Goal: Task Accomplishment & Management: Use online tool/utility

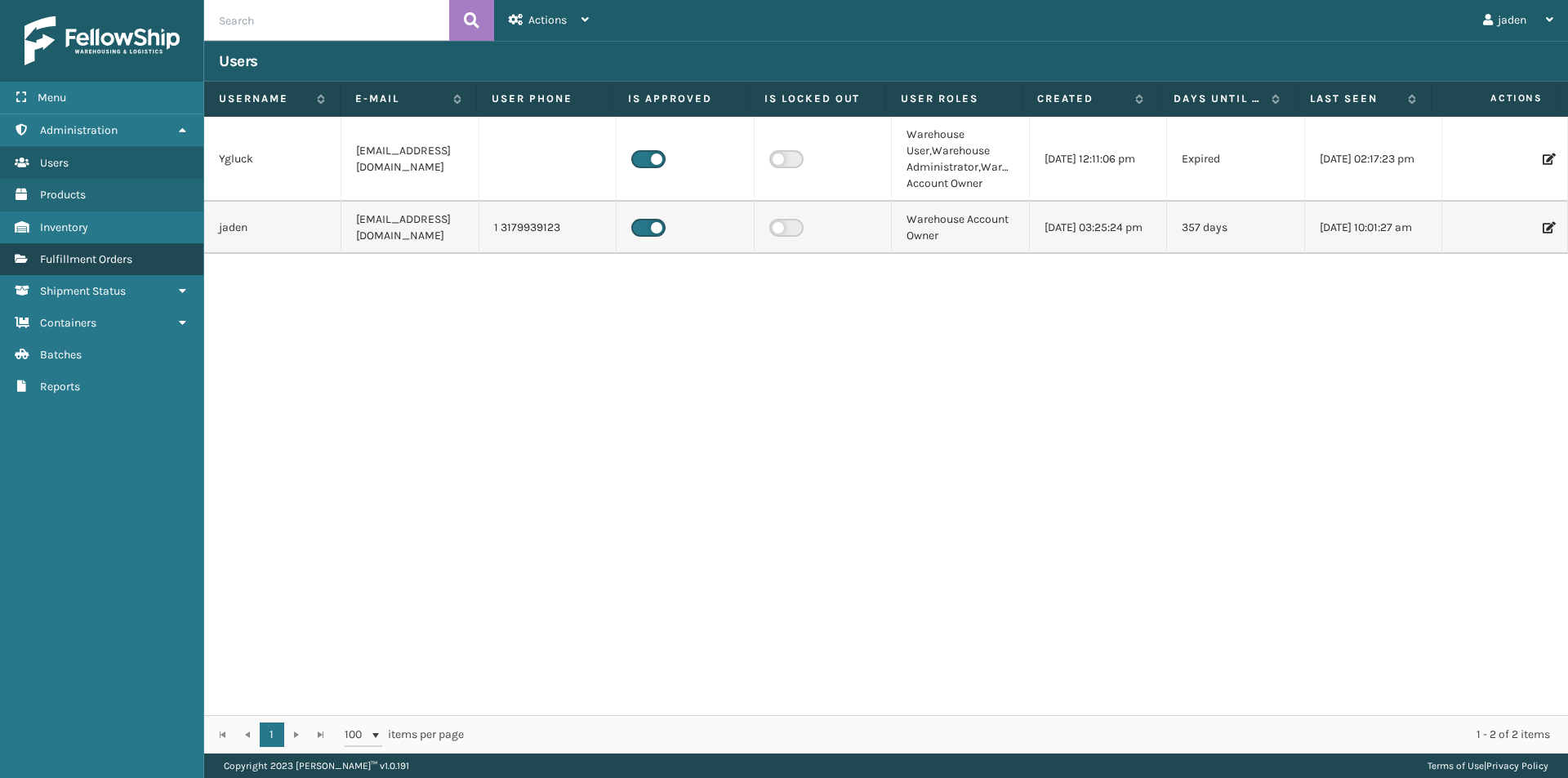
click at [124, 248] on link "Fulfillment Orders" at bounding box center [102, 259] width 204 height 32
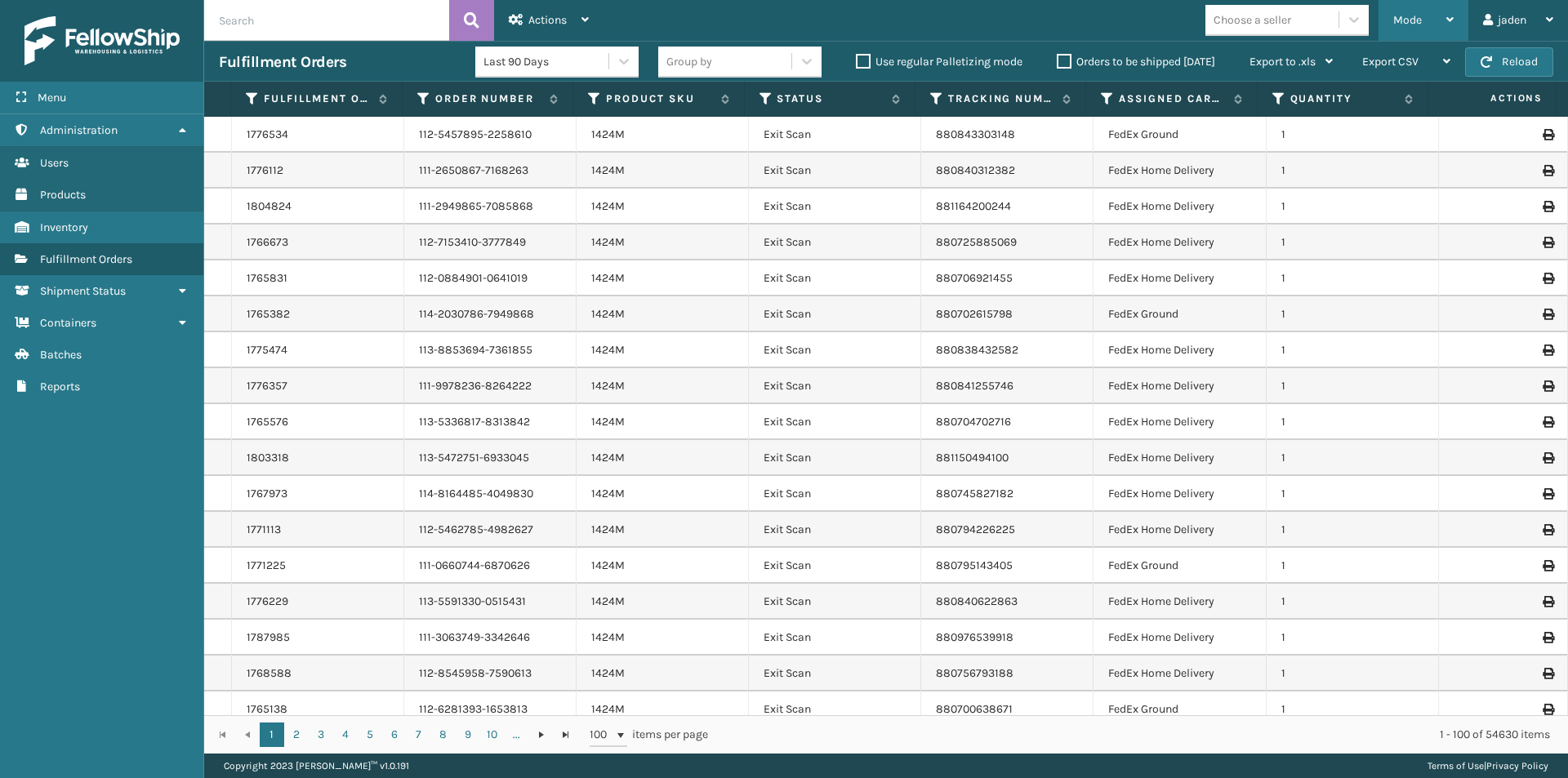
click at [1410, 24] on span "Mode" at bounding box center [1407, 20] width 28 height 14
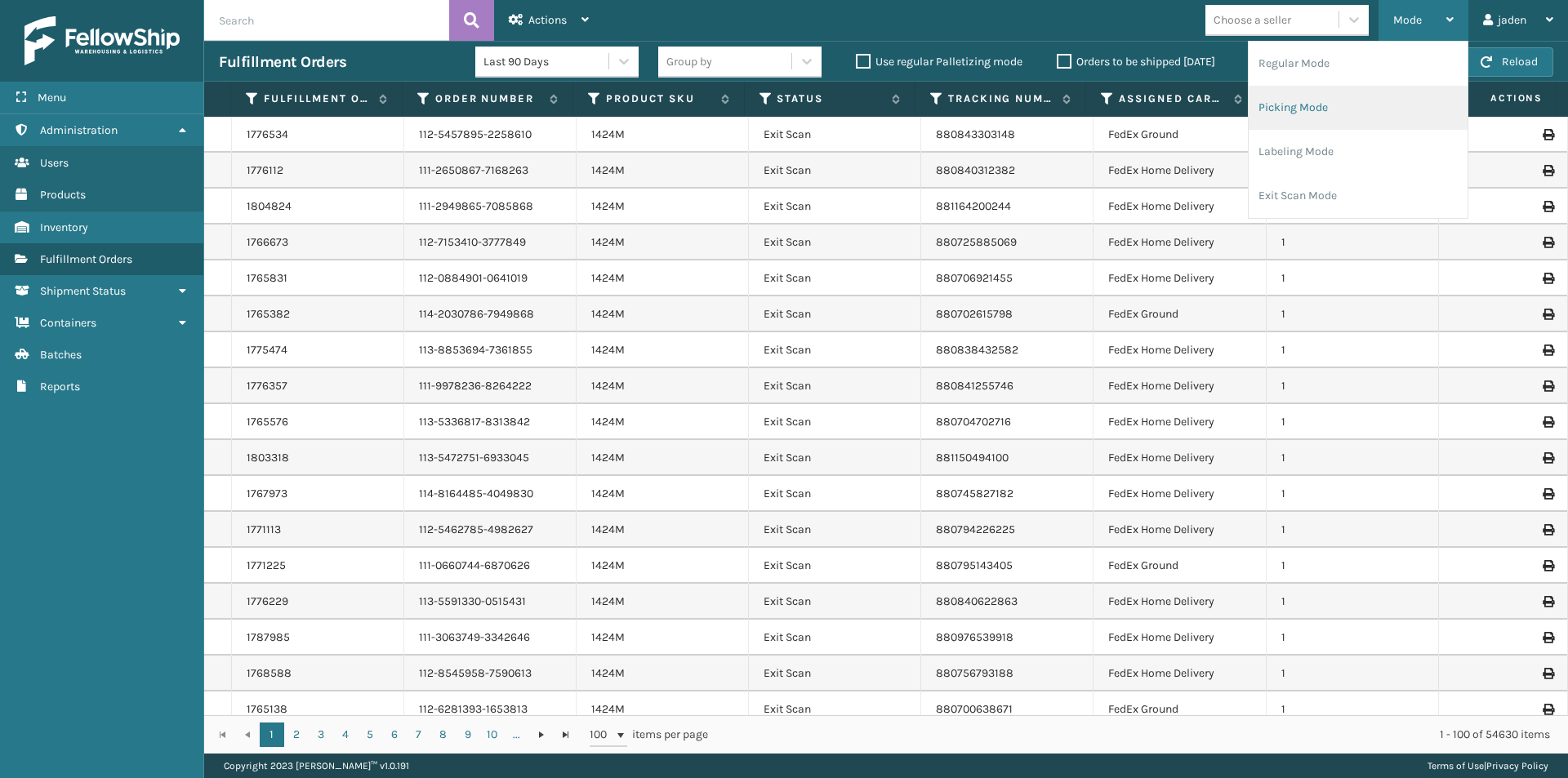
click at [1349, 116] on li "Picking Mode" at bounding box center [1358, 107] width 219 height 44
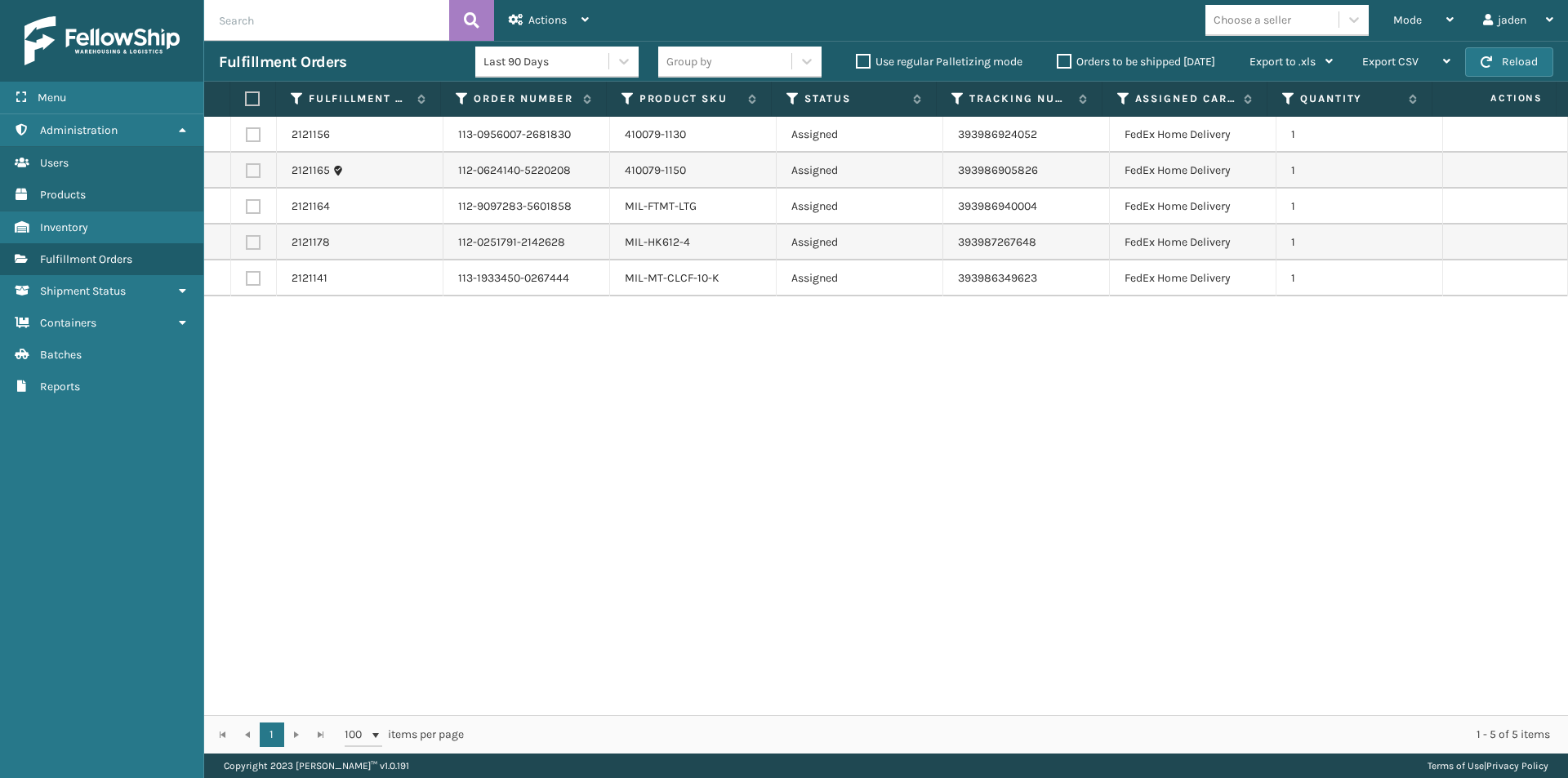
drag, startPoint x: 1106, startPoint y: 443, endPoint x: 1094, endPoint y: 442, distance: 12.0
drag, startPoint x: 1094, startPoint y: 442, endPoint x: 665, endPoint y: 481, distance: 430.8
click at [665, 481] on div "2121156 113-0956007-2681830 410079-1130 Assigned 393986924052 FedEx Home Delive…" at bounding box center [886, 416] width 1364 height 599
drag, startPoint x: 1177, startPoint y: 389, endPoint x: 1131, endPoint y: 147, distance: 246.3
click at [653, 508] on div "2121156 113-0956007-2681830 410079-1130 Assigned 393986924052 FedEx Home Delive…" at bounding box center [886, 416] width 1364 height 599
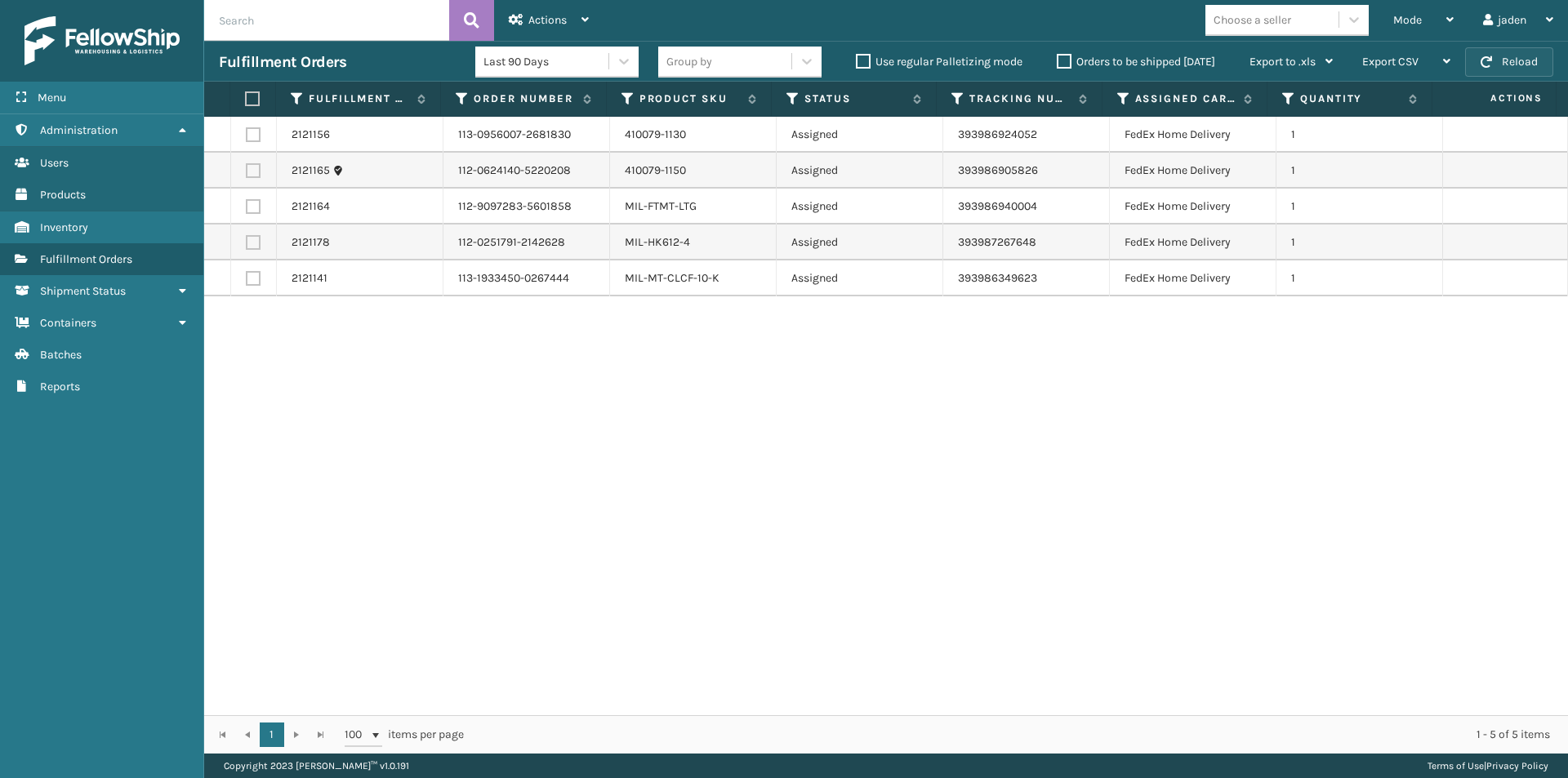
click at [1523, 72] on button "Reload" at bounding box center [1509, 62] width 88 height 29
click at [1520, 53] on button "Reload" at bounding box center [1509, 62] width 88 height 29
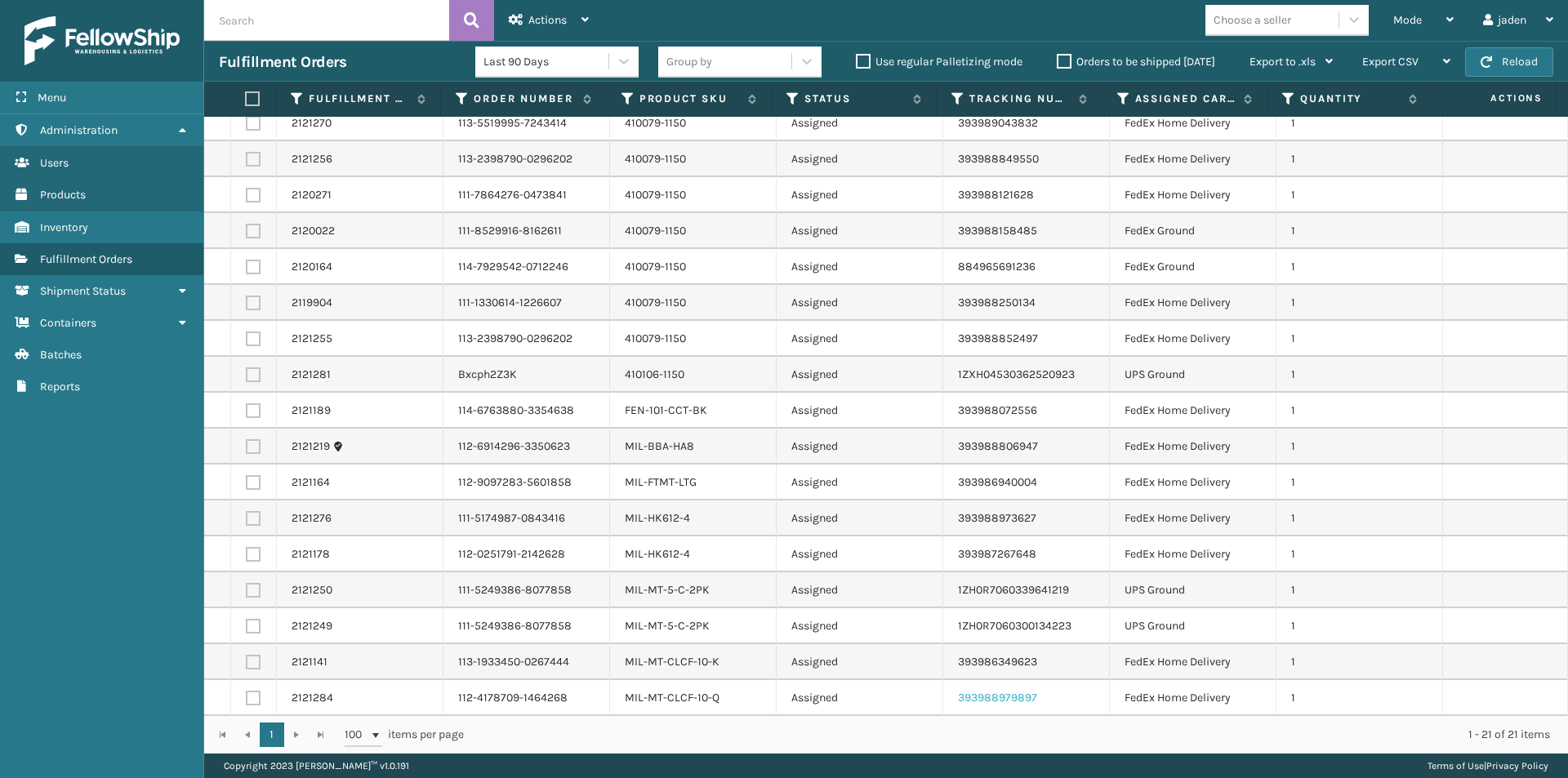
scroll to position [156, 0]
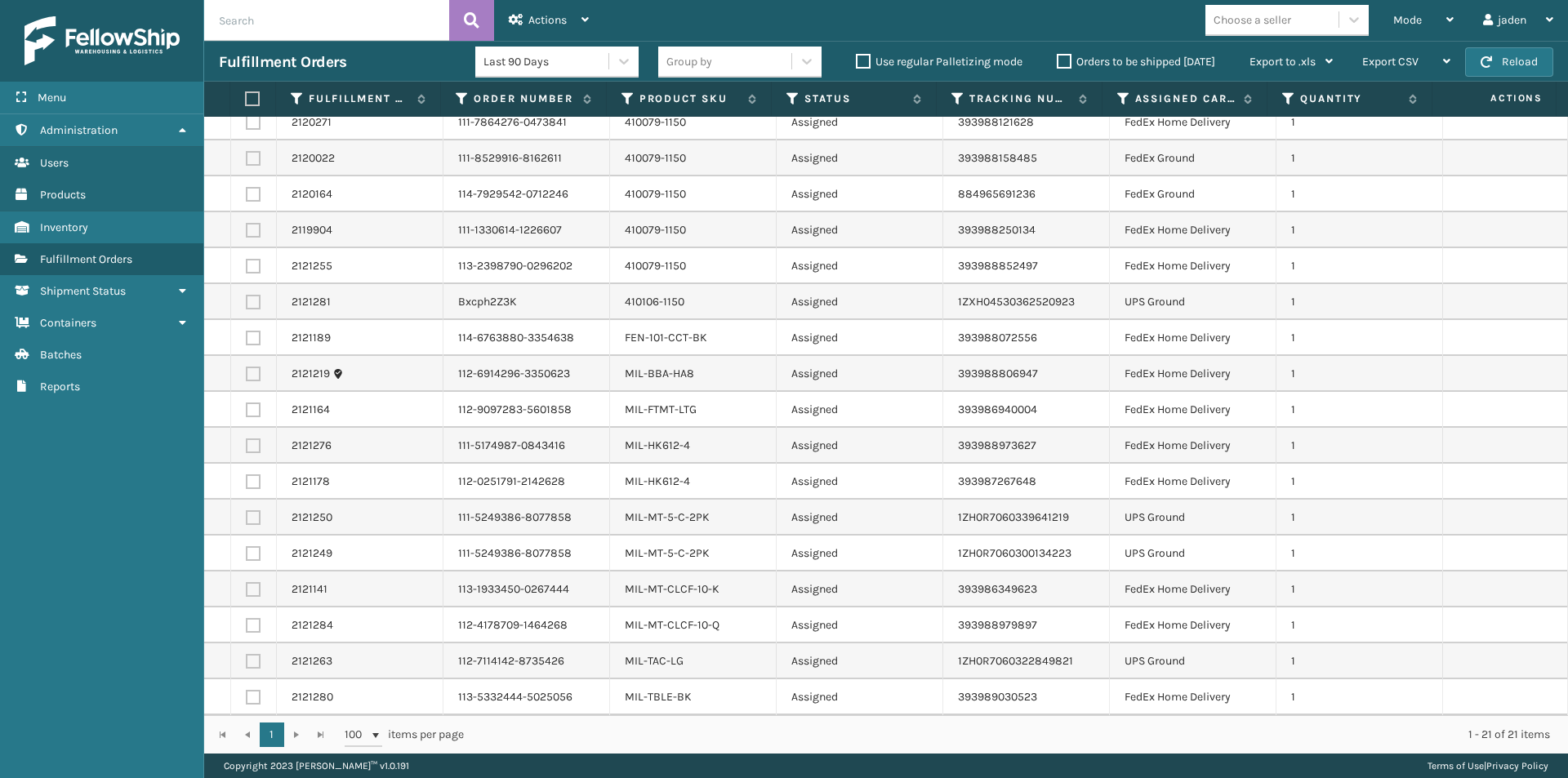
click at [255, 97] on label at bounding box center [250, 98] width 10 height 15
click at [246, 97] on input "checkbox" at bounding box center [245, 99] width 1 height 10
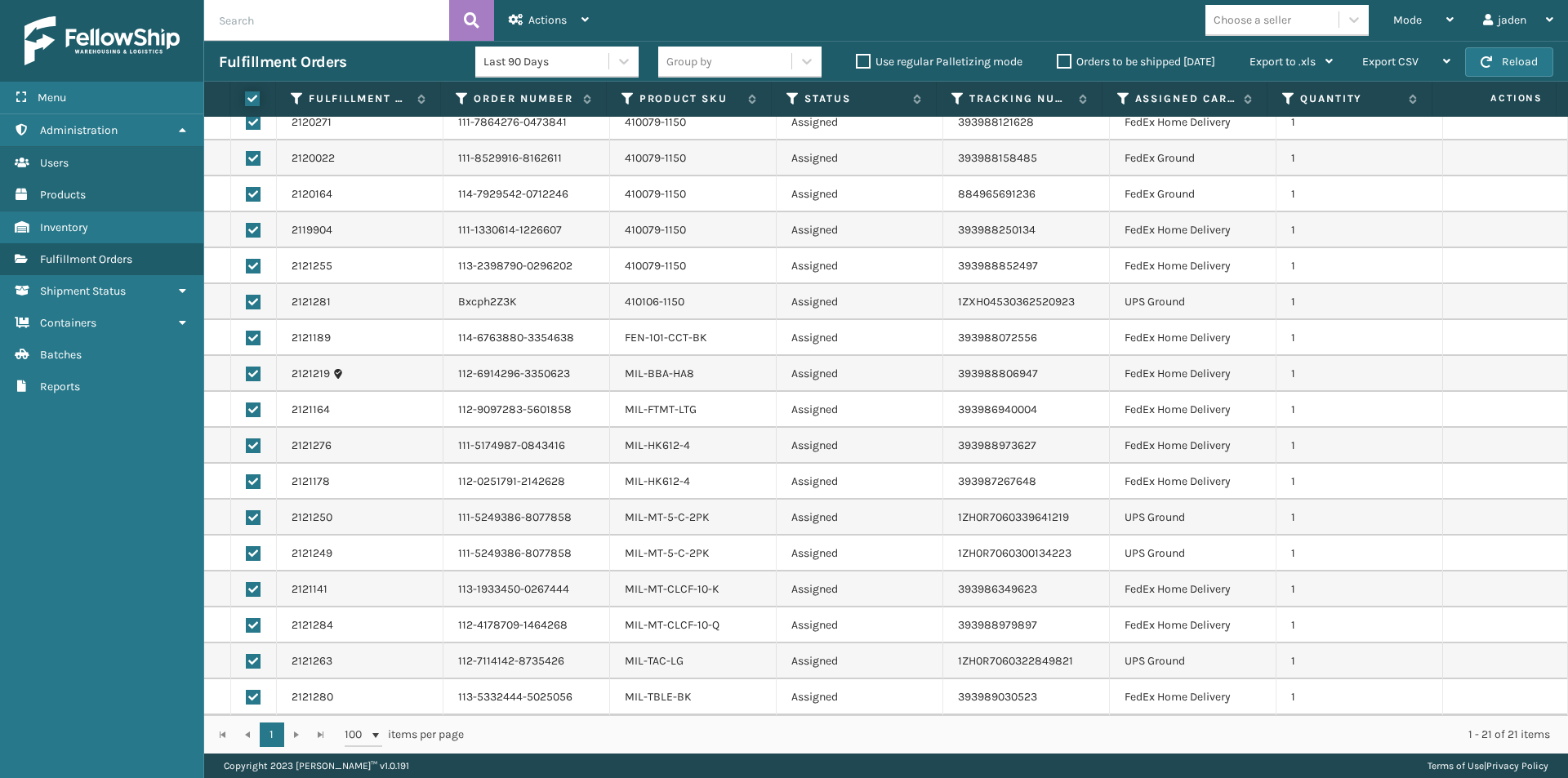
checkbox input "true"
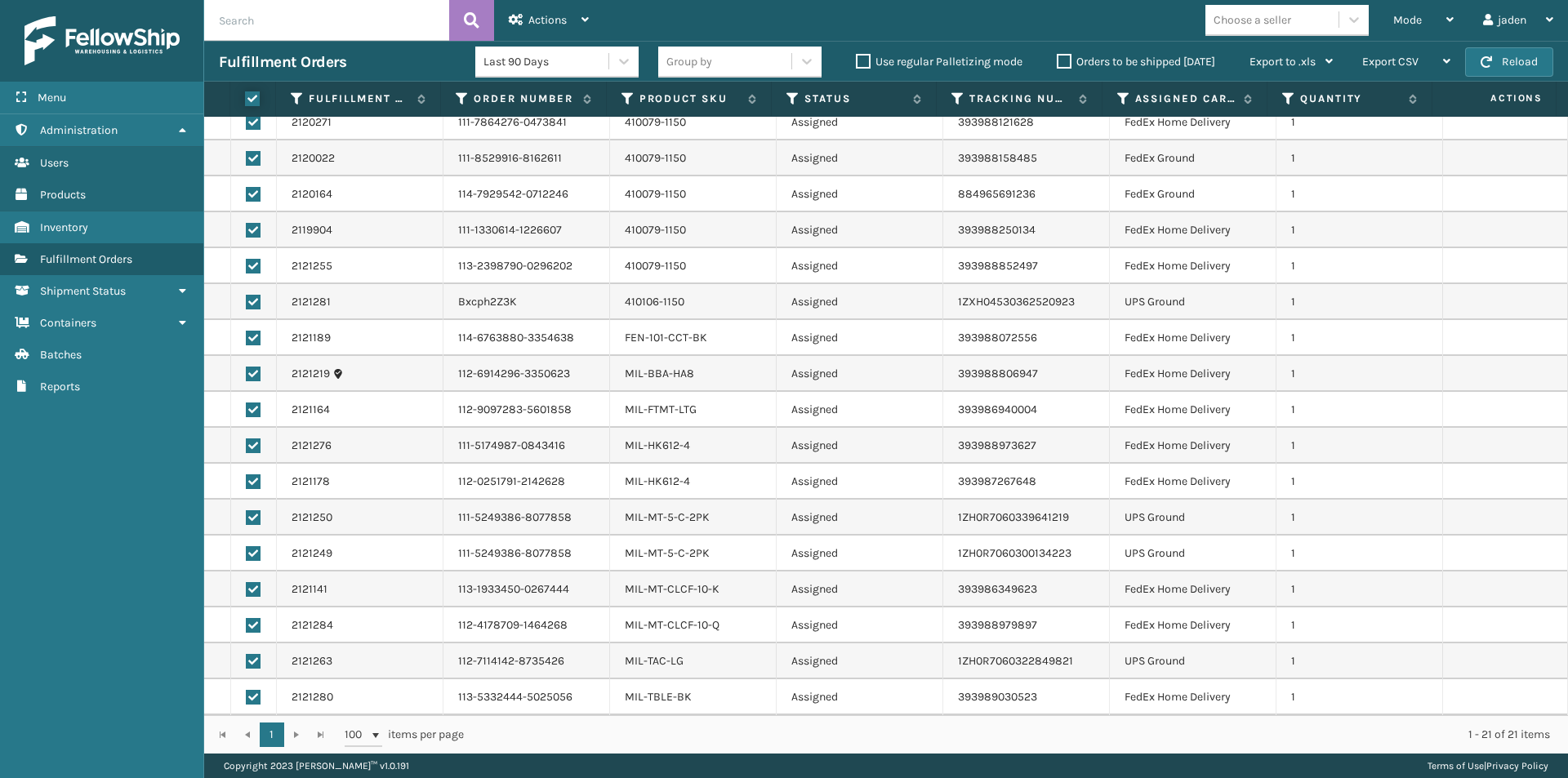
checkbox input "true"
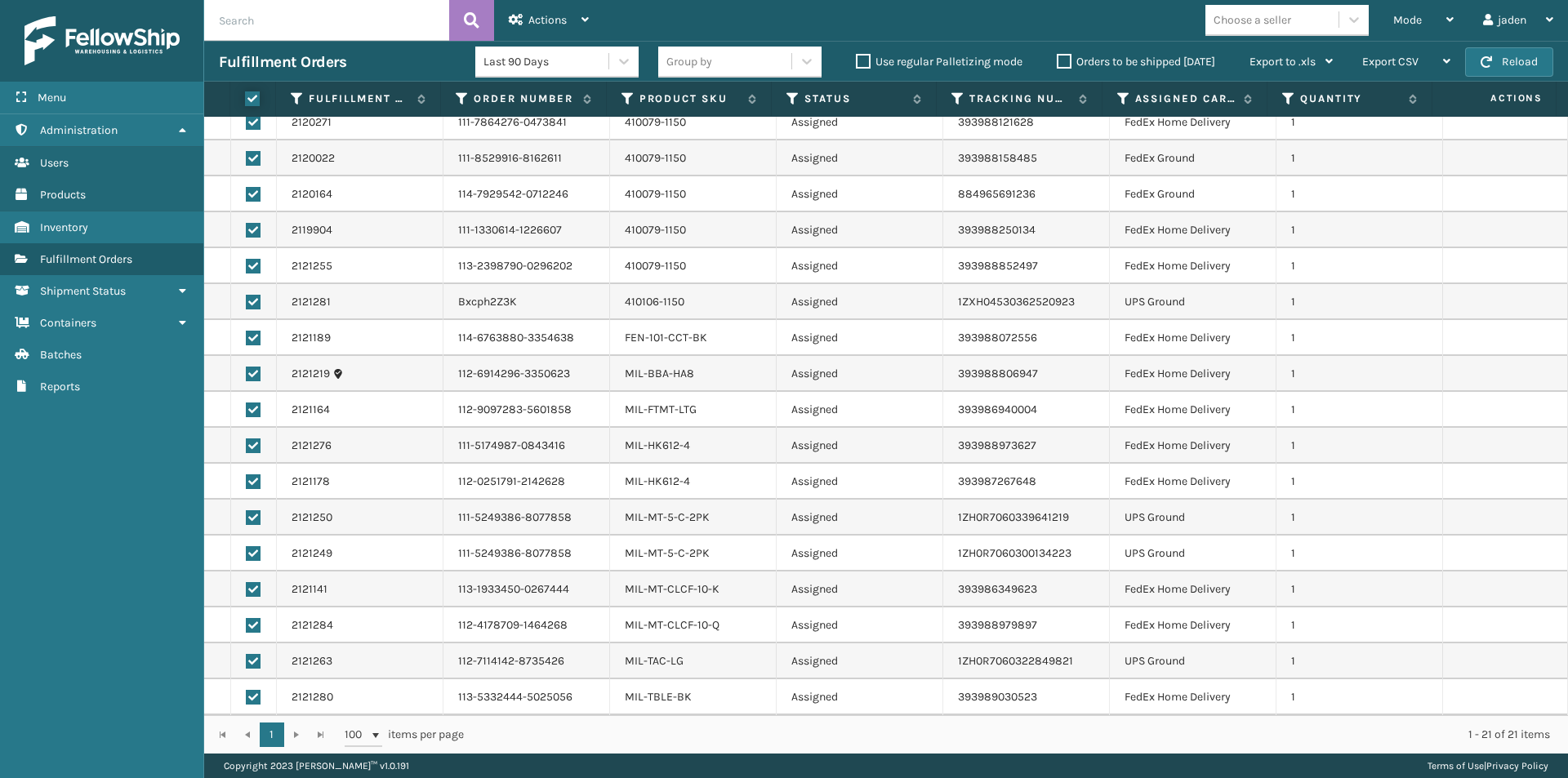
checkbox input "true"
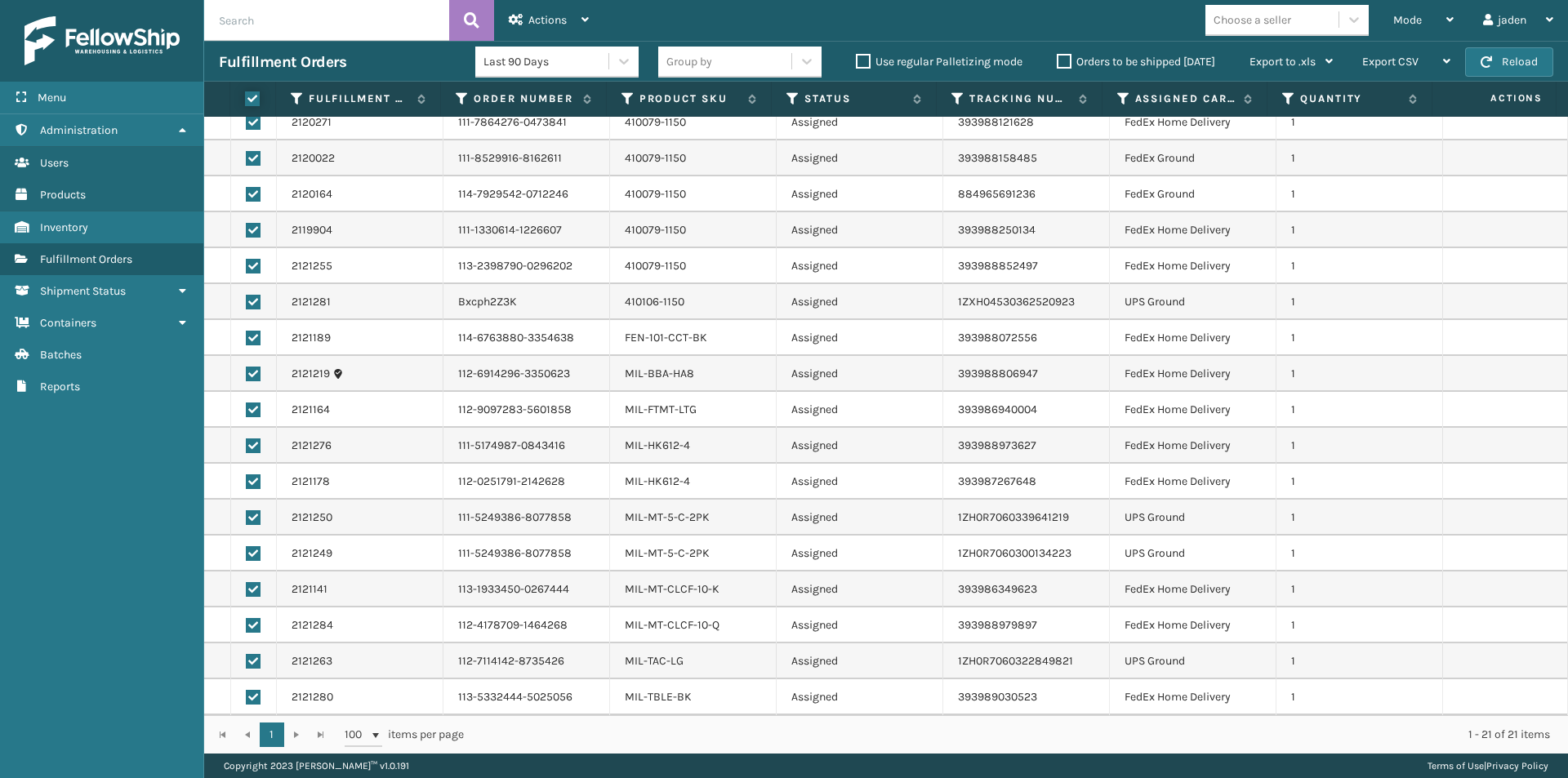
checkbox input "true"
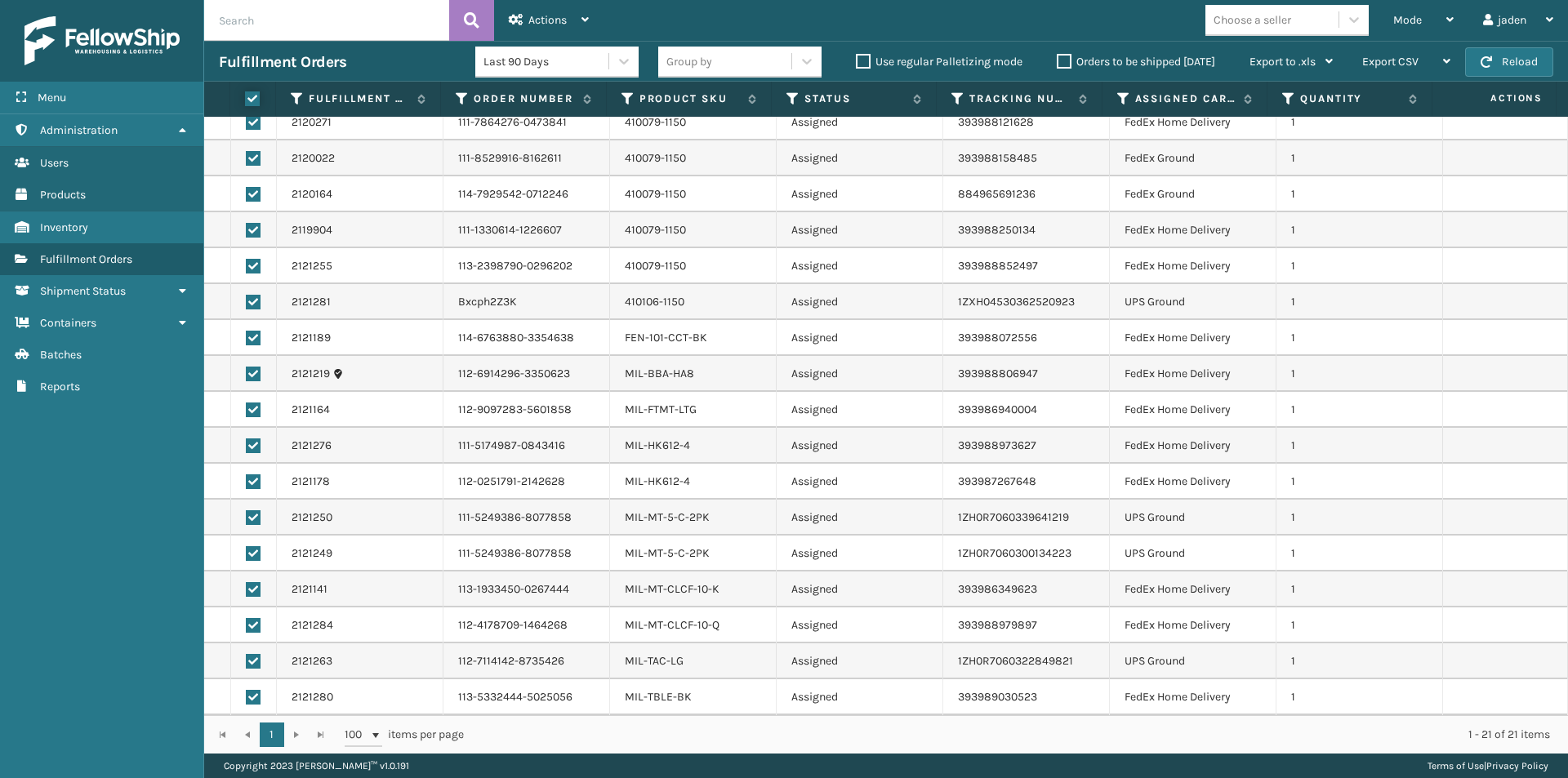
checkbox input "true"
click at [253, 298] on label at bounding box center [253, 302] width 15 height 15
click at [247, 298] on input "checkbox" at bounding box center [246, 300] width 1 height 10
checkbox input "false"
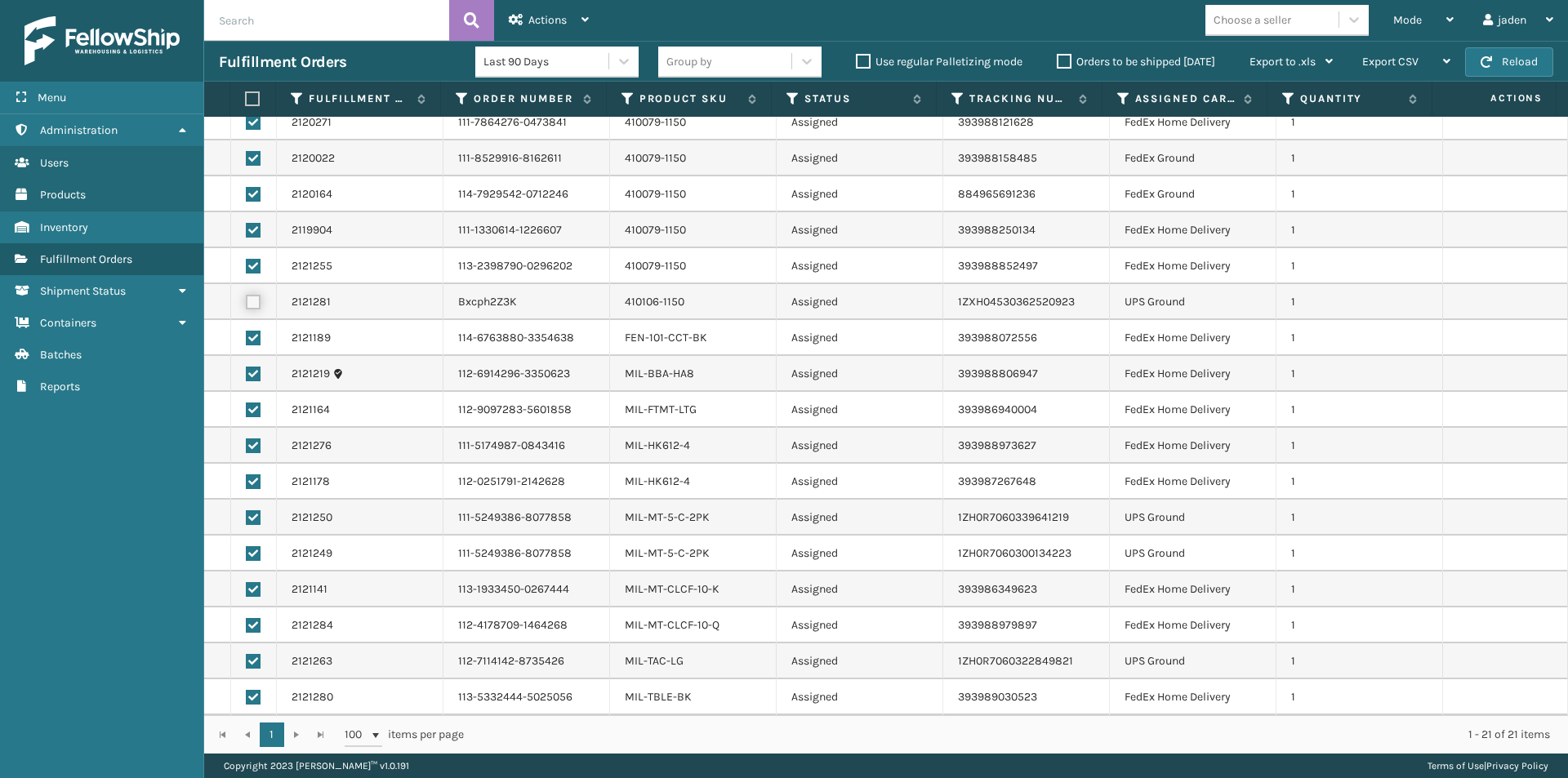
checkbox input "false"
click at [252, 515] on label at bounding box center [253, 518] width 15 height 15
click at [247, 515] on input "checkbox" at bounding box center [246, 516] width 1 height 10
checkbox input "false"
click at [257, 554] on label at bounding box center [253, 553] width 15 height 15
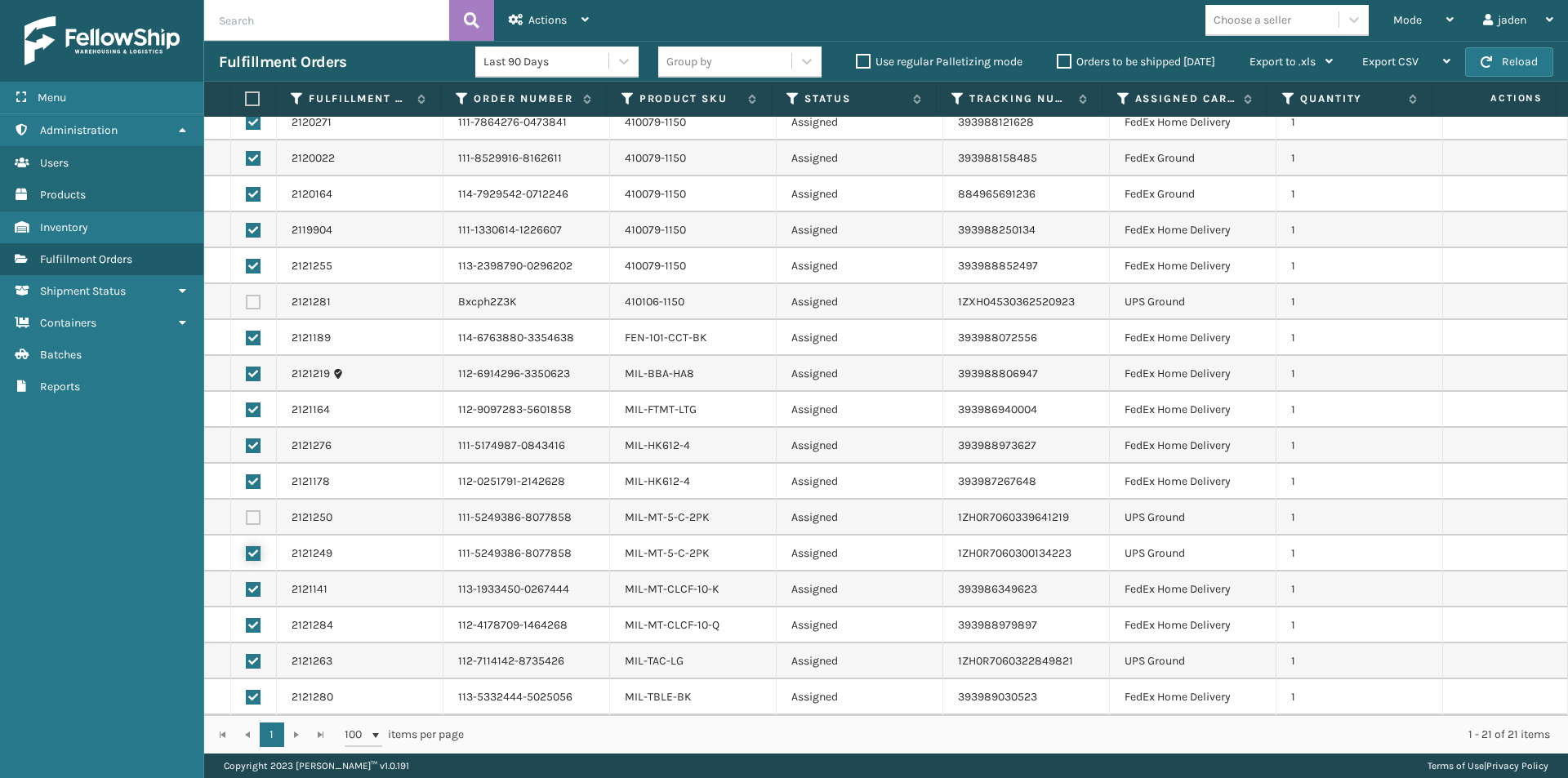
click at [247, 554] on input "checkbox" at bounding box center [246, 551] width 1 height 10
checkbox input "false"
click at [249, 658] on label at bounding box center [253, 661] width 15 height 15
click at [247, 658] on input "checkbox" at bounding box center [246, 659] width 1 height 10
checkbox input "false"
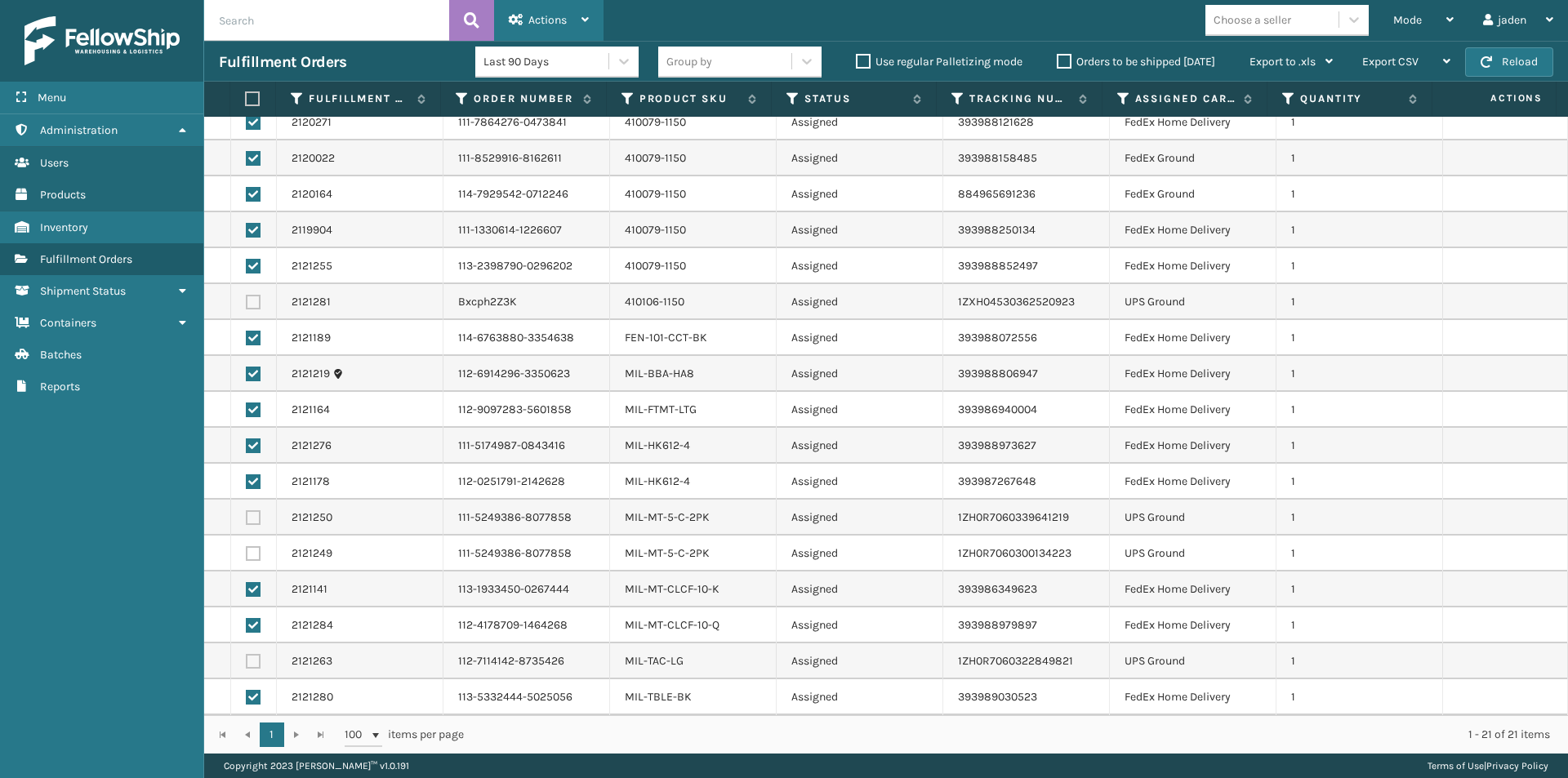
click at [548, 17] on span "Actions" at bounding box center [547, 20] width 38 height 14
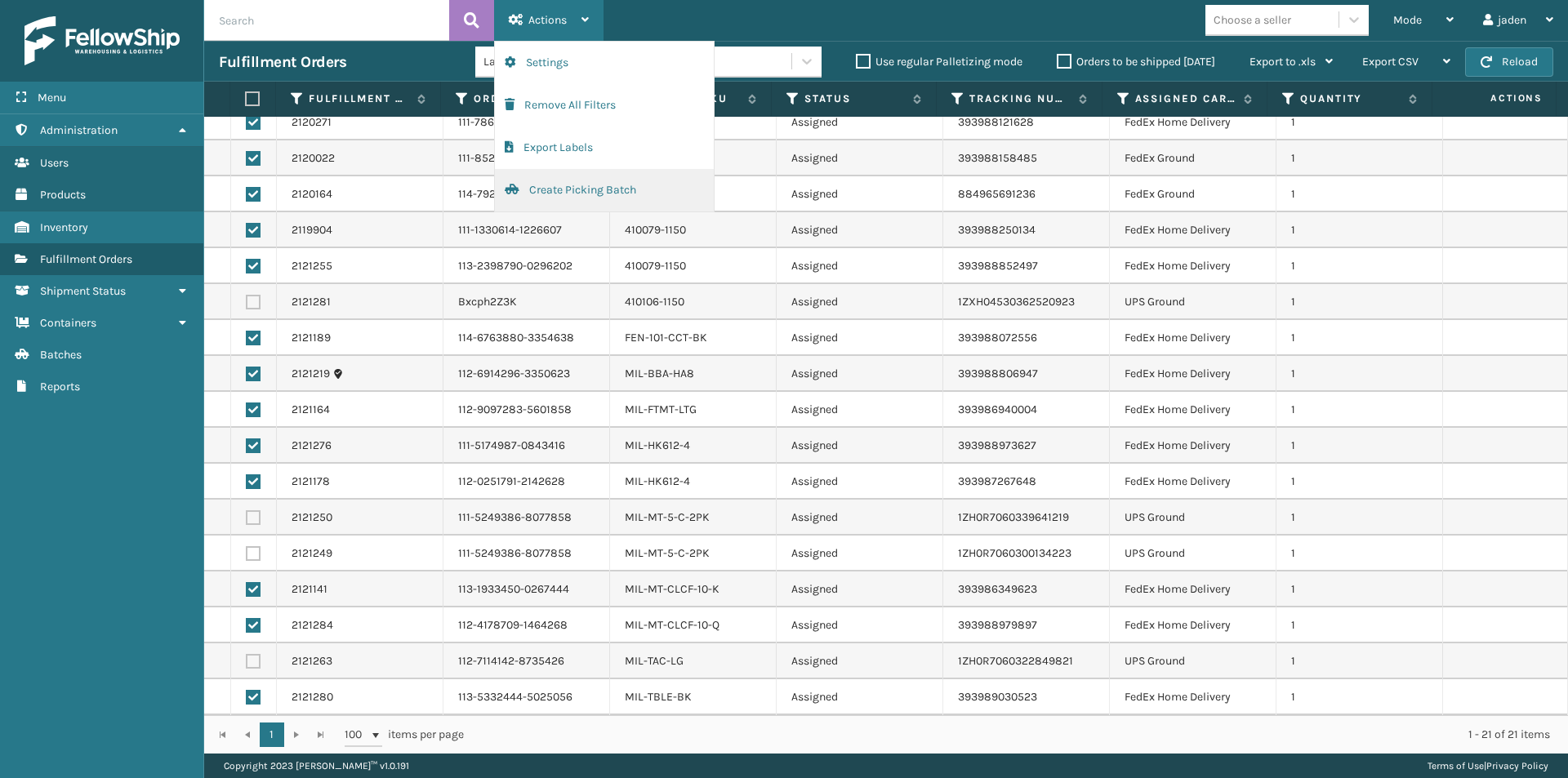
click at [545, 199] on button "Create Picking Batch" at bounding box center [605, 190] width 219 height 42
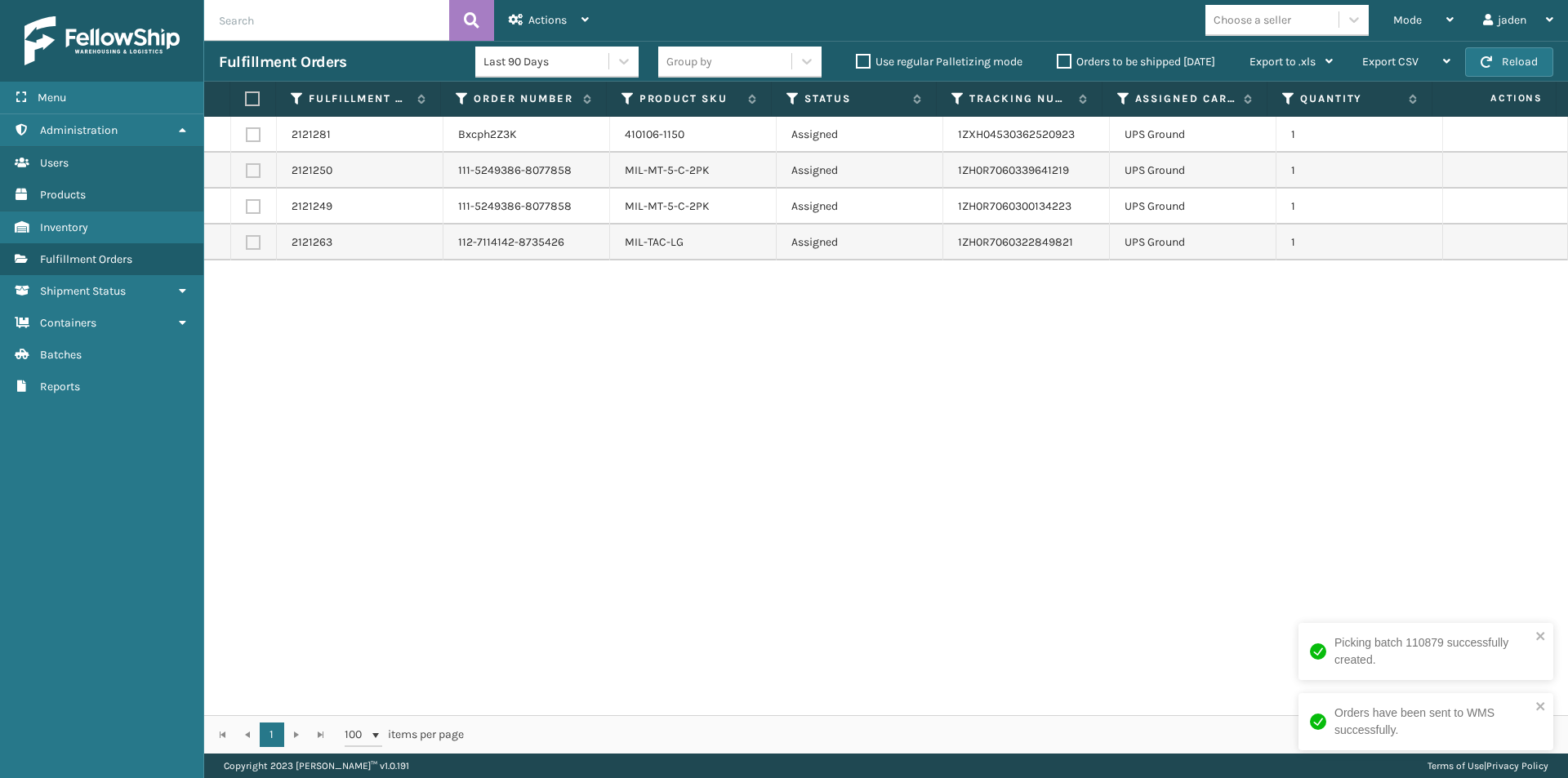
drag, startPoint x: 1275, startPoint y: 500, endPoint x: 1268, endPoint y: 493, distance: 9.9
drag, startPoint x: 1268, startPoint y: 493, endPoint x: 969, endPoint y: 370, distance: 323.3
click at [816, 480] on div "2121281 Bxcph2Z3K 410106-1150 Assigned 1ZXH04530362520923 UPS Ground 1 2121250 …" at bounding box center [886, 416] width 1364 height 599
click at [1446, 14] on icon at bounding box center [1450, 19] width 8 height 11
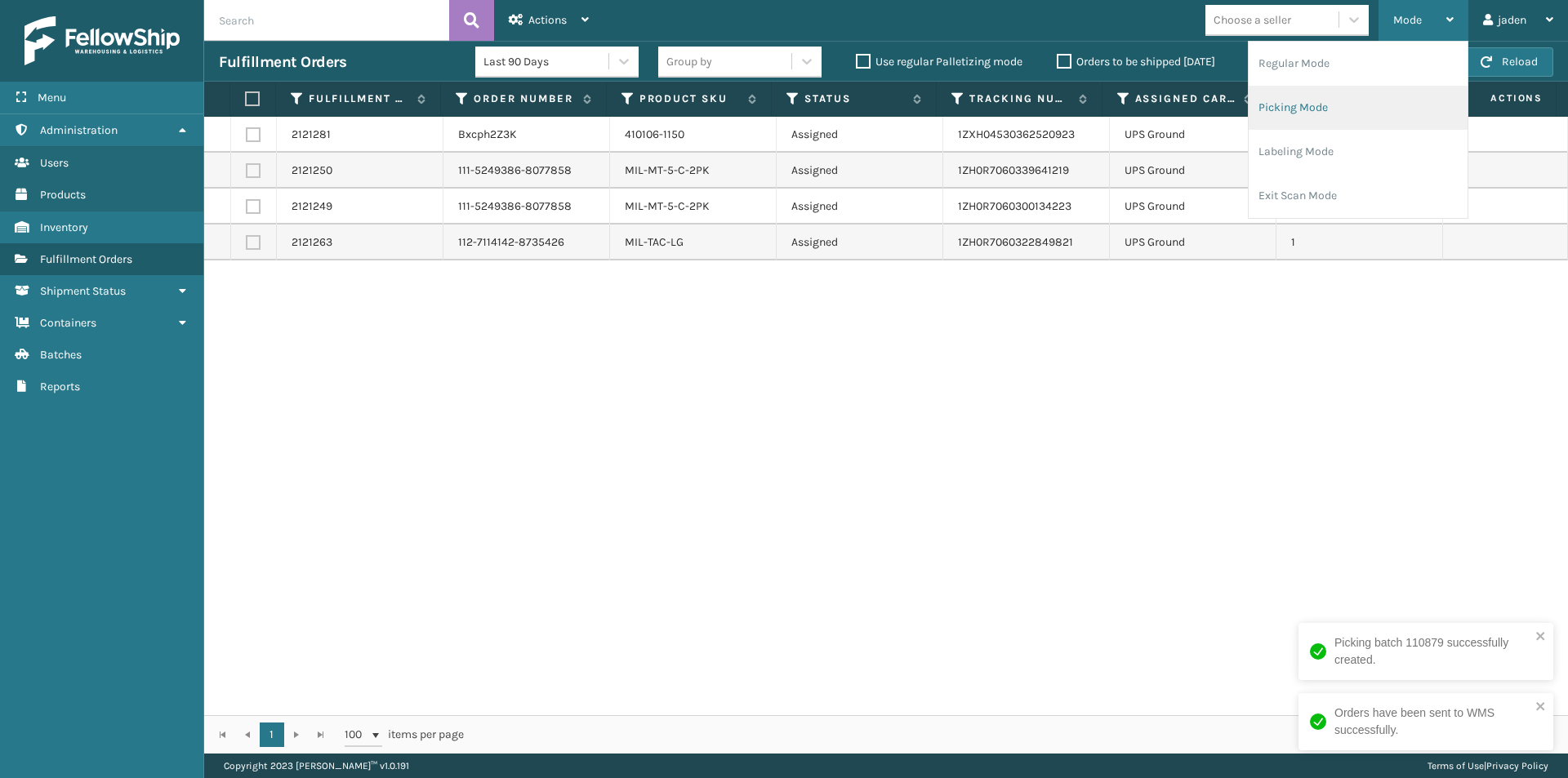
click at [1346, 89] on li "Picking Mode" at bounding box center [1358, 107] width 219 height 44
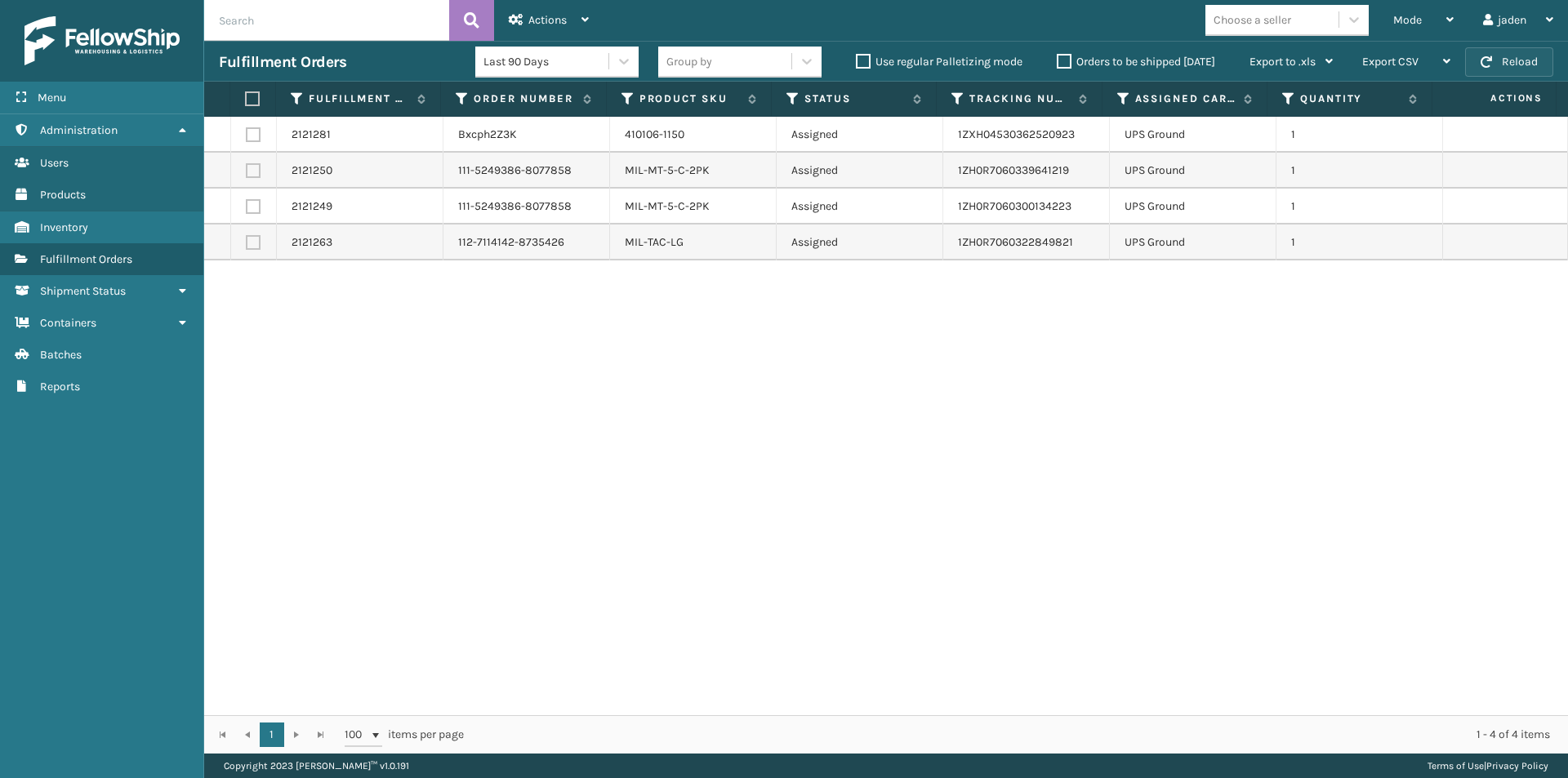
click at [1502, 63] on button "Reload" at bounding box center [1509, 62] width 88 height 29
click at [254, 97] on label at bounding box center [250, 98] width 10 height 15
click at [246, 97] on input "checkbox" at bounding box center [245, 99] width 1 height 10
checkbox input "true"
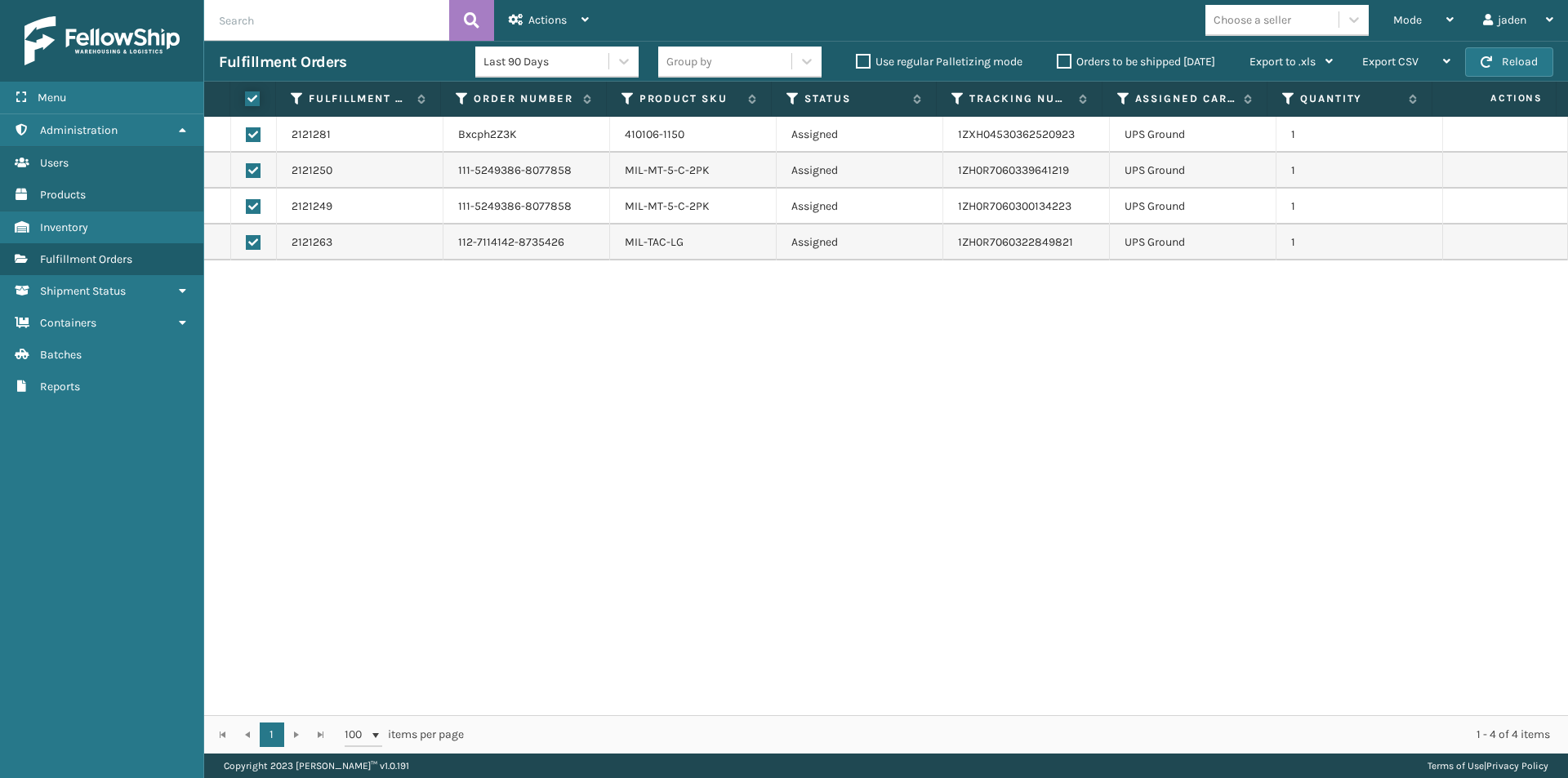
checkbox input "true"
click at [523, 22] on icon at bounding box center [516, 19] width 15 height 11
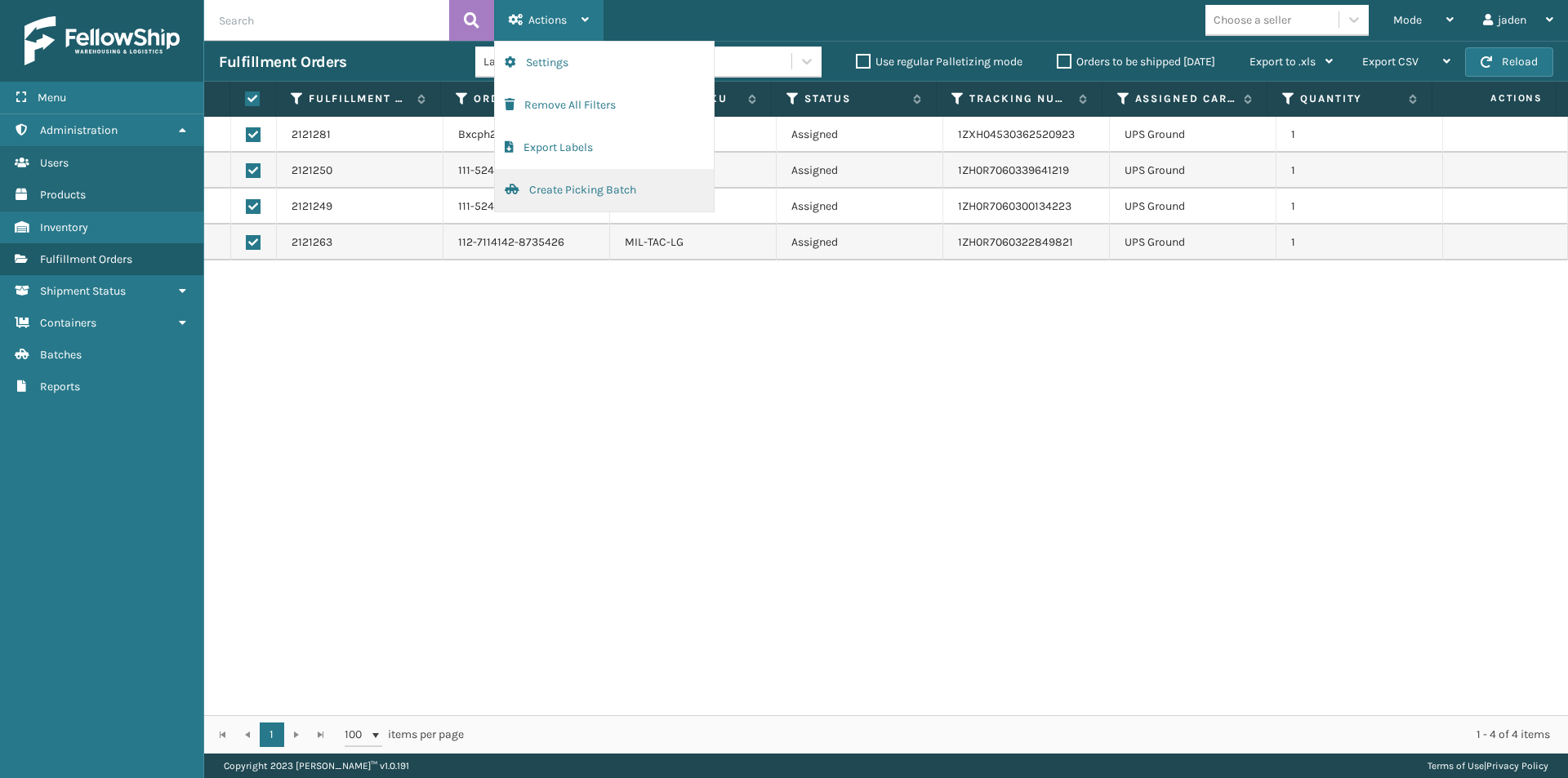
click at [540, 201] on button "Create Picking Batch" at bounding box center [605, 190] width 219 height 42
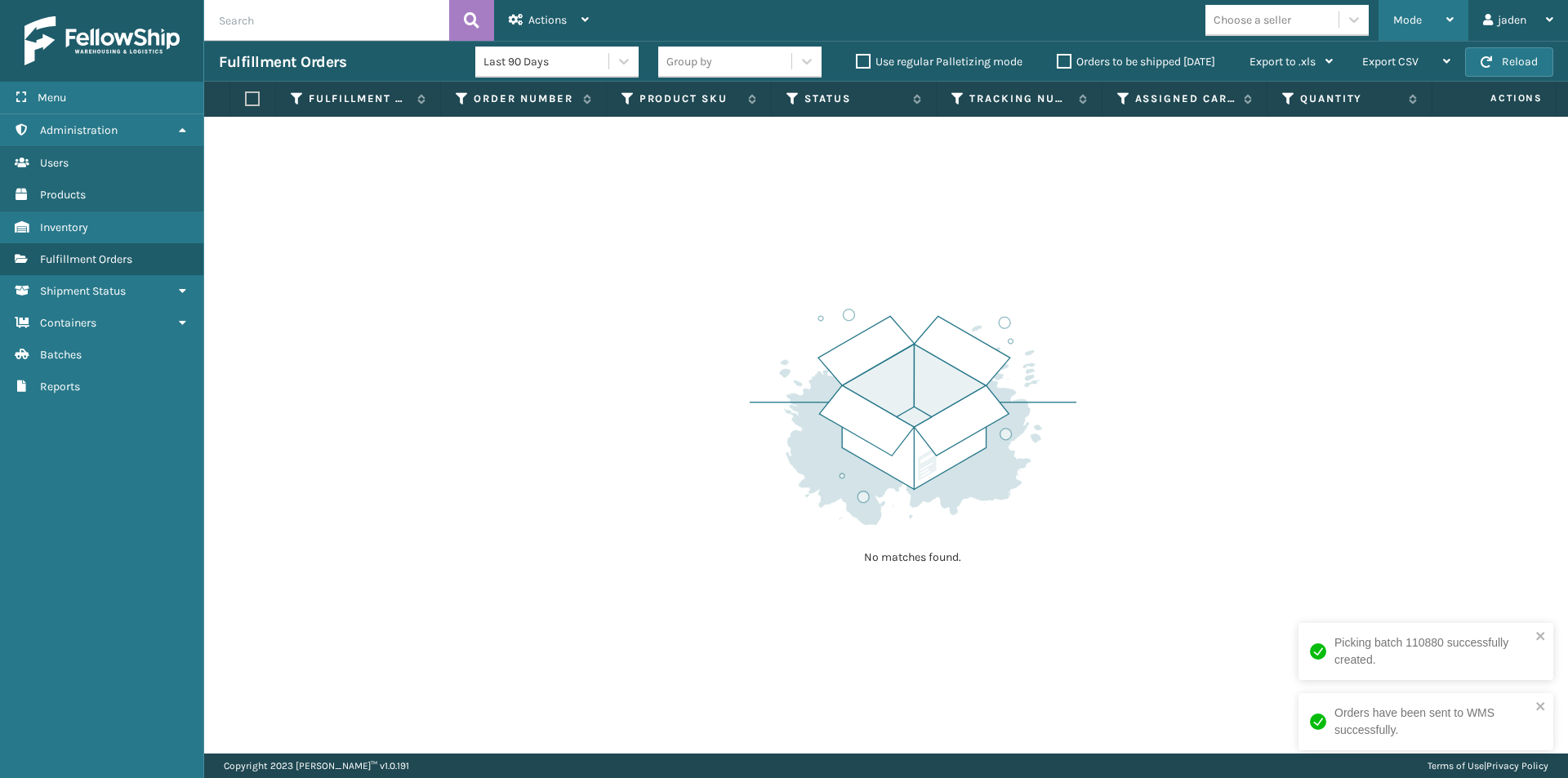
click at [1400, 1] on div "Mode" at bounding box center [1424, 20] width 60 height 41
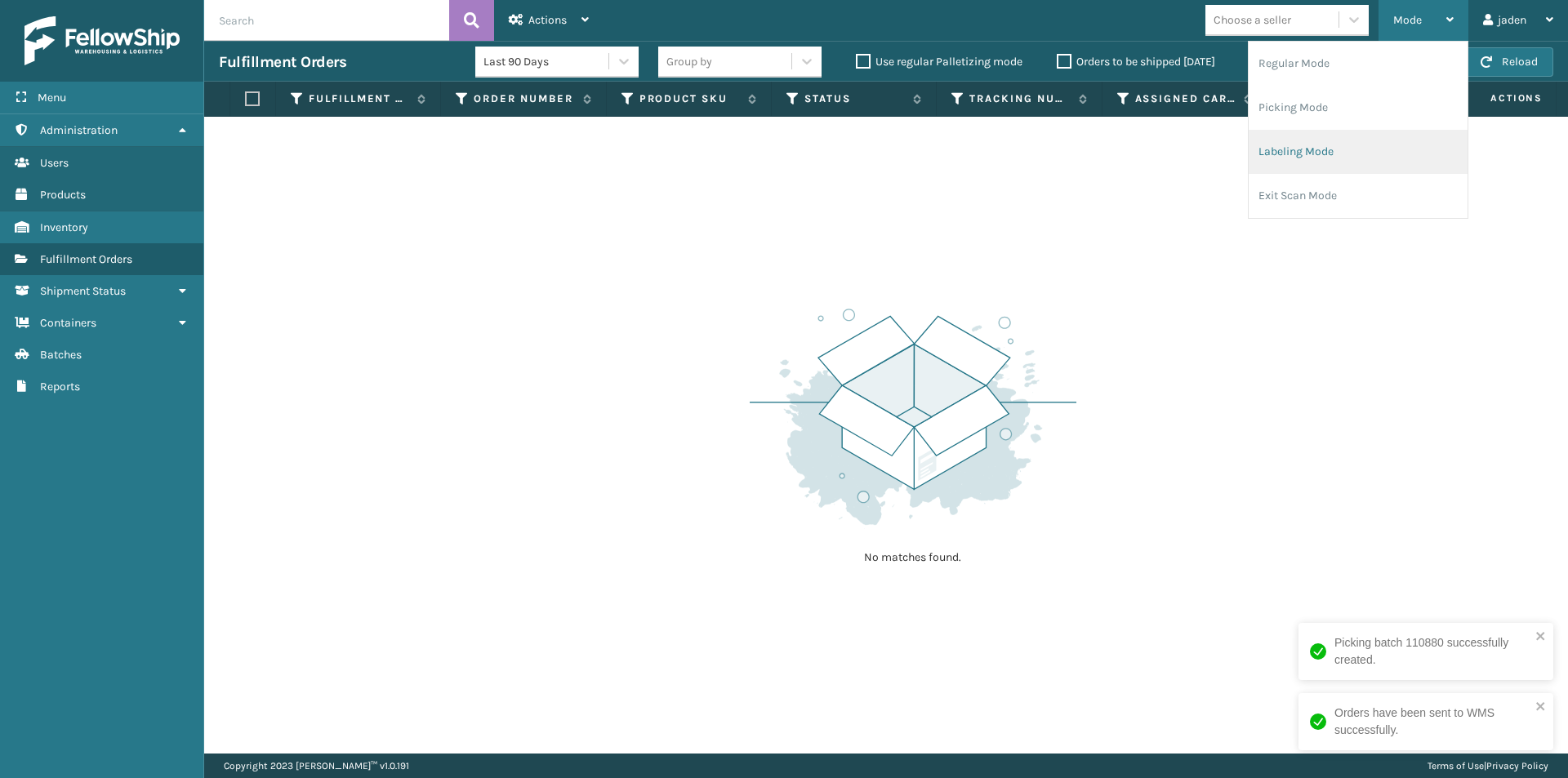
click at [1333, 146] on li "Labeling Mode" at bounding box center [1358, 151] width 219 height 44
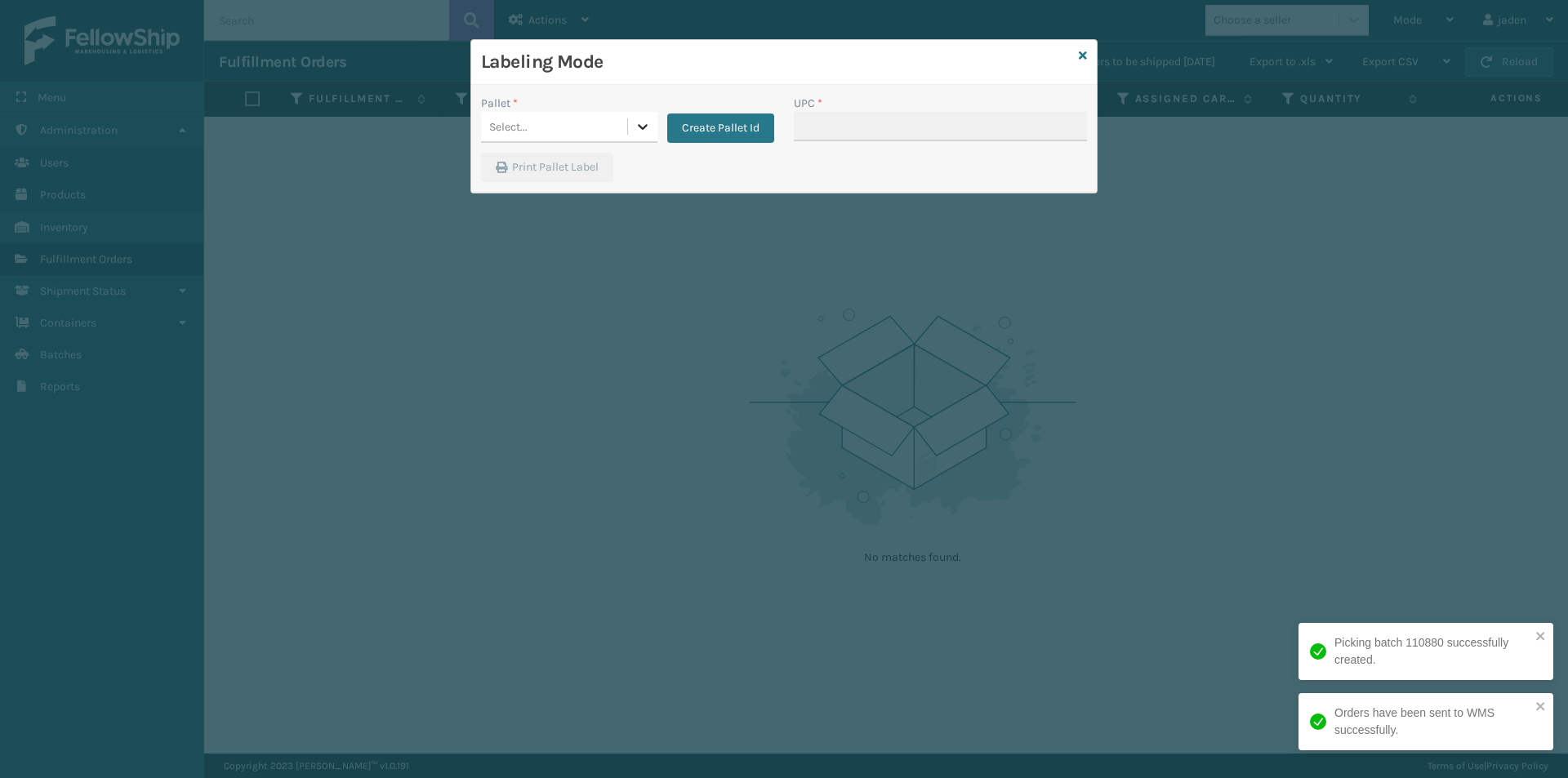
click at [639, 132] on icon at bounding box center [642, 126] width 16 height 16
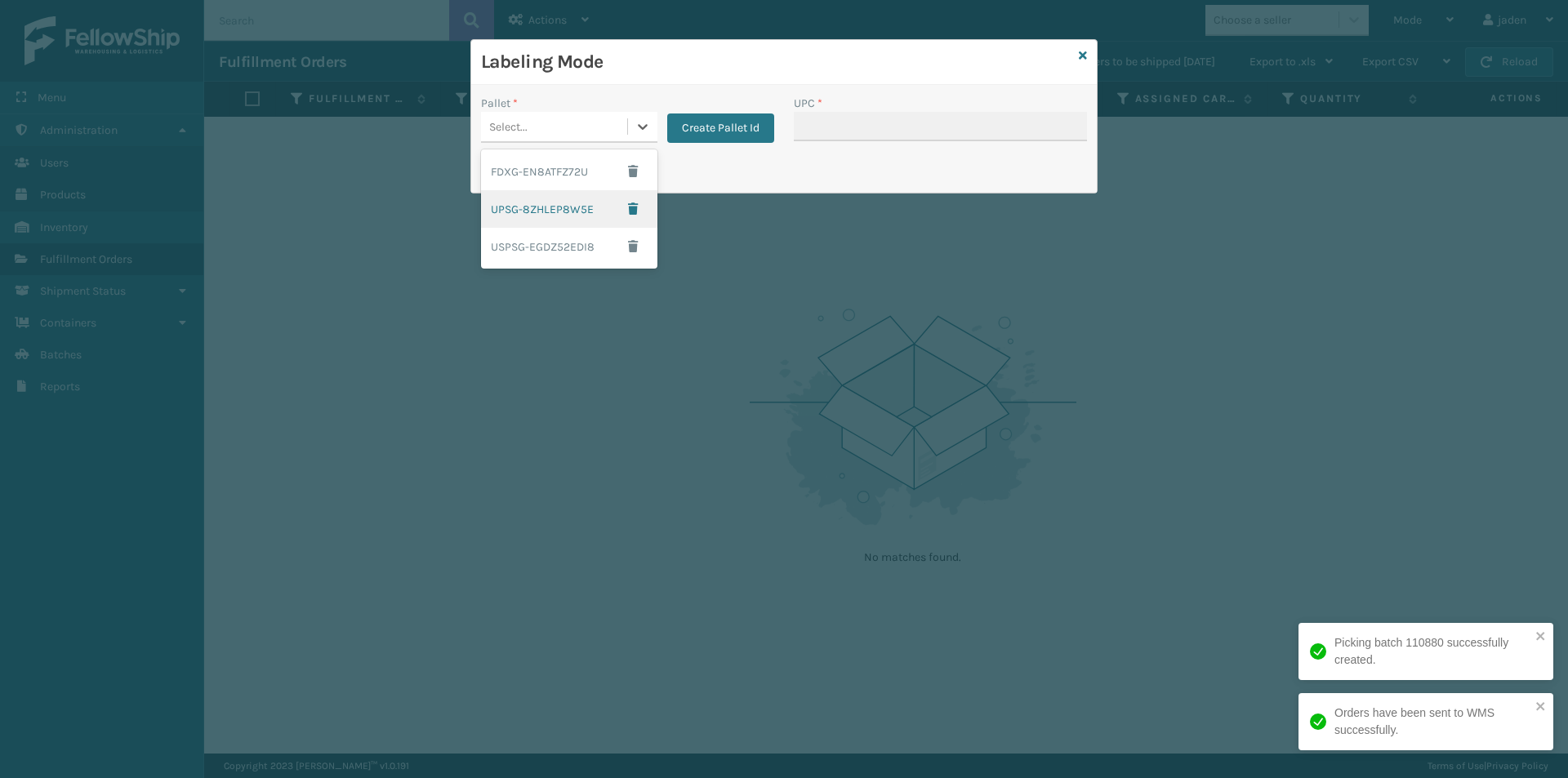
click at [513, 199] on div "UPSG-8ZHLEP8W5E" at bounding box center [569, 210] width 176 height 38
drag, startPoint x: 647, startPoint y: 130, endPoint x: 635, endPoint y: 131, distance: 12.0
click at [646, 130] on icon at bounding box center [642, 126] width 16 height 16
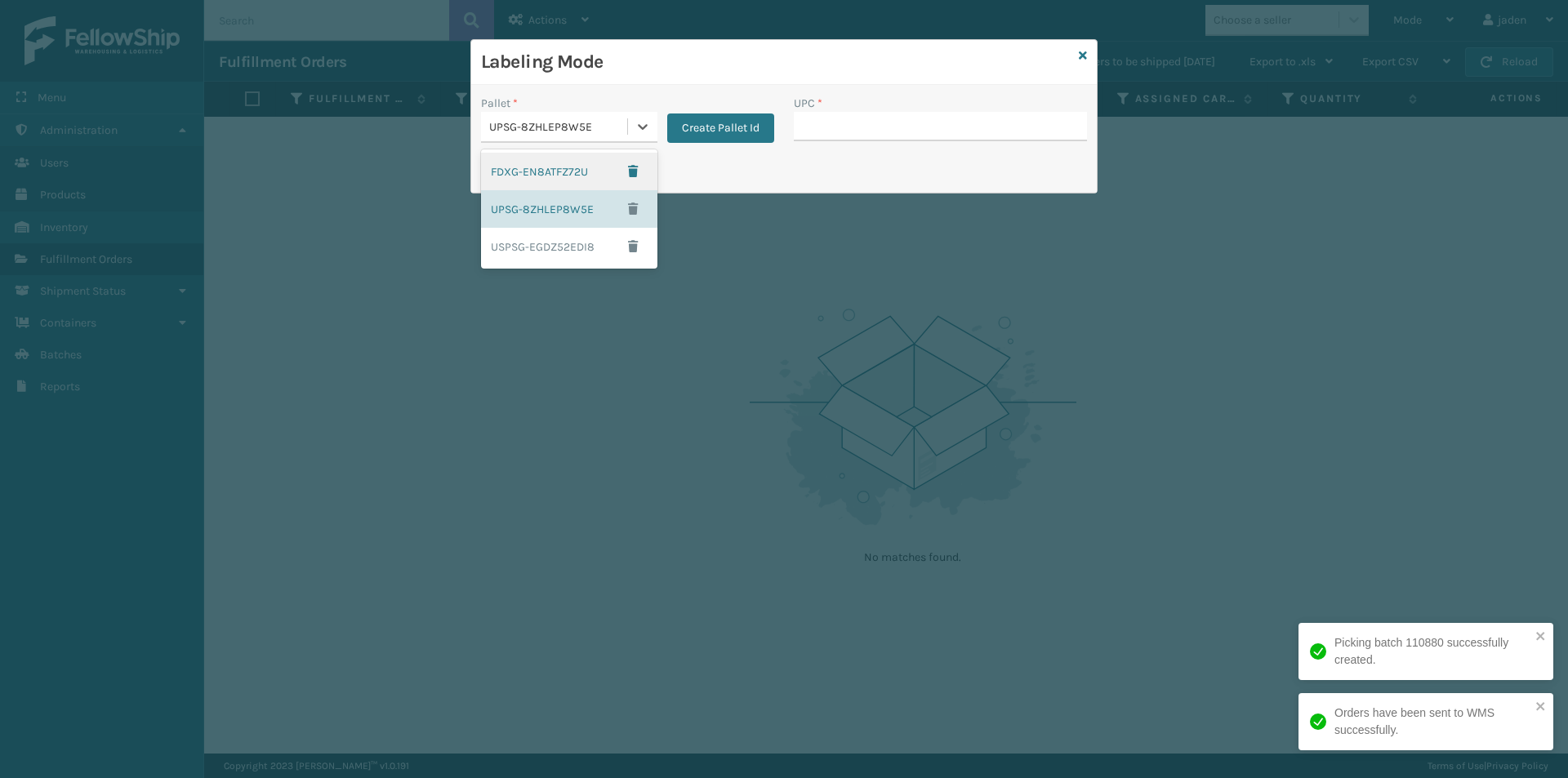
click at [529, 159] on div "FDXG-EN8ATFZ72U" at bounding box center [569, 172] width 176 height 38
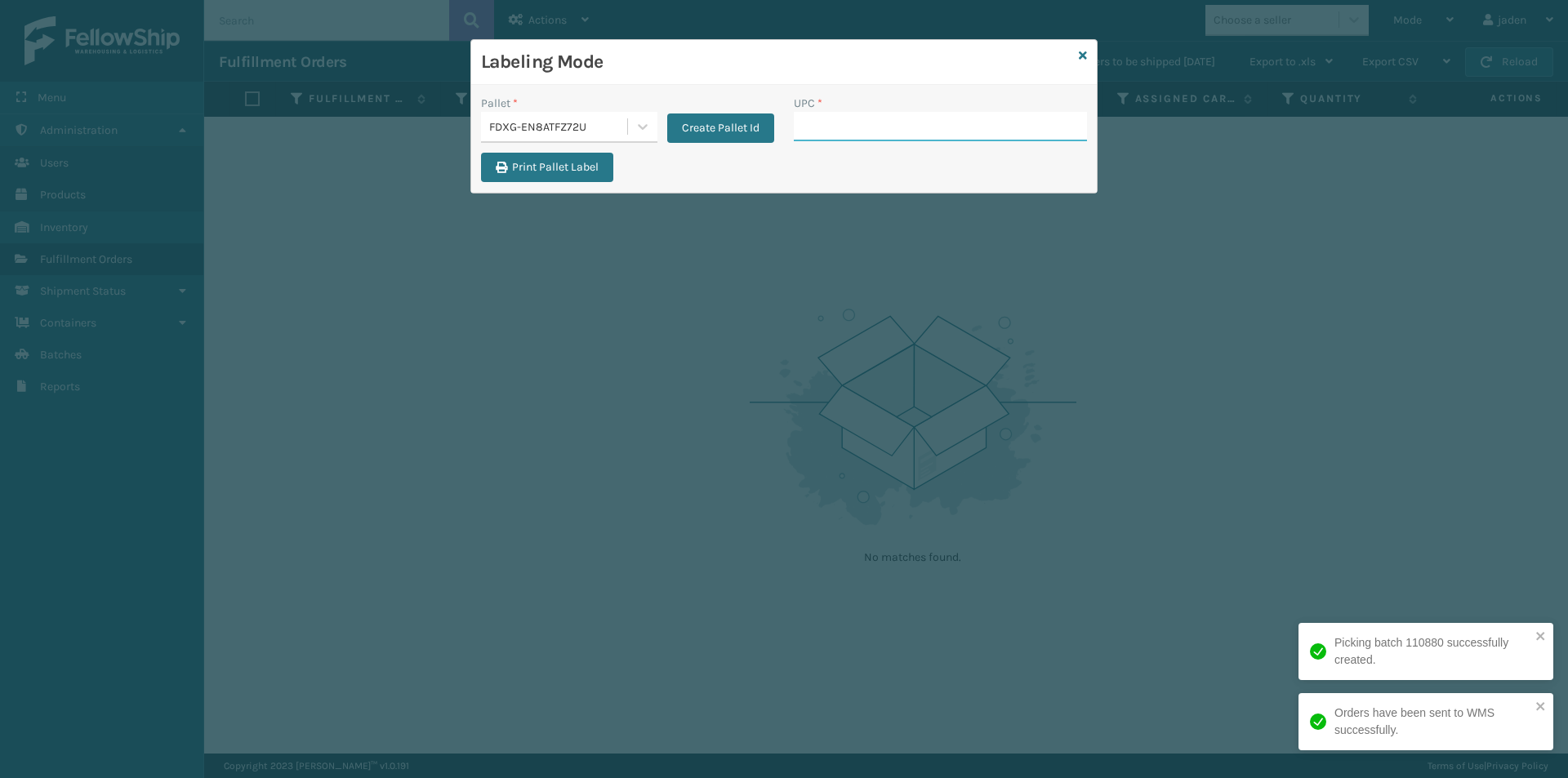
drag, startPoint x: 870, startPoint y: 118, endPoint x: 466, endPoint y: 8, distance: 418.7
click at [871, 117] on input "UPC *" at bounding box center [941, 127] width 293 height 29
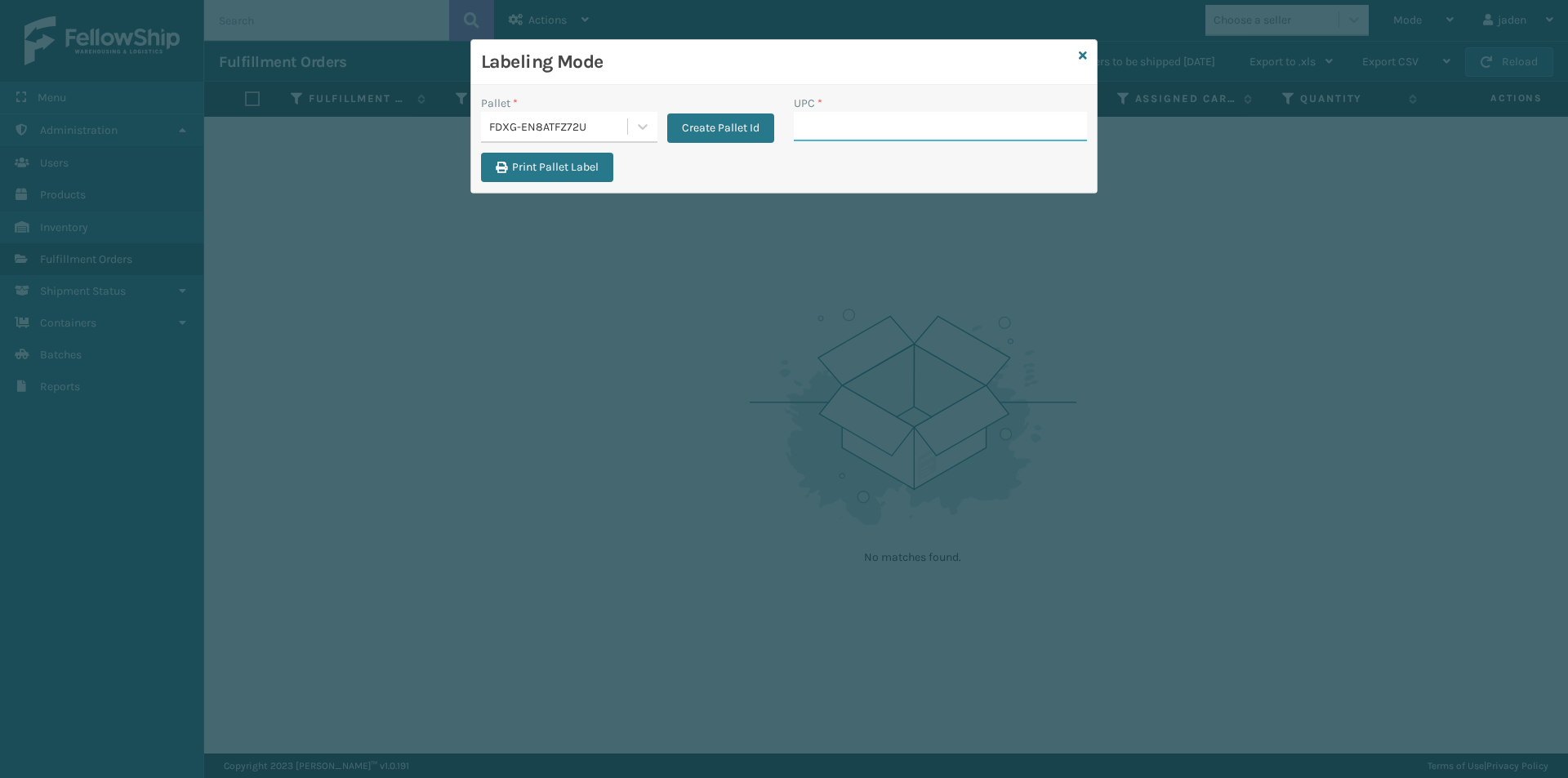
click at [822, 129] on input "UPC *" at bounding box center [941, 127] width 293 height 29
type input "080313014246"
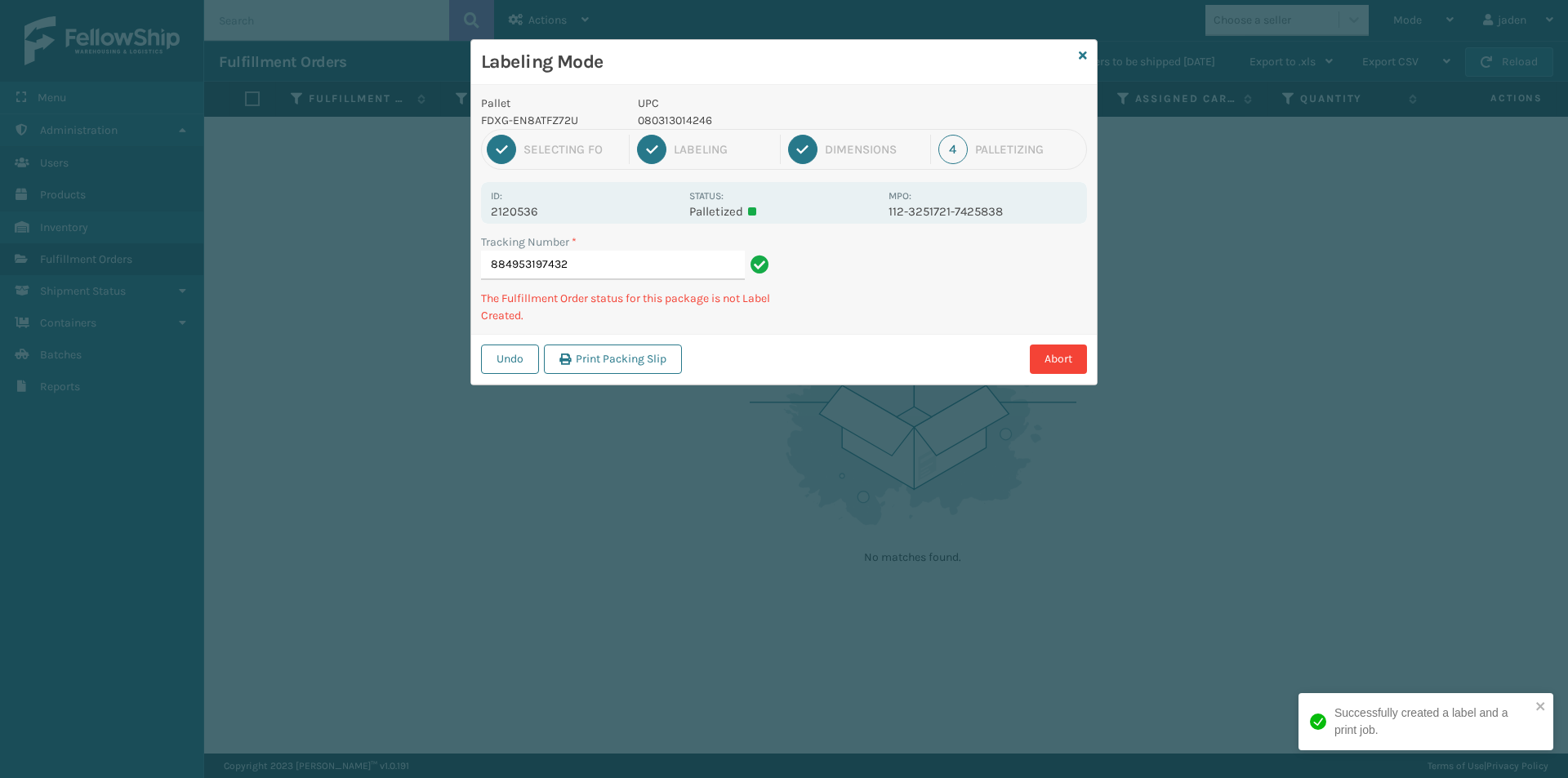
click at [695, 116] on p "080313014246" at bounding box center [758, 121] width 241 height 17
copy p "080313014246"
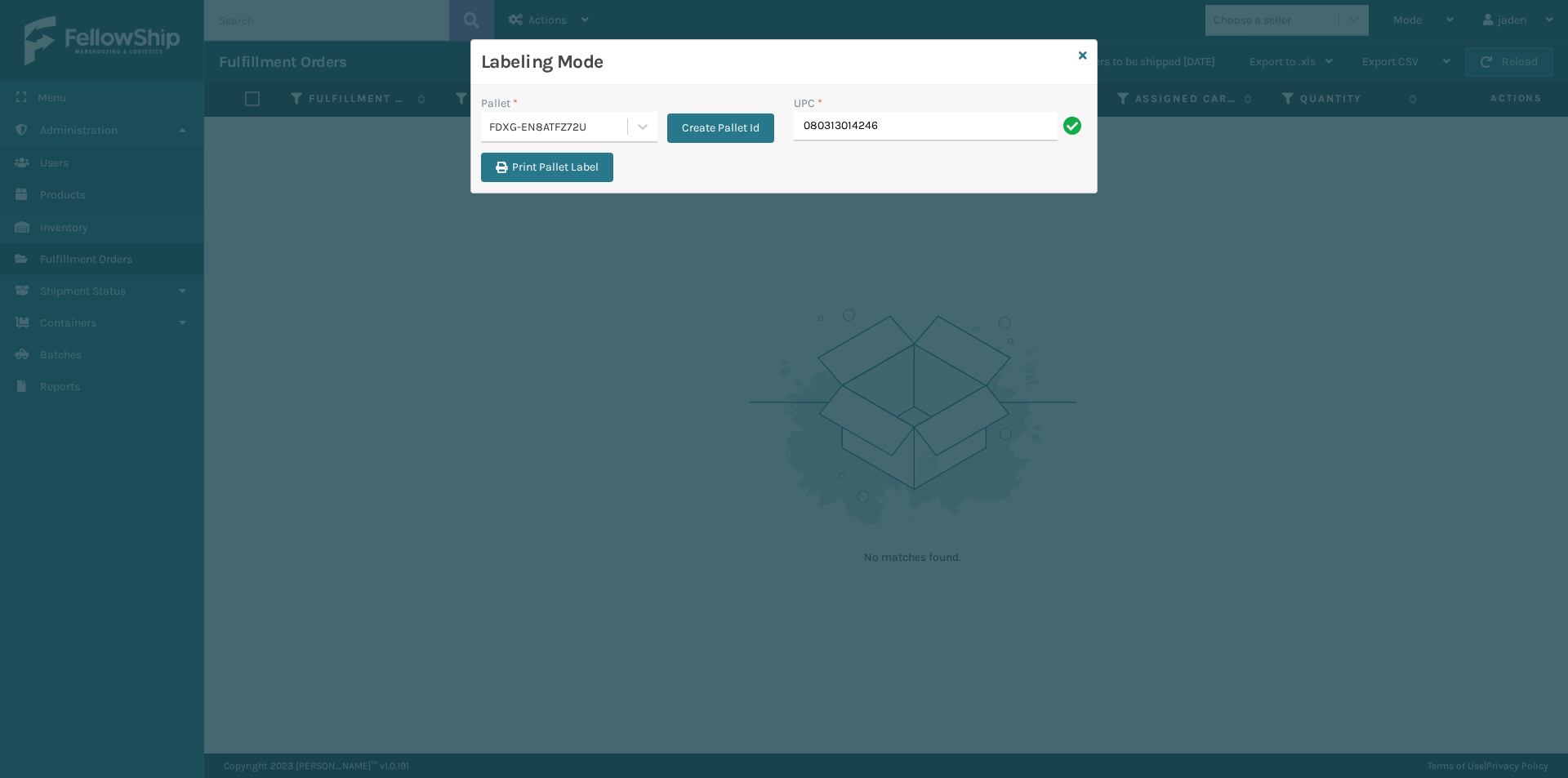
type input "080313014246"
drag, startPoint x: 866, startPoint y: 116, endPoint x: 850, endPoint y: 127, distance: 19.4
type input "080313014246"
drag, startPoint x: 854, startPoint y: 123, endPoint x: 846, endPoint y: 123, distance: 8.0
type input "080313014246"
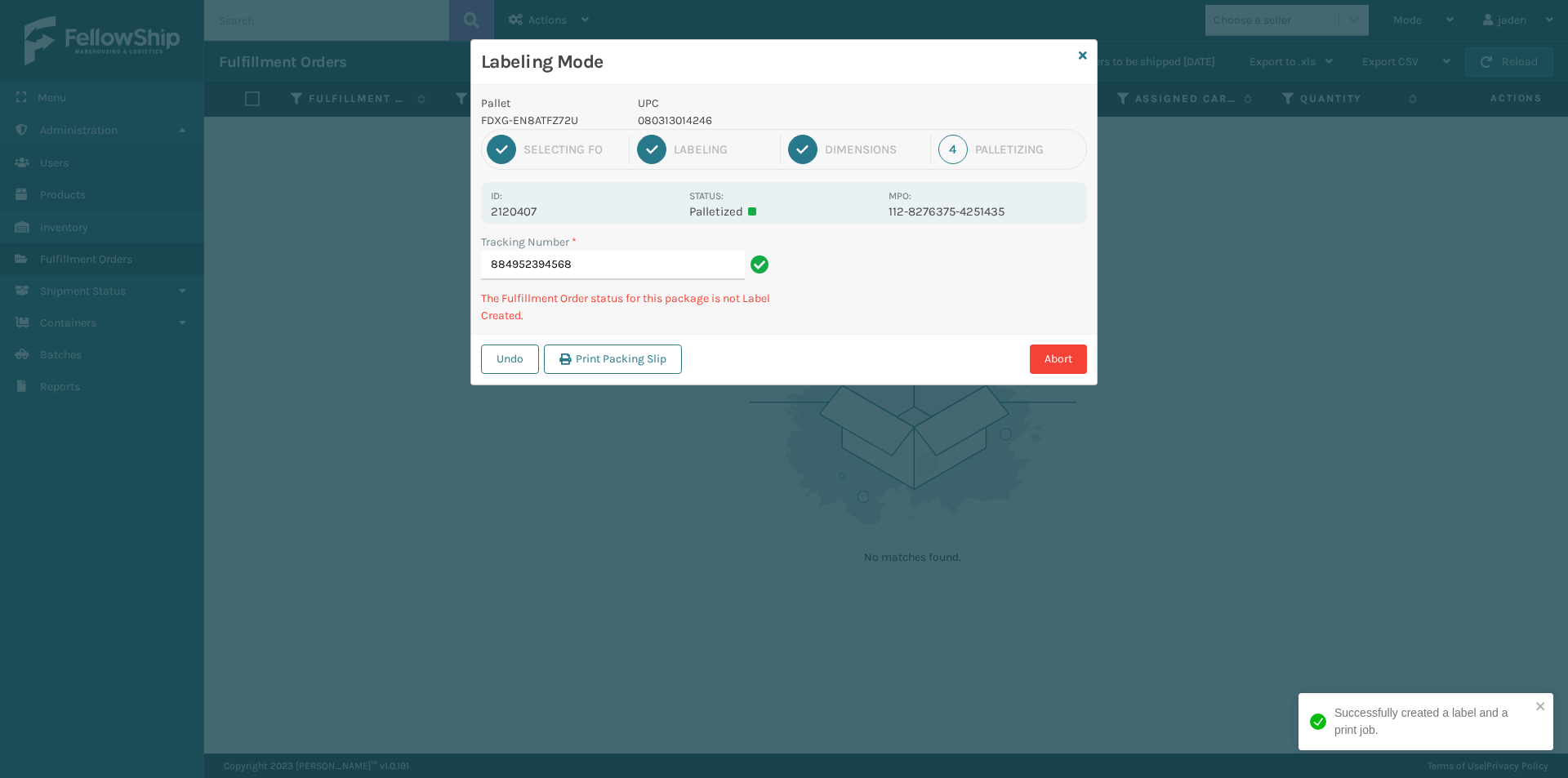
drag, startPoint x: 973, startPoint y: 267, endPoint x: 871, endPoint y: 297, distance: 106.3
click at [871, 297] on div "Tracking Number * 884952394568 The Fulfillment Order status for this package is…" at bounding box center [784, 284] width 626 height 100
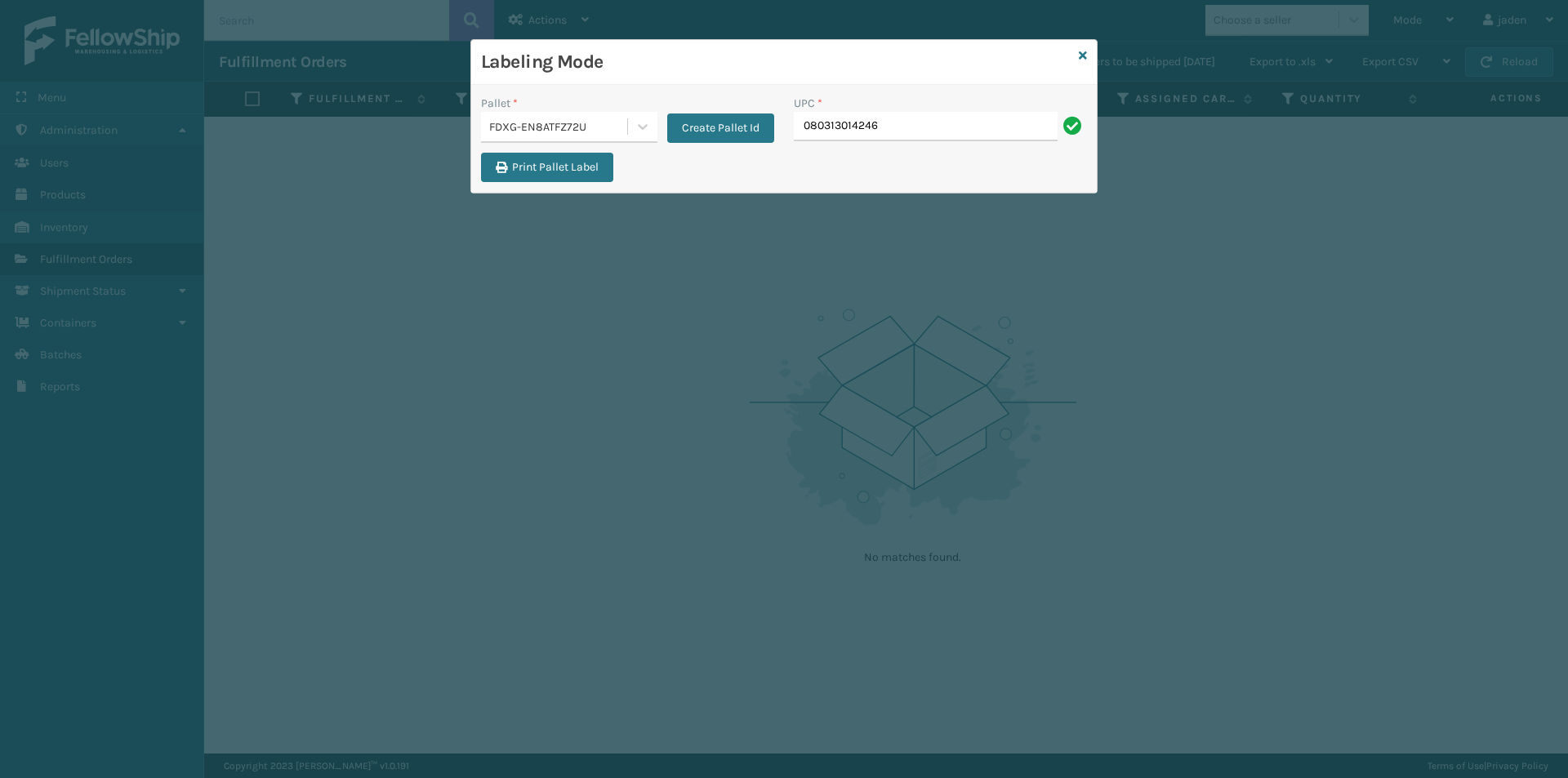
type input "080313014246"
drag, startPoint x: 837, startPoint y: 122, endPoint x: 818, endPoint y: 123, distance: 19.0
type input "080313014246"
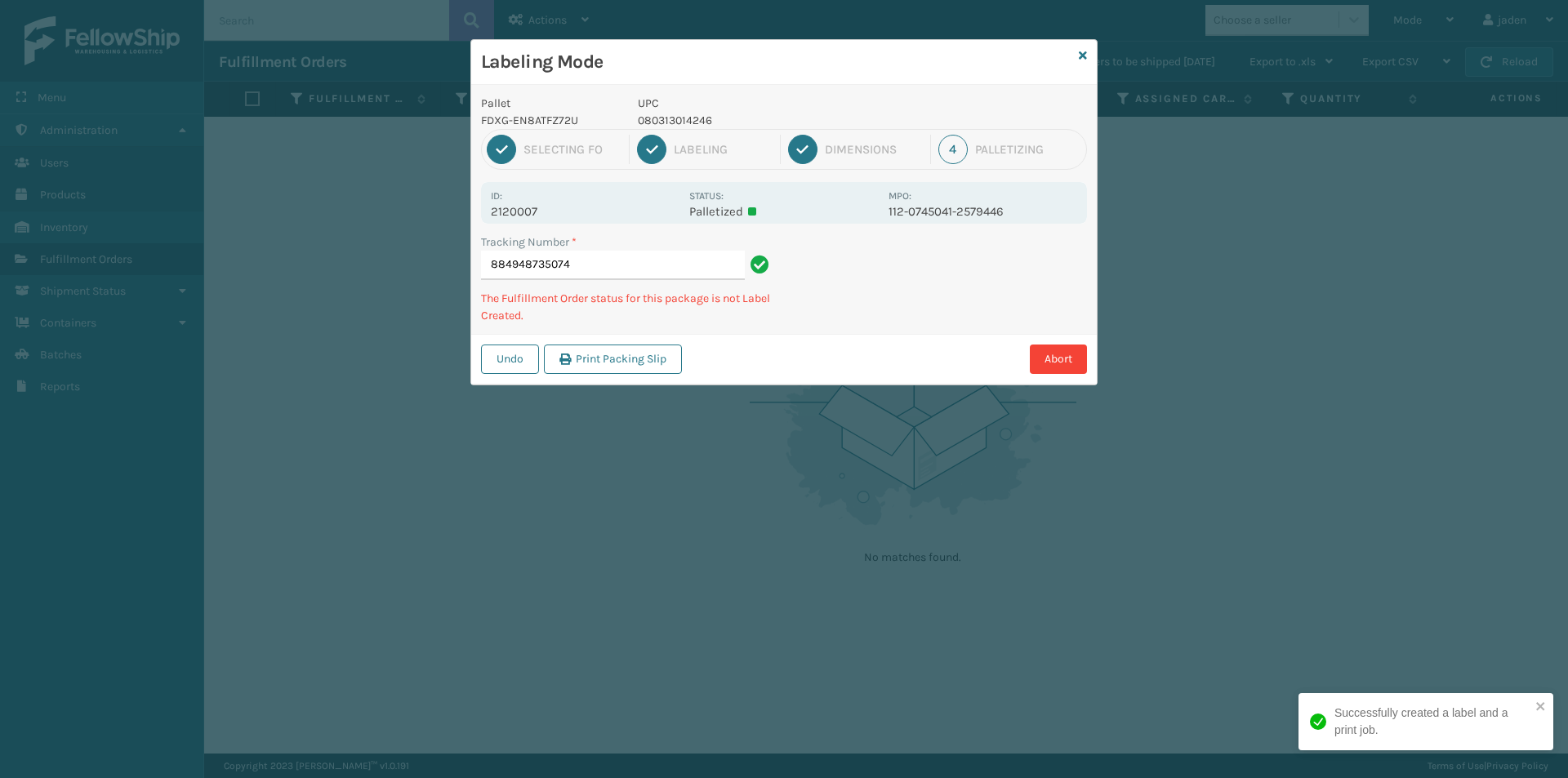
drag, startPoint x: 927, startPoint y: 281, endPoint x: 854, endPoint y: 304, distance: 76.5
click at [830, 326] on div "Tracking Number * 884948735074 The Fulfillment Order status for this package is…" at bounding box center [784, 284] width 626 height 100
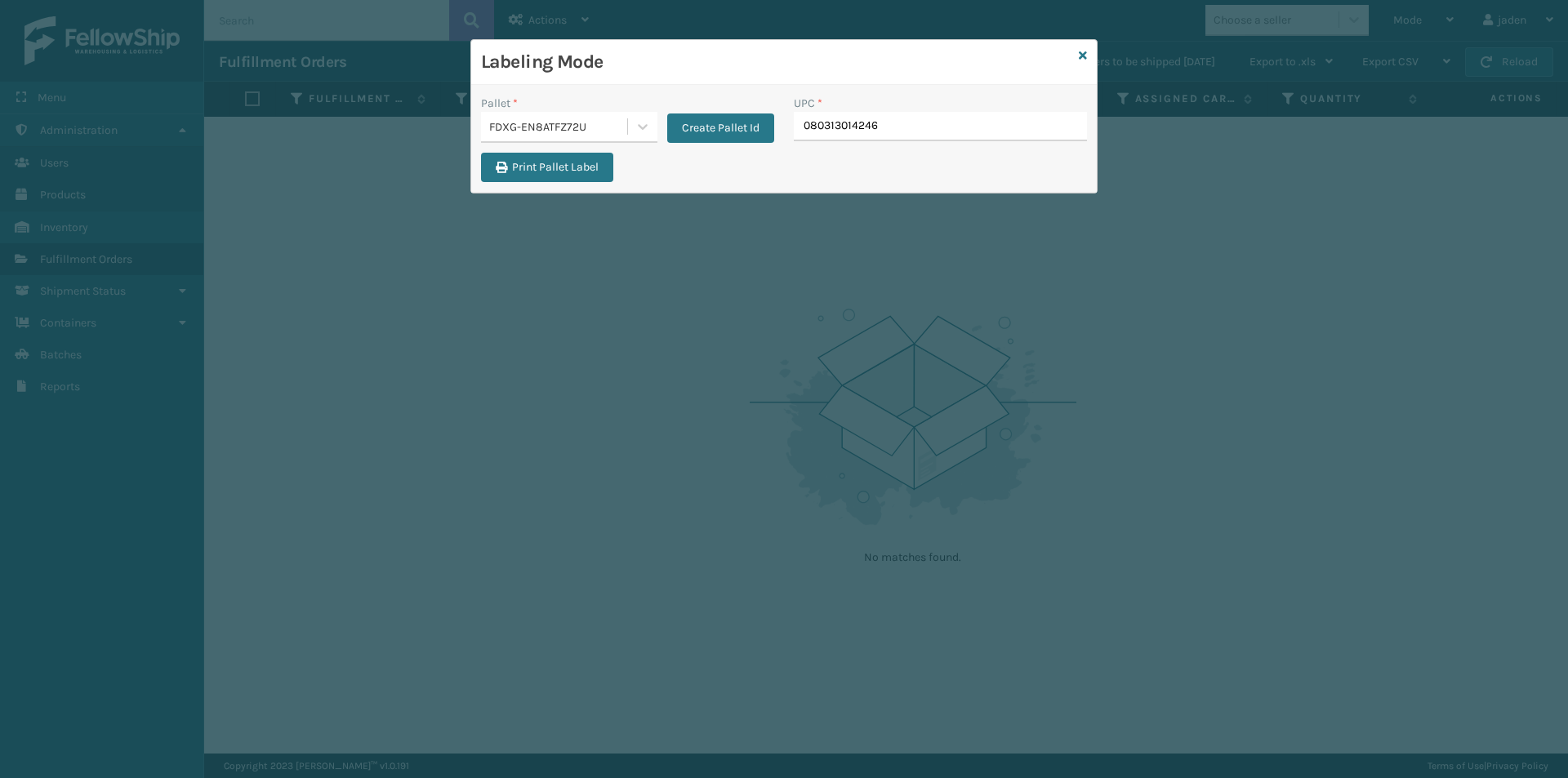
type input "080313014246"
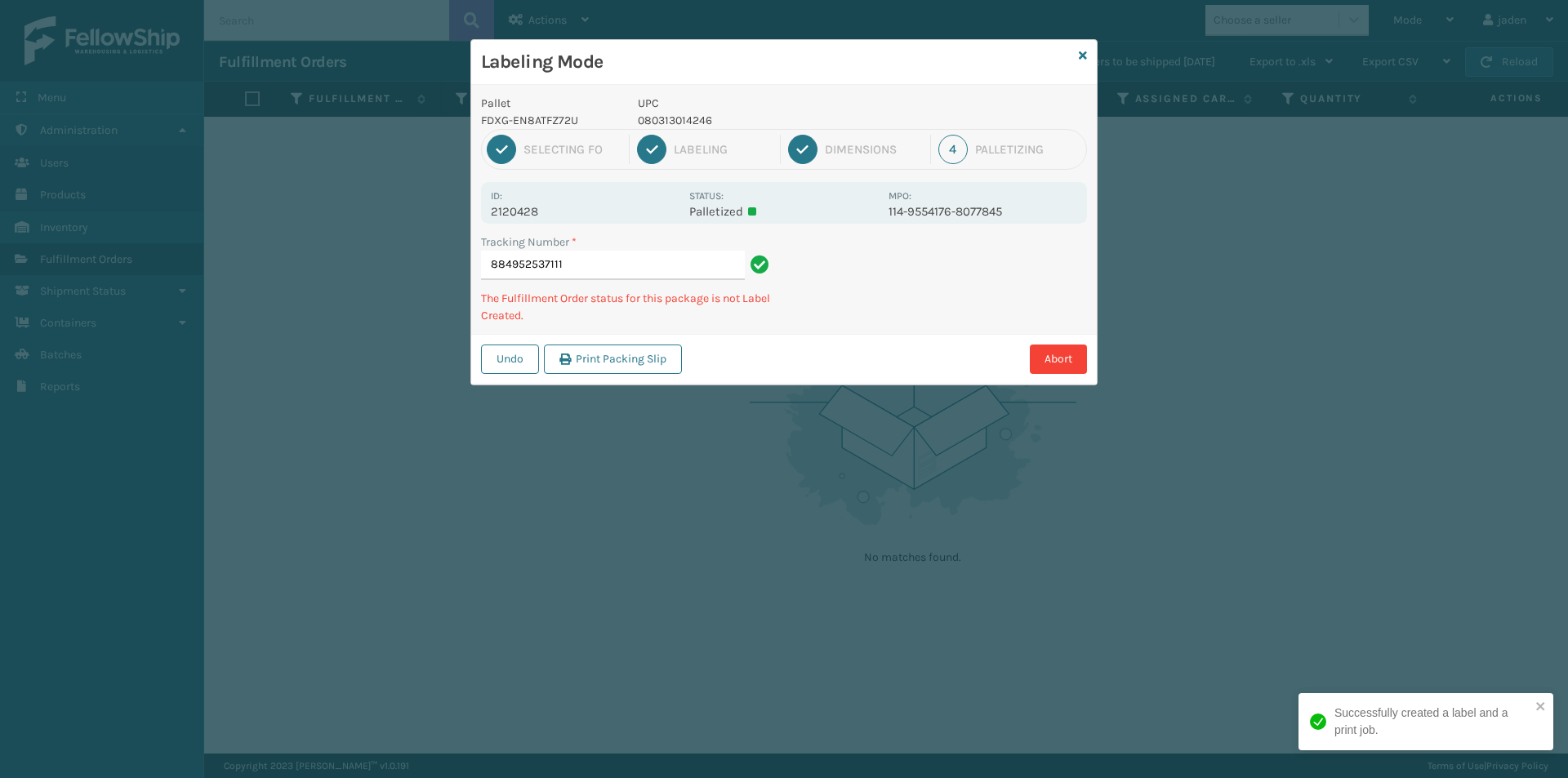
drag, startPoint x: 940, startPoint y: 299, endPoint x: 896, endPoint y: 294, distance: 44.3
click at [878, 342] on div "Undo Print Packing Slip Abort" at bounding box center [784, 359] width 626 height 50
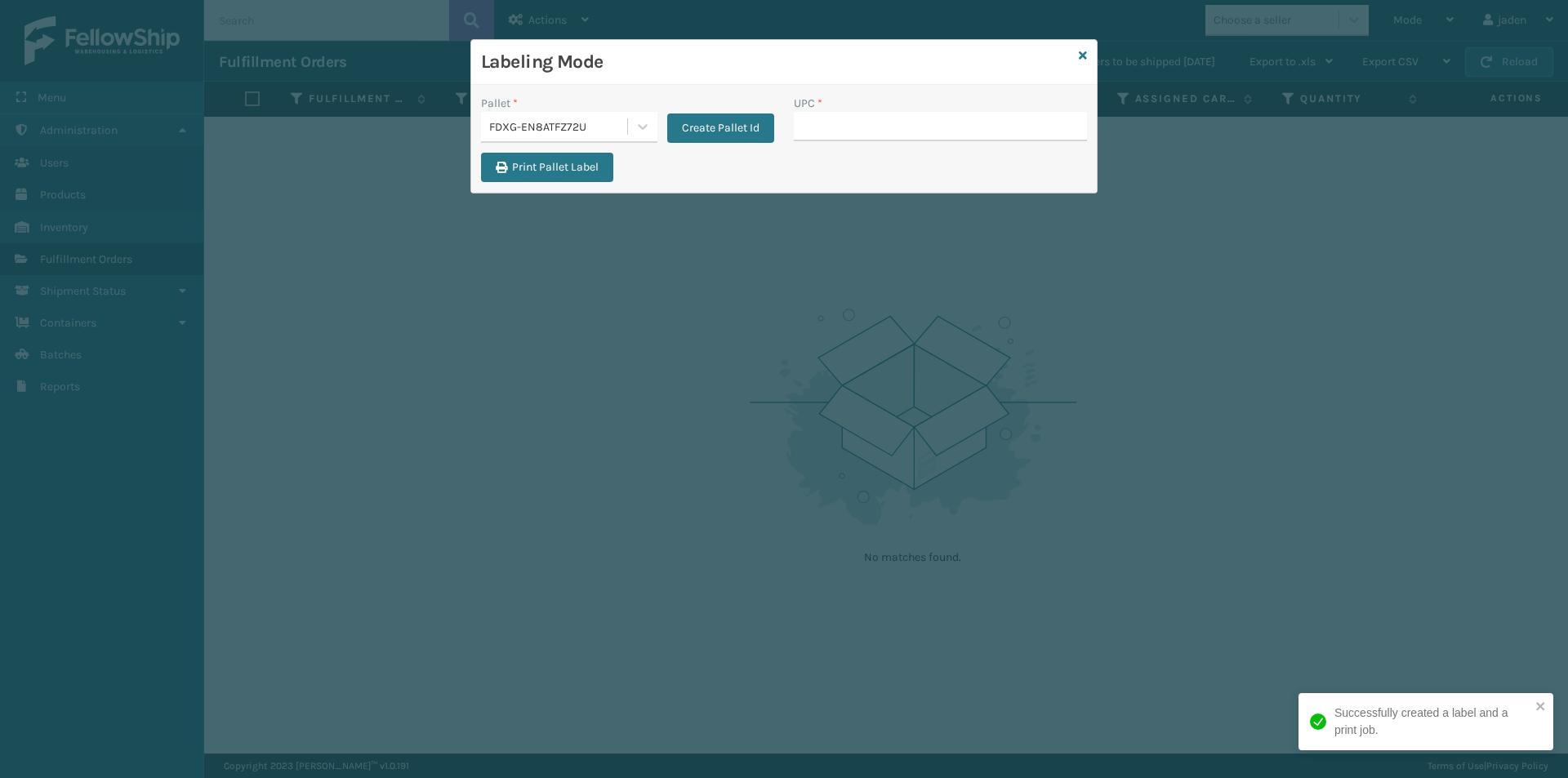
drag, startPoint x: 878, startPoint y: 106, endPoint x: 824, endPoint y: 124, distance: 56.9
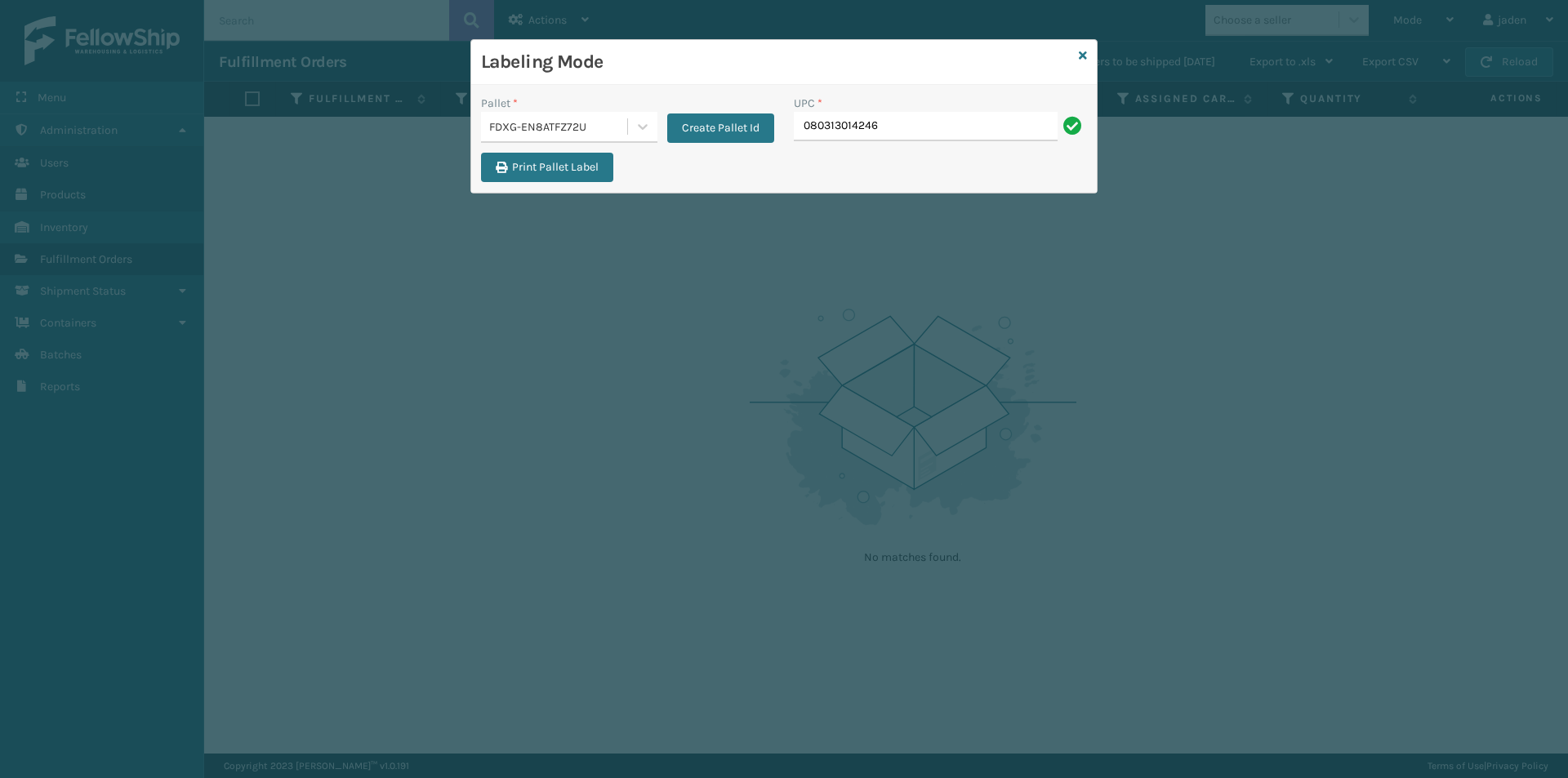
type input "080313014246"
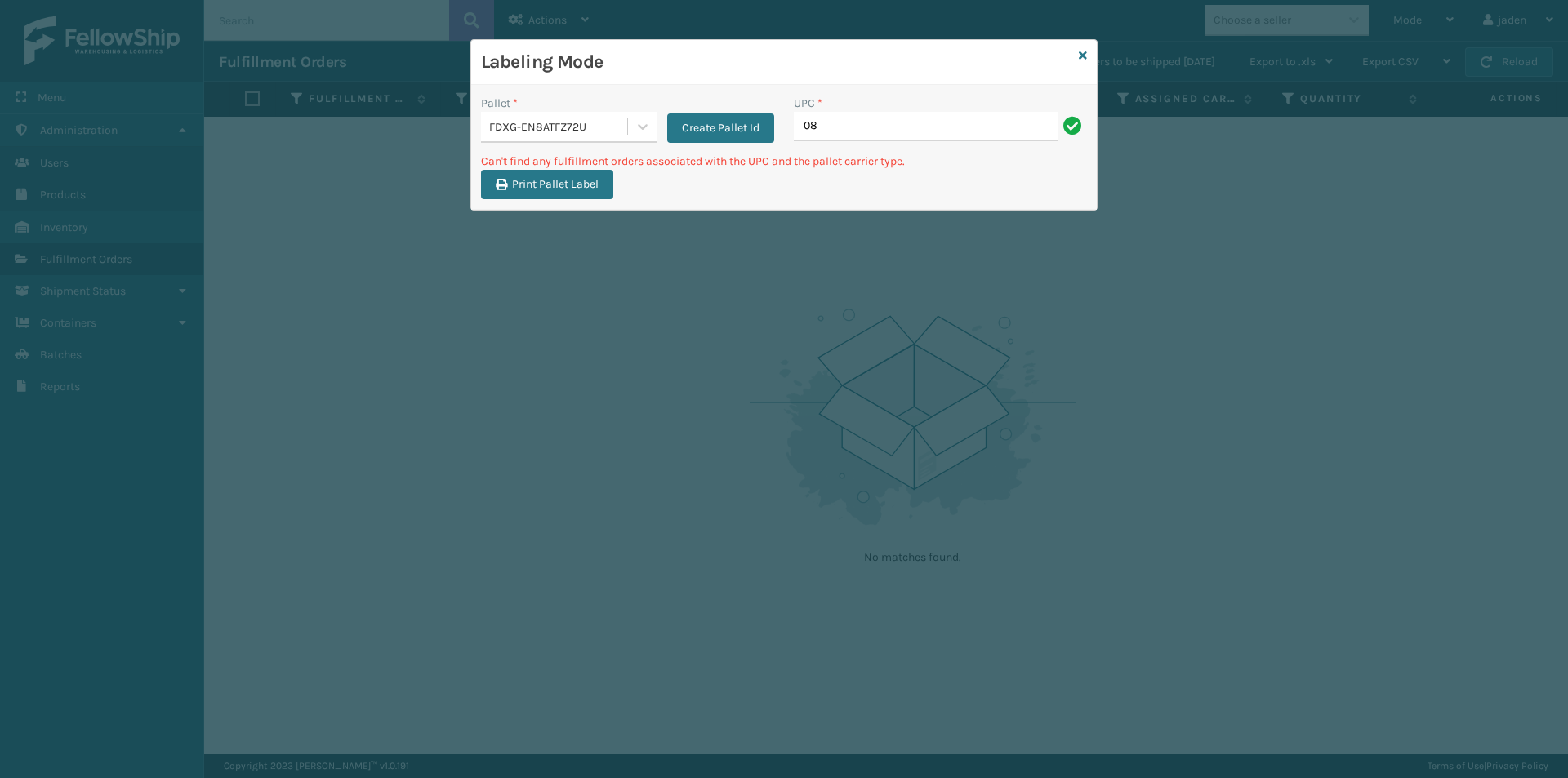
type input "0"
type input "10080313023320"
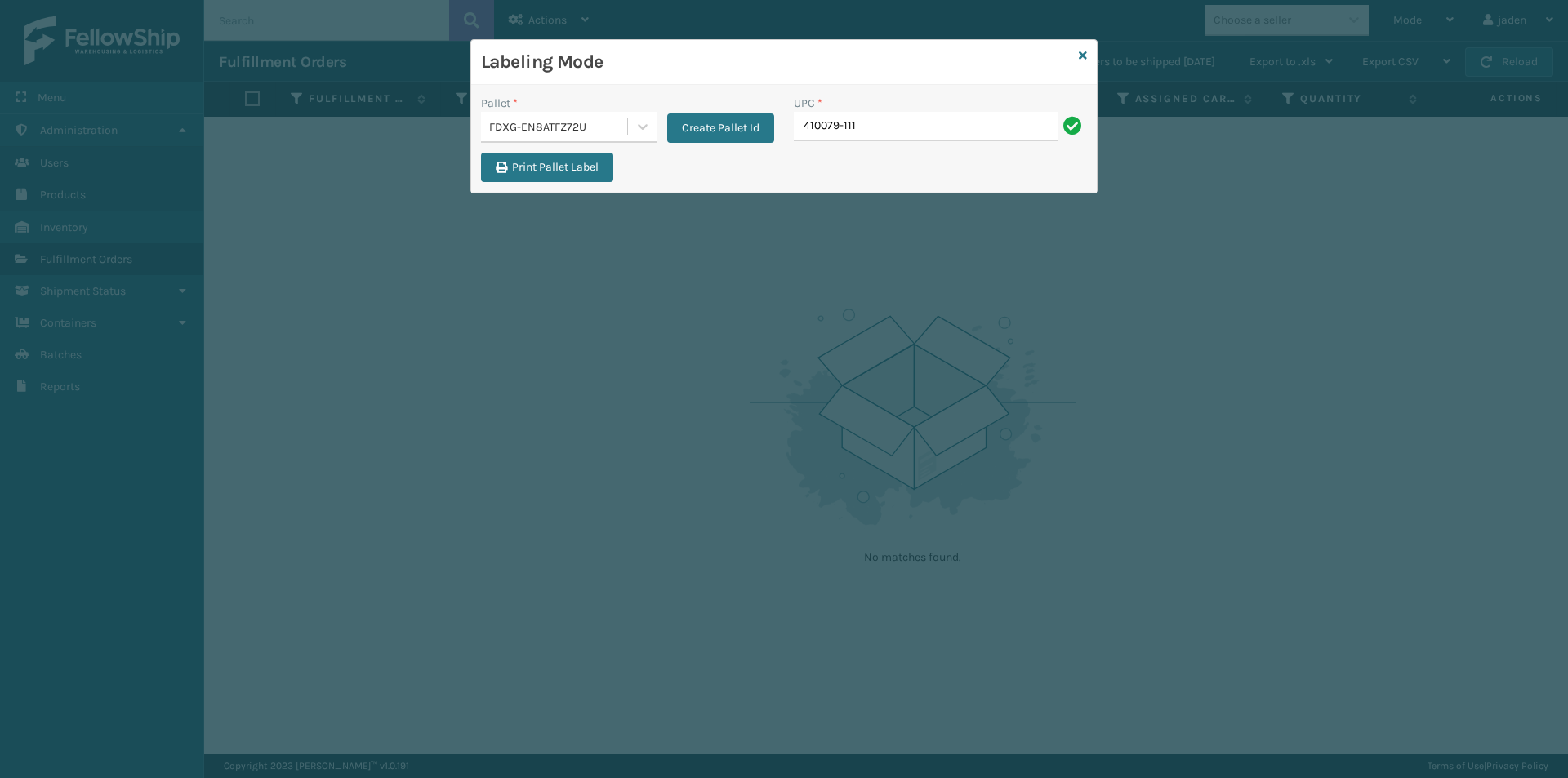
type input "410079-111"
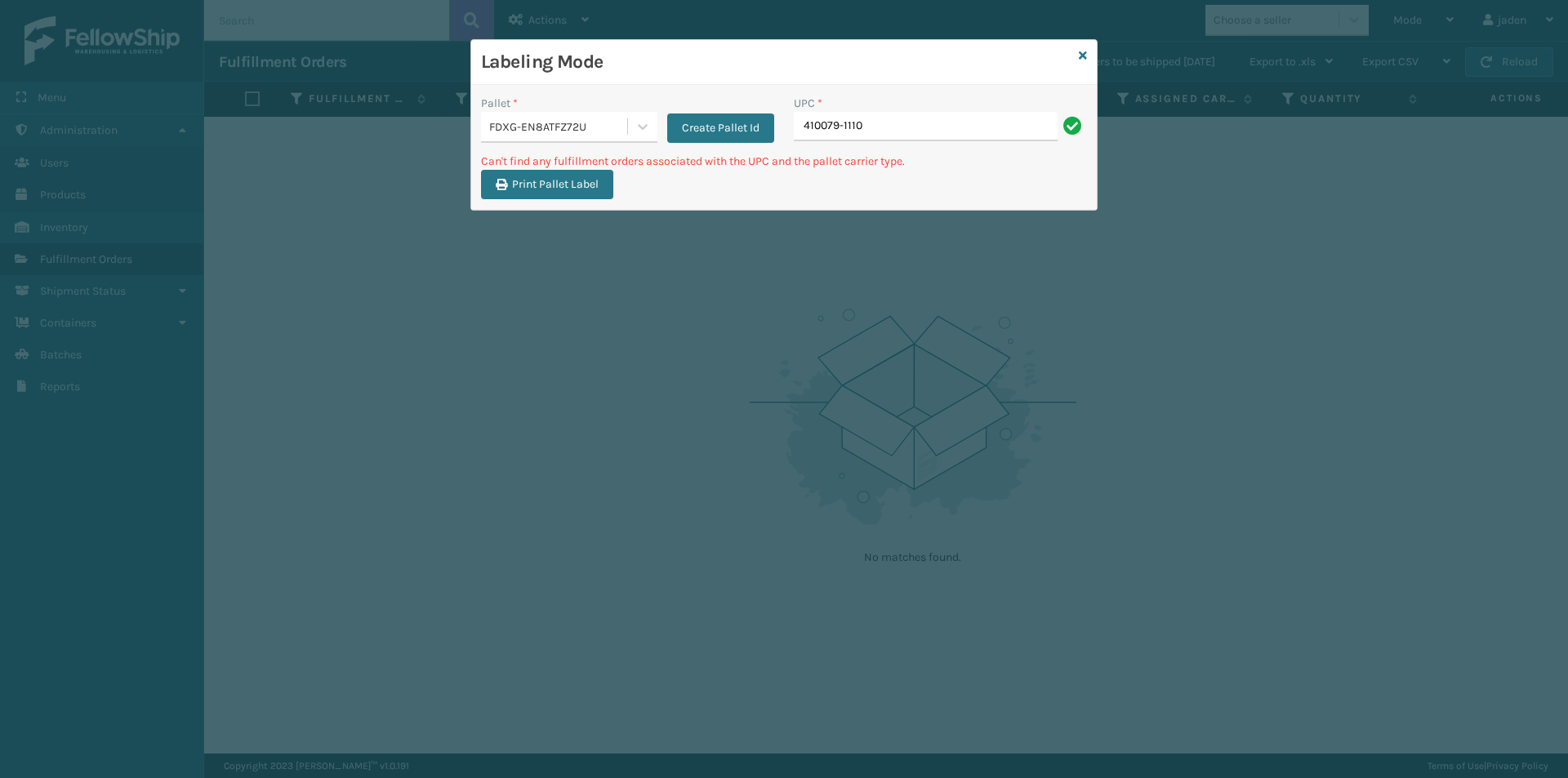
type input "410079-1110"
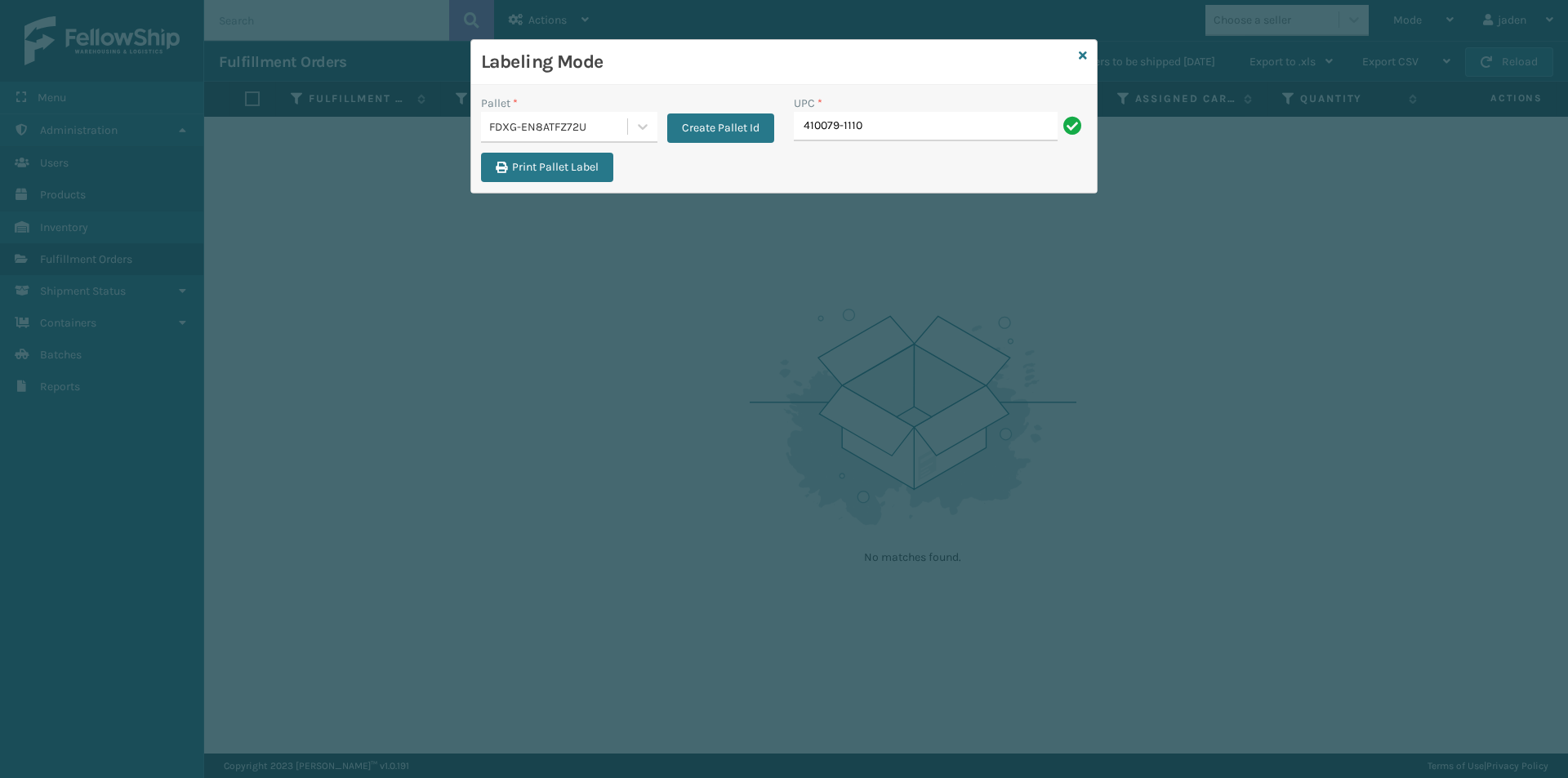
type input "410079-1110"
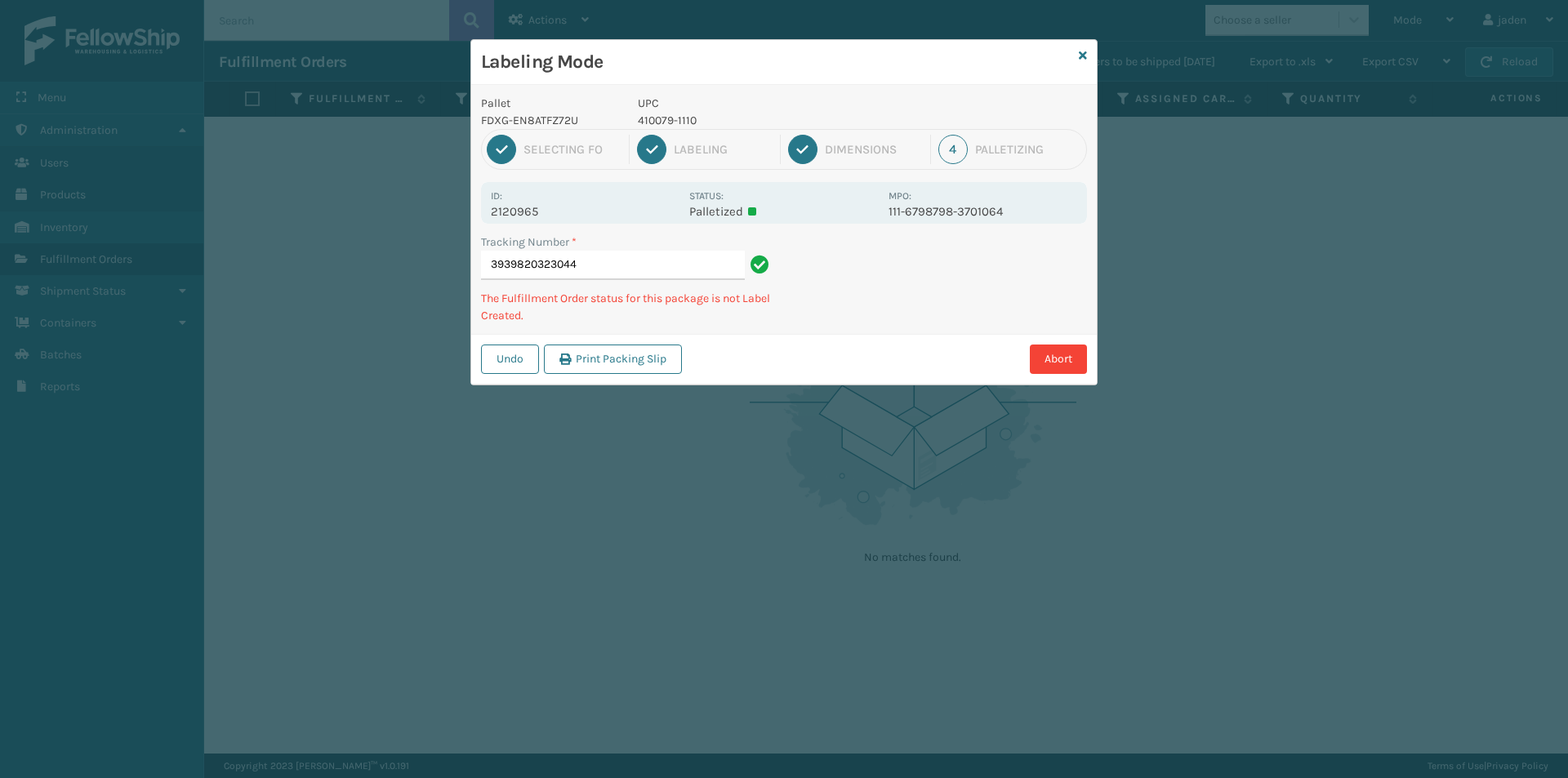
type input "39398203230444"
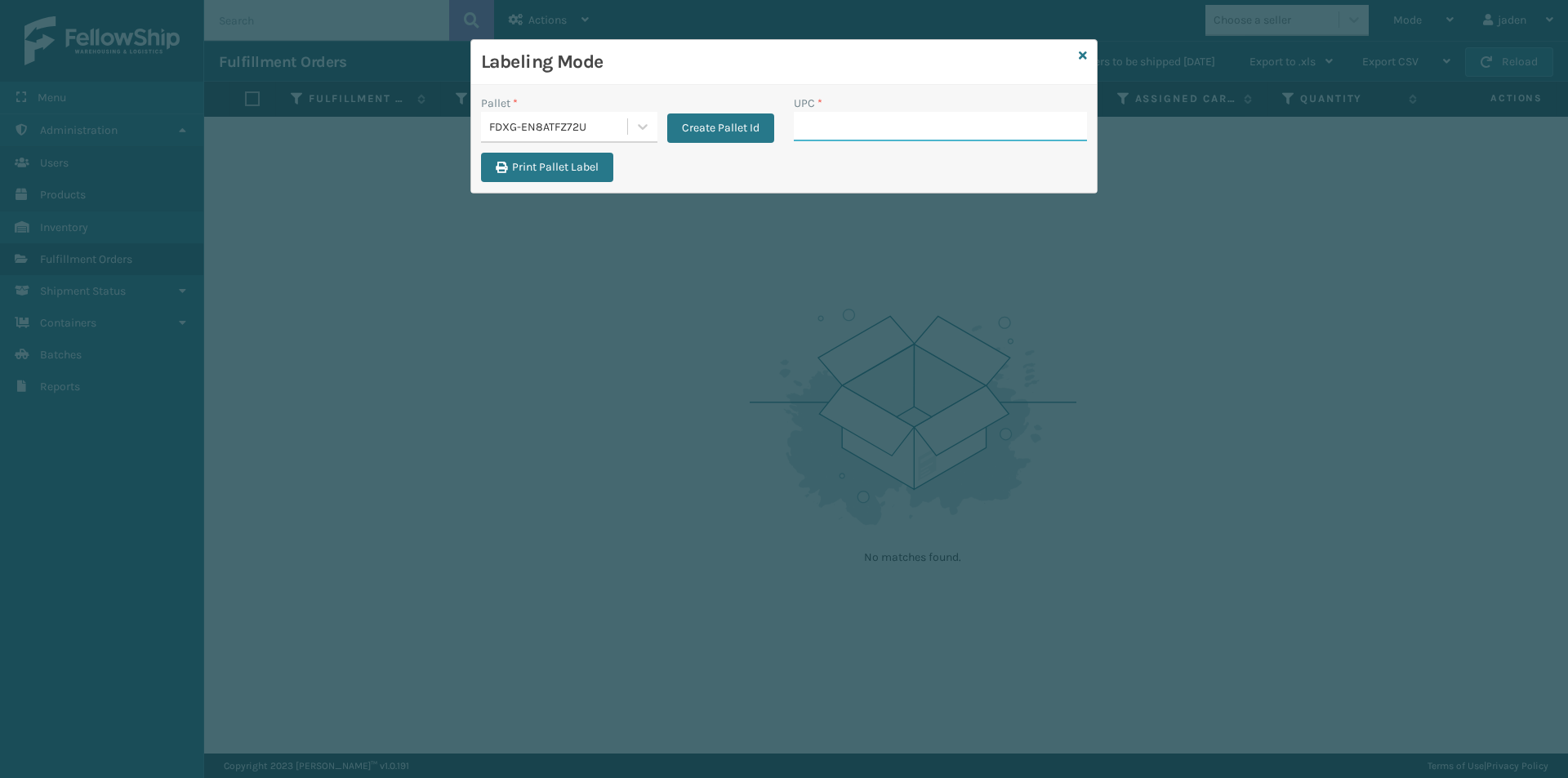
click at [841, 122] on input "UPC *" at bounding box center [941, 127] width 293 height 29
type input "410079-1120"
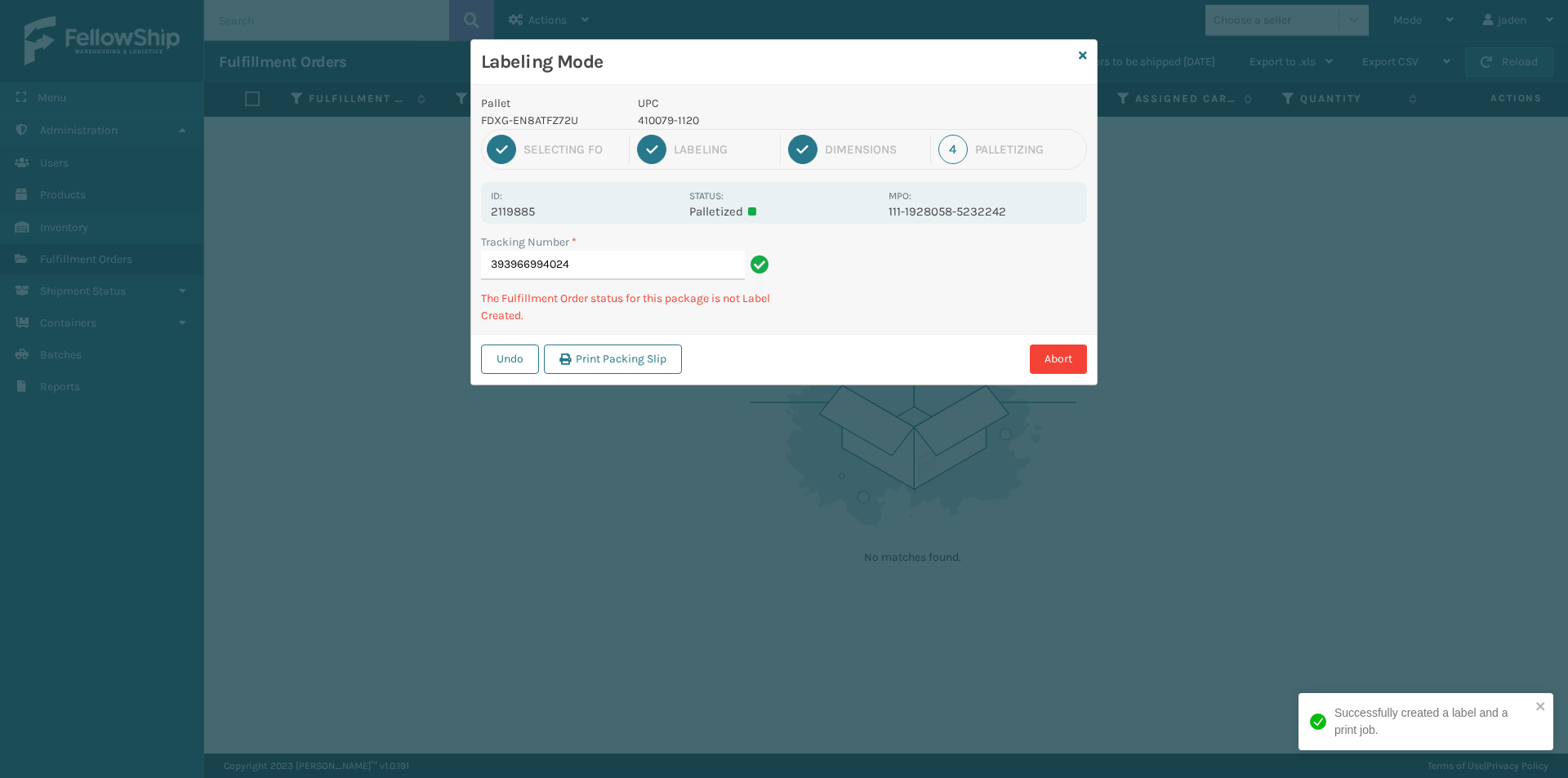
type input "3939669940244"
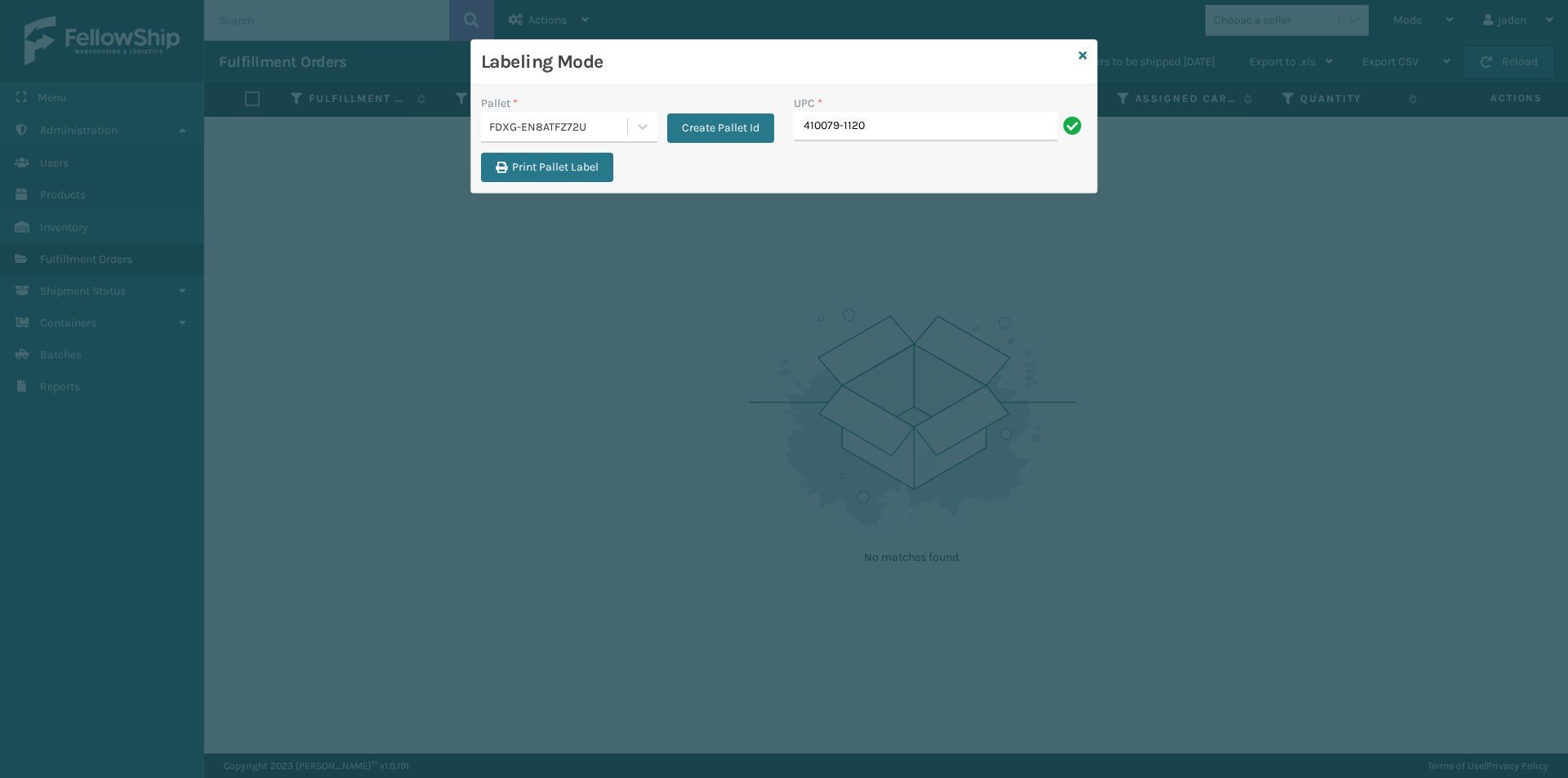
type input "410079-1120"
type input "410079-1130"
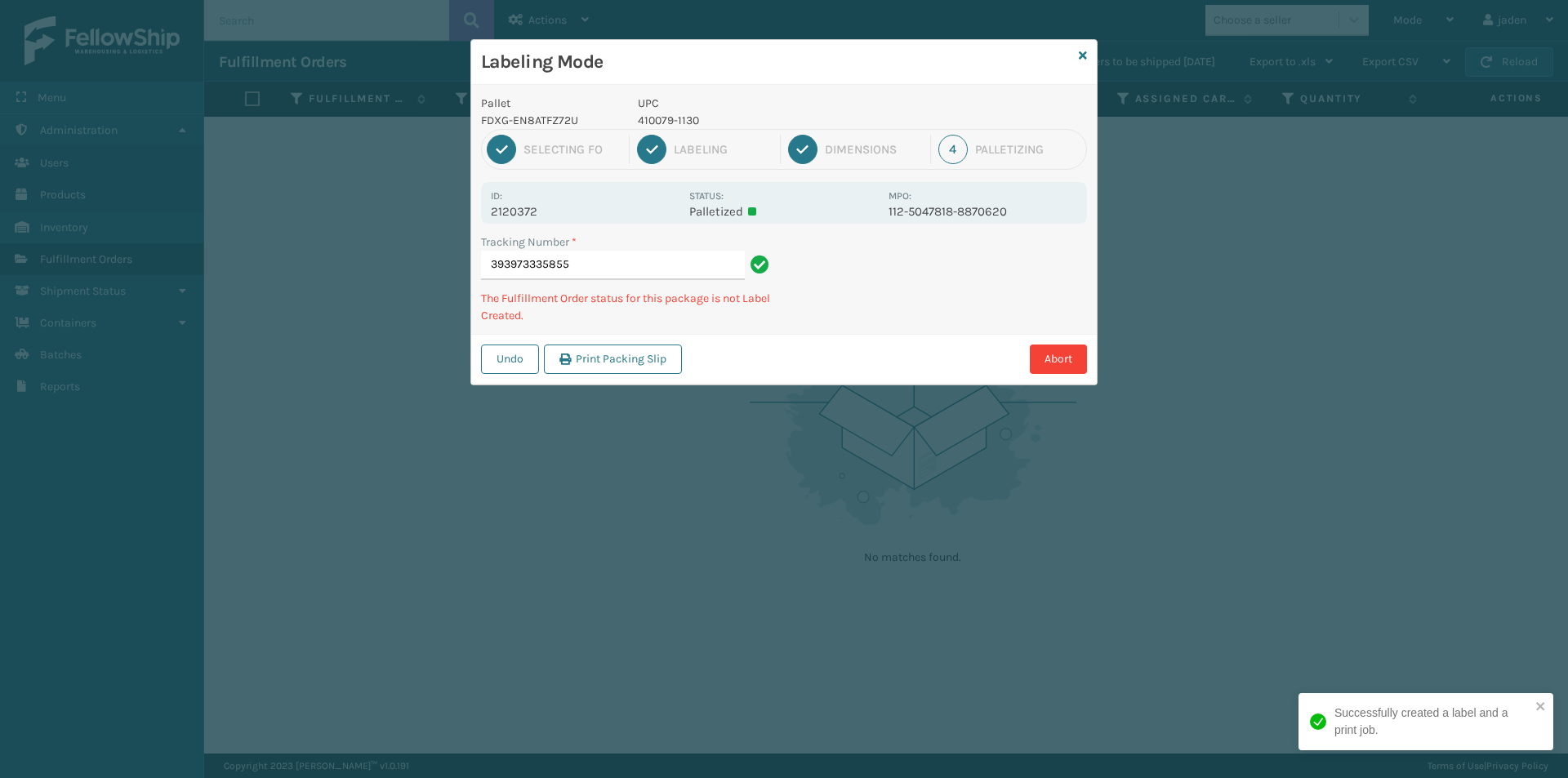
type input "3939733358554"
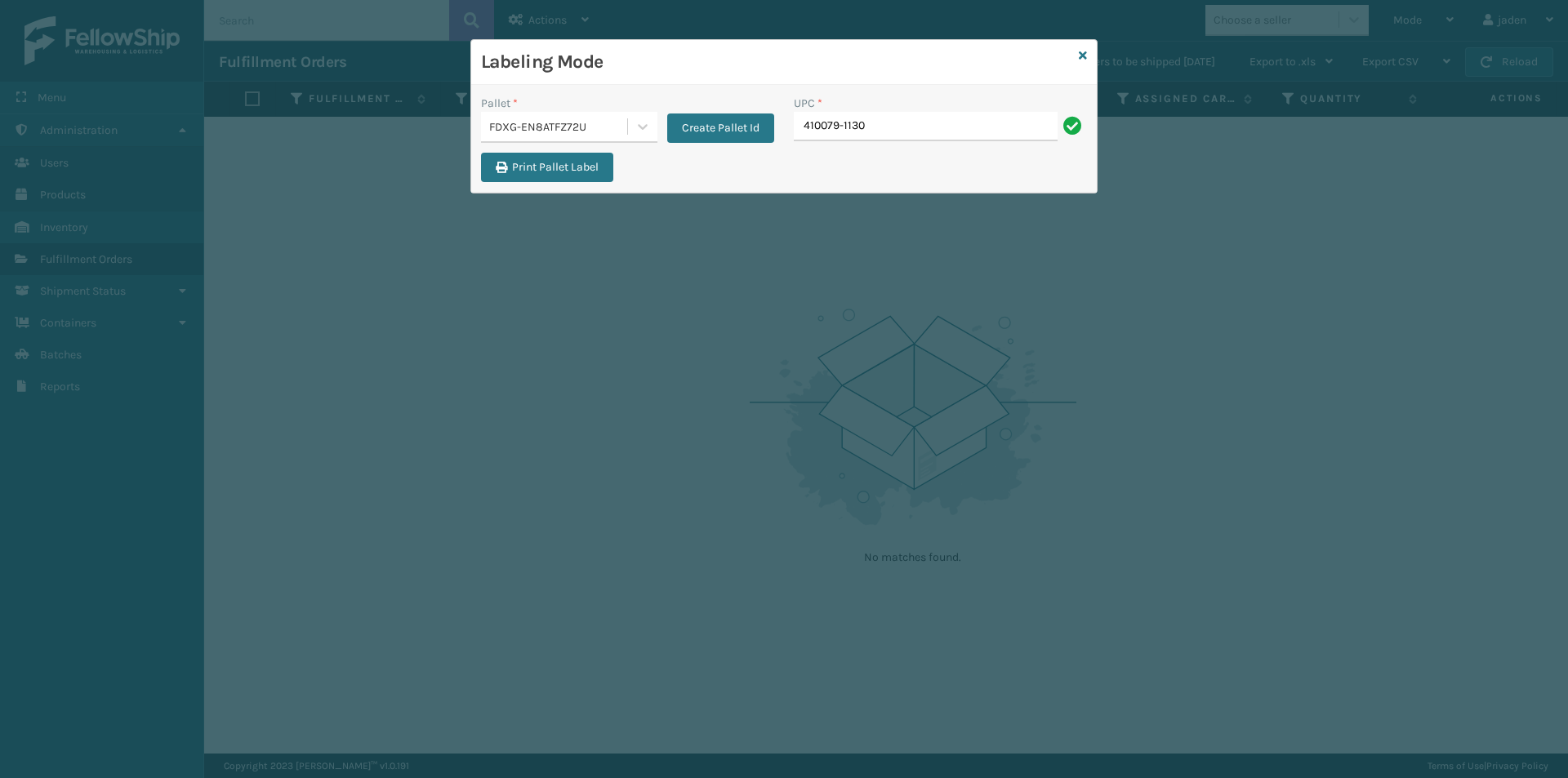
type input "410079-1130"
type input "410079-1150"
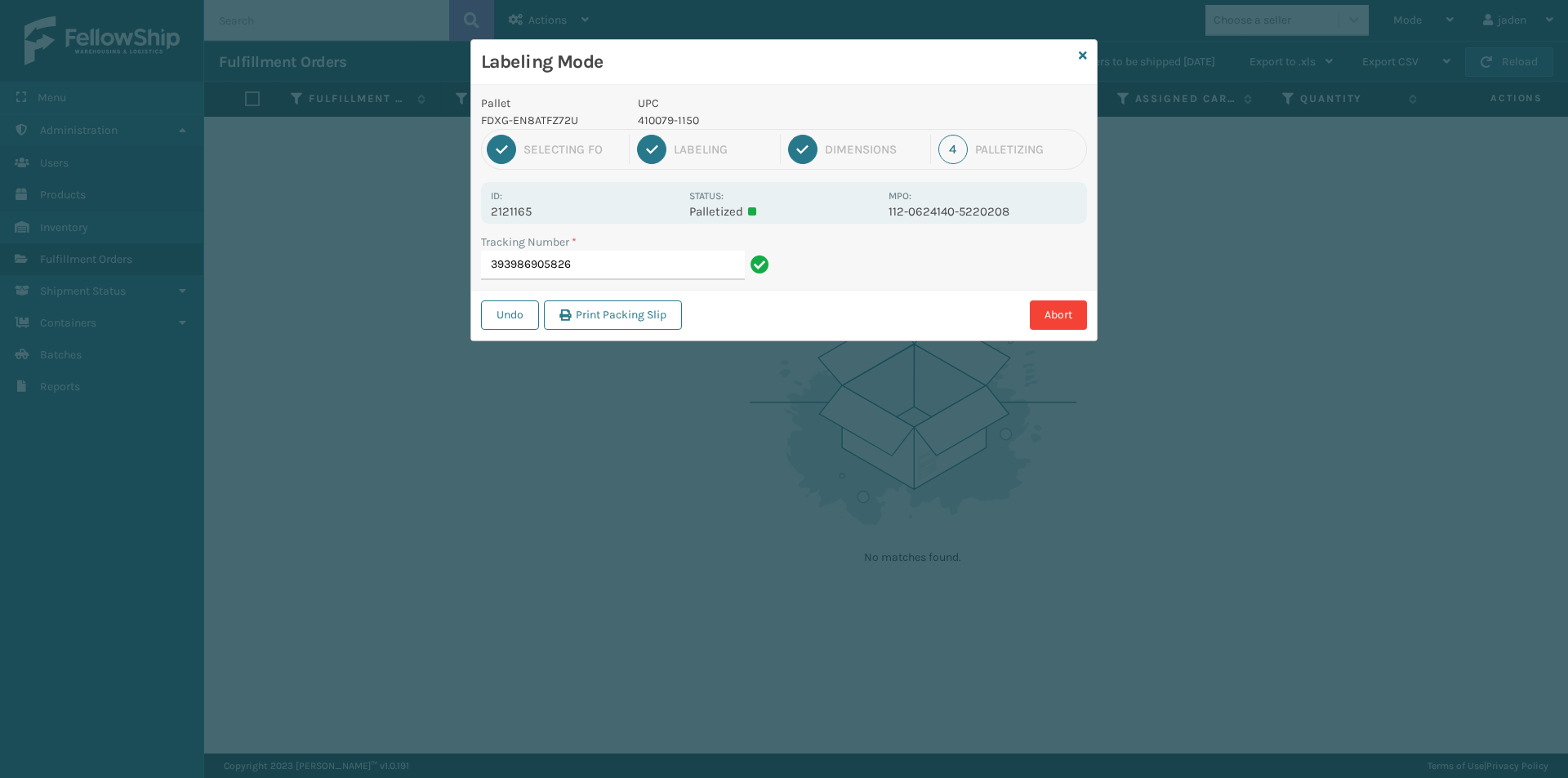
click at [663, 122] on p "410079-1150" at bounding box center [758, 121] width 241 height 17
copy p "410079-1150"
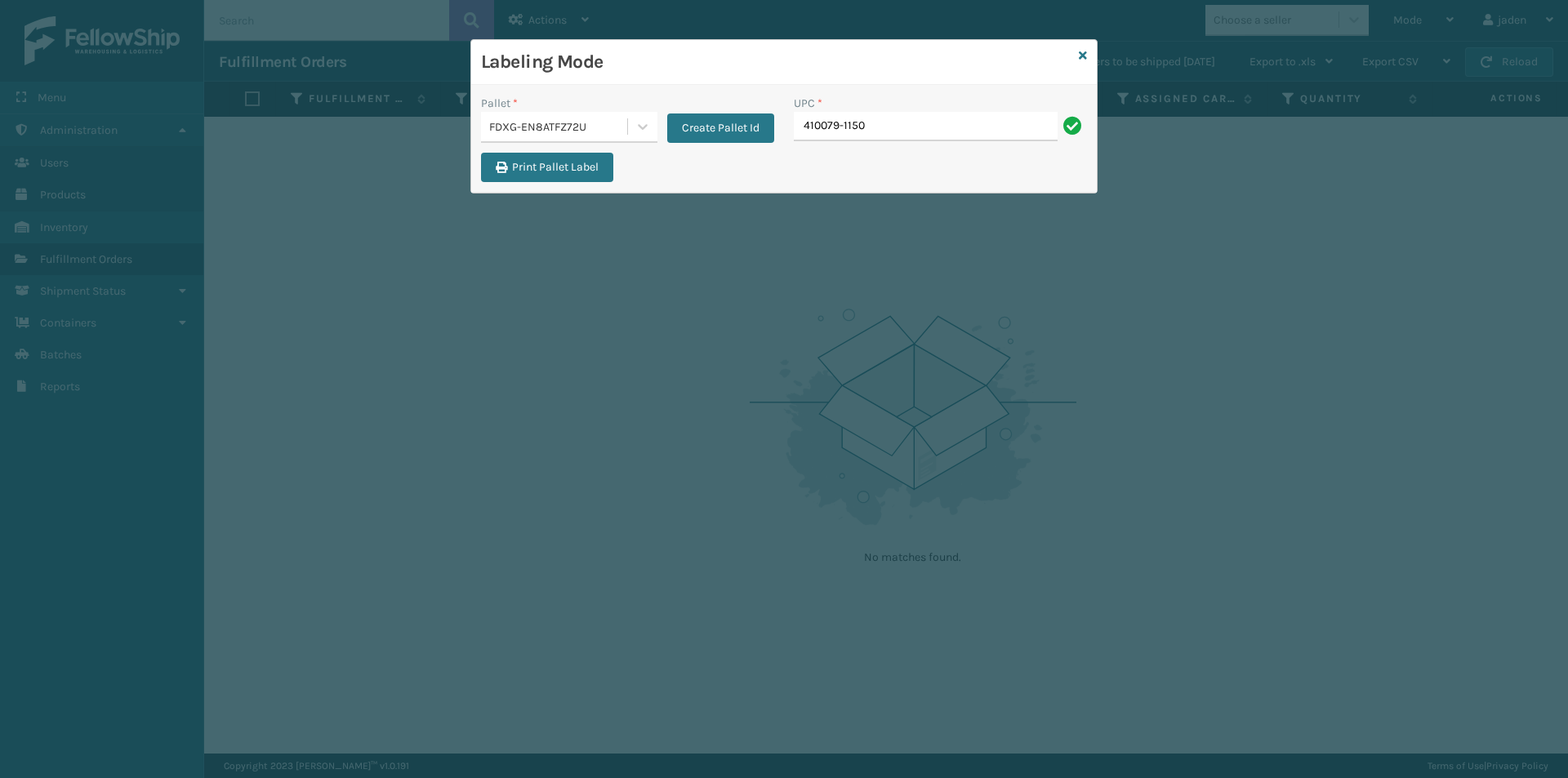
type input "410079-1150"
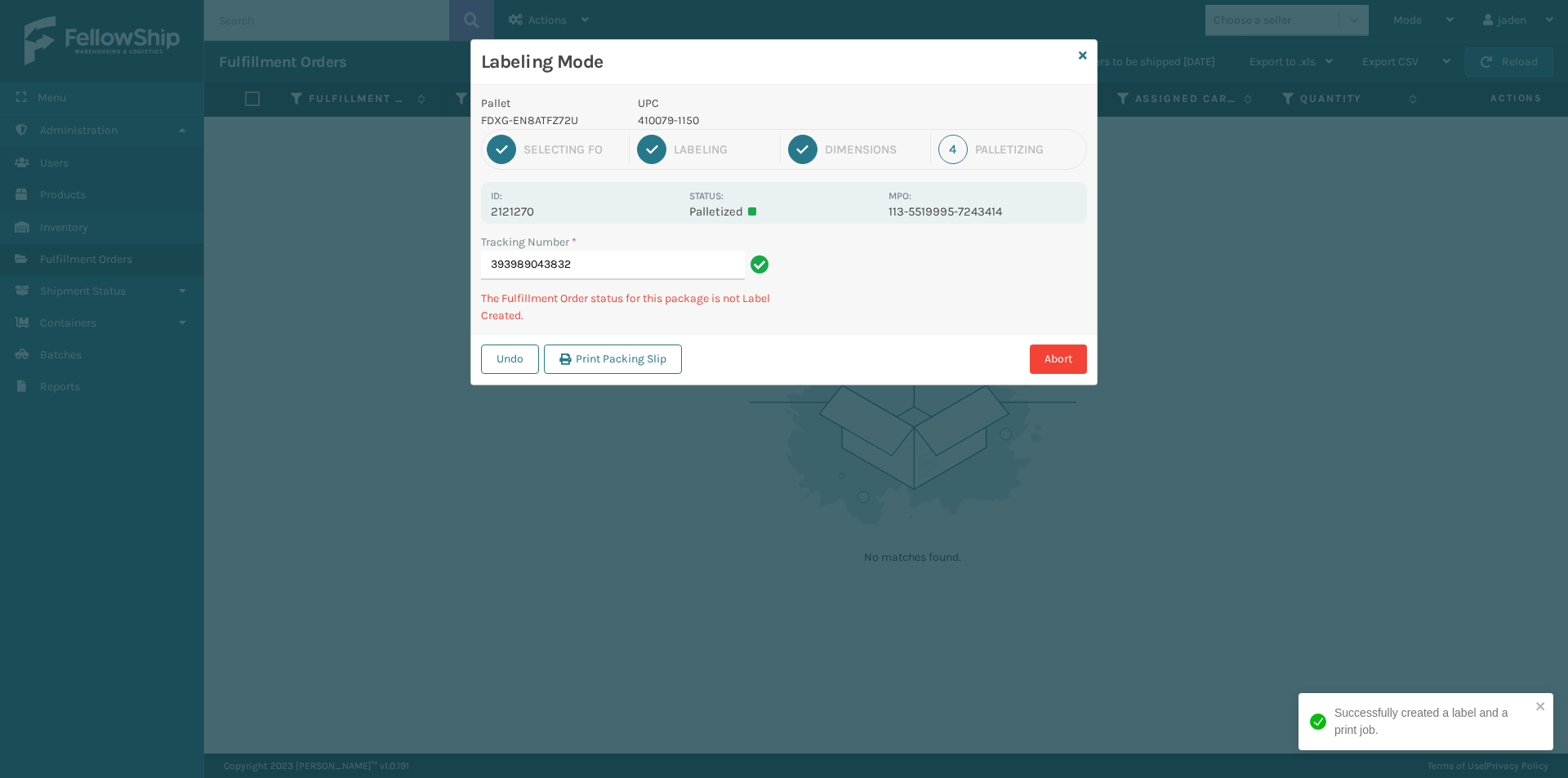
click at [658, 118] on p "410079-1150" at bounding box center [758, 121] width 241 height 17
copy p "410079-1150"
drag, startPoint x: 965, startPoint y: 310, endPoint x: 889, endPoint y: 133, distance: 192.6
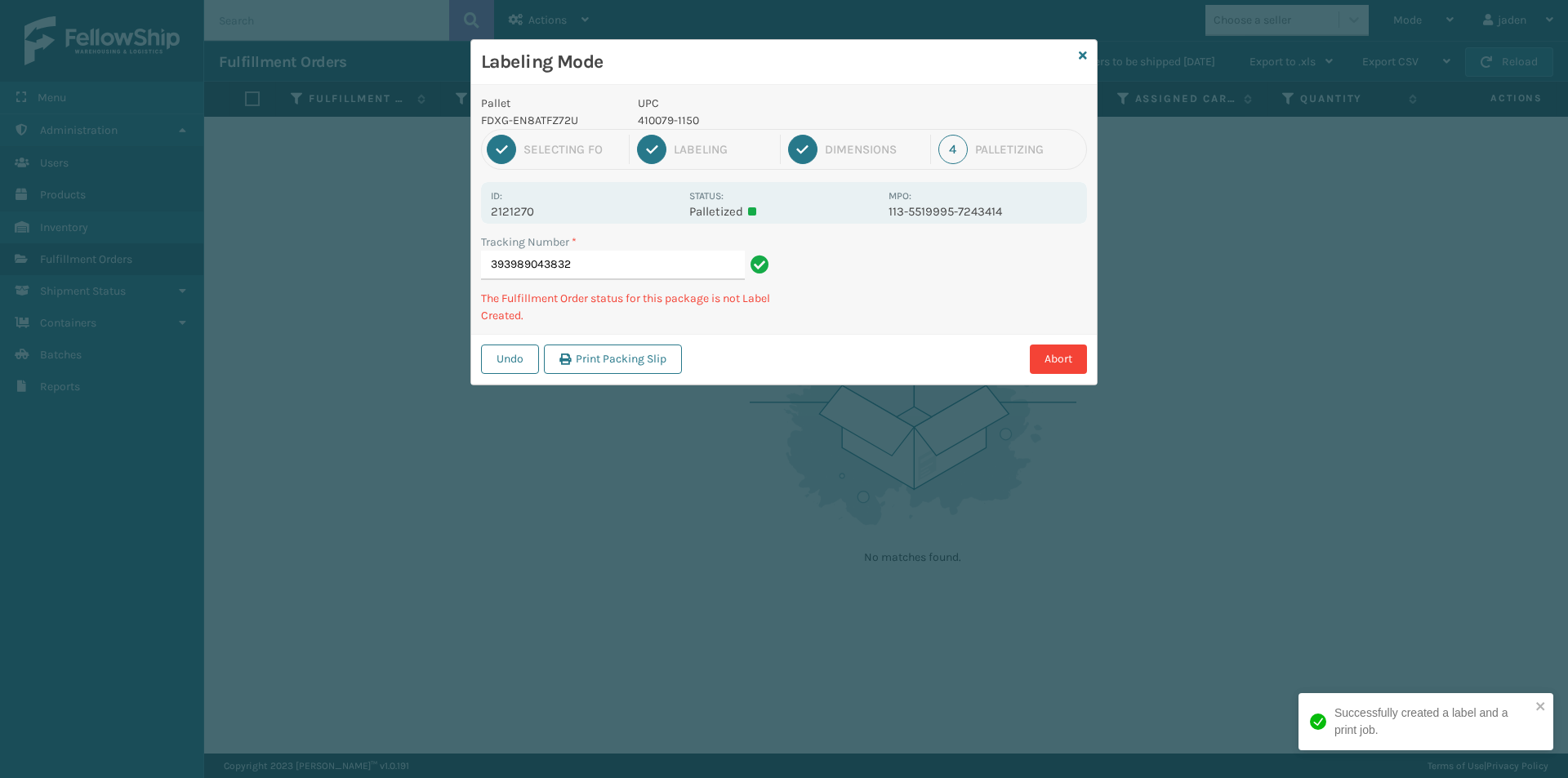
click at [841, 351] on div "Abort" at bounding box center [887, 359] width 400 height 29
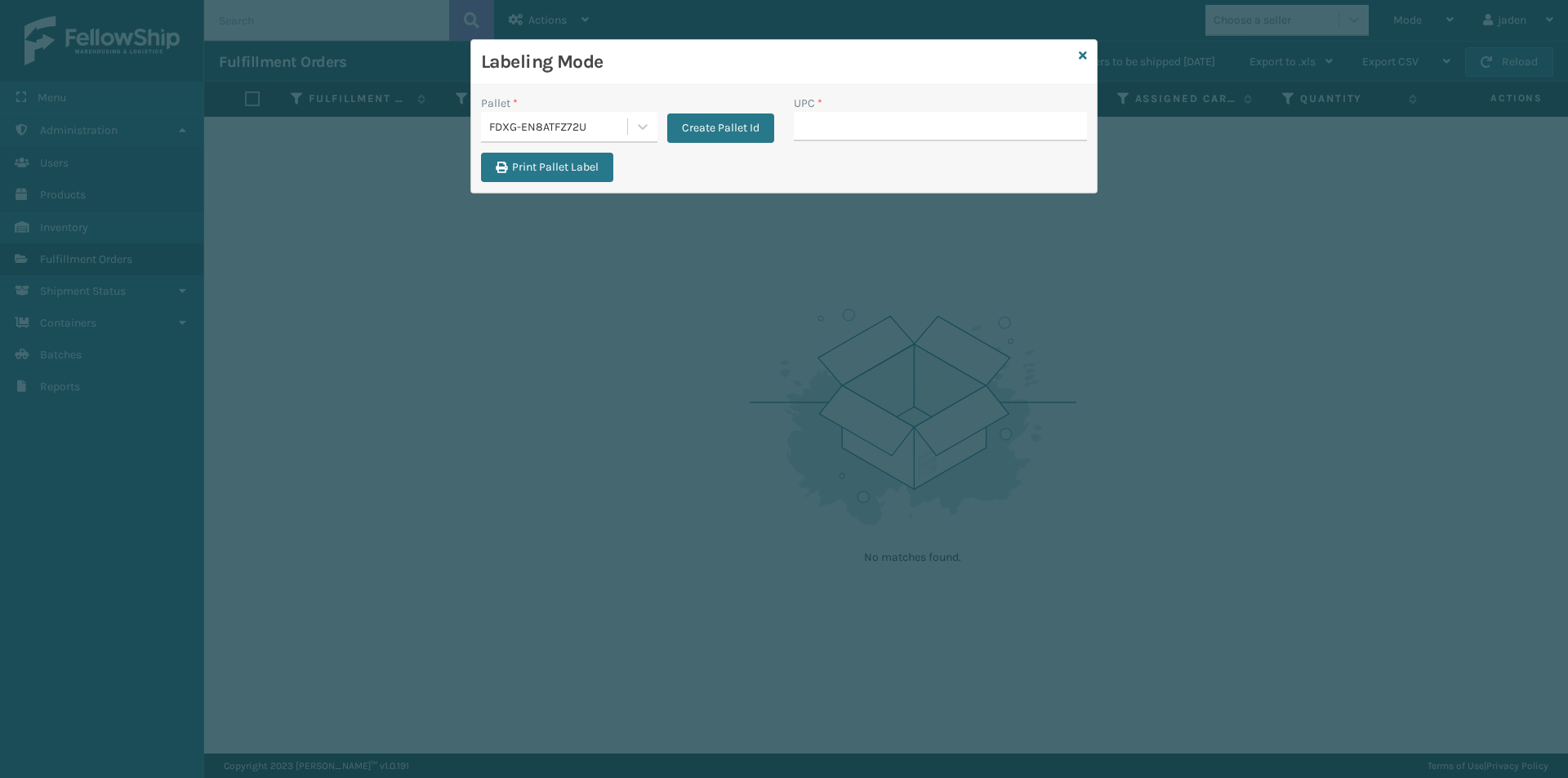
drag, startPoint x: 829, startPoint y: 132, endPoint x: 809, endPoint y: 126, distance: 20.9
type input "410079-1150"
drag, startPoint x: 860, startPoint y: 114, endPoint x: 827, endPoint y: 132, distance: 37.6
paste input "410079-1150"
type input "410079-1150"
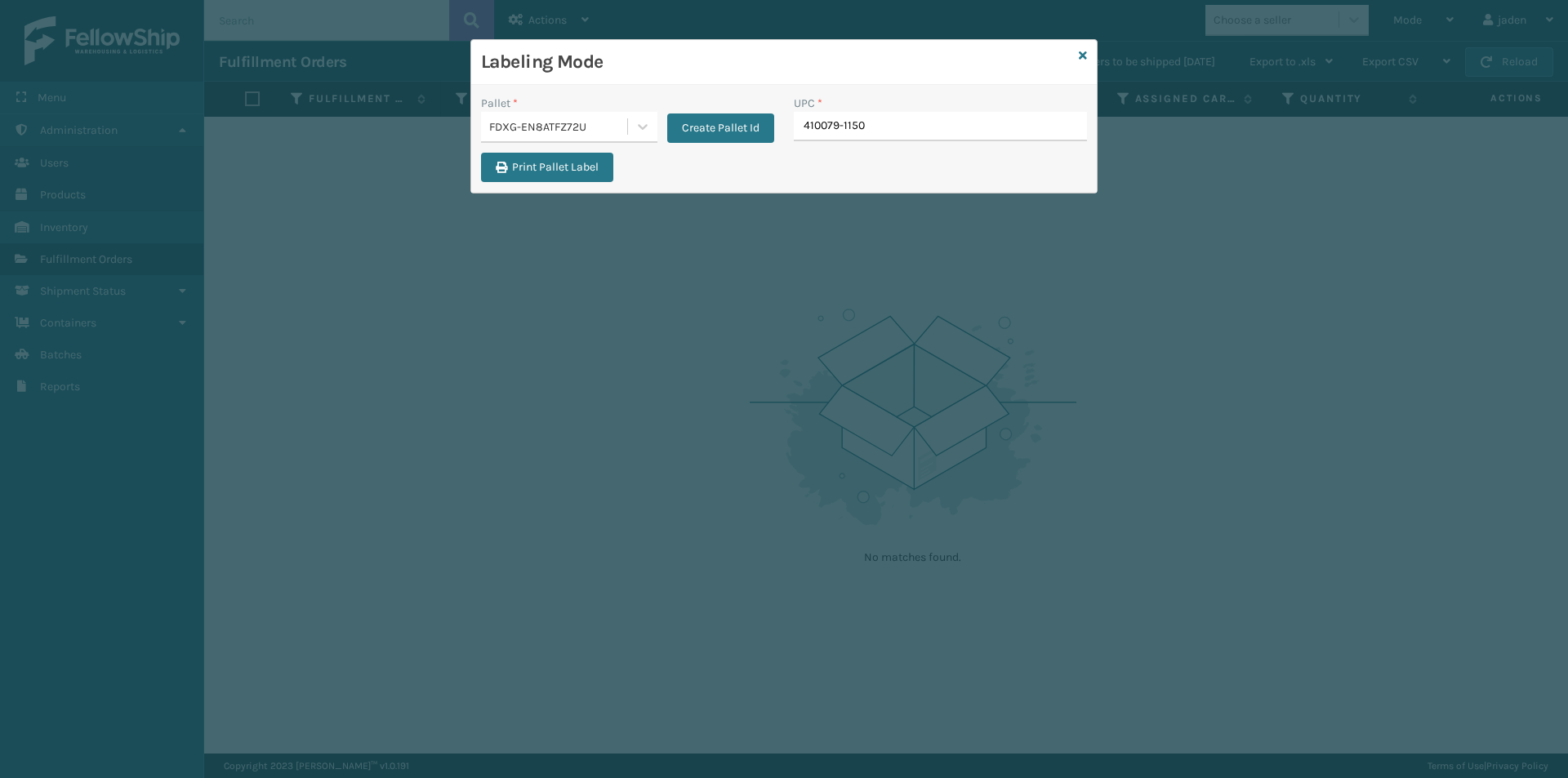
type input "410079-1150"
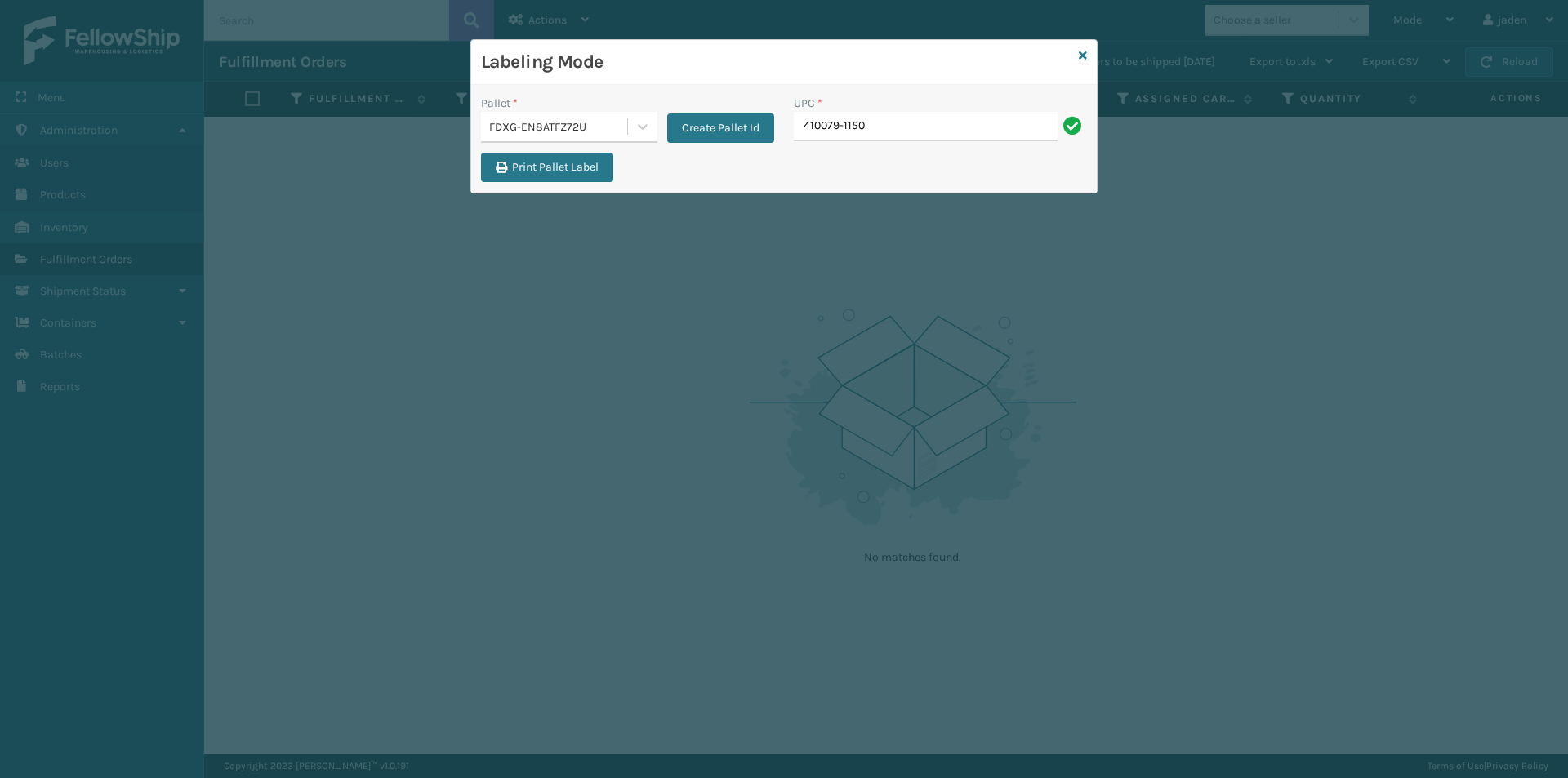
type input "410079-1150"
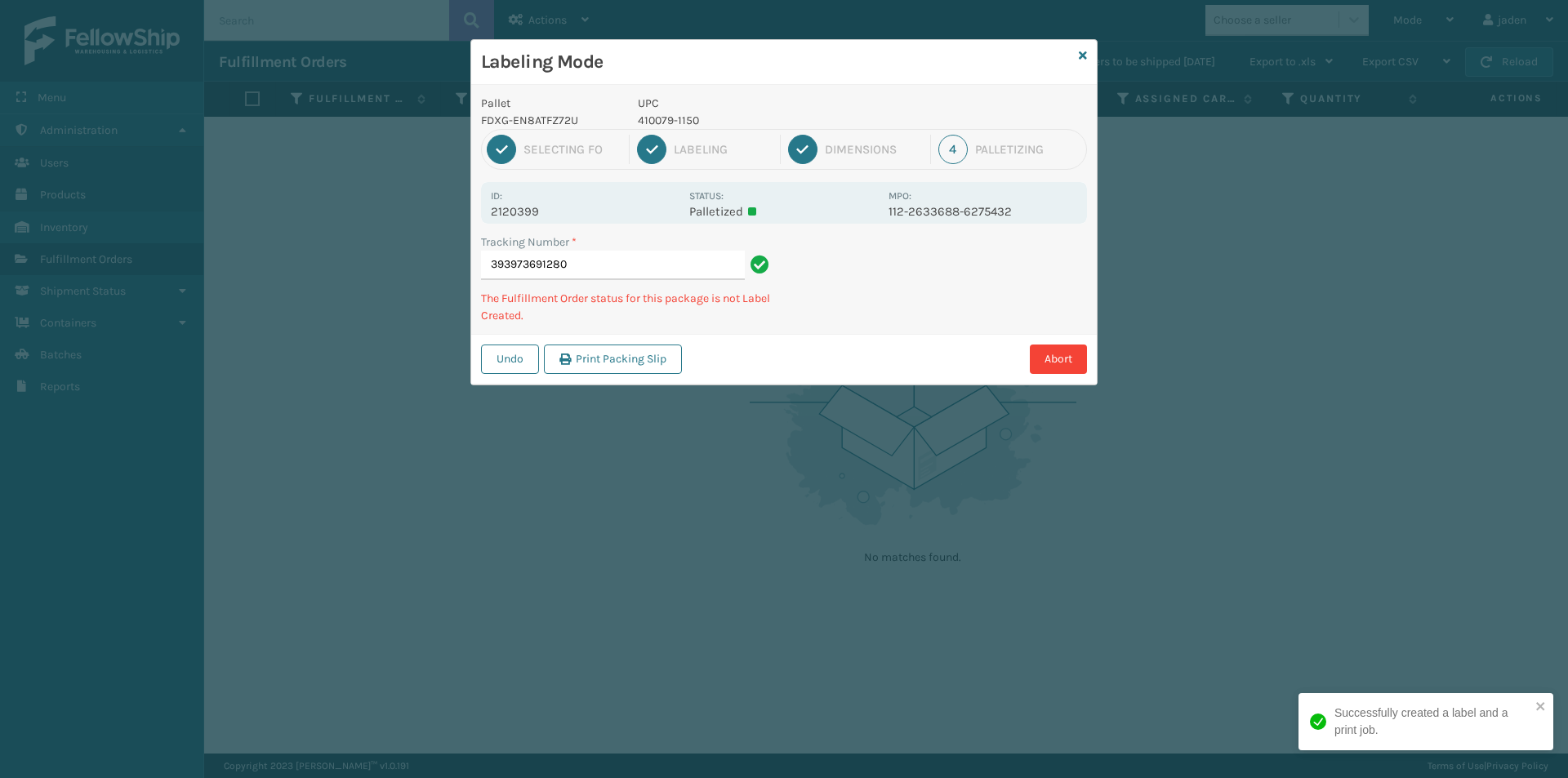
drag, startPoint x: 975, startPoint y: 302, endPoint x: 960, endPoint y: 297, distance: 15.8
drag, startPoint x: 960, startPoint y: 297, endPoint x: 831, endPoint y: 231, distance: 144.9
click at [759, 380] on div "Labeling Mode Pallet FDXG-EN8ATFZ72U UPC 410079-1150 1 Selecting FO 2 Labeling …" at bounding box center [784, 389] width 1568 height 778
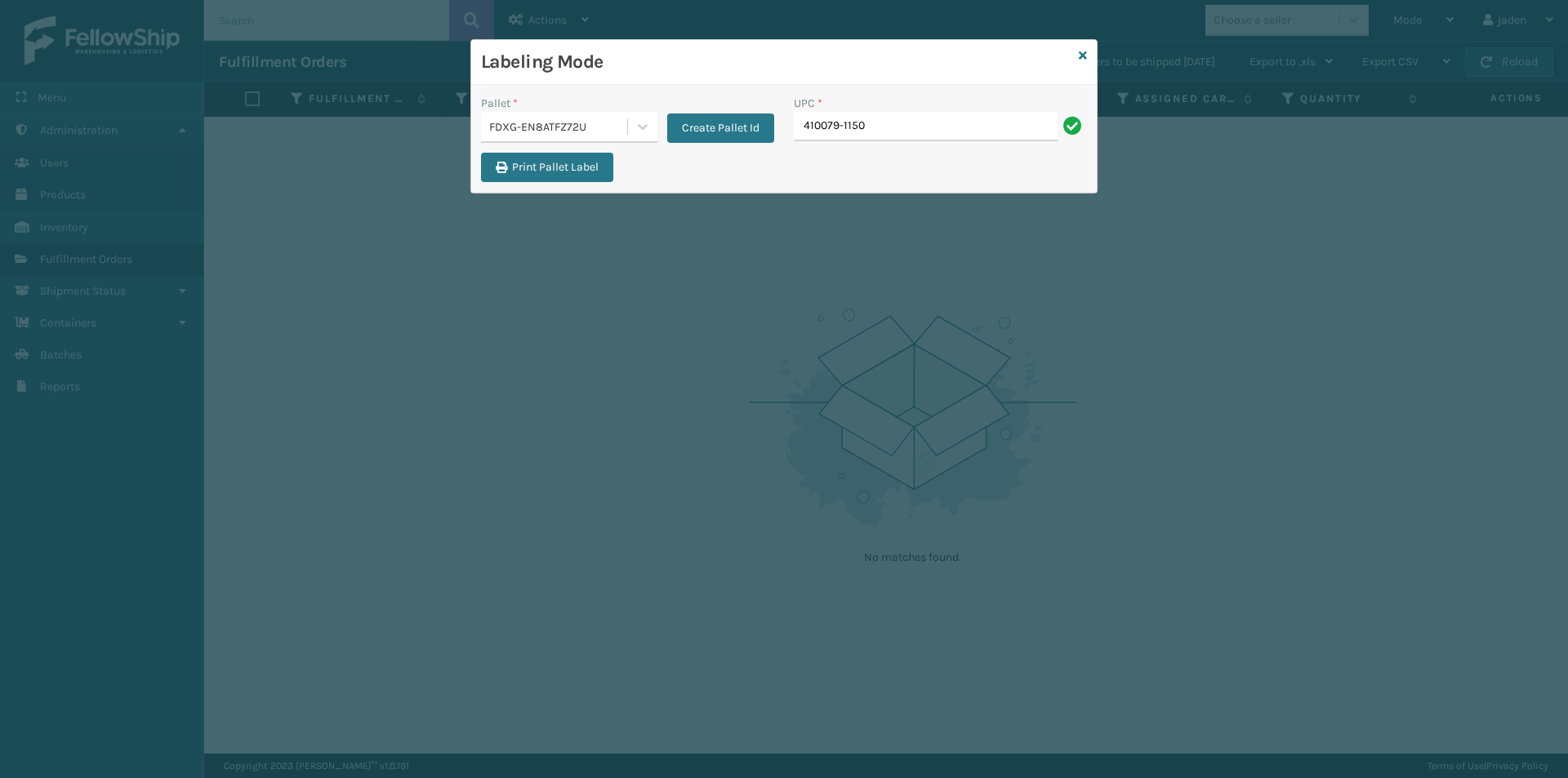
type input "410079-1150"
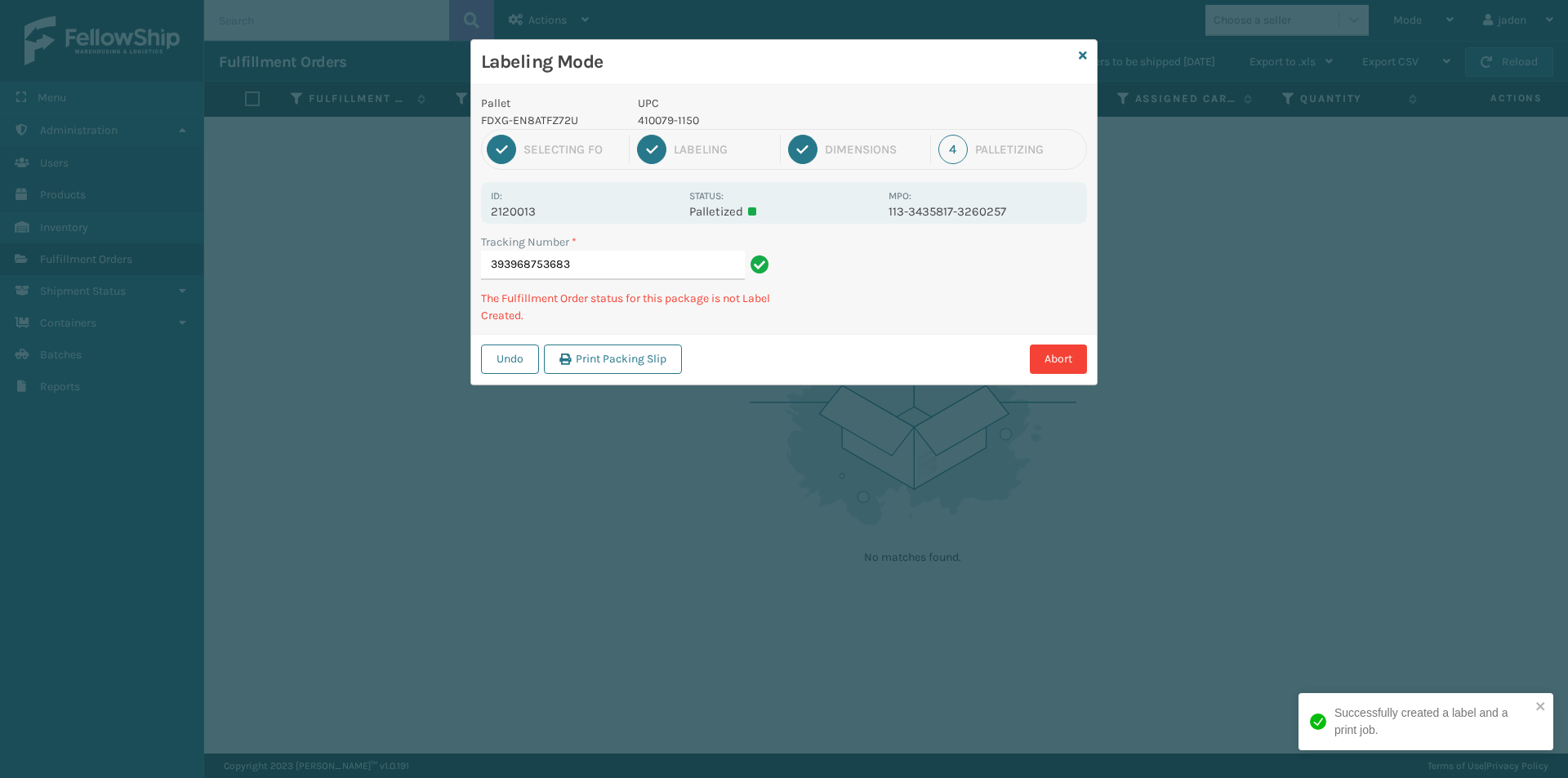
drag, startPoint x: 966, startPoint y: 289, endPoint x: 874, endPoint y: 285, distance: 92.1
click at [845, 359] on div "Abort" at bounding box center [887, 359] width 400 height 29
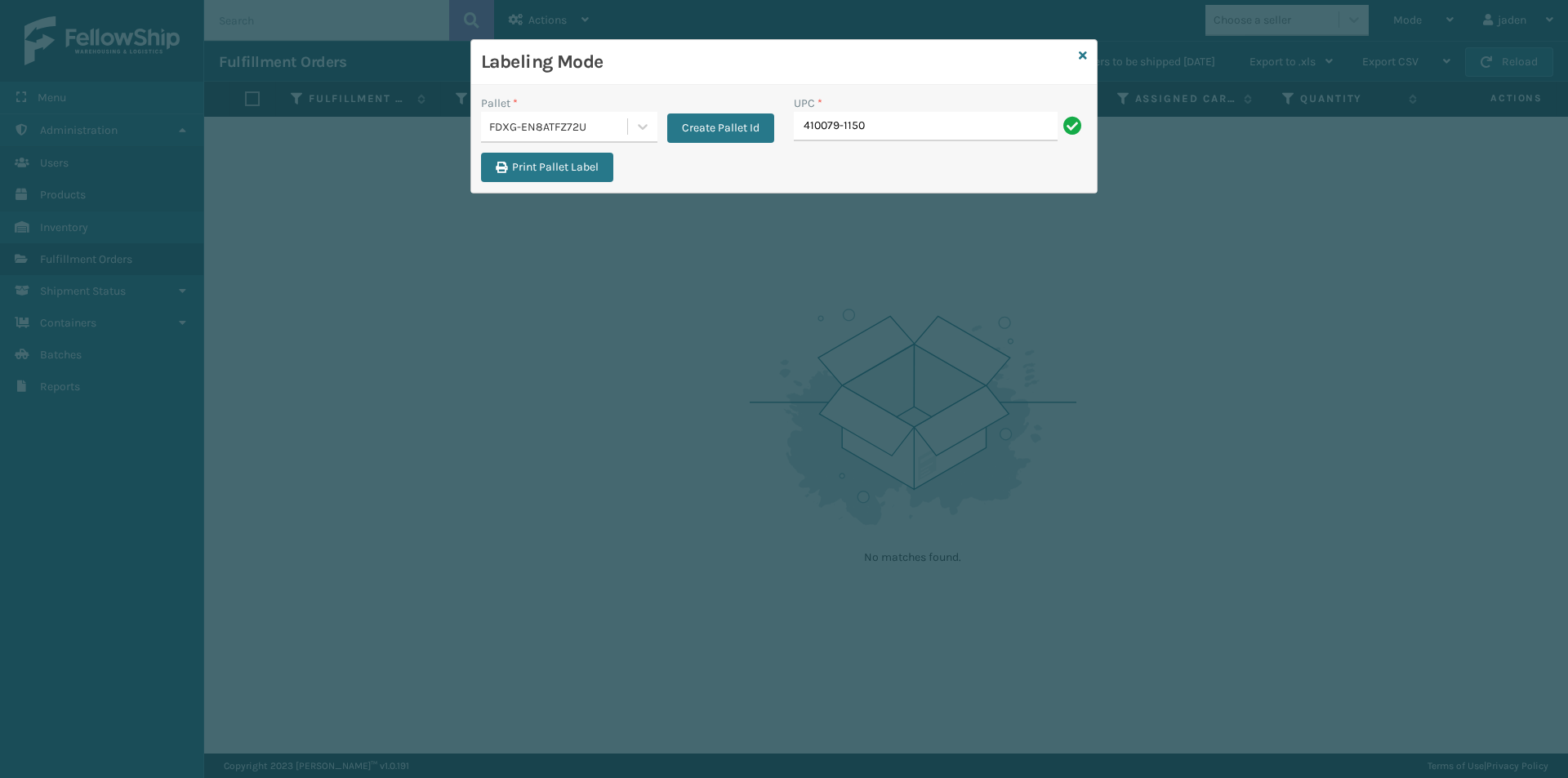
type input "410079-1150"
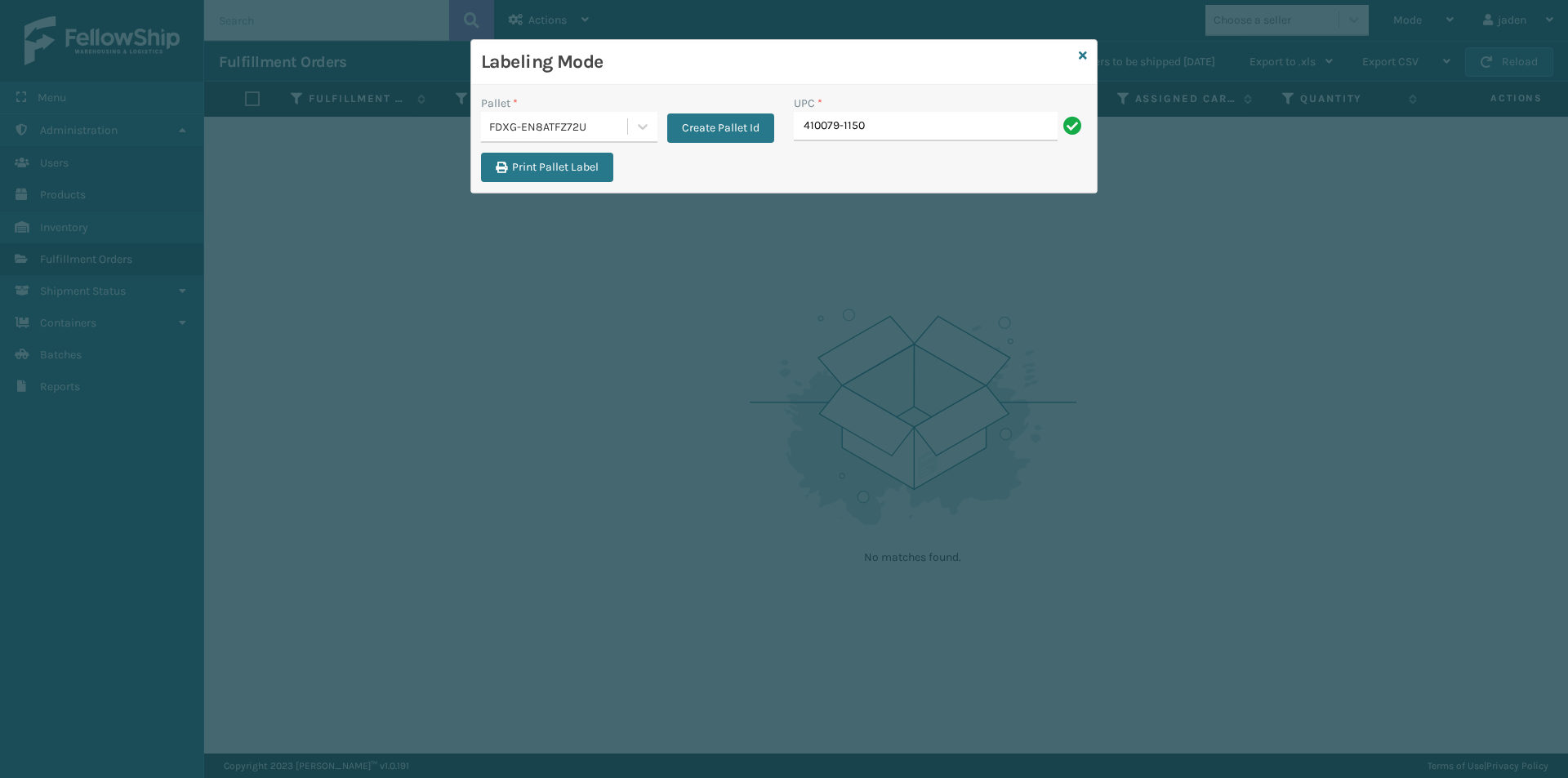
type input "410079-1150"
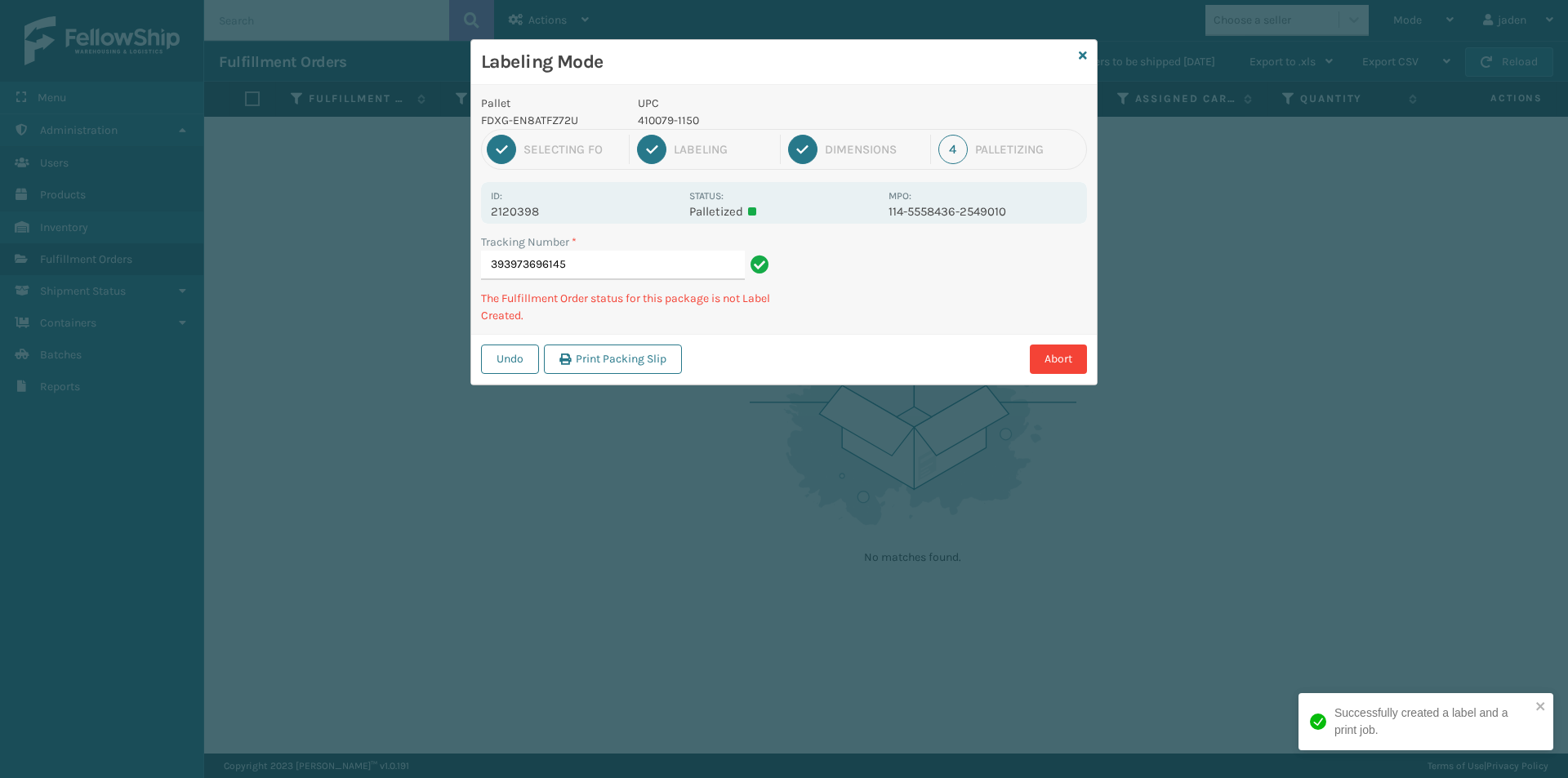
drag, startPoint x: 915, startPoint y: 310, endPoint x: 1001, endPoint y: 265, distance: 97.1
click at [913, 307] on div "Pallet FDXG-EN8ATFZ72U UPC 410079-1150 1 Selecting FO 2 Labeling 3 Dimensions 4…" at bounding box center [784, 234] width 626 height 299
drag, startPoint x: 1001, startPoint y: 265, endPoint x: 819, endPoint y: 370, distance: 210.1
click at [819, 369] on div "Abort" at bounding box center [887, 359] width 400 height 29
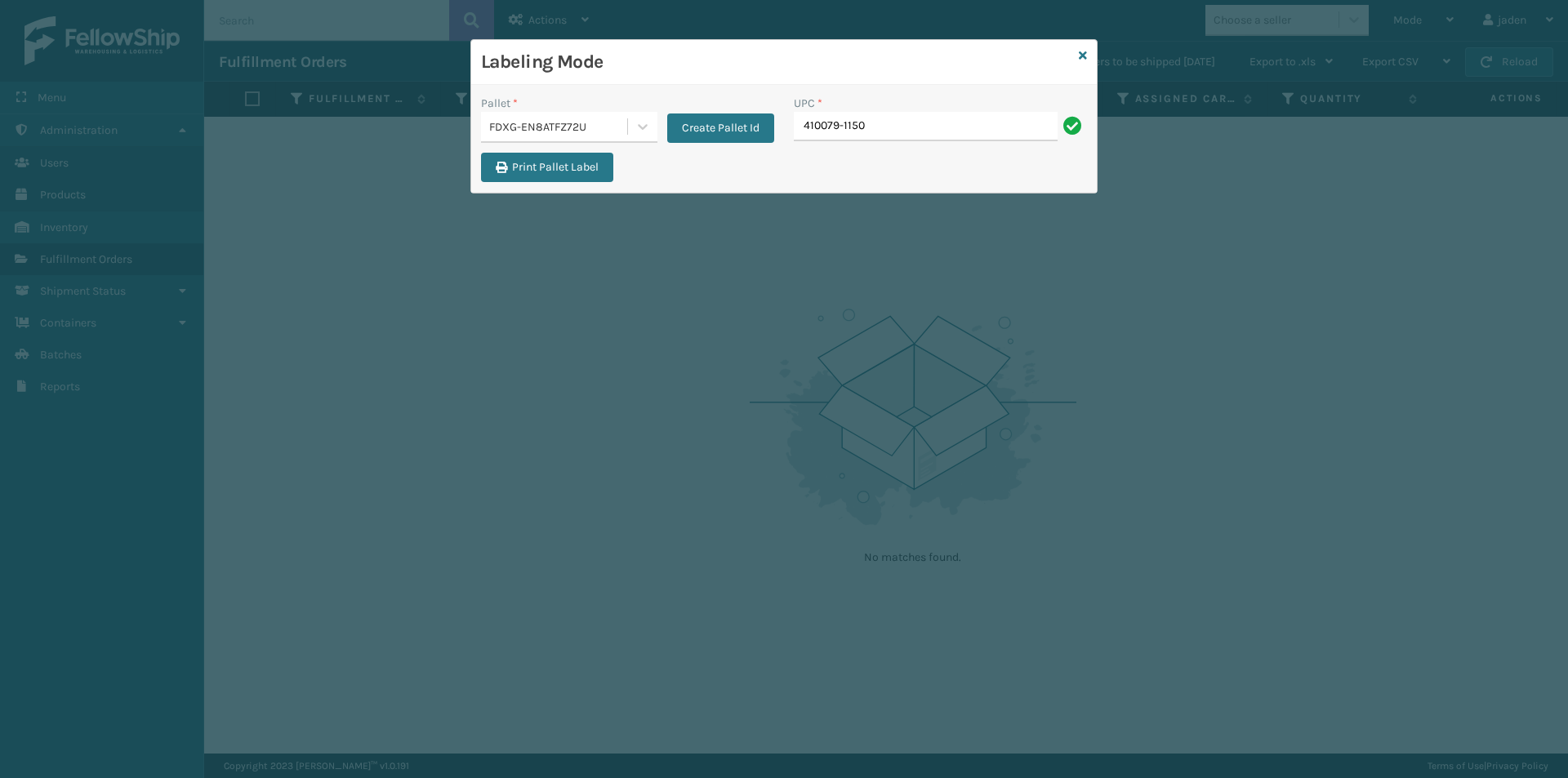
type input "410079-1150"
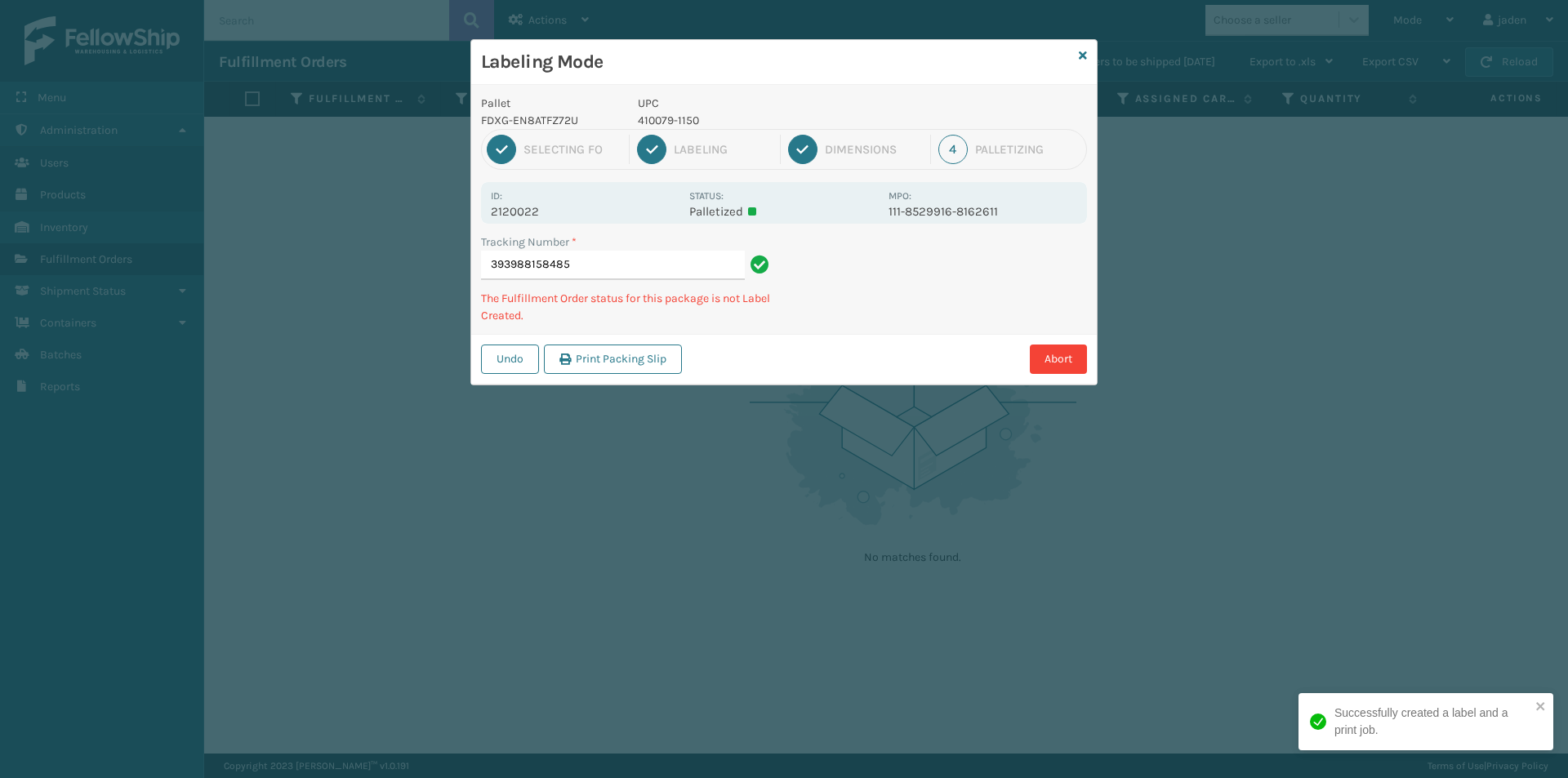
drag, startPoint x: 984, startPoint y: 285, endPoint x: 929, endPoint y: 318, distance: 64.1
click at [911, 329] on div "Pallet FDXG-EN8ATFZ72U UPC 410079-1150 1 Selecting FO 2 Labeling 3 Dimensions 4…" at bounding box center [784, 234] width 626 height 299
drag, startPoint x: 996, startPoint y: 272, endPoint x: 942, endPoint y: 259, distance: 55.5
click at [910, 312] on div "Tracking Number * 393988158485 The Fulfillment Order status for this package is…" at bounding box center [784, 284] width 626 height 100
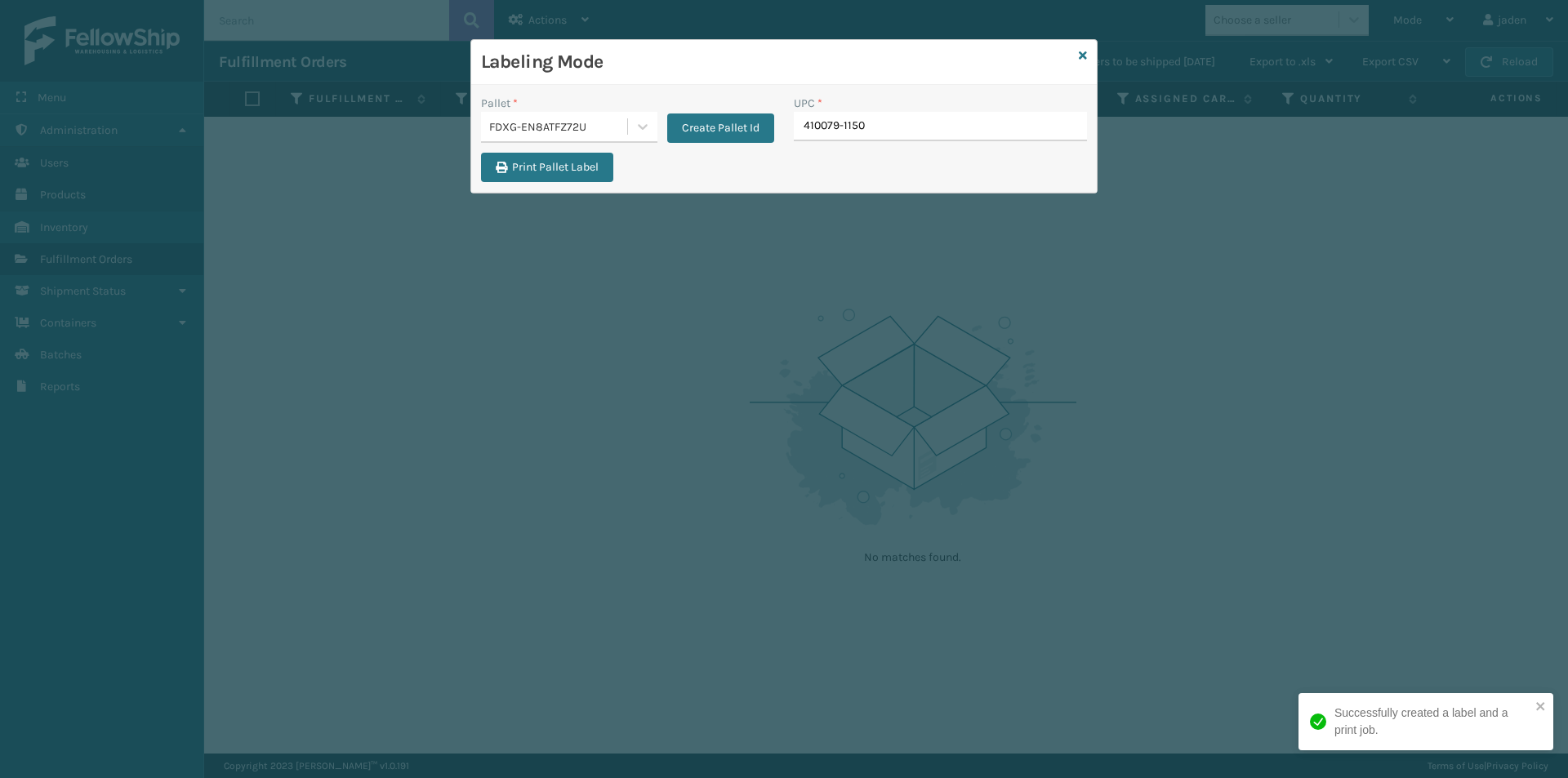
type input "410079-1150"
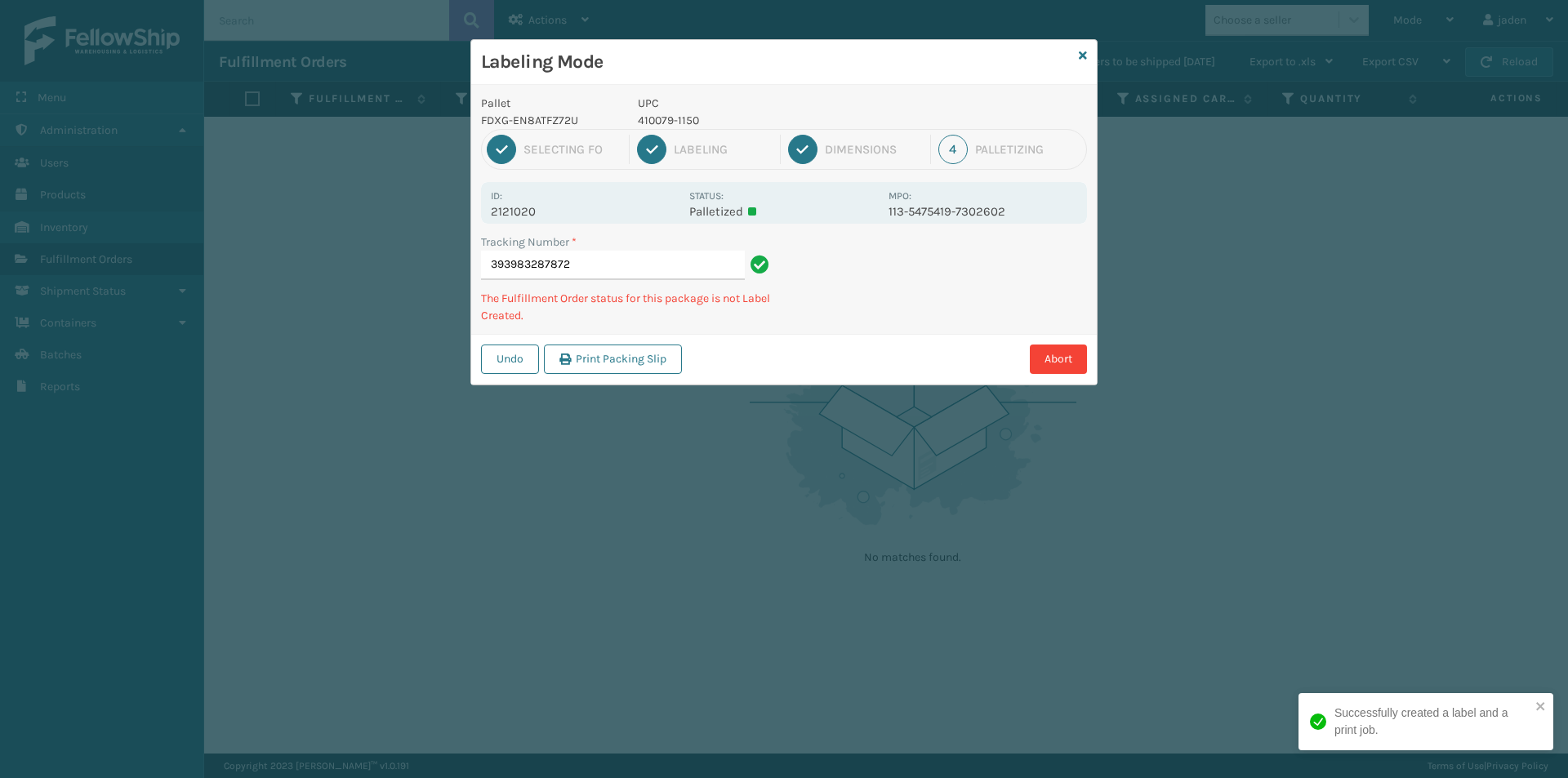
drag, startPoint x: 992, startPoint y: 313, endPoint x: 951, endPoint y: 297, distance: 44.0
click at [892, 342] on div "Undo Print Packing Slip Abort" at bounding box center [784, 359] width 626 height 50
drag, startPoint x: 958, startPoint y: 291, endPoint x: 845, endPoint y: 356, distance: 130.4
drag, startPoint x: 845, startPoint y: 356, endPoint x: 1048, endPoint y: 228, distance: 240.0
click at [914, 307] on div "Pallet FDXG-EN8ATFZ72U UPC 410079-1150 1 Selecting FO 2 Labeling 3 Dimensions 4…" at bounding box center [784, 234] width 626 height 299
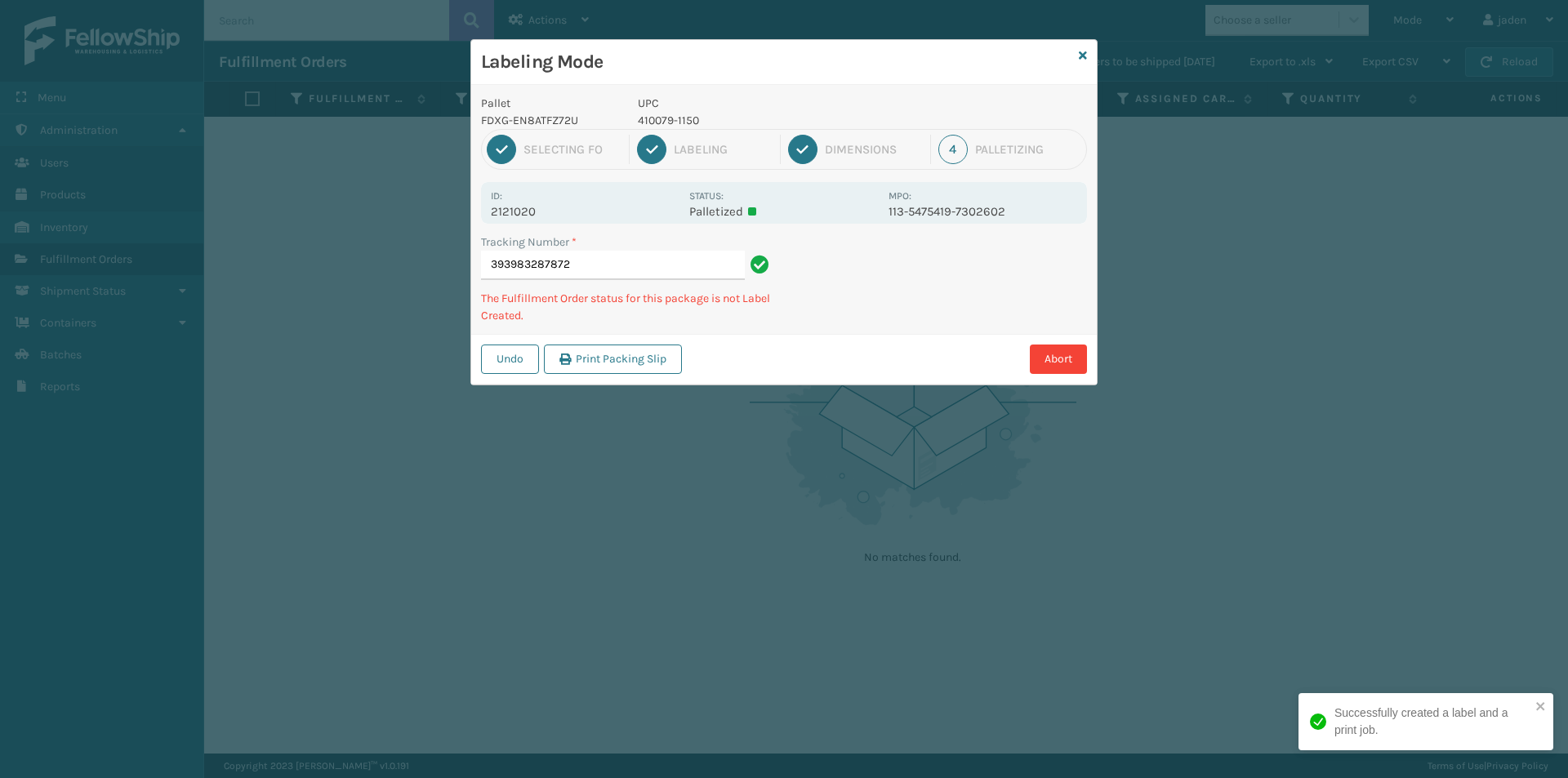
drag, startPoint x: 1048, startPoint y: 228, endPoint x: 1031, endPoint y: 235, distance: 18.4
drag, startPoint x: 1031, startPoint y: 235, endPoint x: 909, endPoint y: 316, distance: 146.4
click at [909, 316] on div "Tracking Number * 393983287872 The Fulfillment Order status for this package is…" at bounding box center [784, 284] width 626 height 100
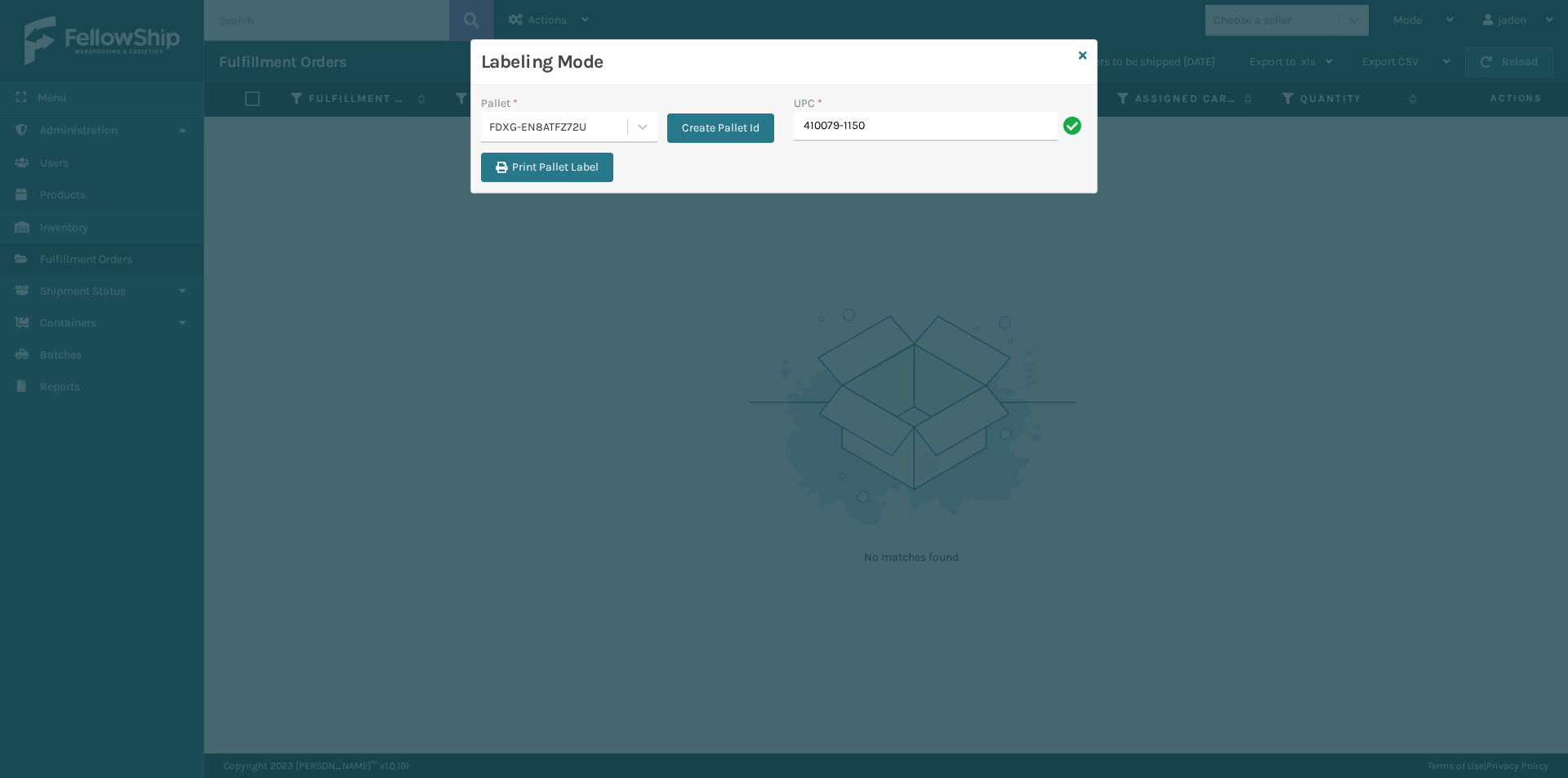
type input "410079-1150"
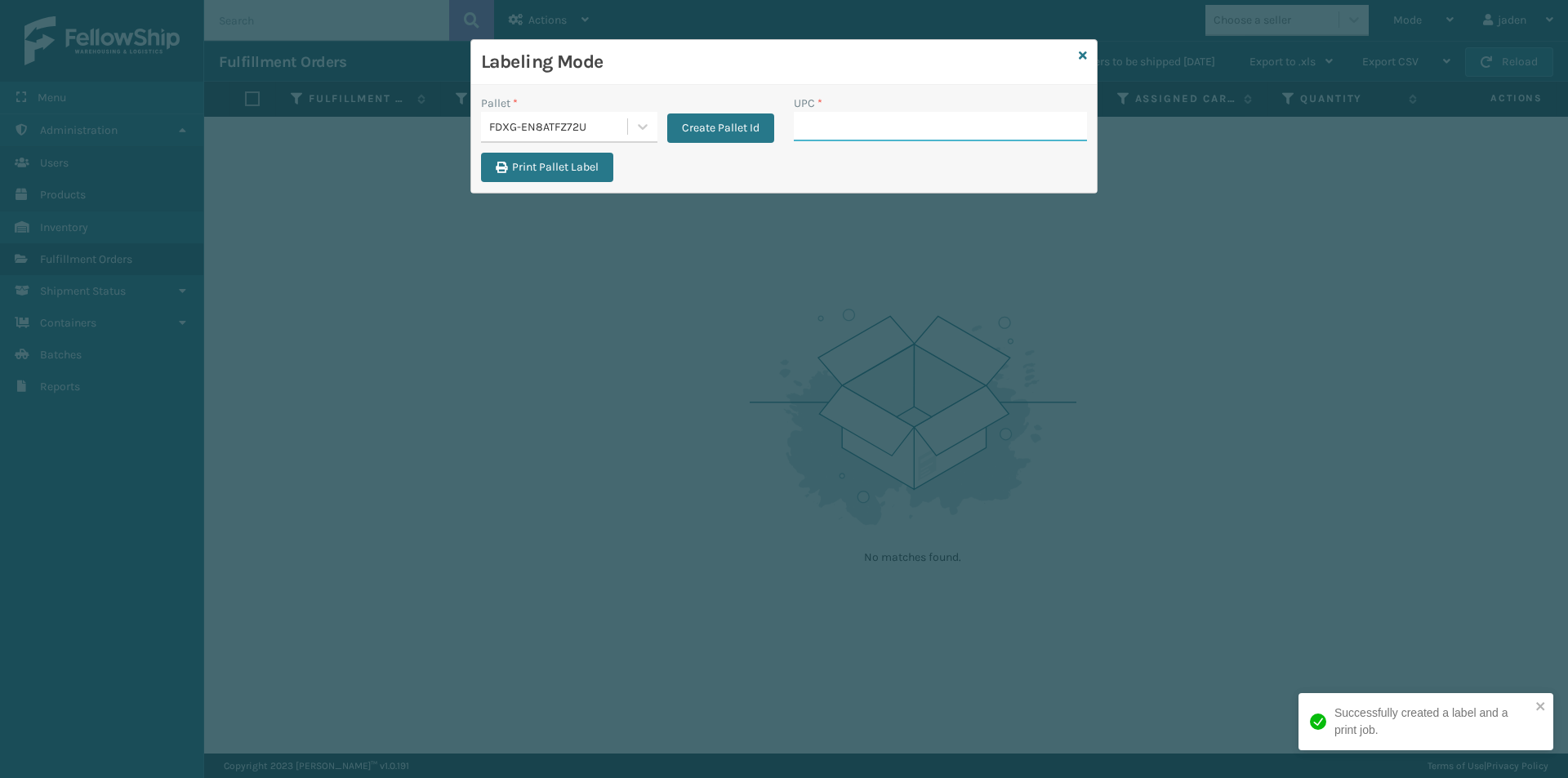
drag, startPoint x: 939, startPoint y: 105, endPoint x: 870, endPoint y: 126, distance: 72.1
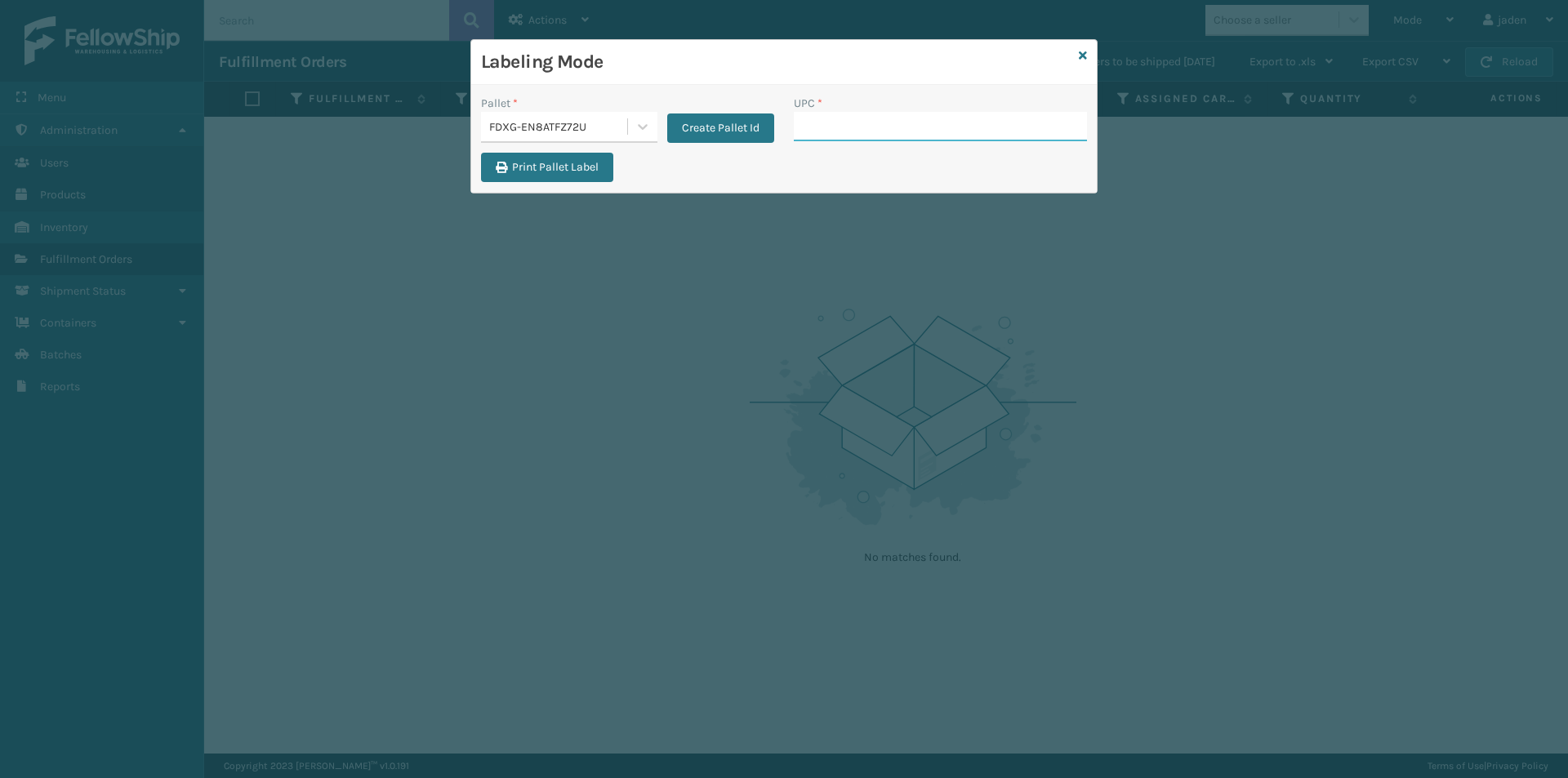
paste input "410079-1150"
type input "410079-1150"
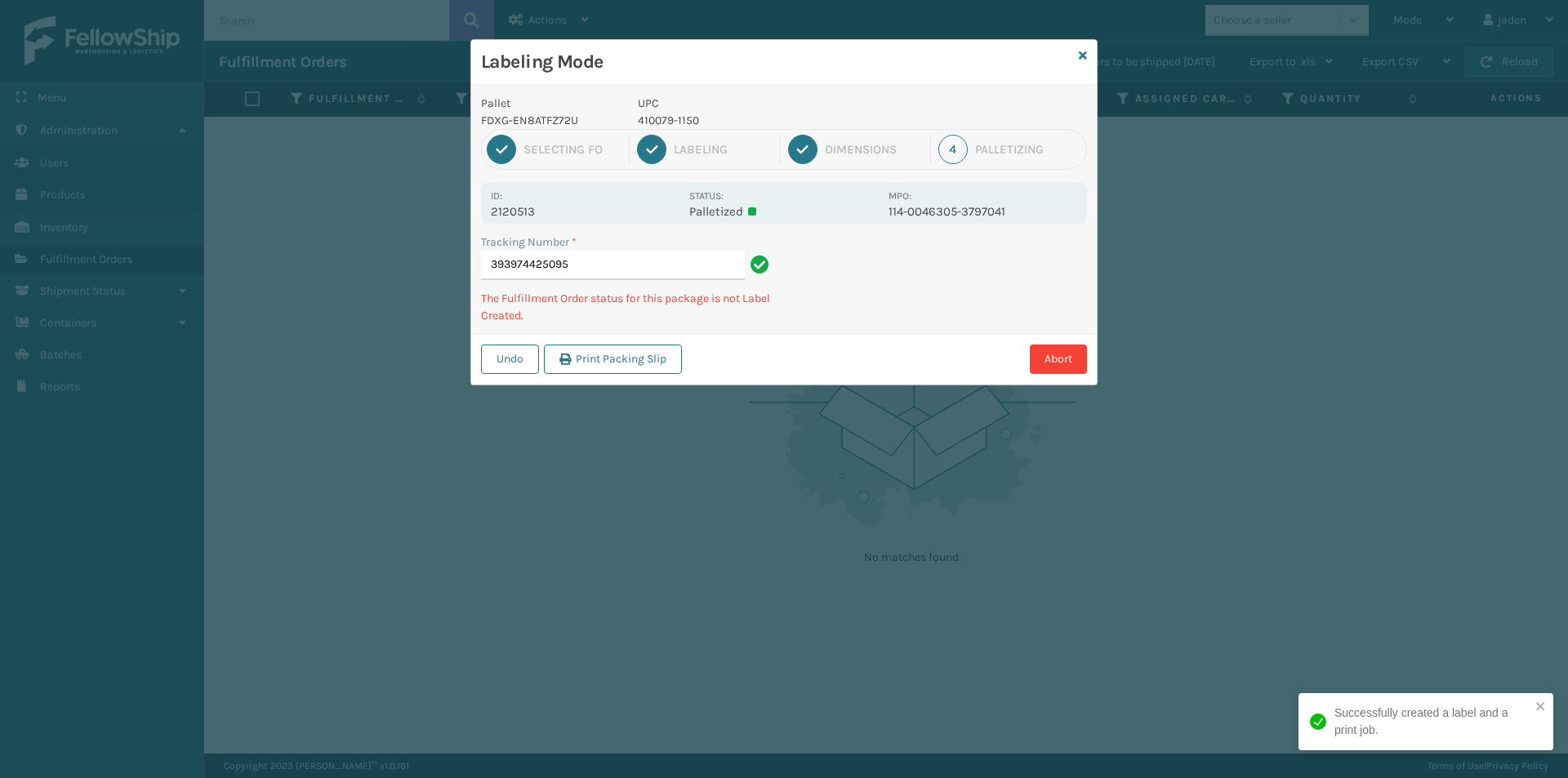
drag, startPoint x: 994, startPoint y: 294, endPoint x: 979, endPoint y: 292, distance: 15.1
drag, startPoint x: 979, startPoint y: 292, endPoint x: 971, endPoint y: 282, distance: 12.8
click at [852, 344] on div "Abort" at bounding box center [887, 359] width 400 height 29
drag, startPoint x: 971, startPoint y: 282, endPoint x: 1067, endPoint y: 228, distance: 110.1
click at [865, 332] on div "Pallet FDXG-EN8ATFZ72U UPC 410079-1150 1 Selecting FO 2 Labeling 3 Dimensions 4…" at bounding box center [784, 234] width 626 height 299
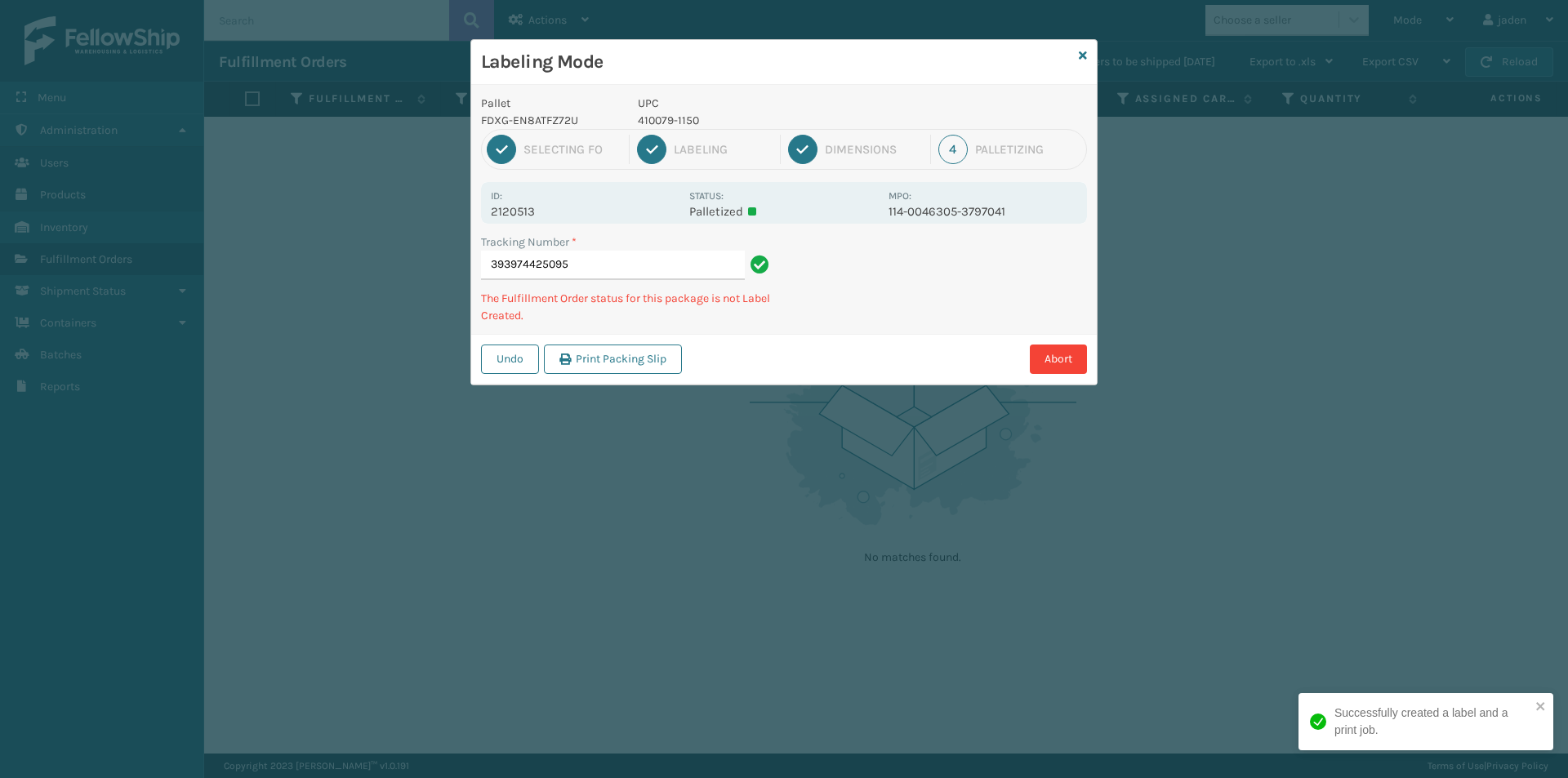
drag, startPoint x: 1073, startPoint y: 224, endPoint x: 1028, endPoint y: 247, distance: 50.5
click at [853, 344] on div "Abort" at bounding box center [887, 359] width 400 height 29
drag, startPoint x: 1028, startPoint y: 247, endPoint x: 1011, endPoint y: 247, distance: 17.0
drag, startPoint x: 1011, startPoint y: 247, endPoint x: 1021, endPoint y: 231, distance: 18.9
click at [850, 329] on div "Pallet FDXG-EN8ATFZ72U UPC 410079-1150 1 Selecting FO 2 Labeling 3 Dimensions 4…" at bounding box center [784, 234] width 626 height 299
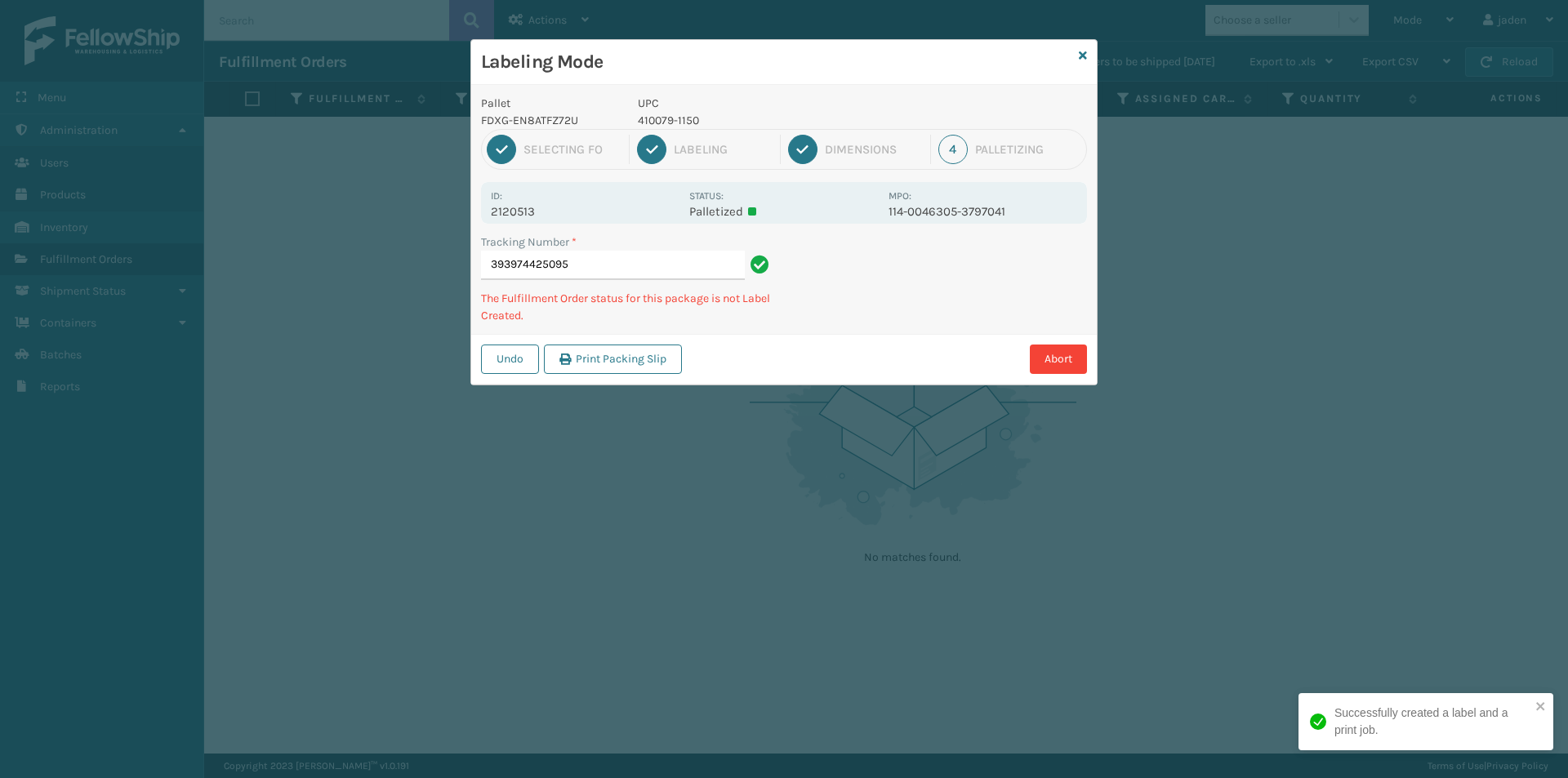
drag, startPoint x: 1021, startPoint y: 231, endPoint x: 751, endPoint y: 380, distance: 308.4
drag, startPoint x: 751, startPoint y: 380, endPoint x: 1037, endPoint y: 229, distance: 323.4
click at [897, 304] on div "Pallet FDXG-EN8ATFZ72U UPC 410079-1150 1 Selecting FO 2 Labeling 3 Dimensions 4…" at bounding box center [784, 234] width 626 height 299
drag, startPoint x: 1065, startPoint y: 214, endPoint x: 1015, endPoint y: 232, distance: 53.1
drag, startPoint x: 1015, startPoint y: 232, endPoint x: 1081, endPoint y: 204, distance: 71.7
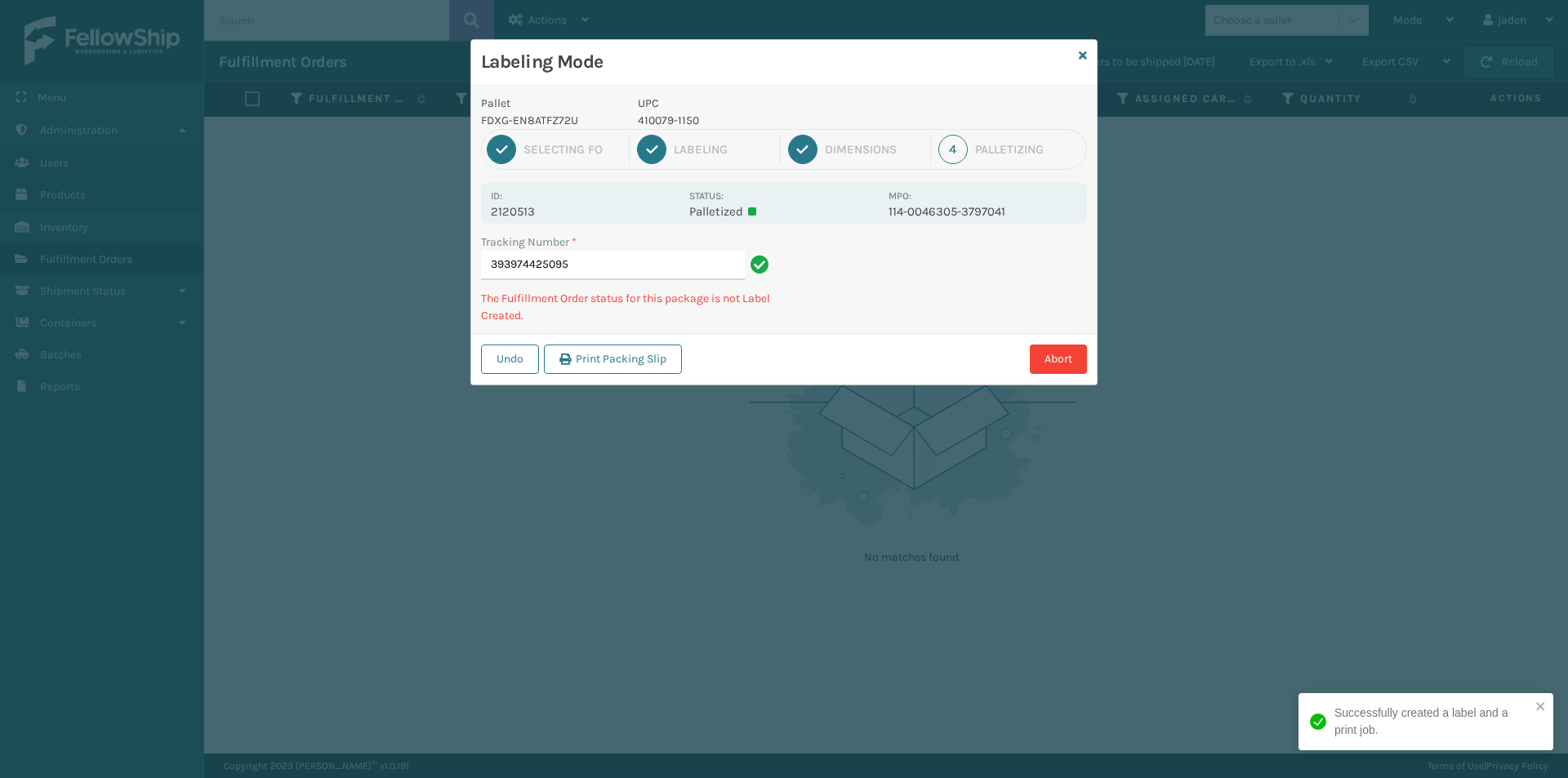
click at [902, 298] on div "Pallet FDXG-EN8ATFZ72U UPC 410079-1150 1 Selecting FO 2 Labeling 3 Dimensions 4…" at bounding box center [784, 234] width 626 height 299
drag, startPoint x: 1081, startPoint y: 204, endPoint x: 1045, endPoint y: 210, distance: 36.5
drag, startPoint x: 1045, startPoint y: 210, endPoint x: 755, endPoint y: 351, distance: 322.5
click at [755, 351] on div "Abort" at bounding box center [887, 359] width 400 height 29
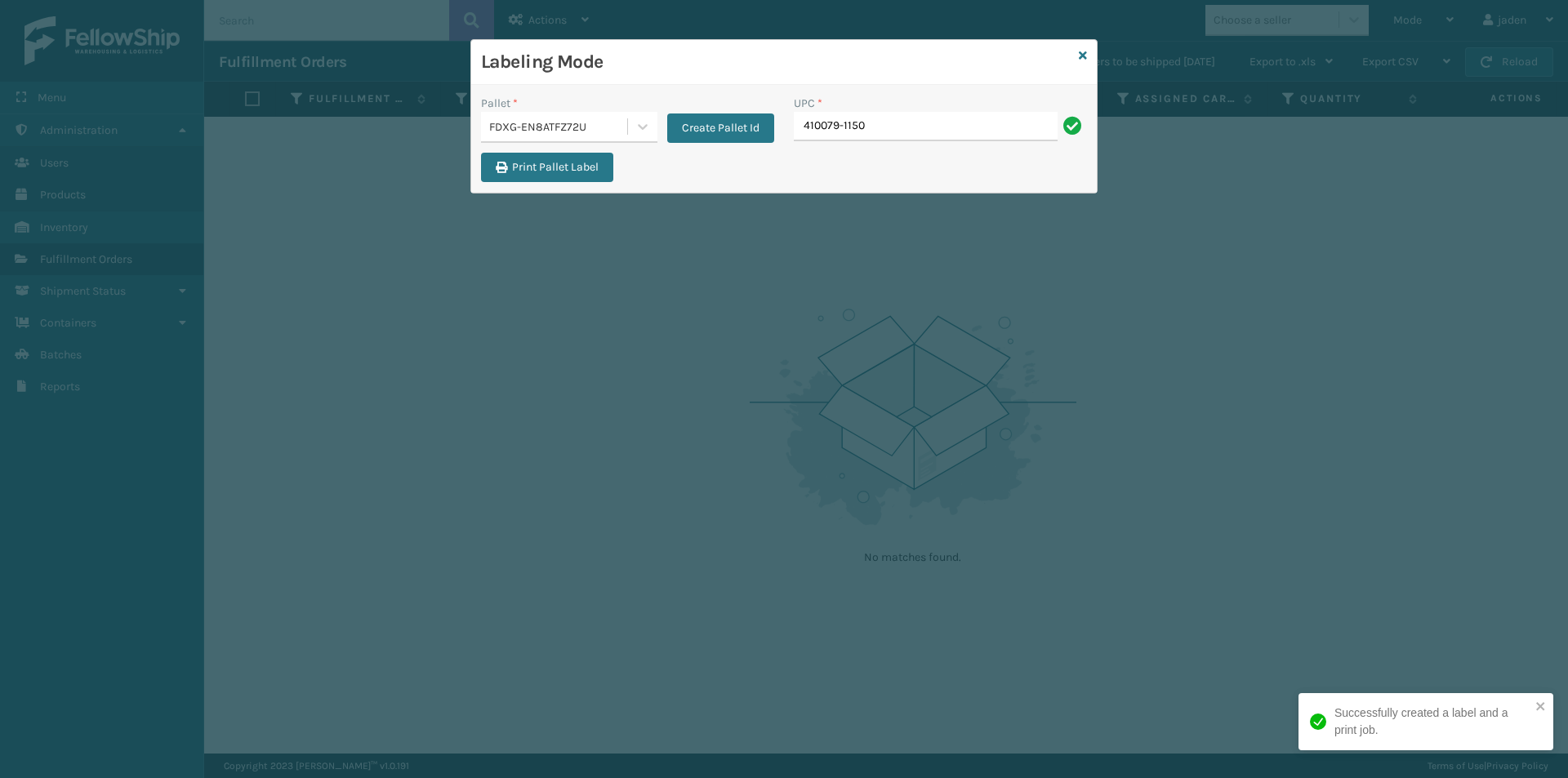
type input "410079-1150"
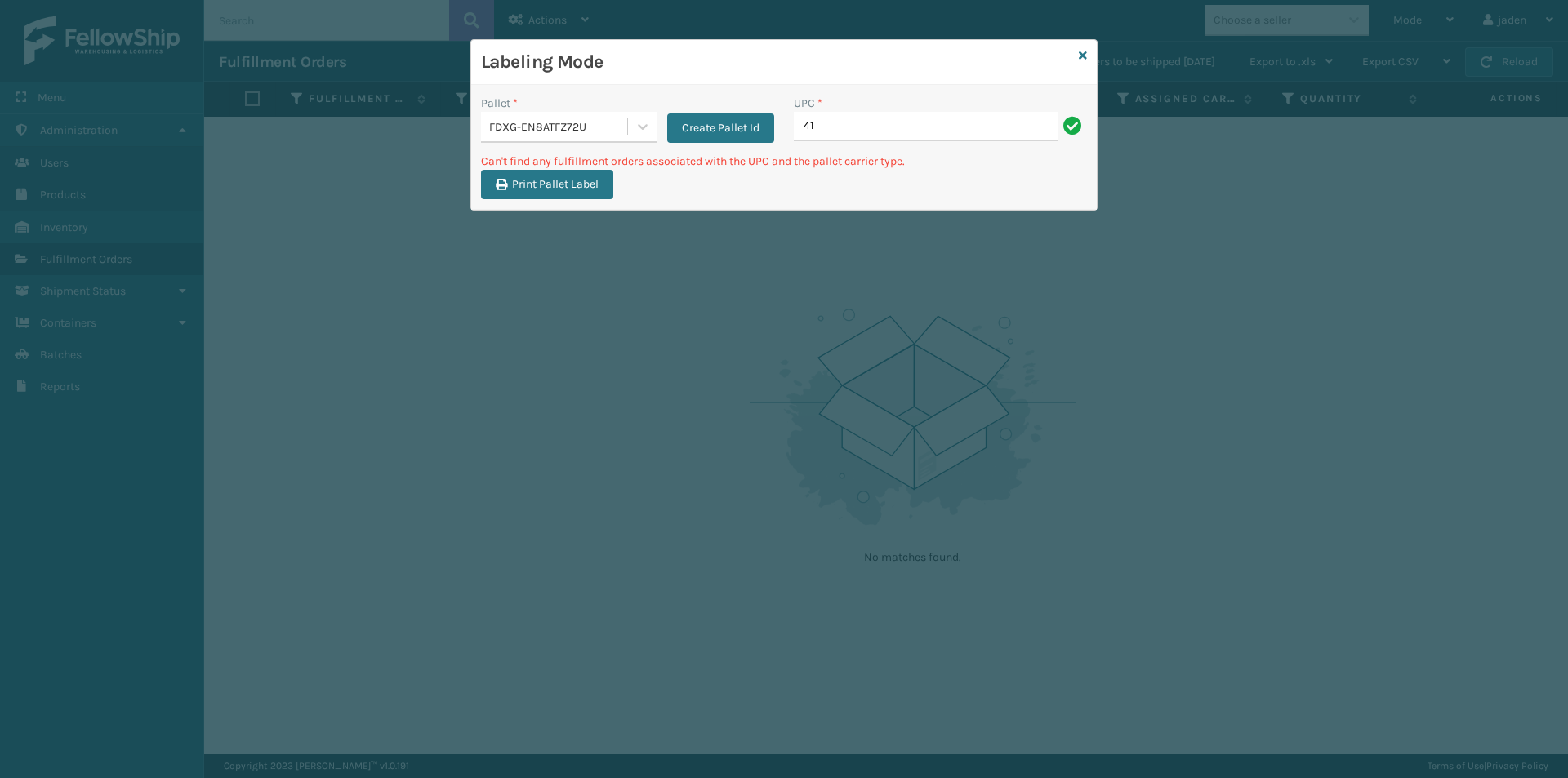
type input "4"
type input "410107-1150"
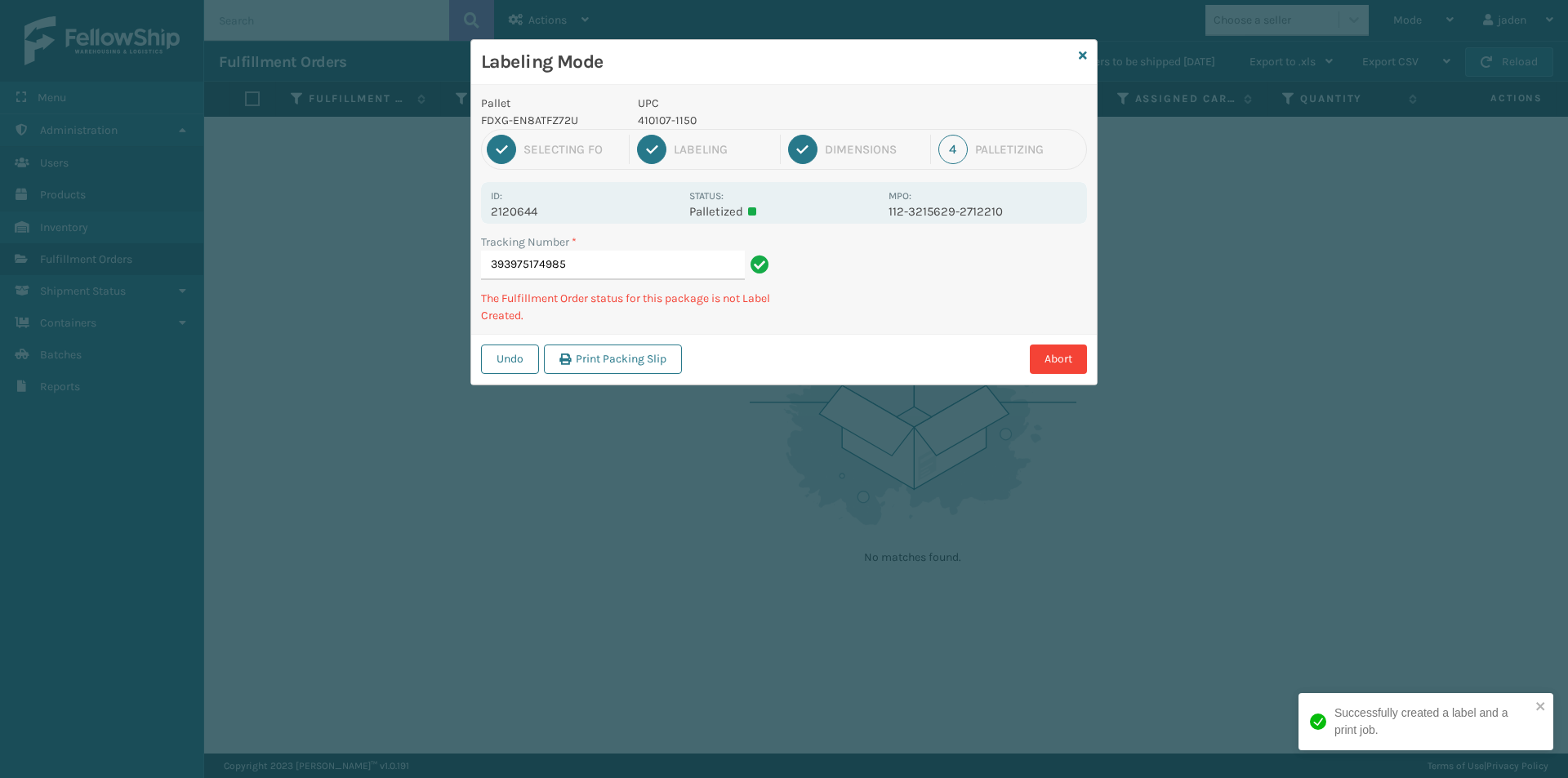
type input "3939751749854"
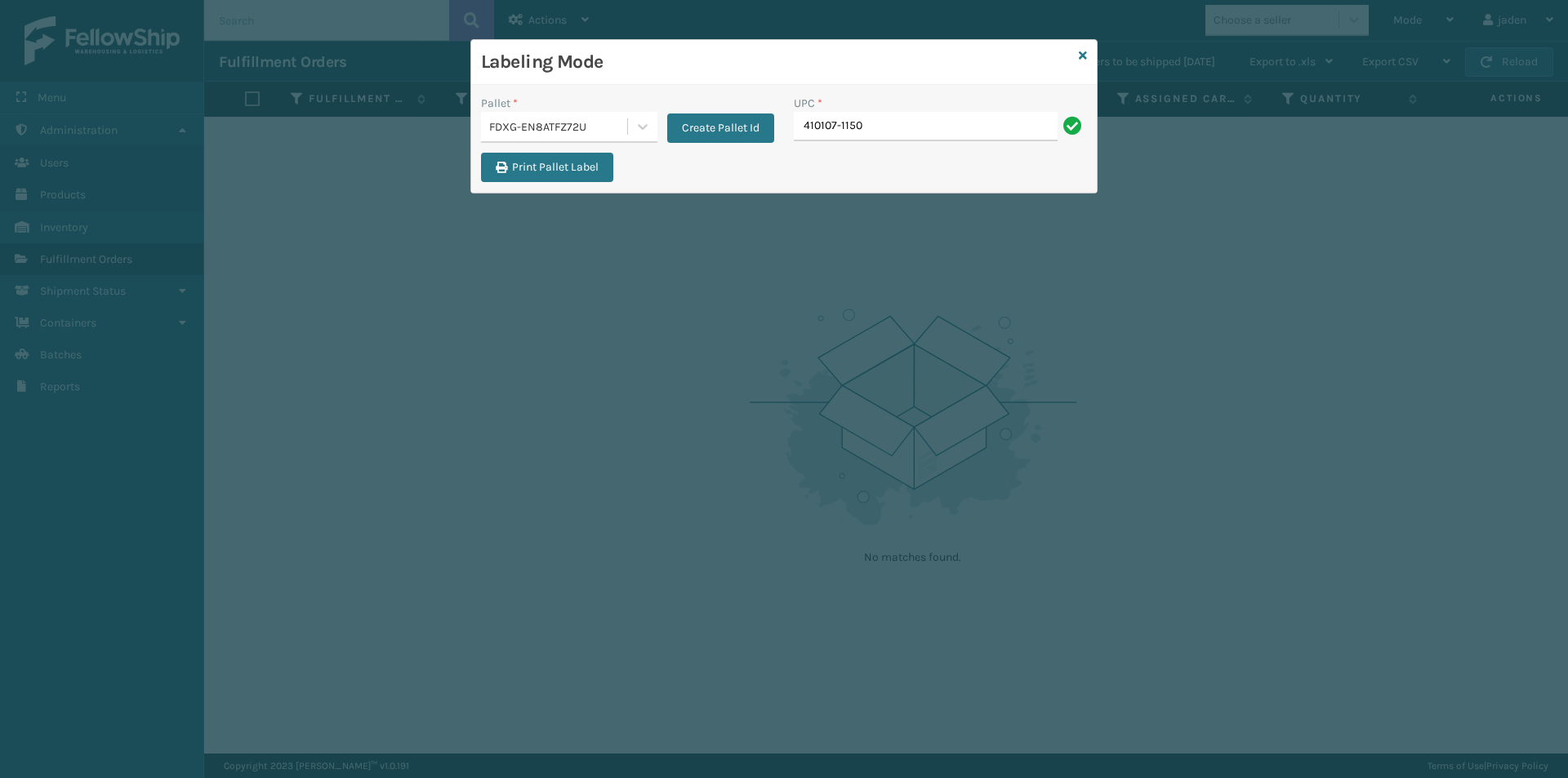
type input "410107-1150"
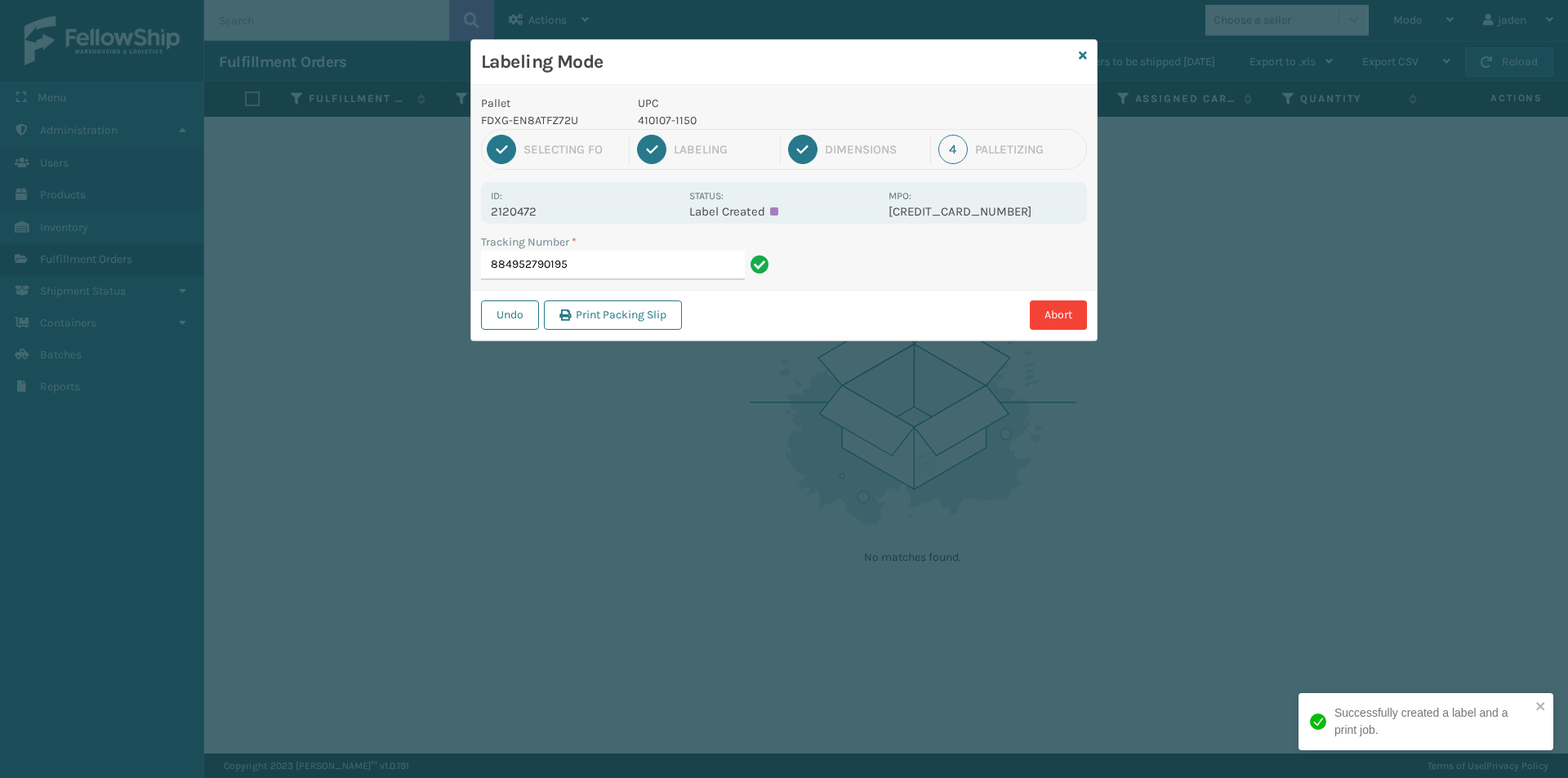
click at [664, 120] on p "410107-1150" at bounding box center [758, 121] width 241 height 17
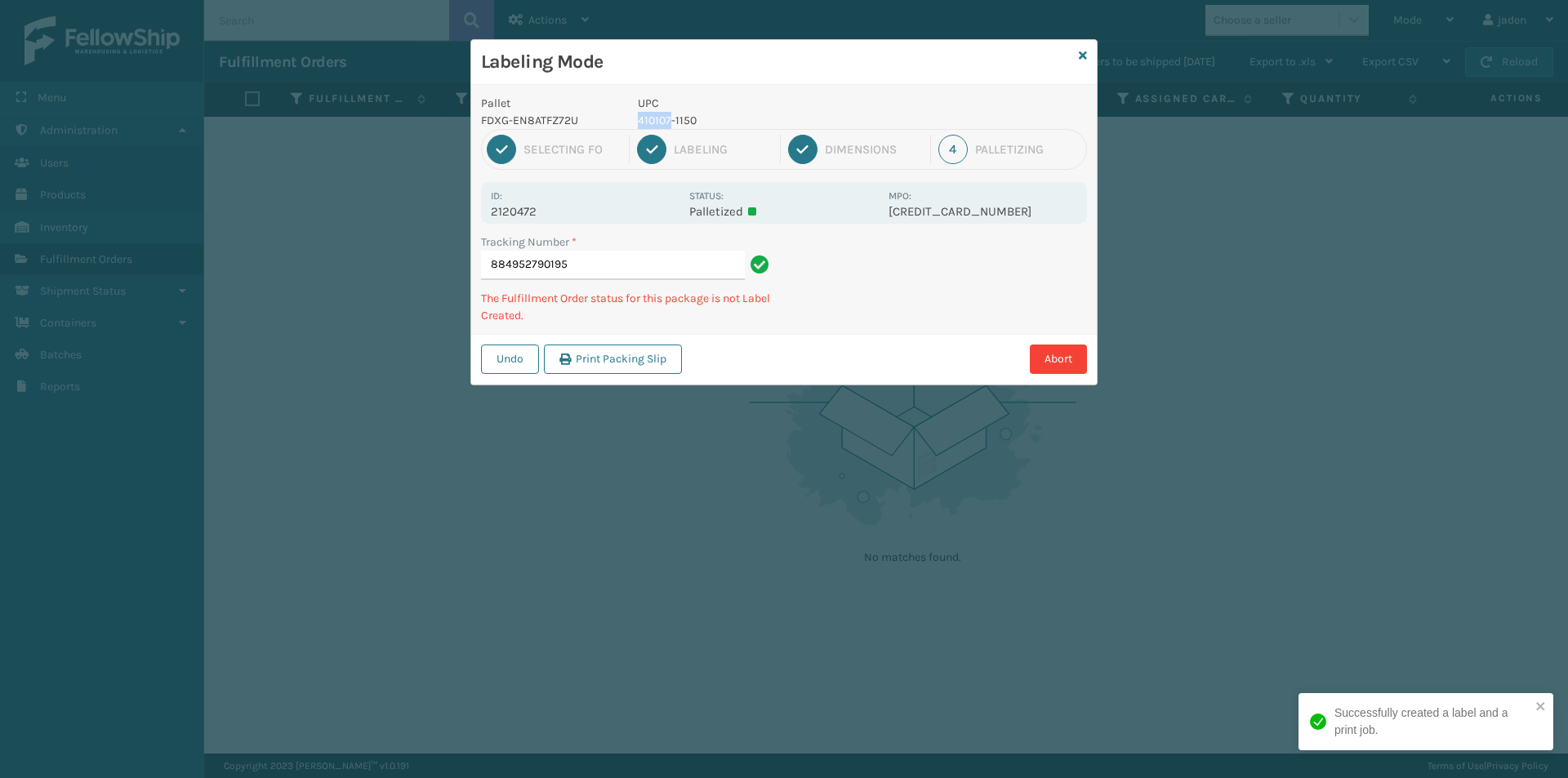
click at [664, 120] on p "410107-1150" at bounding box center [758, 121] width 241 height 17
copy p "410107-1150"
drag, startPoint x: 957, startPoint y: 285, endPoint x: 916, endPoint y: 333, distance: 63.1
click at [916, 333] on div "Pallet FDXG-EN8ATFZ72U UPC 410107-1150 1 Selecting FO 2 Labeling 3 Dimensions 4…" at bounding box center [784, 234] width 626 height 299
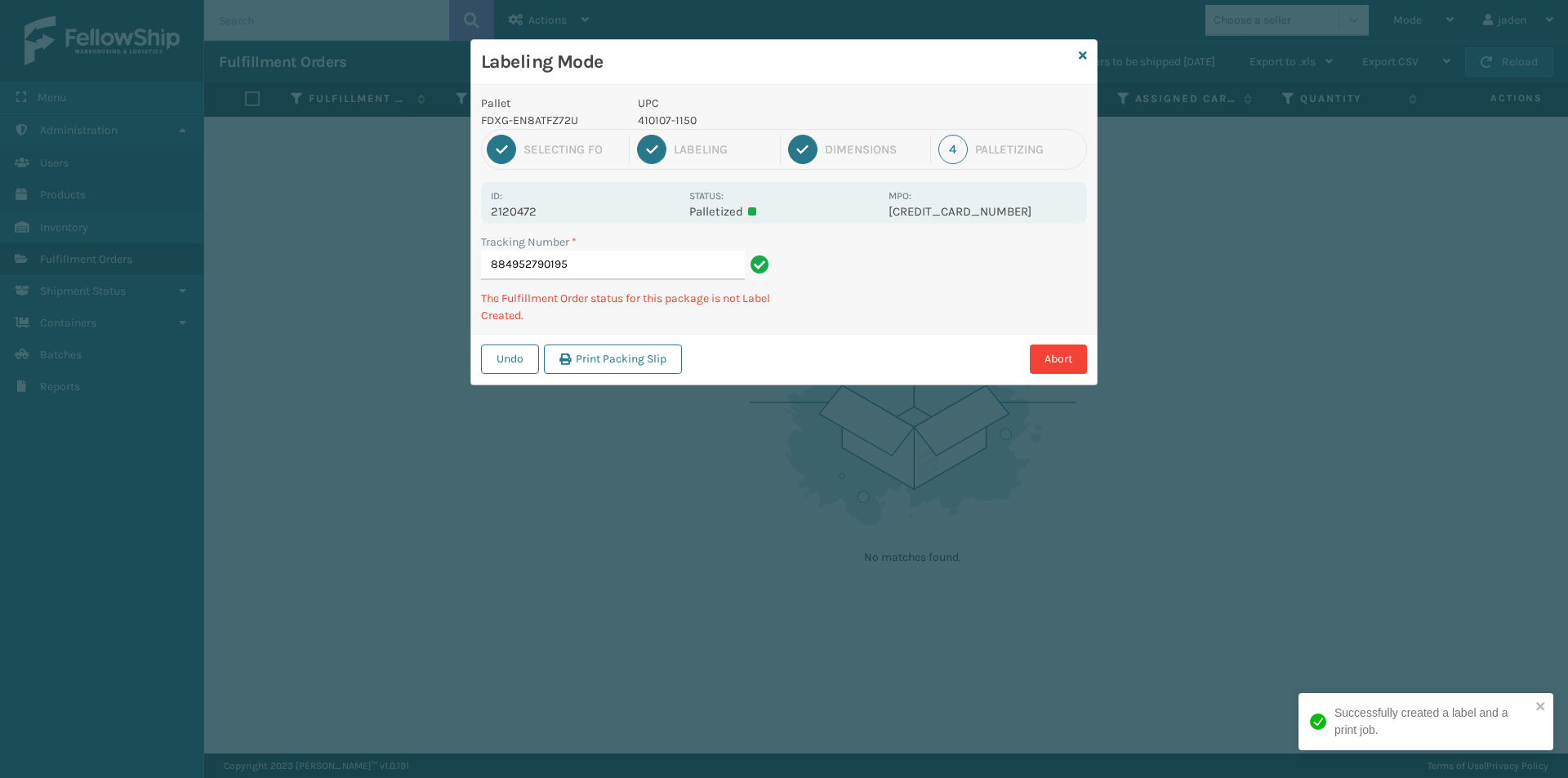
click at [916, 347] on div "Abort" at bounding box center [887, 359] width 400 height 29
drag, startPoint x: 1046, startPoint y: 281, endPoint x: 808, endPoint y: 373, distance: 255.2
drag, startPoint x: 808, startPoint y: 373, endPoint x: 1129, endPoint y: 221, distance: 355.2
click at [880, 337] on div "Undo Print Packing Slip Abort" at bounding box center [784, 359] width 626 height 50
drag, startPoint x: 1157, startPoint y: 209, endPoint x: 1105, endPoint y: 235, distance: 58.1
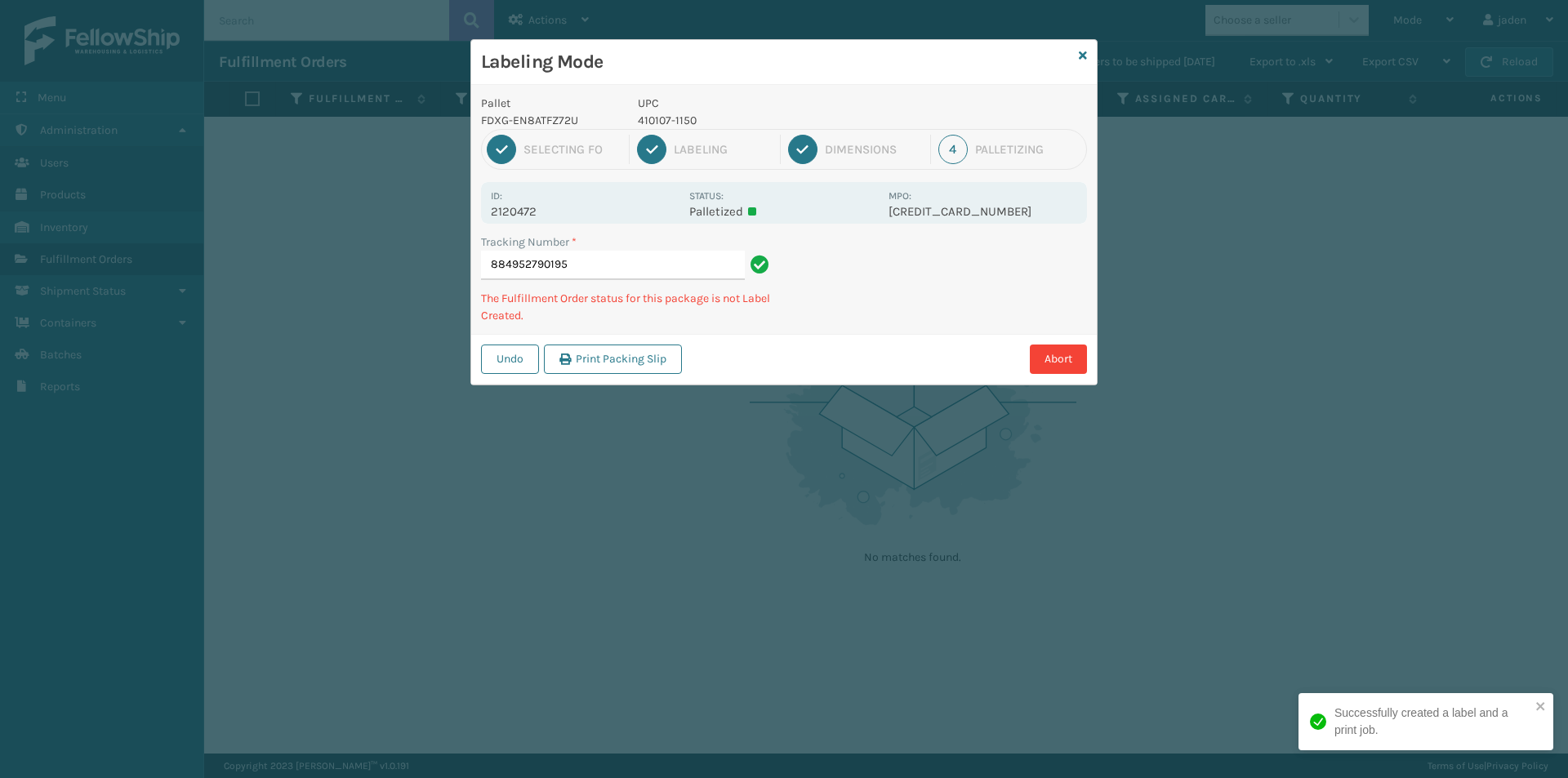
drag, startPoint x: 1105, startPoint y: 235, endPoint x: 993, endPoint y: 280, distance: 120.7
click at [872, 344] on div "Abort" at bounding box center [887, 359] width 400 height 29
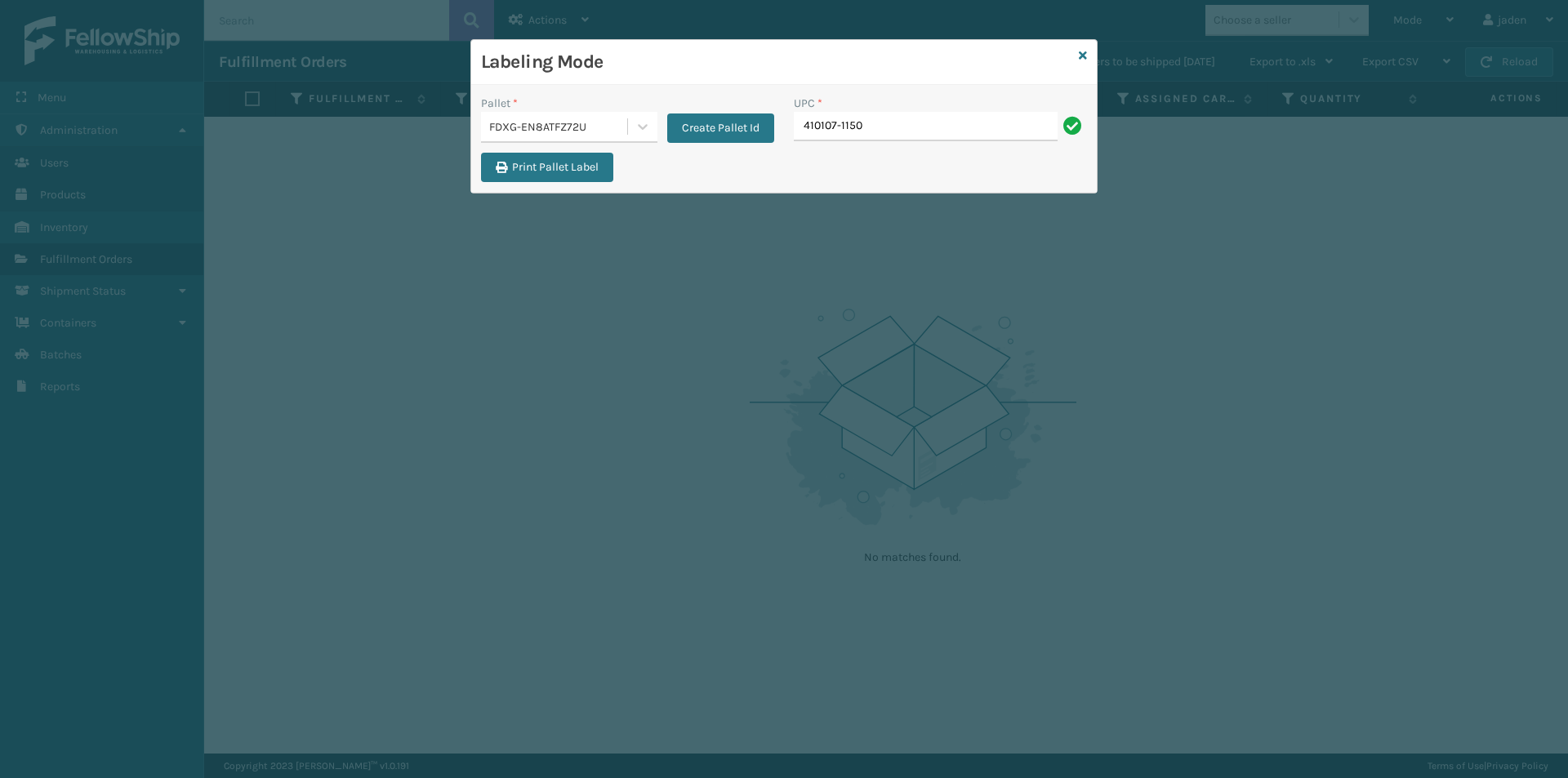
type input "410107-1150"
type input "410168-8050"
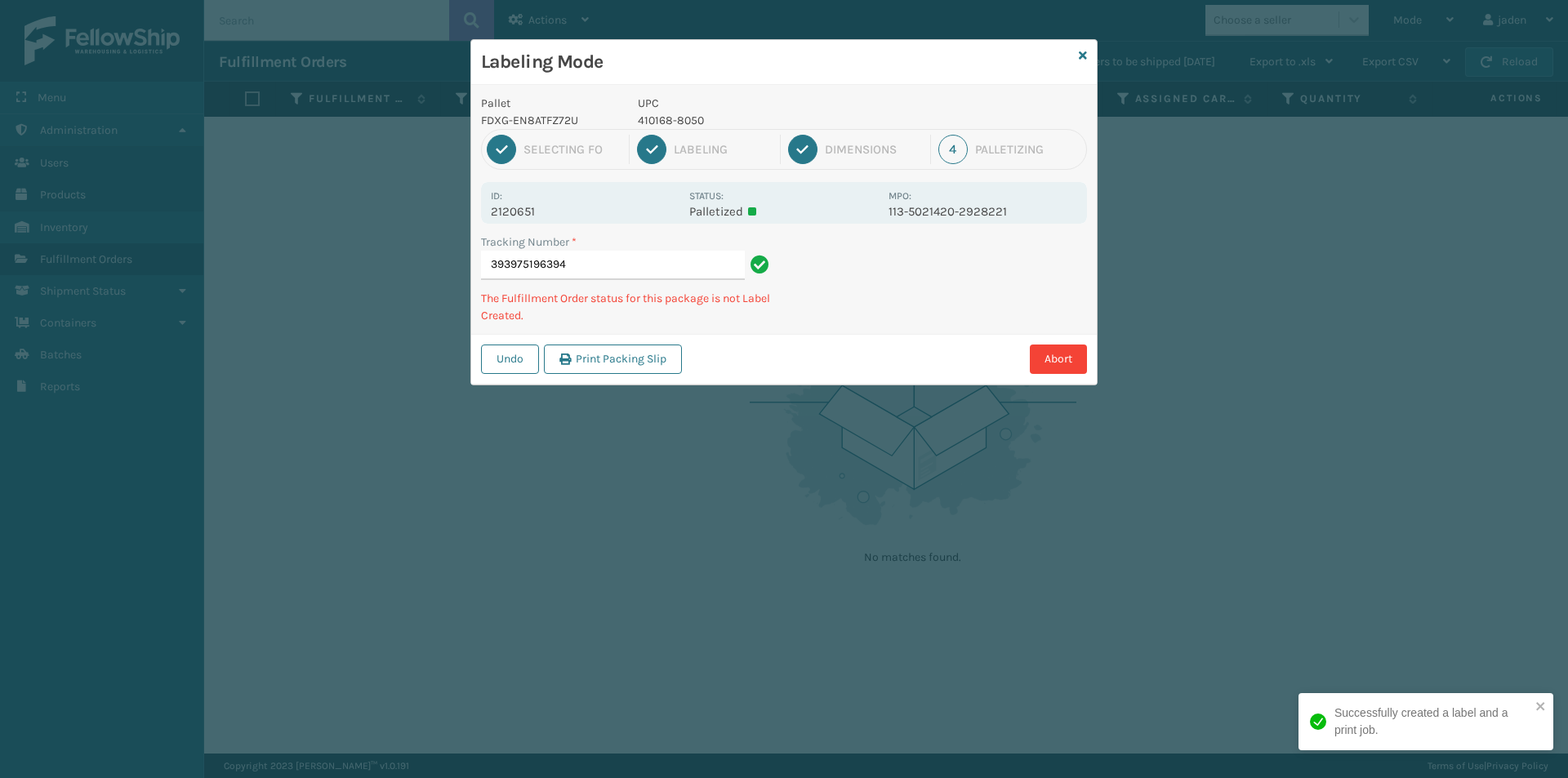
click at [662, 121] on p "410168-8050" at bounding box center [758, 121] width 241 height 17
copy p "410168-8050"
drag, startPoint x: 1007, startPoint y: 318, endPoint x: 1099, endPoint y: 249, distance: 115.0
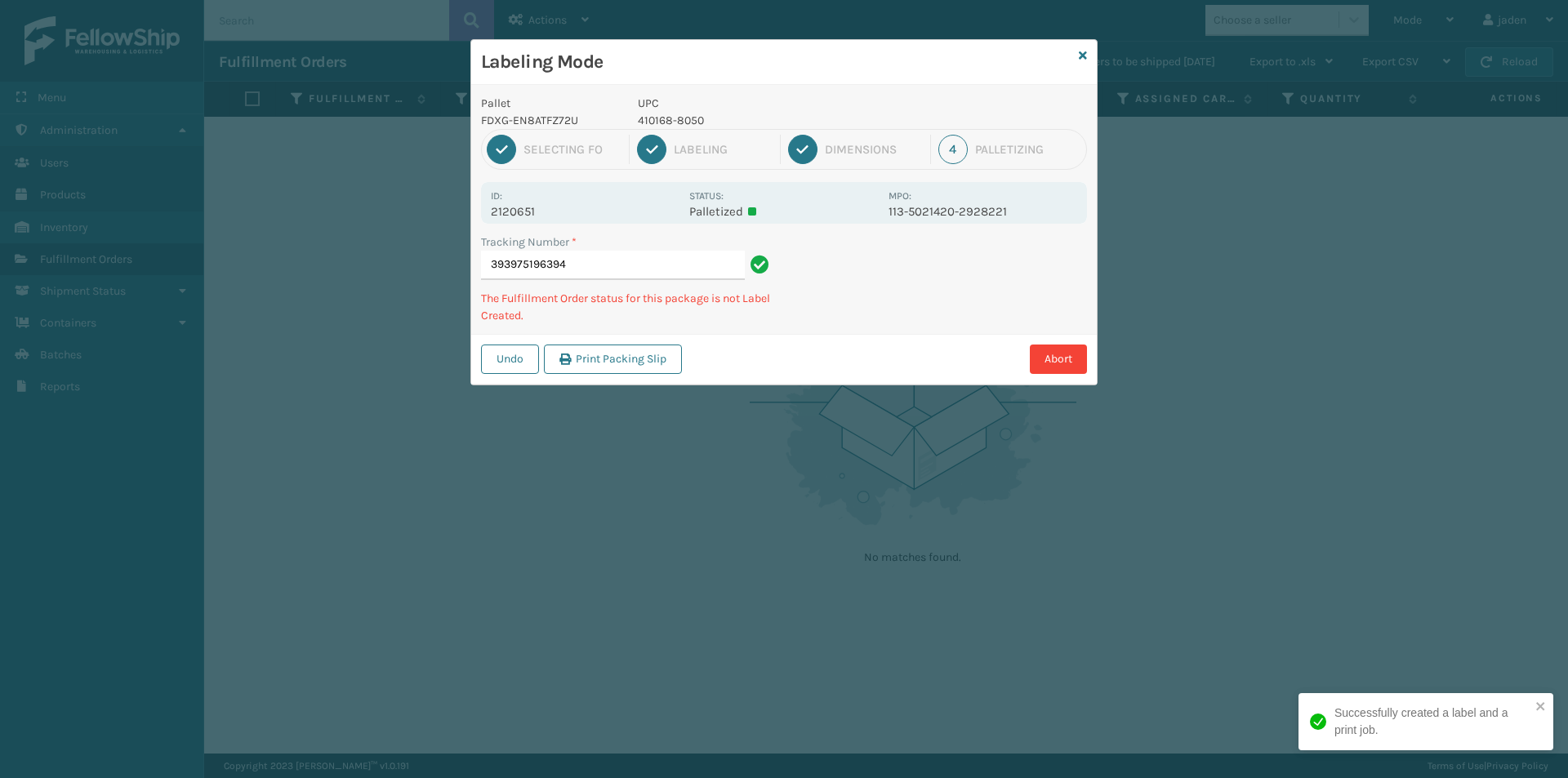
click at [885, 361] on div "Abort" at bounding box center [887, 359] width 400 height 29
drag, startPoint x: 1105, startPoint y: 243, endPoint x: 921, endPoint y: 282, distance: 188.1
click at [864, 342] on div "Undo Print Packing Slip Abort" at bounding box center [784, 359] width 626 height 50
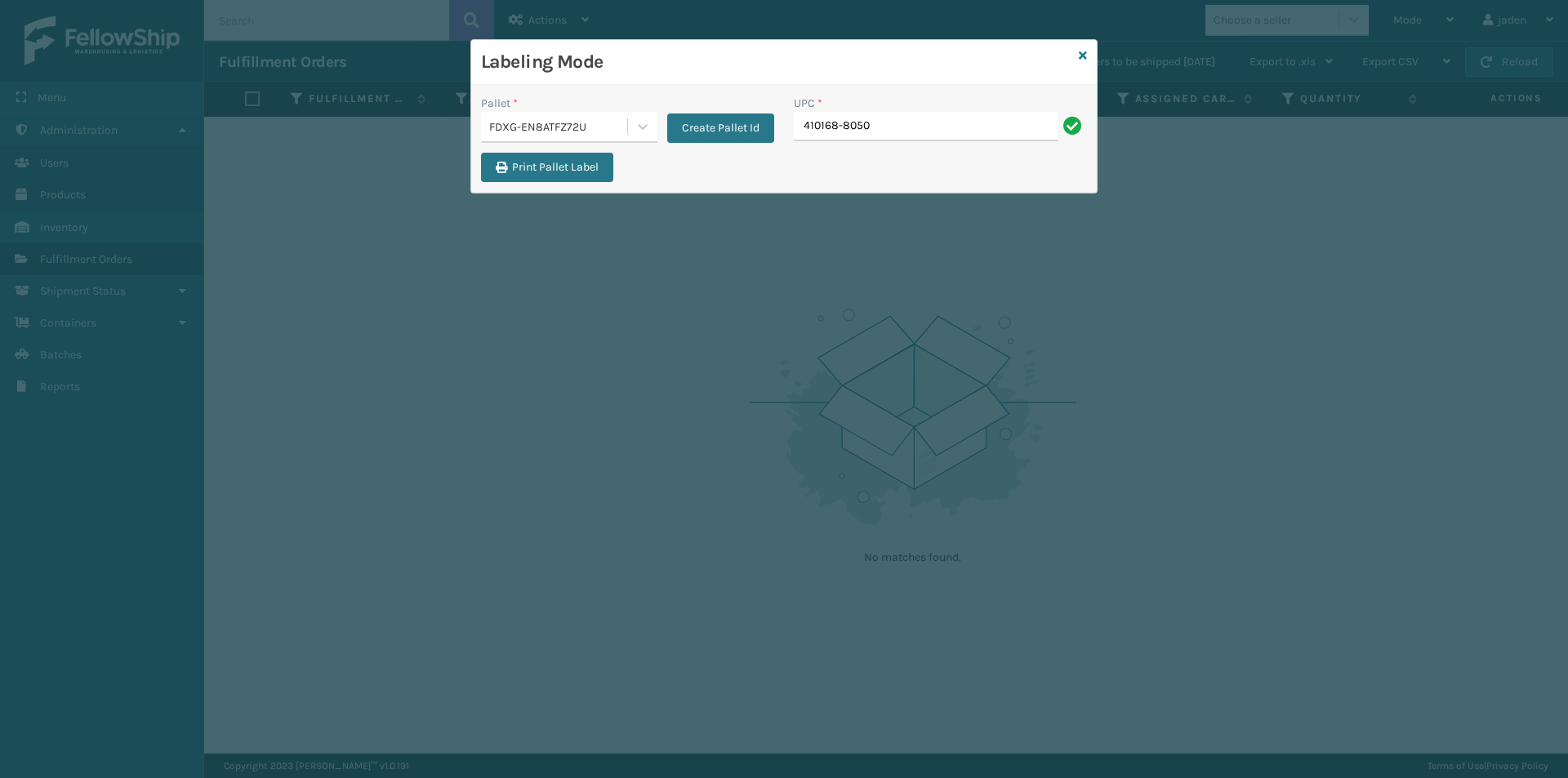
type input "410168-8050"
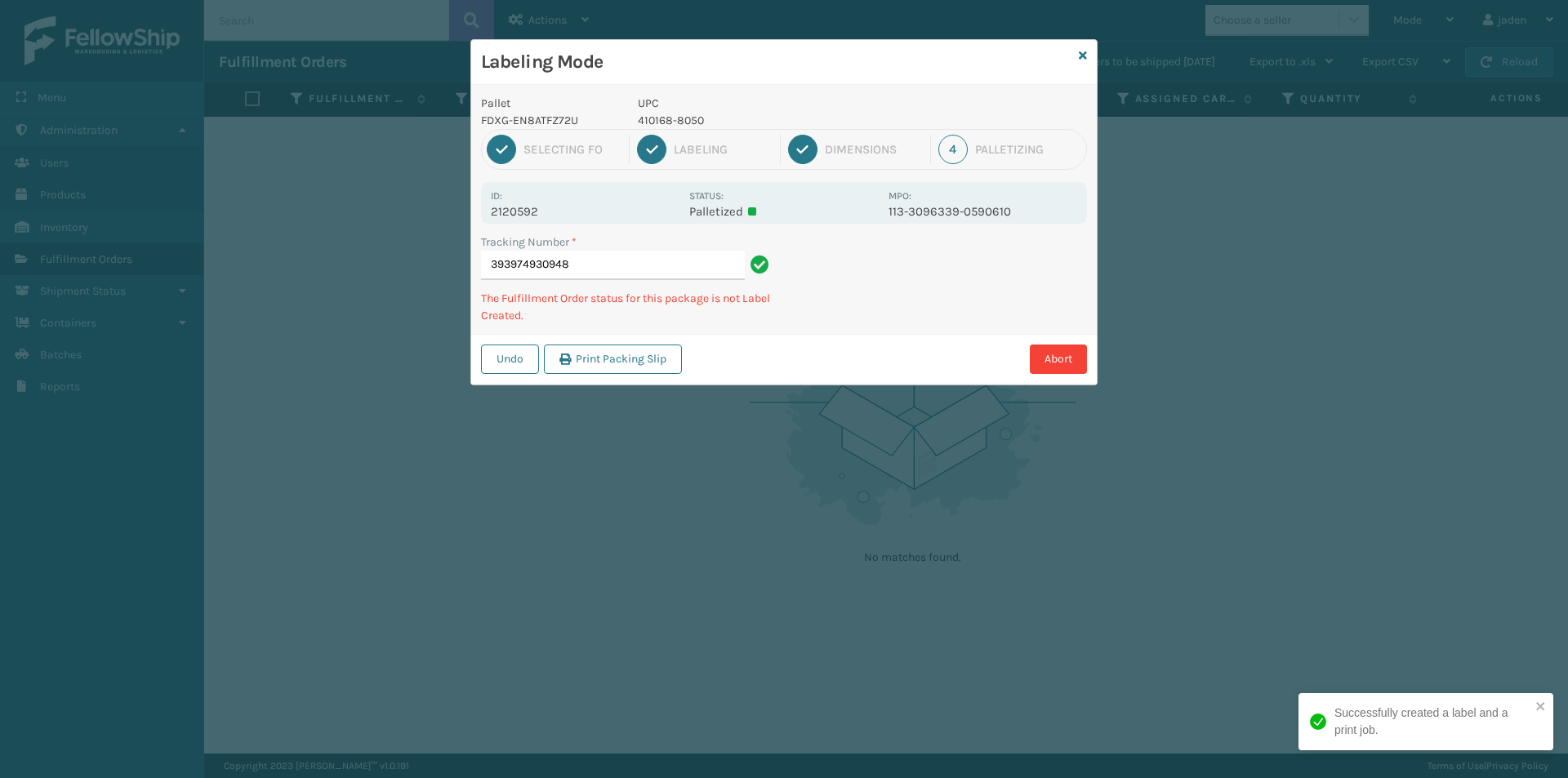
drag, startPoint x: 975, startPoint y: 285, endPoint x: 946, endPoint y: 272, distance: 31.8
click at [879, 329] on div "Tracking Number * 393974930948 The Fulfillment Order status for this package is…" at bounding box center [784, 284] width 626 height 100
drag, startPoint x: 947, startPoint y: 271, endPoint x: 1005, endPoint y: 245, distance: 63.6
click at [830, 361] on div "Labeling Mode Pallet FDXG-EN8ATFZ72U UPC 410168-8050 1 Selecting FO 2 Labeling …" at bounding box center [784, 211] width 627 height 346
drag, startPoint x: 1005, startPoint y: 245, endPoint x: 834, endPoint y: 361, distance: 206.6
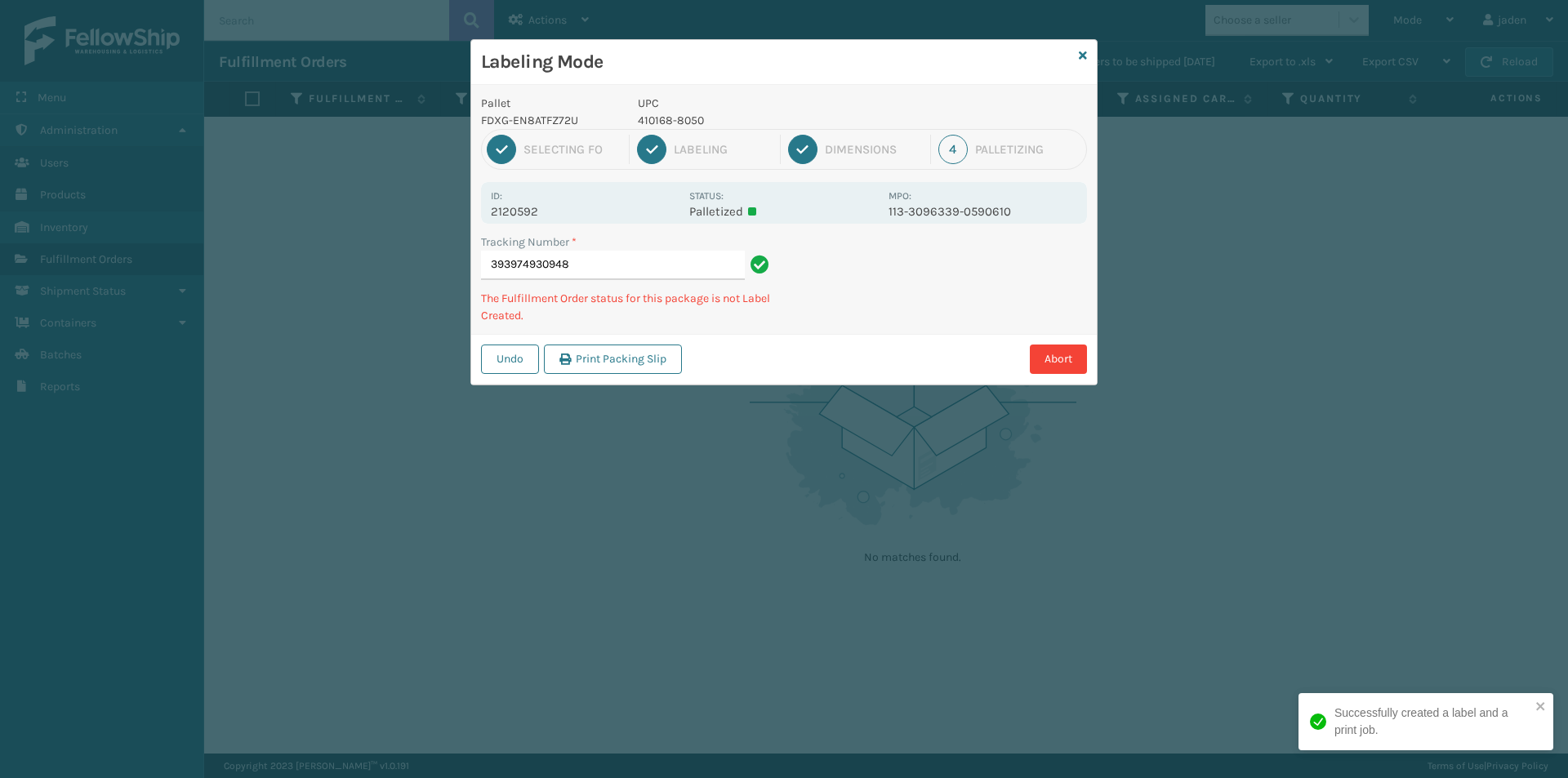
drag, startPoint x: 834, startPoint y: 361, endPoint x: 1001, endPoint y: 257, distance: 196.7
click at [880, 329] on div "Pallet FDXG-EN8ATFZ72U UPC 410168-8050 1 Selecting FO 2 Labeling 3 Dimensions 4…" at bounding box center [784, 234] width 626 height 299
drag, startPoint x: 1000, startPoint y: 260, endPoint x: 1015, endPoint y: 237, distance: 27.5
click at [856, 339] on div "Undo Print Packing Slip Abort" at bounding box center [784, 359] width 626 height 50
drag, startPoint x: 1015, startPoint y: 237, endPoint x: 790, endPoint y: 378, distance: 265.5
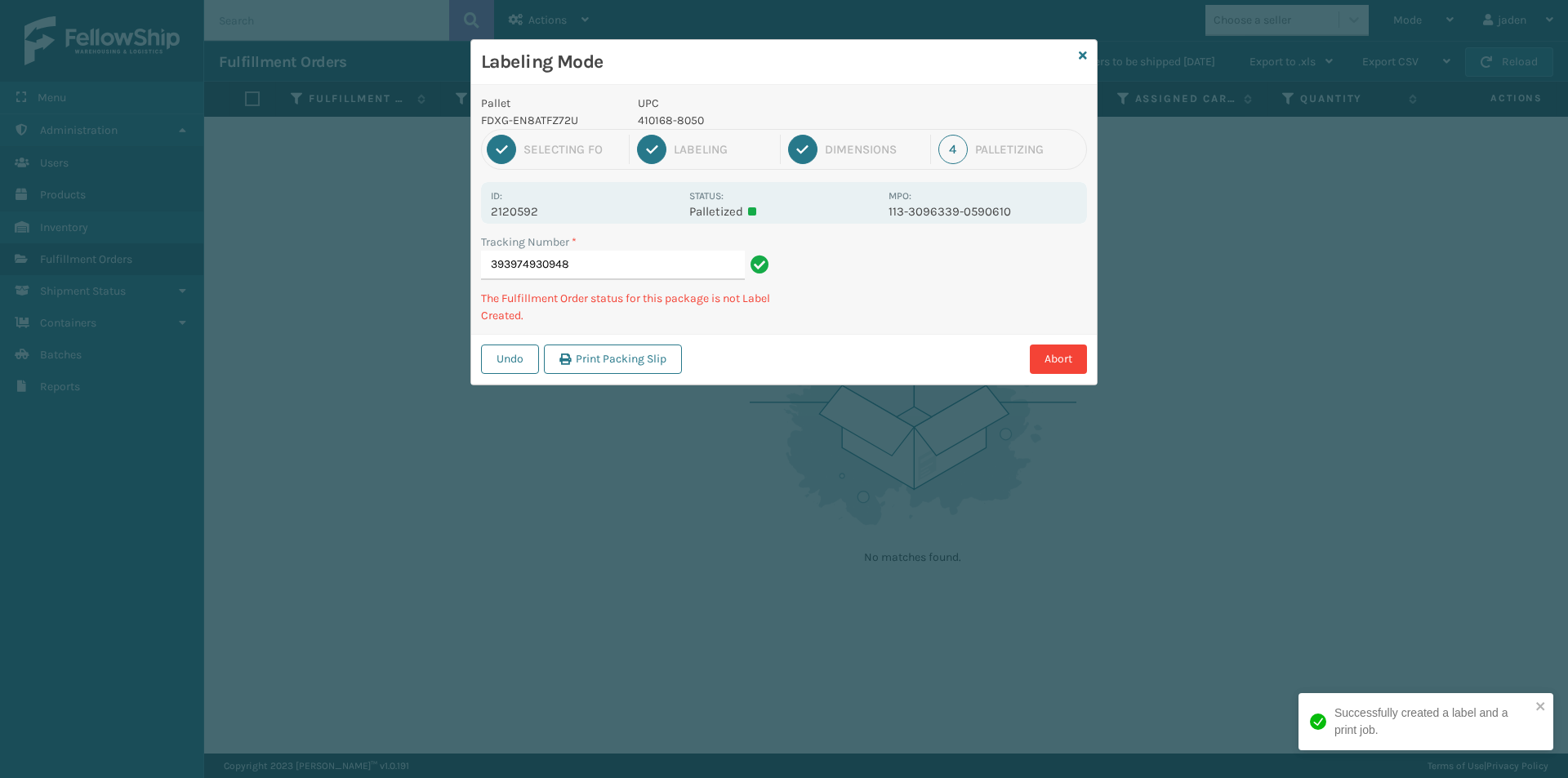
drag, startPoint x: 790, startPoint y: 378, endPoint x: 862, endPoint y: 336, distance: 83.4
click at [828, 356] on div "Undo Print Packing Slip Abort" at bounding box center [784, 359] width 626 height 50
drag, startPoint x: 1007, startPoint y: 262, endPoint x: 1000, endPoint y: 267, distance: 8.6
click at [847, 360] on div "Undo Print Packing Slip Abort" at bounding box center [784, 359] width 626 height 50
drag, startPoint x: 1000, startPoint y: 267, endPoint x: 993, endPoint y: 272, distance: 8.6
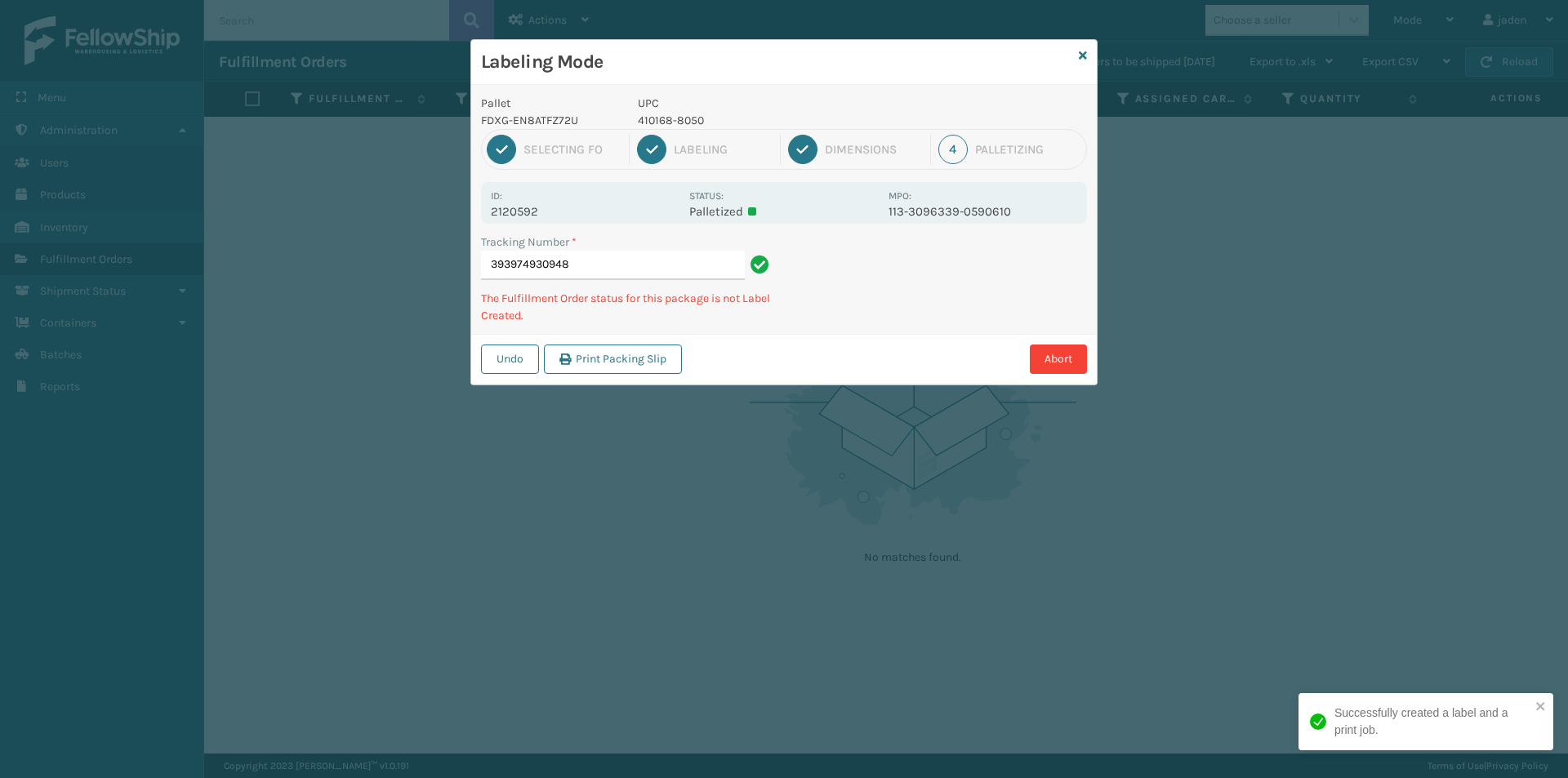
drag, startPoint x: 993, startPoint y: 272, endPoint x: 1030, endPoint y: 267, distance: 37.3
click at [891, 338] on div "Undo Print Packing Slip Abort" at bounding box center [784, 359] width 626 height 50
drag, startPoint x: 1030, startPoint y: 267, endPoint x: 838, endPoint y: 392, distance: 229.1
drag, startPoint x: 838, startPoint y: 392, endPoint x: 900, endPoint y: 357, distance: 71.2
click at [900, 357] on div "Labeling Mode Pallet FDXG-EN8ATFZ72U UPC 410168-8050 1 Selecting FO 2 Labeling …" at bounding box center [784, 389] width 1568 height 778
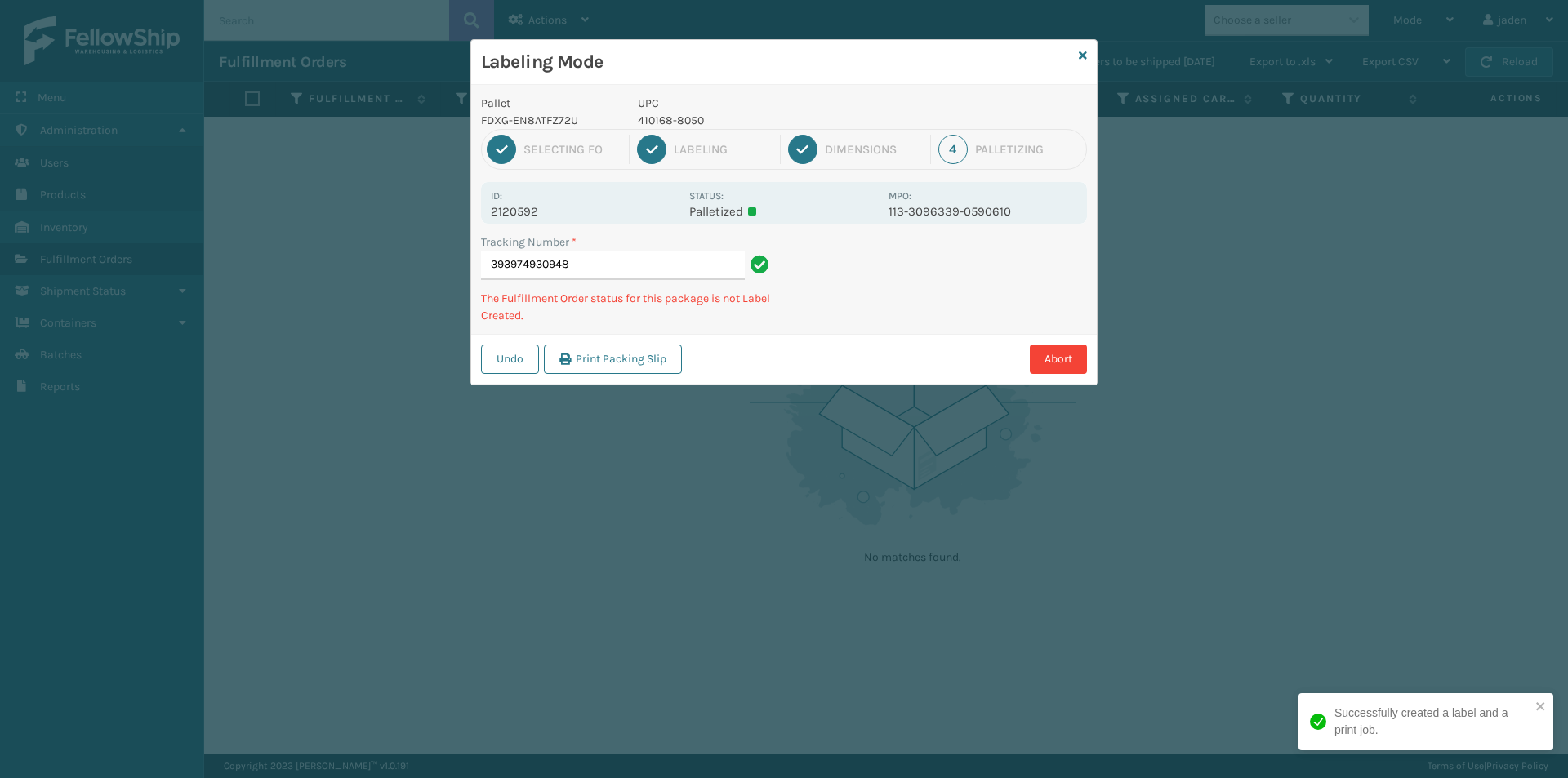
drag, startPoint x: 1055, startPoint y: 262, endPoint x: 925, endPoint y: 233, distance: 133.2
click at [898, 352] on div "Abort" at bounding box center [887, 359] width 400 height 29
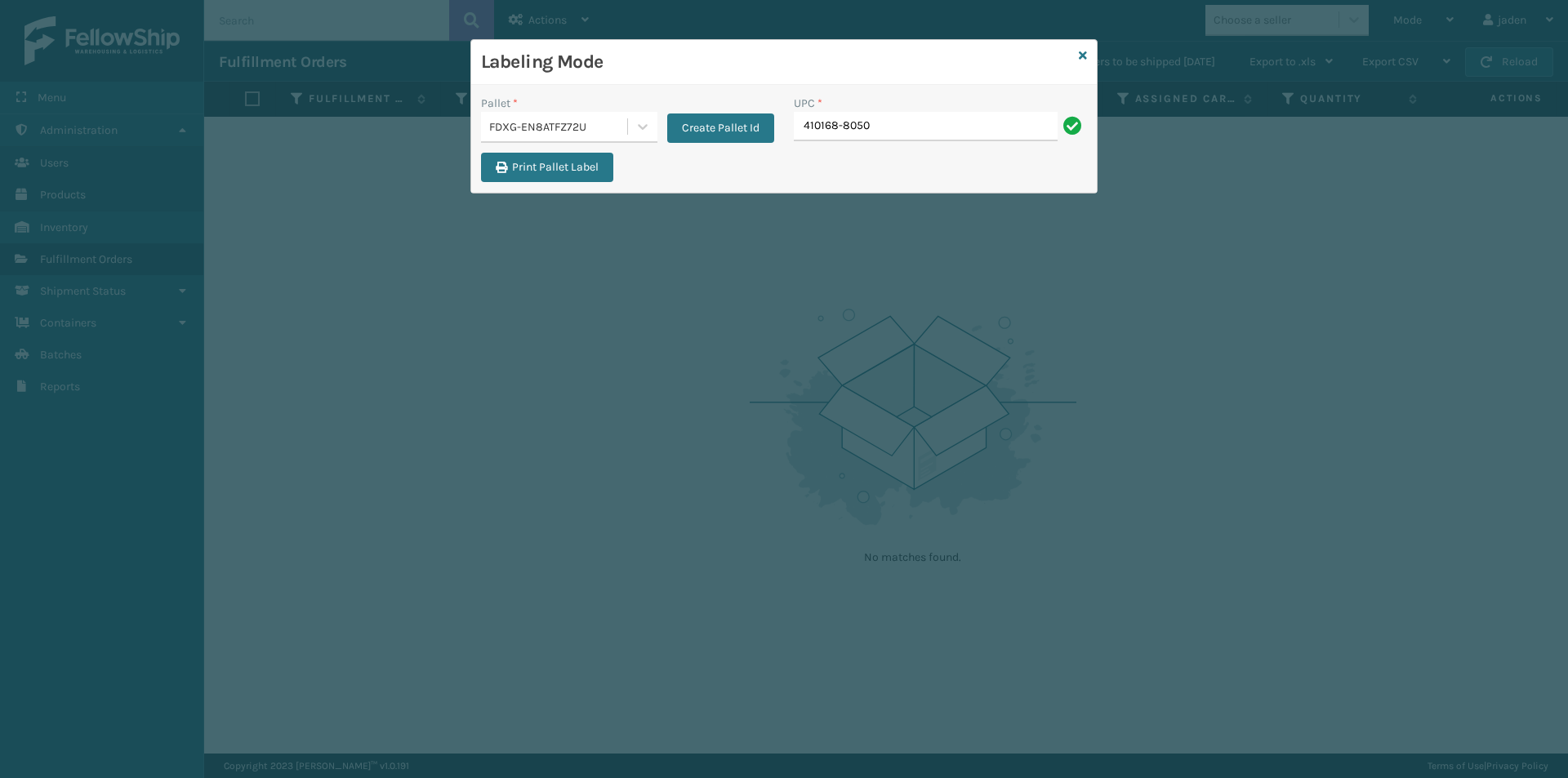
type input "410168-8050"
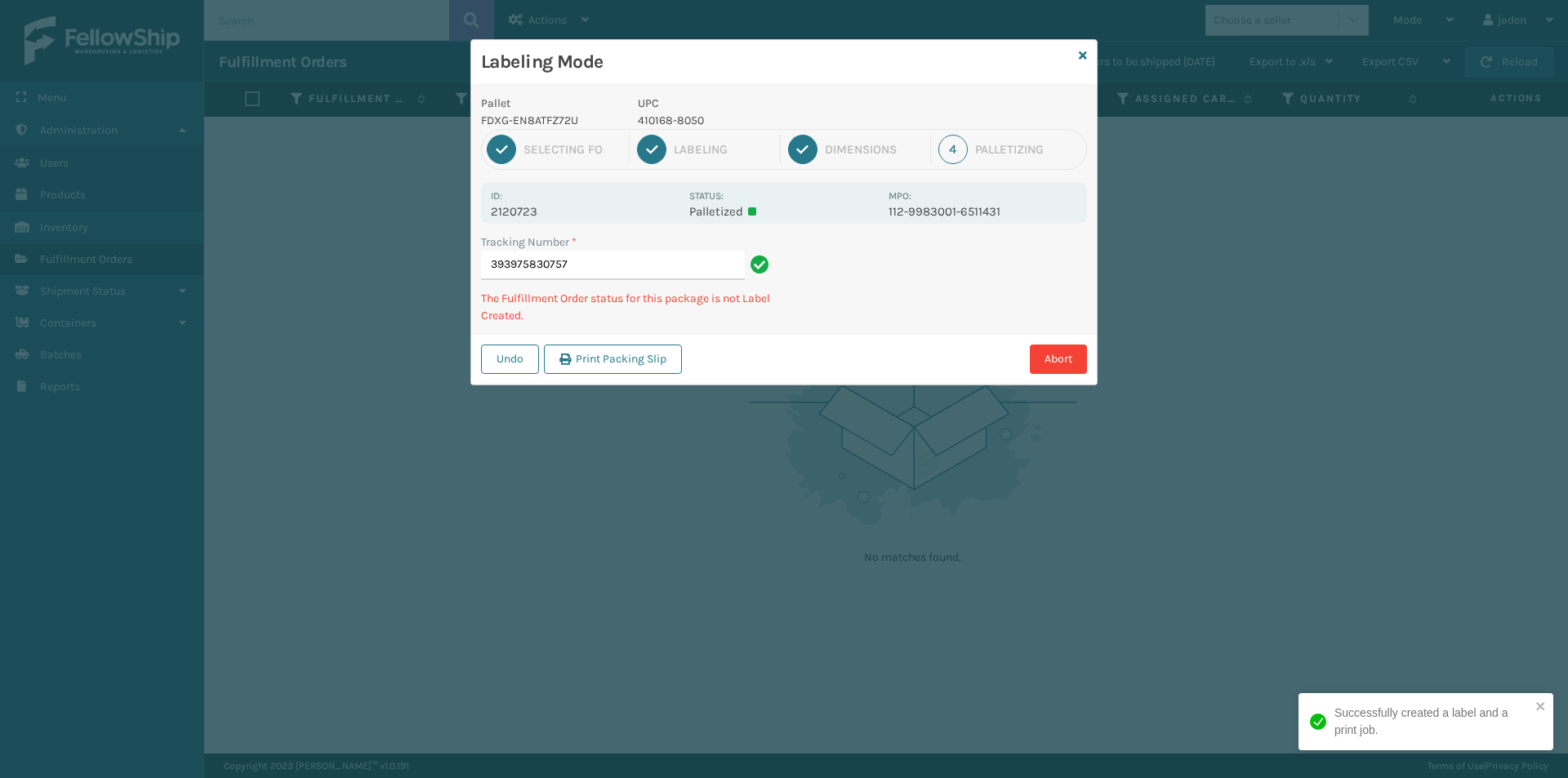
drag, startPoint x: 1025, startPoint y: 306, endPoint x: 914, endPoint y: 354, distance: 120.9
click at [914, 354] on div "Abort" at bounding box center [887, 359] width 400 height 29
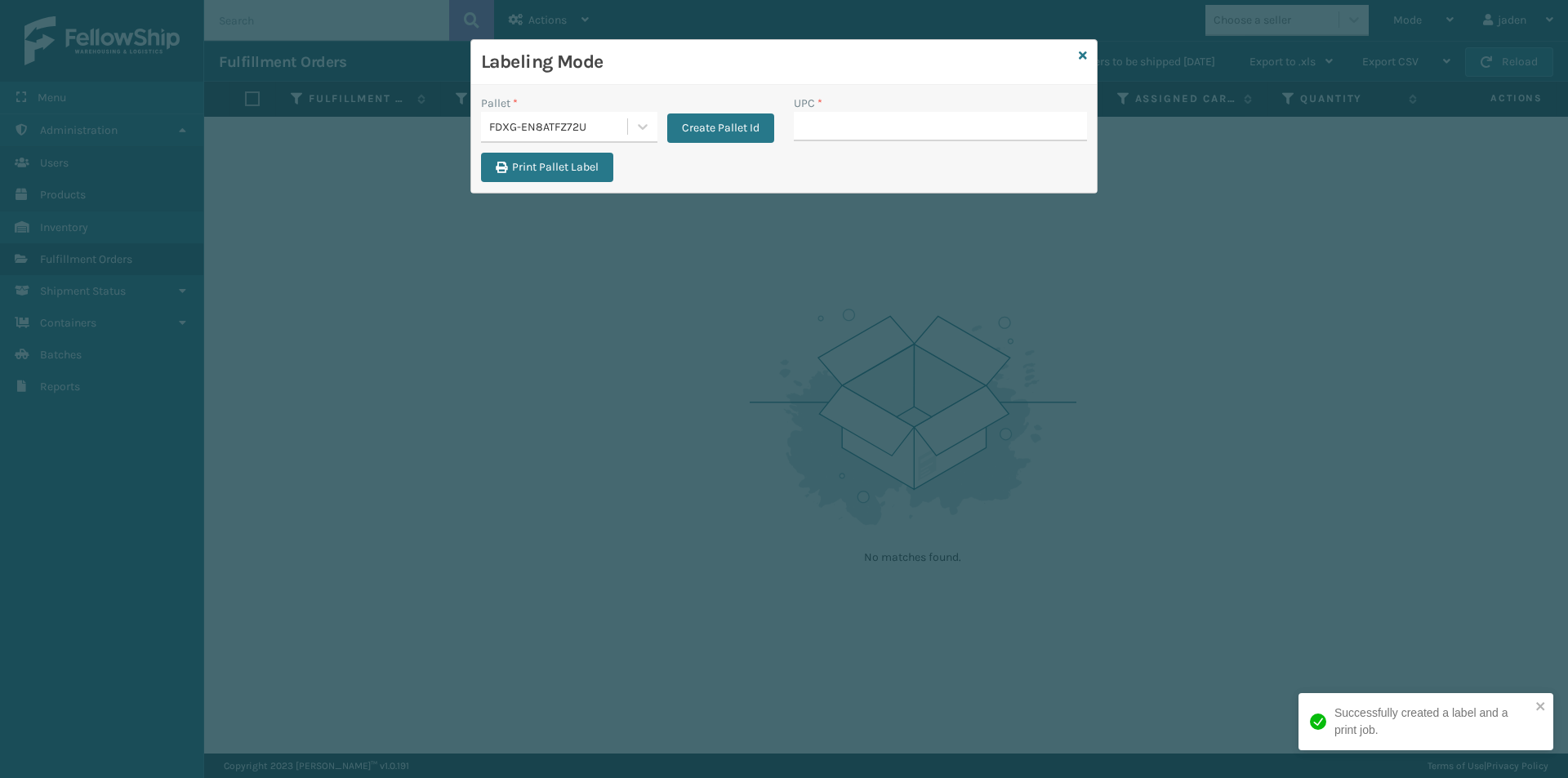
drag, startPoint x: 862, startPoint y: 124, endPoint x: 816, endPoint y: 125, distance: 46.0
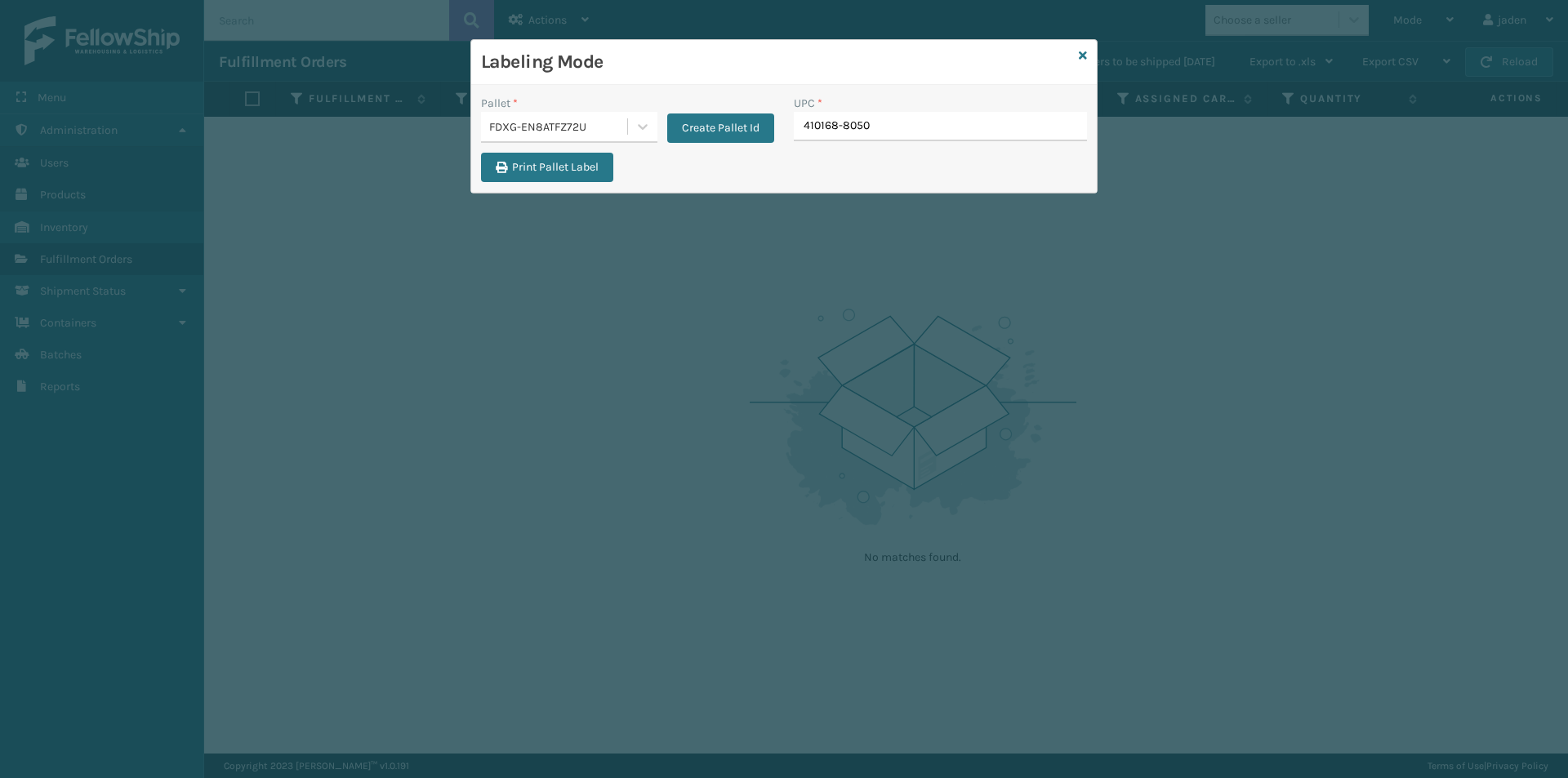
type input "410168-8050"
type input "410168-8060"
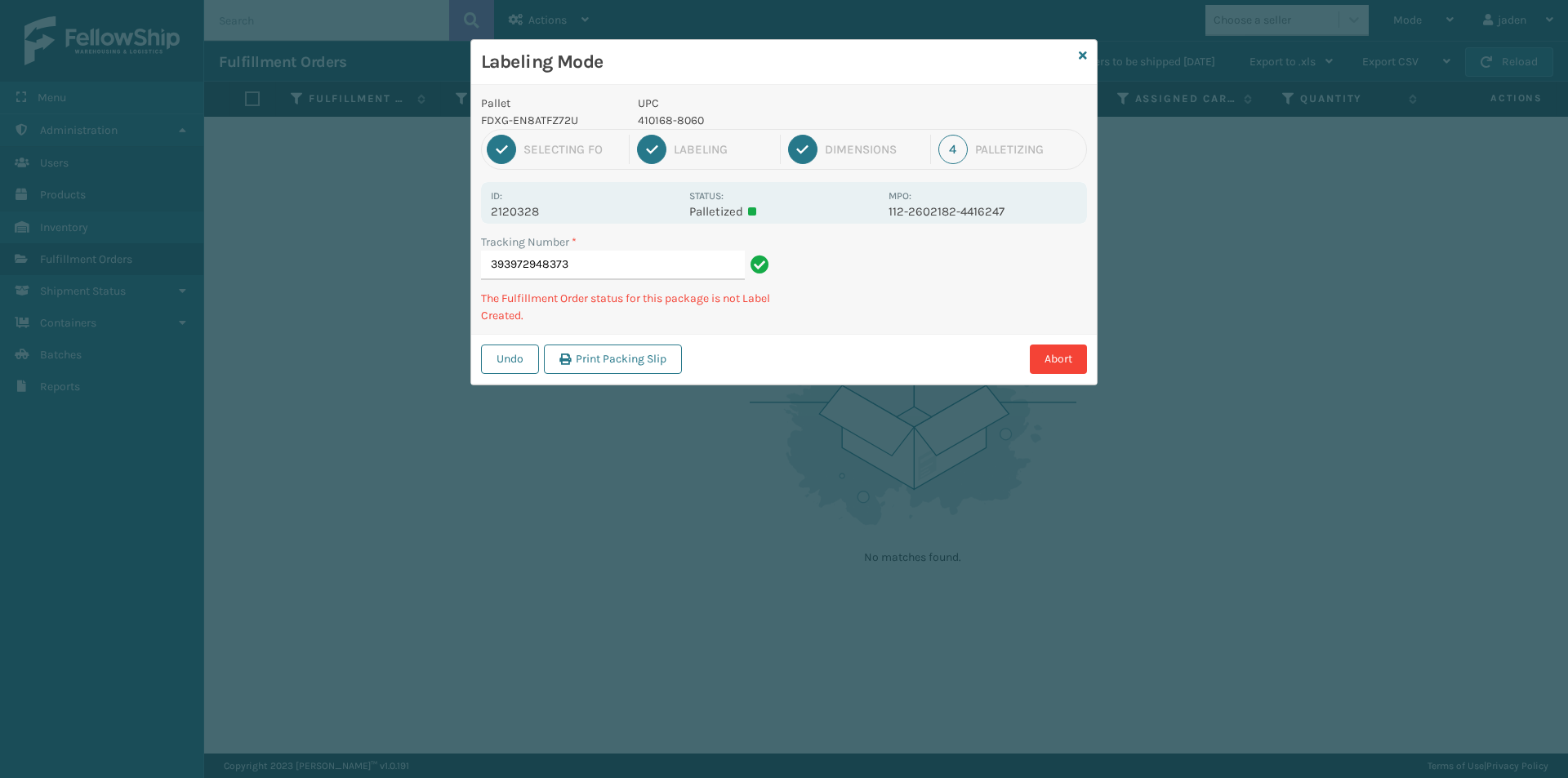
type input "3939729483734"
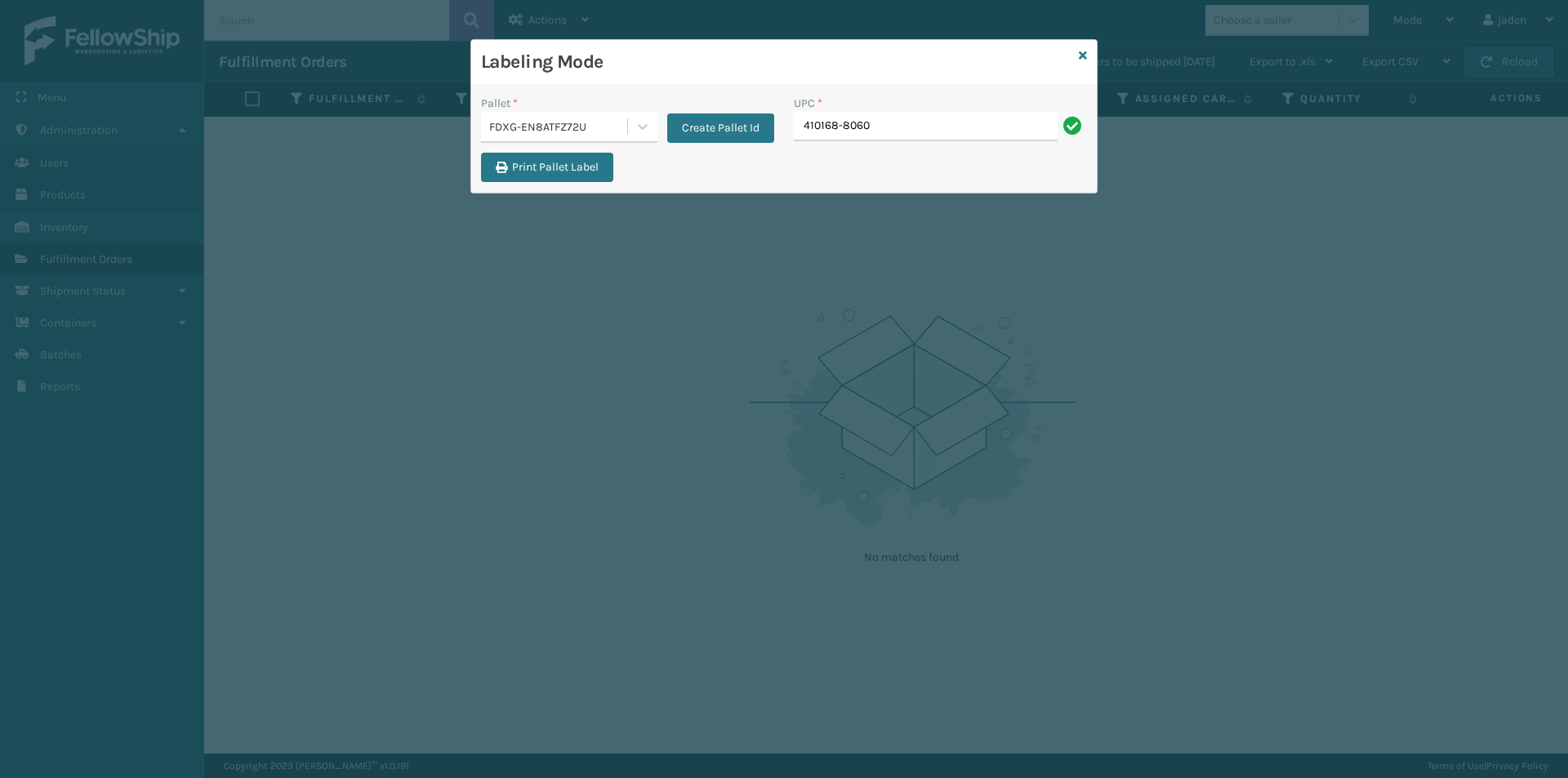
type input "410168-8060"
paste input "410168-8050"
type input "410168-8050"
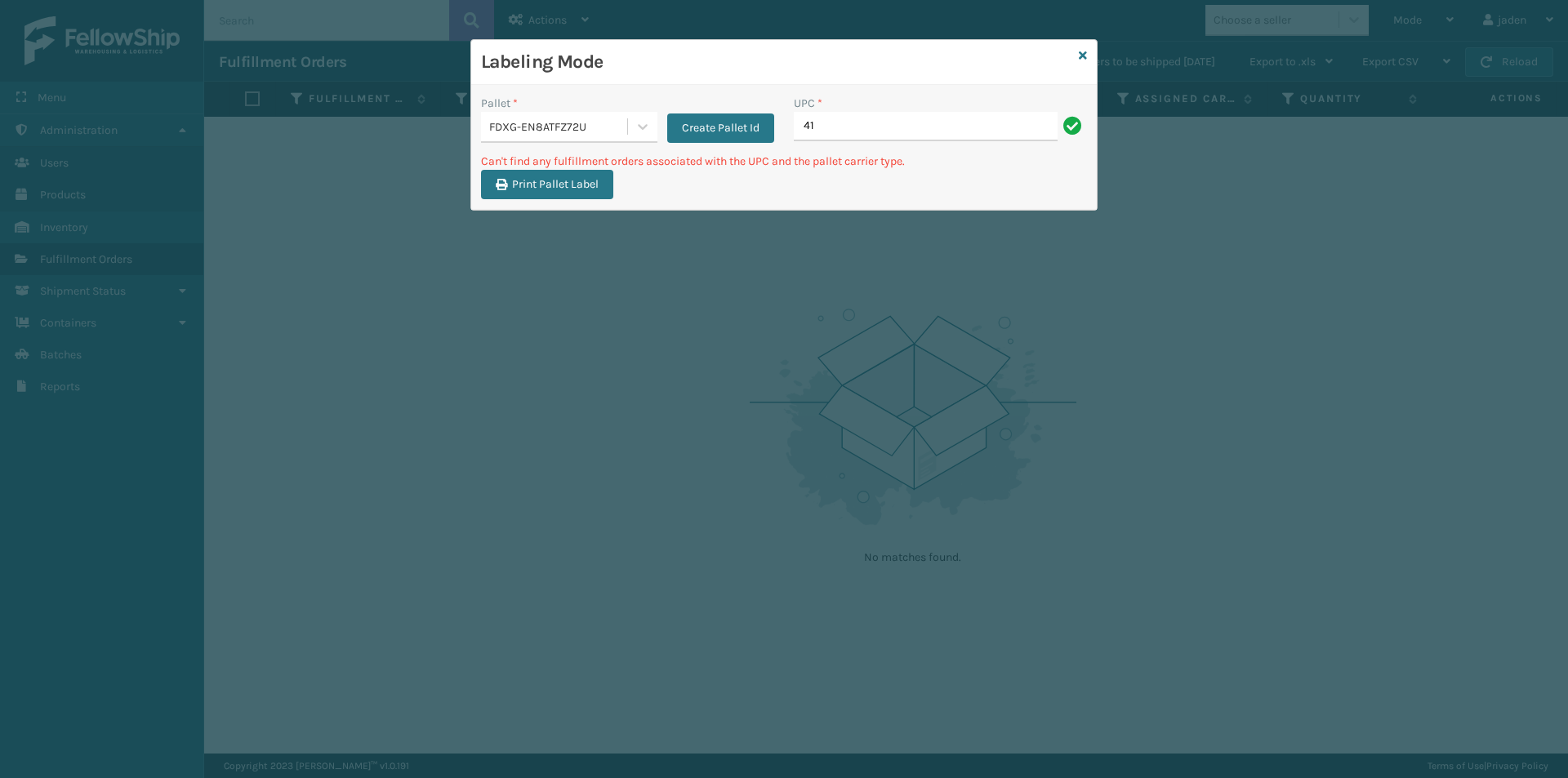
type input "4"
type input "410168-8060"
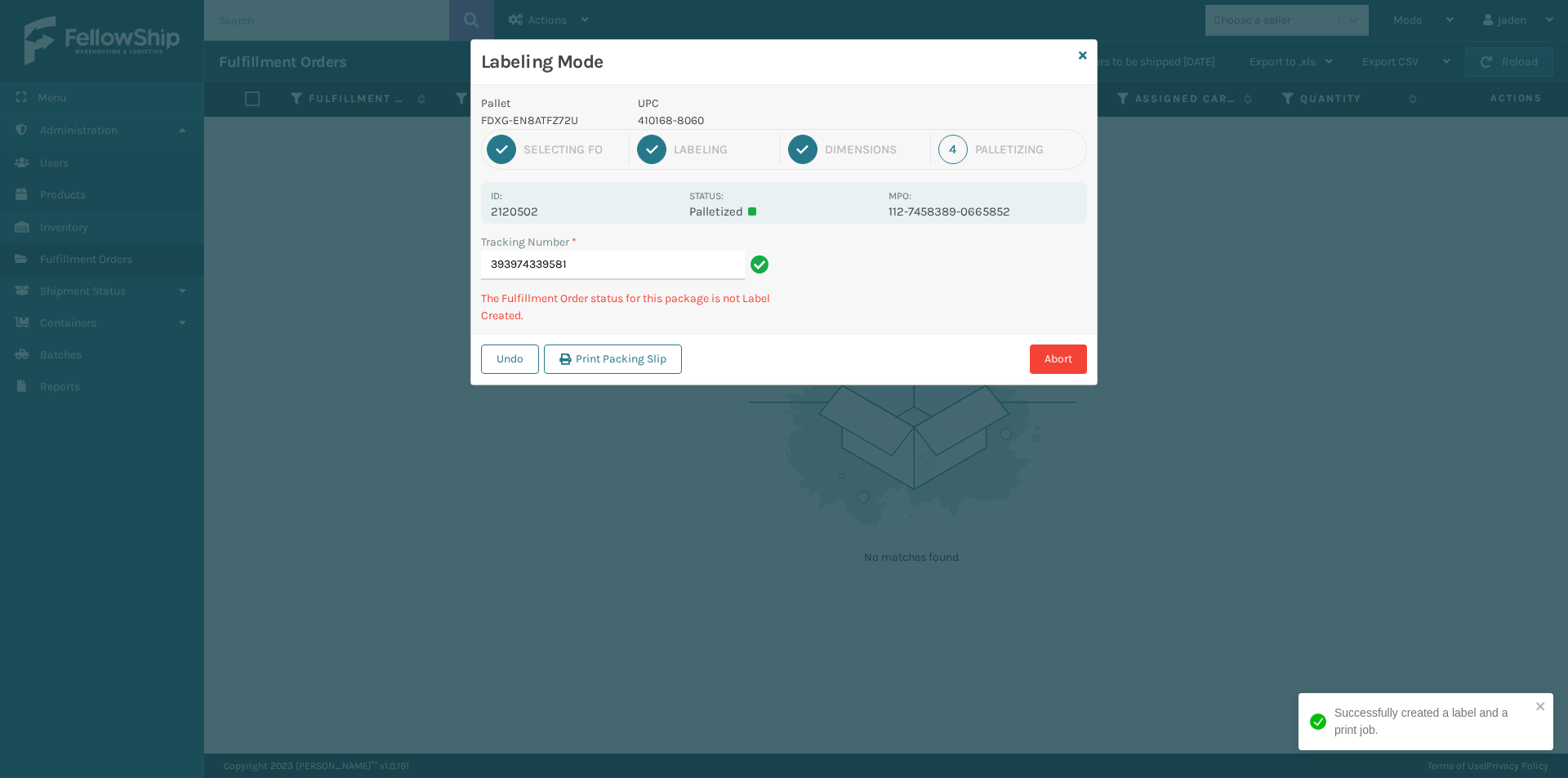
type input "3939743395814"
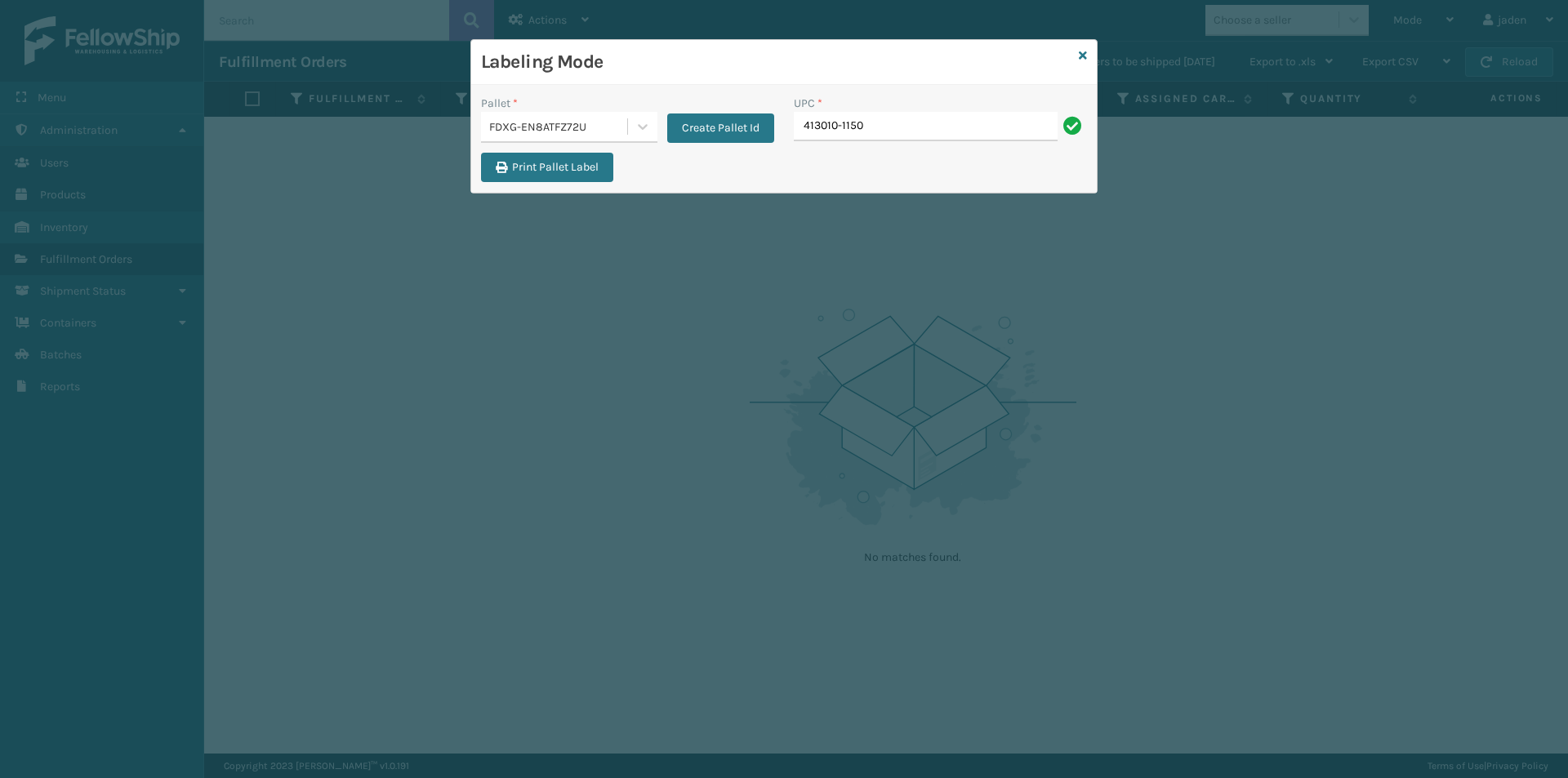
type input "413010-1150"
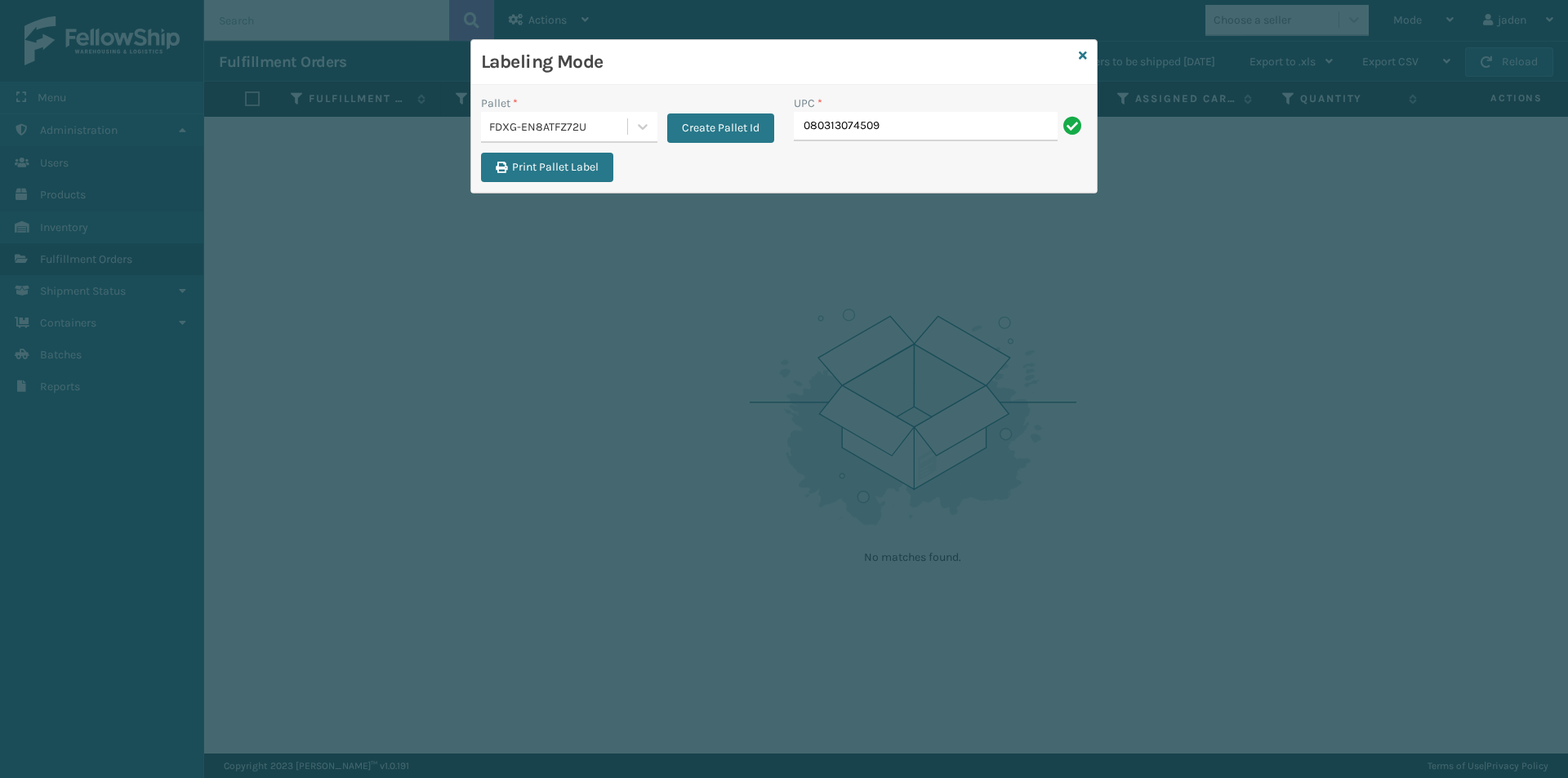
type input "080313074509"
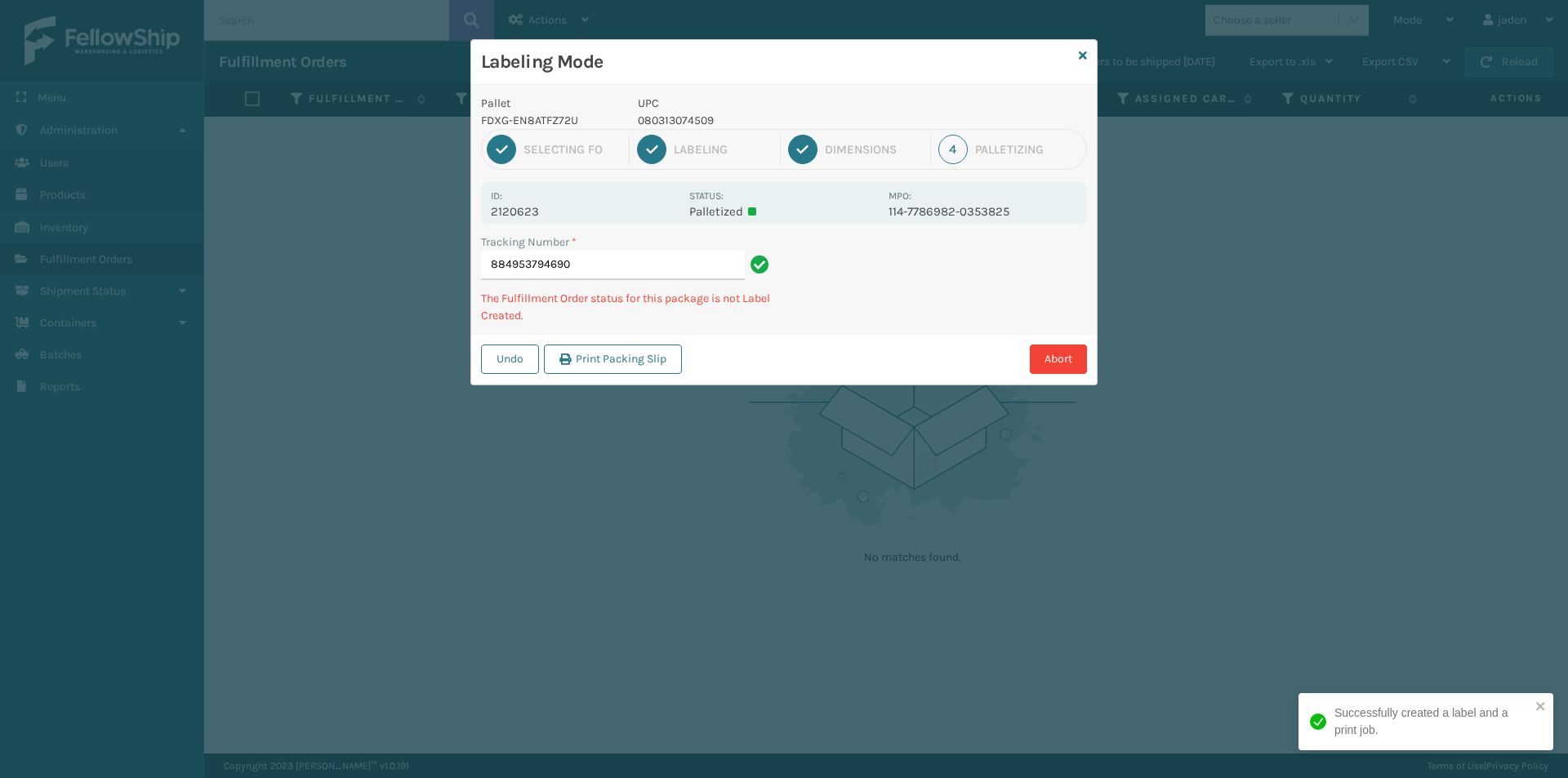
click at [693, 121] on p "080313074509" at bounding box center [758, 121] width 241 height 17
copy p "080313074509"
drag, startPoint x: 939, startPoint y: 277, endPoint x: 833, endPoint y: 341, distance: 123.8
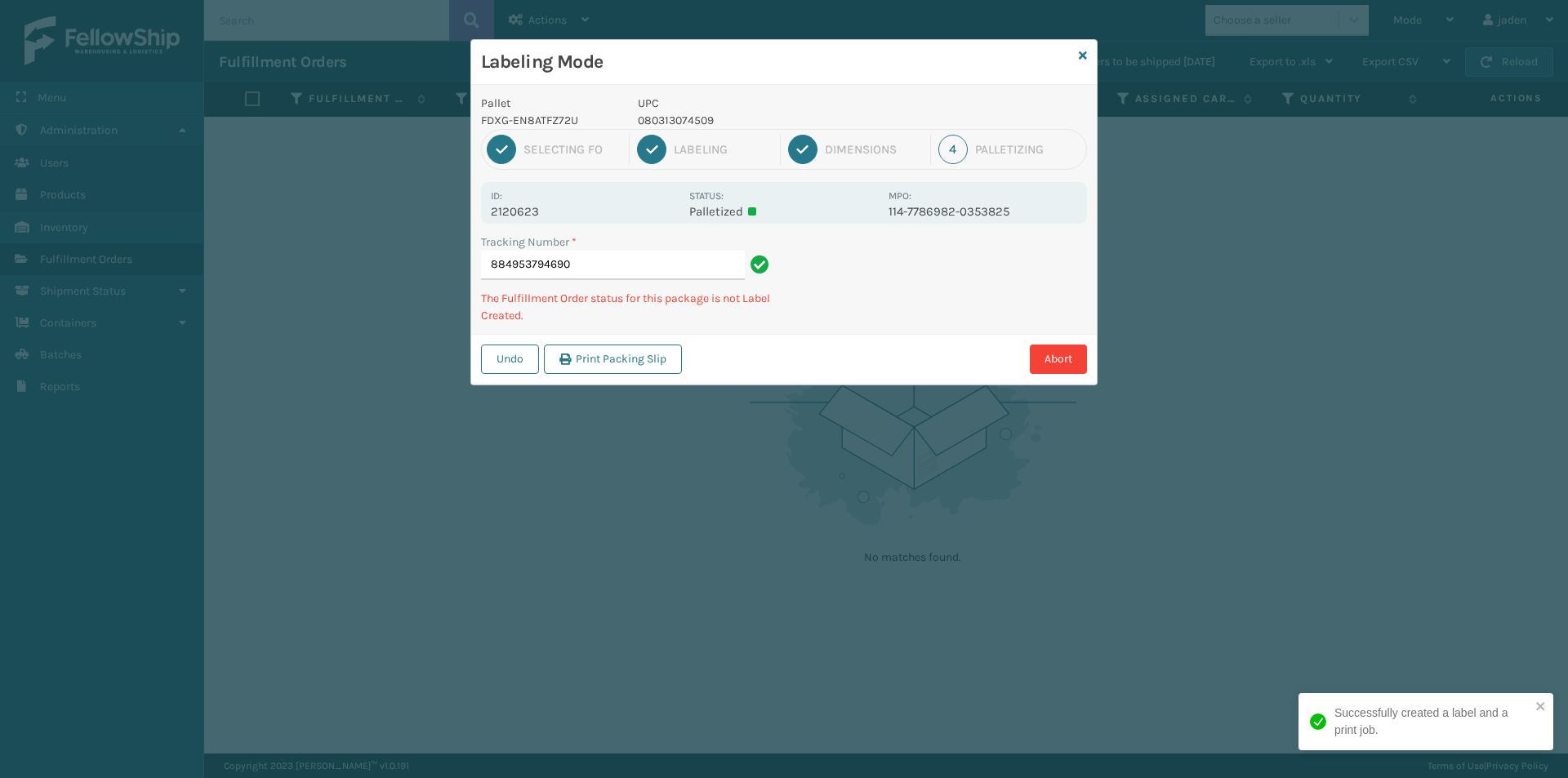
click at [833, 341] on div "Undo Print Packing Slip Abort" at bounding box center [784, 359] width 626 height 50
drag, startPoint x: 1020, startPoint y: 273, endPoint x: 974, endPoint y: 252, distance: 50.6
click at [939, 323] on div "Tracking Number * 884953794690 The Fulfillment Order status for this package is…" at bounding box center [784, 284] width 626 height 100
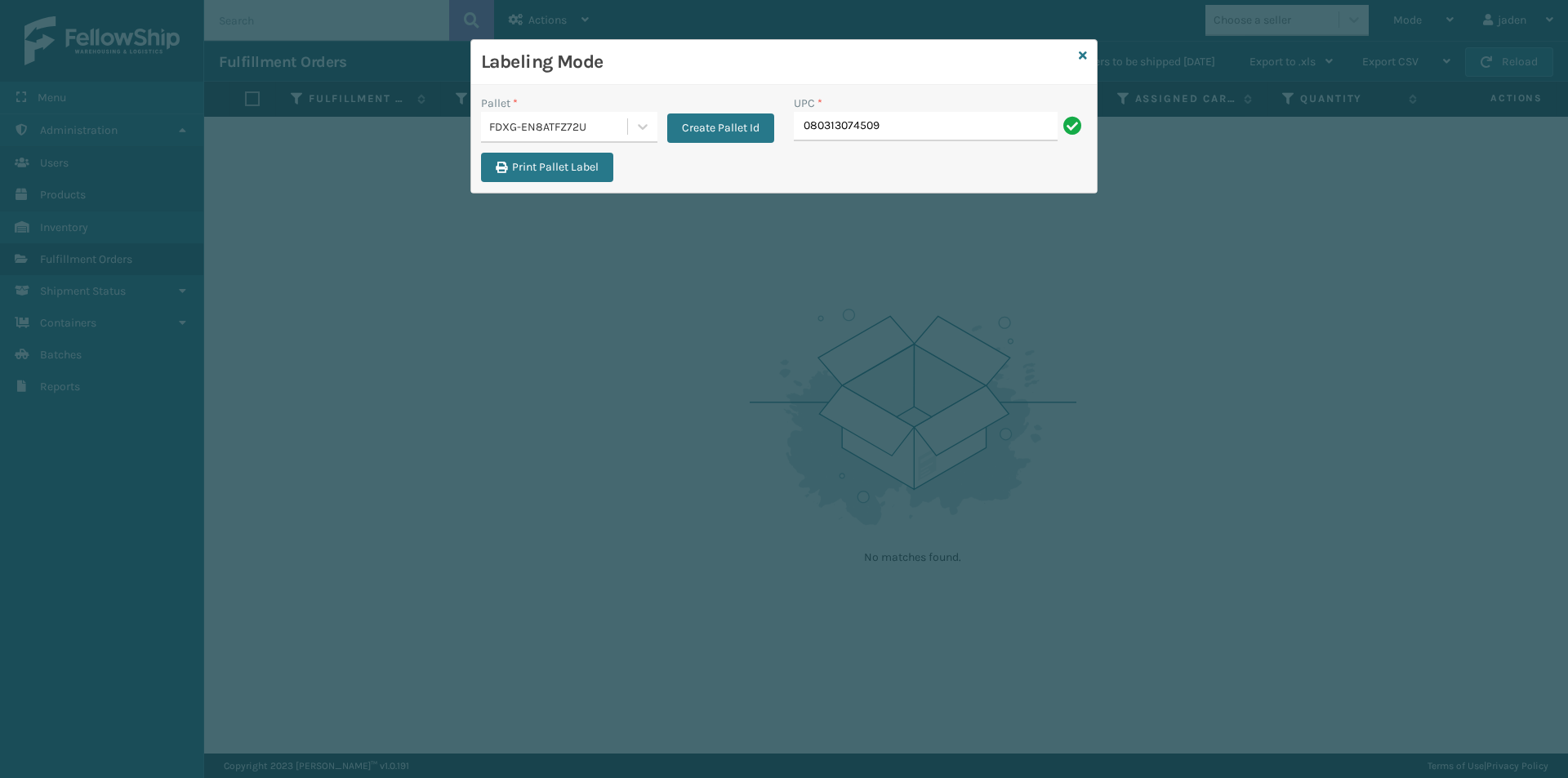
type input "080313074509"
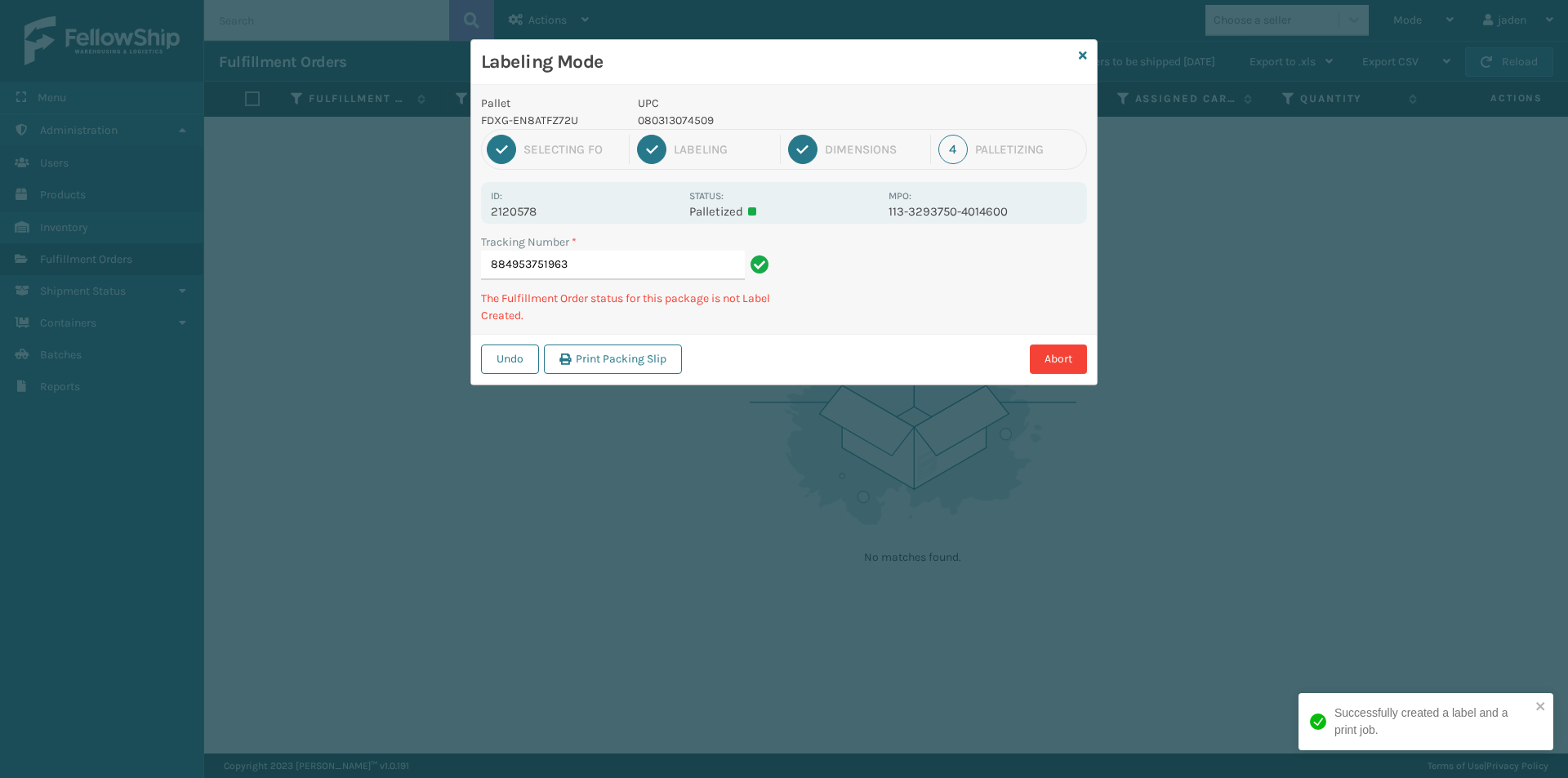
drag, startPoint x: 960, startPoint y: 297, endPoint x: 875, endPoint y: 263, distance: 91.5
click at [848, 353] on div "Abort" at bounding box center [887, 359] width 400 height 29
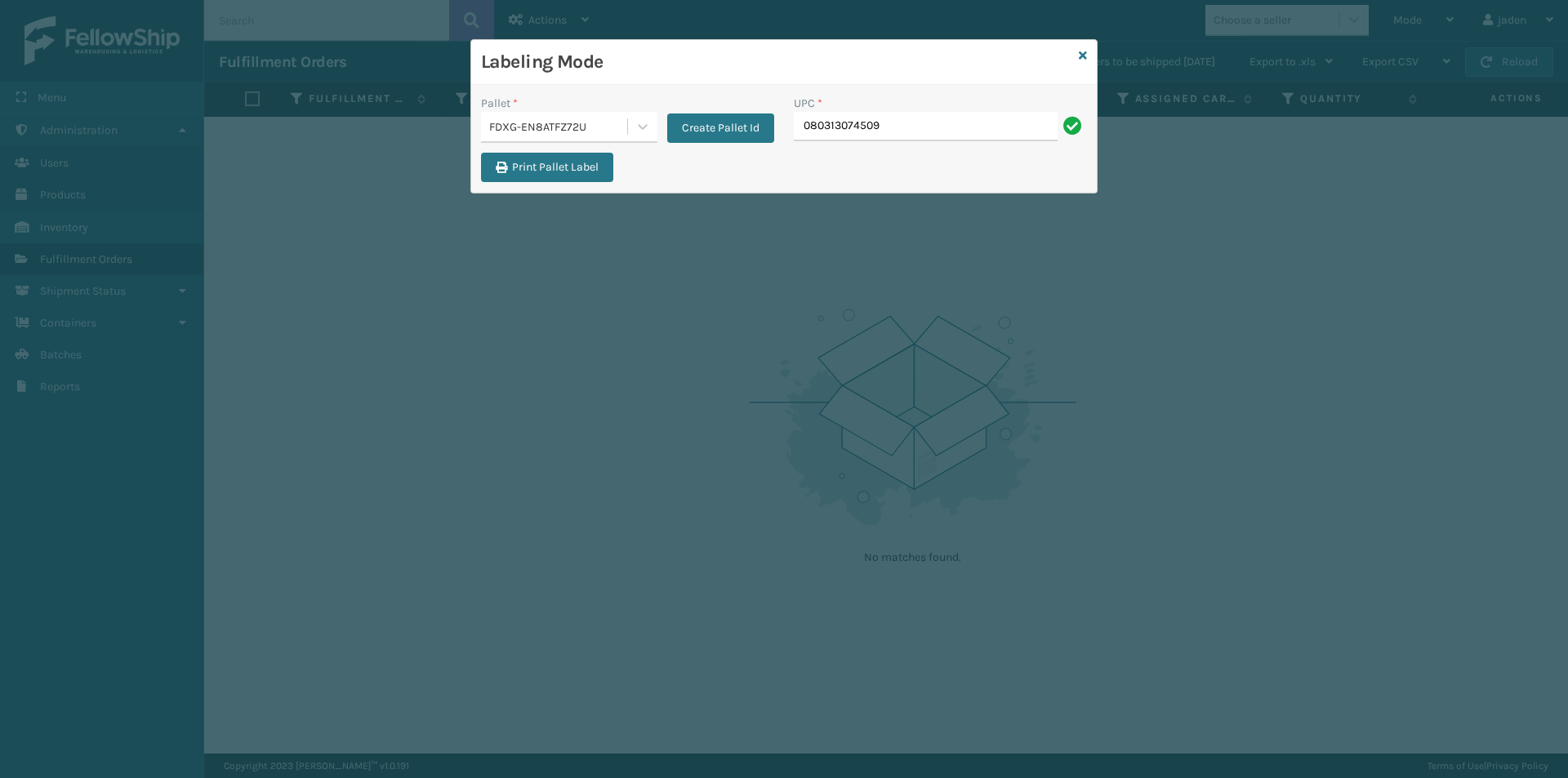
type input "080313074509"
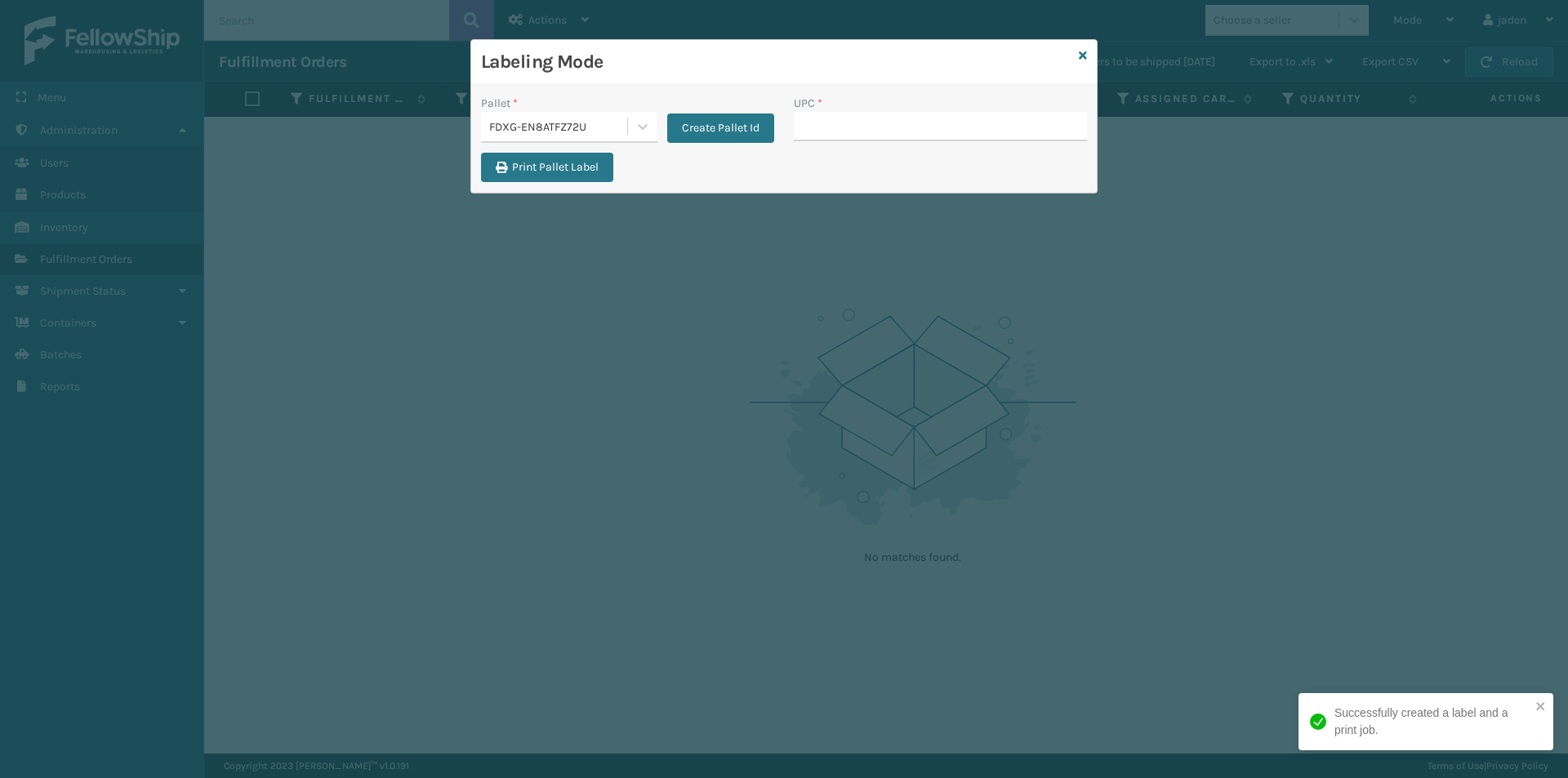
type input "080313074509"
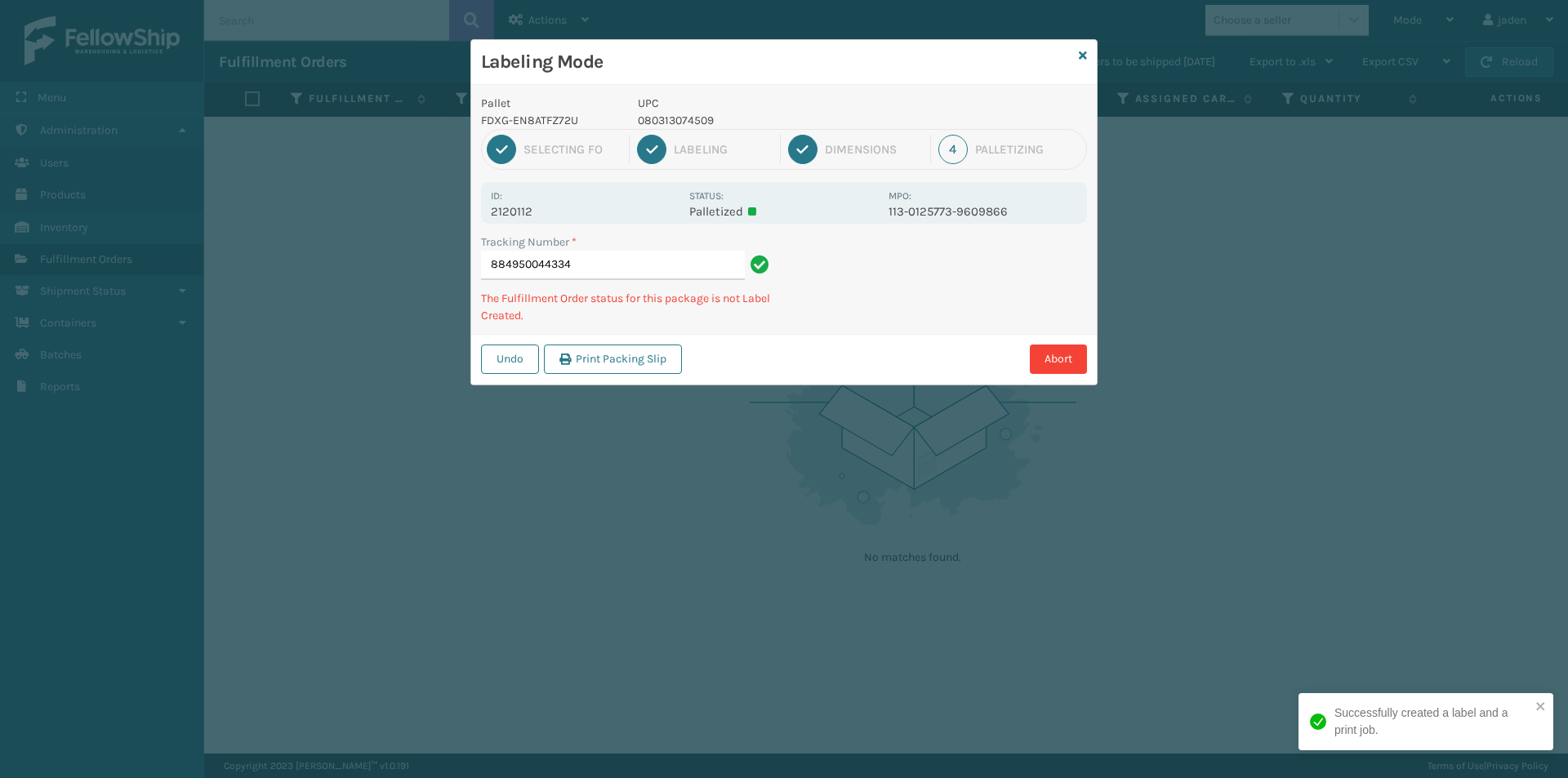
drag, startPoint x: 1023, startPoint y: 271, endPoint x: 916, endPoint y: 213, distance: 121.7
click at [858, 324] on div "Tracking Number * 884950044334 The Fulfillment Order status for this package is…" at bounding box center [784, 284] width 626 height 100
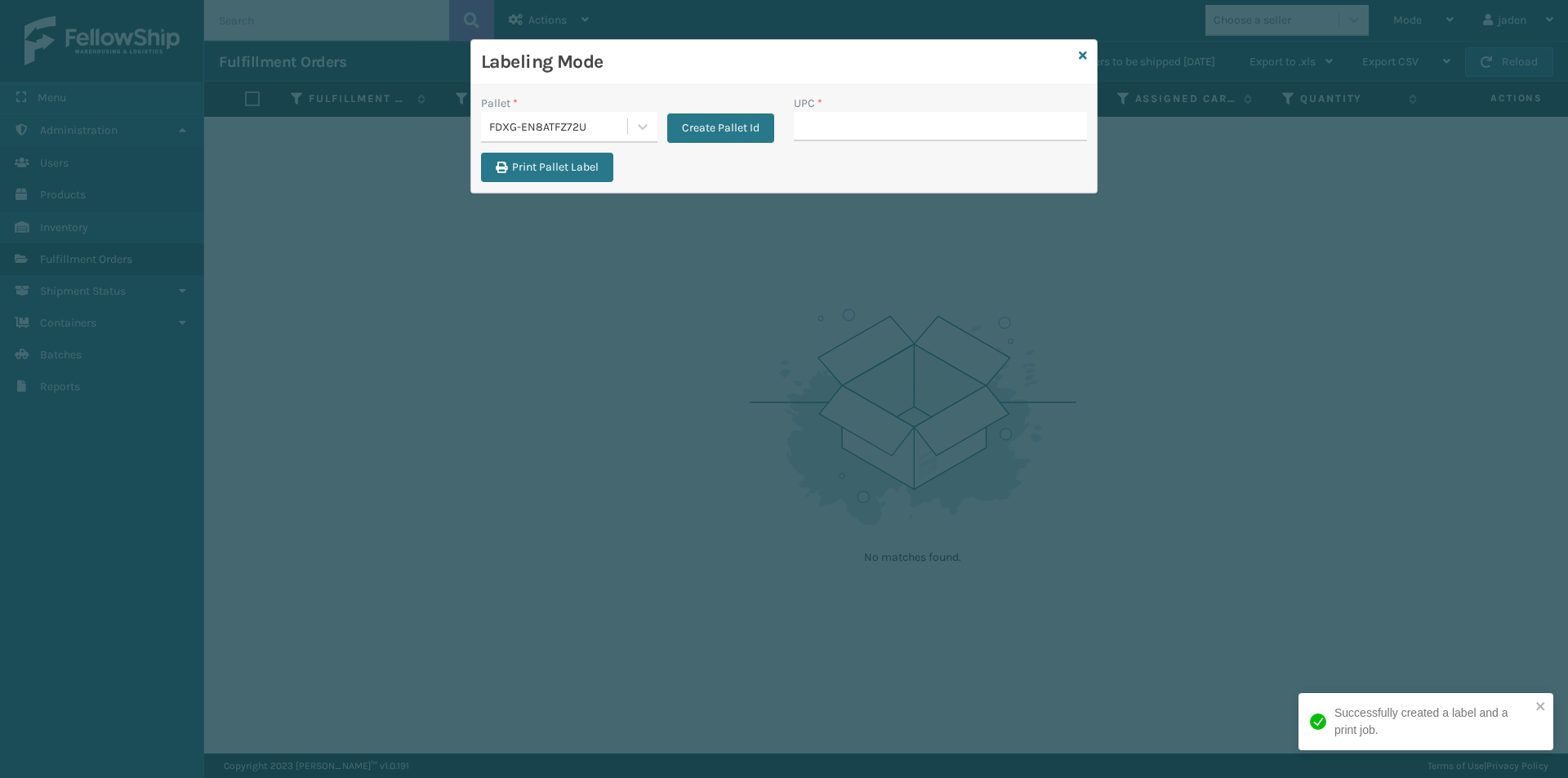
type input "080313074509"
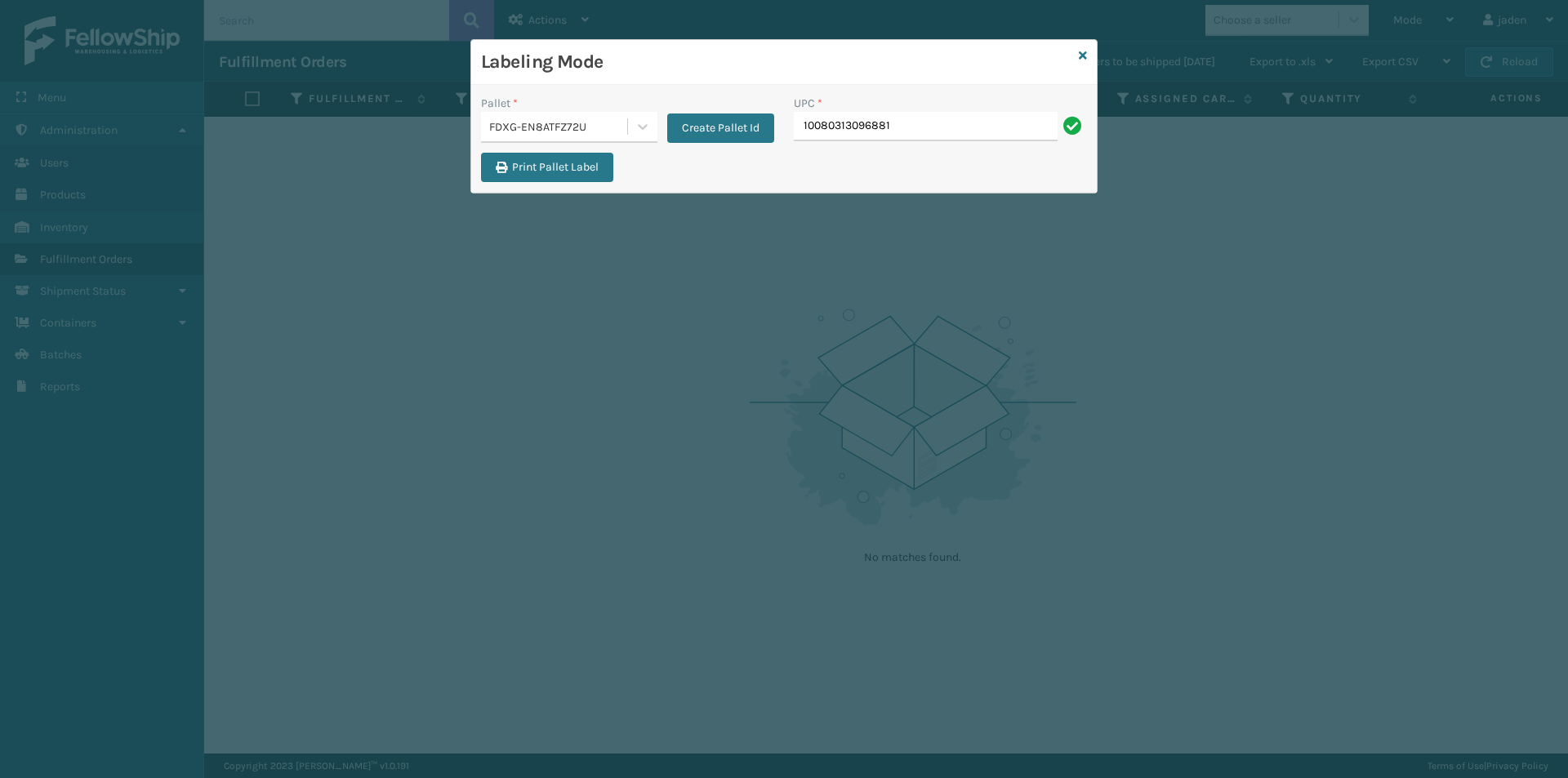
type input "10080313096881"
type input "8500460"
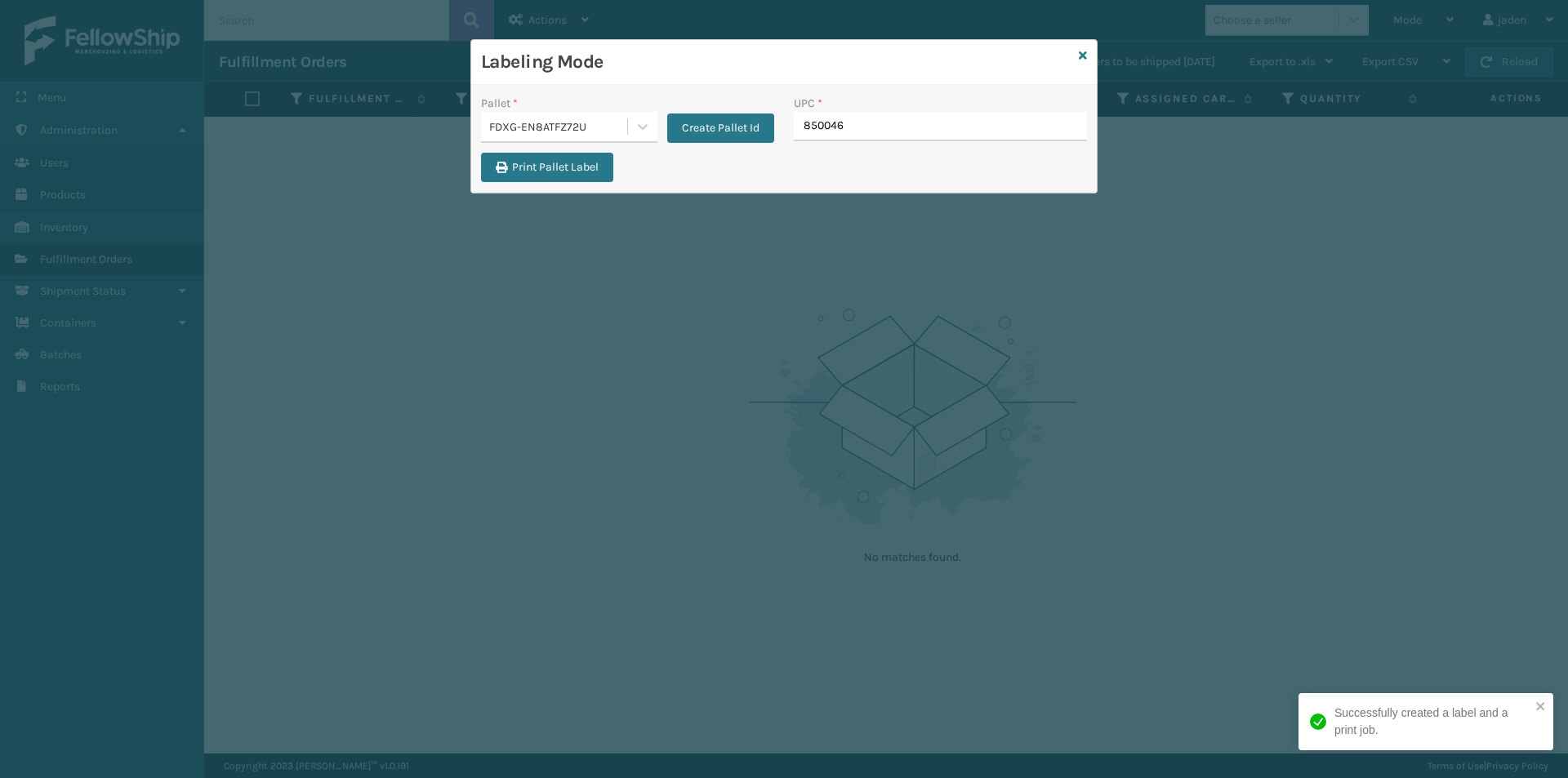
type input "8500460"
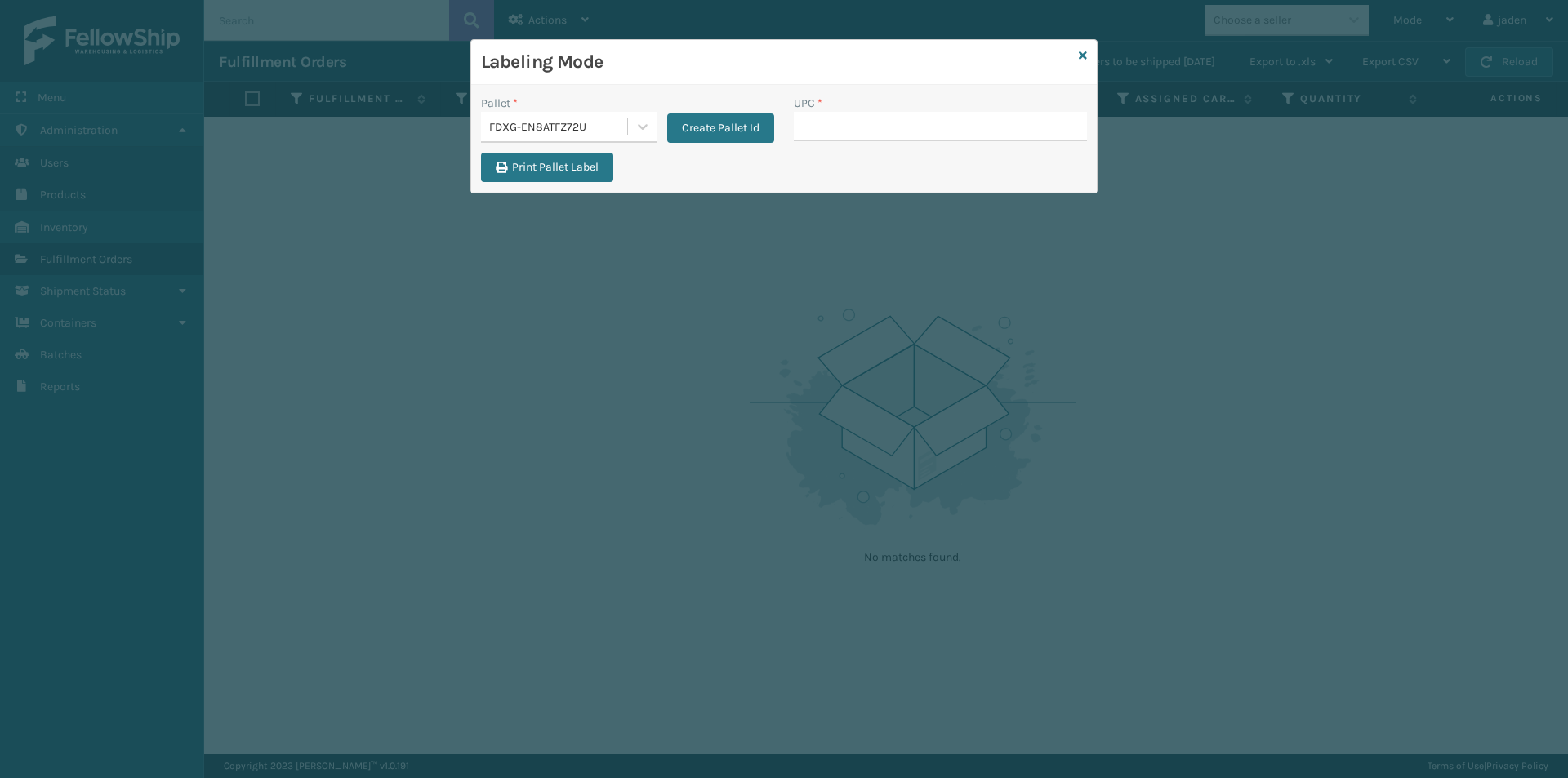
click at [847, 104] on div "UPC *" at bounding box center [941, 104] width 293 height 17
click at [846, 115] on input "UPC *" at bounding box center [941, 127] width 293 height 29
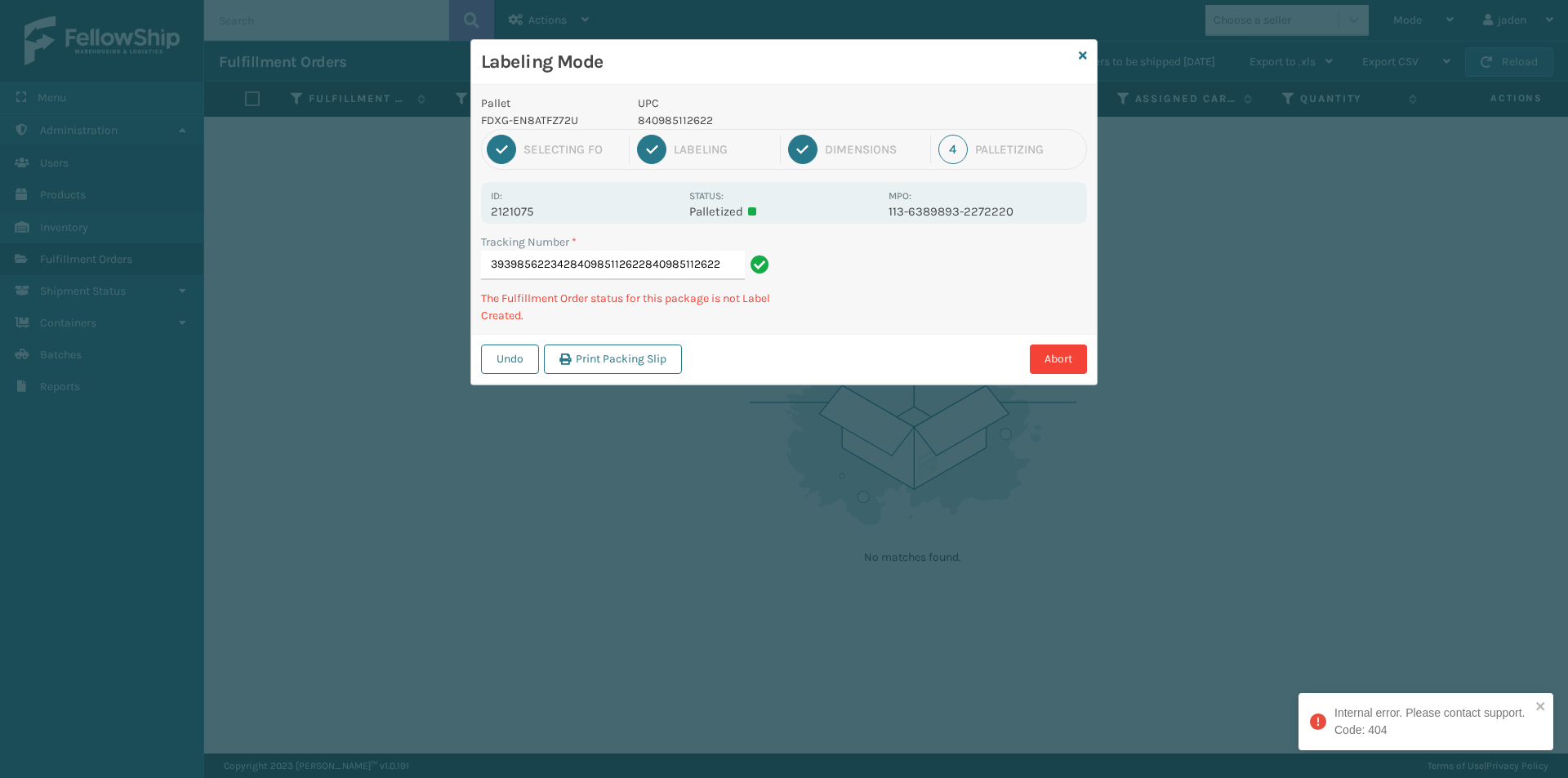
type input "393985622342840985112622840985112622"
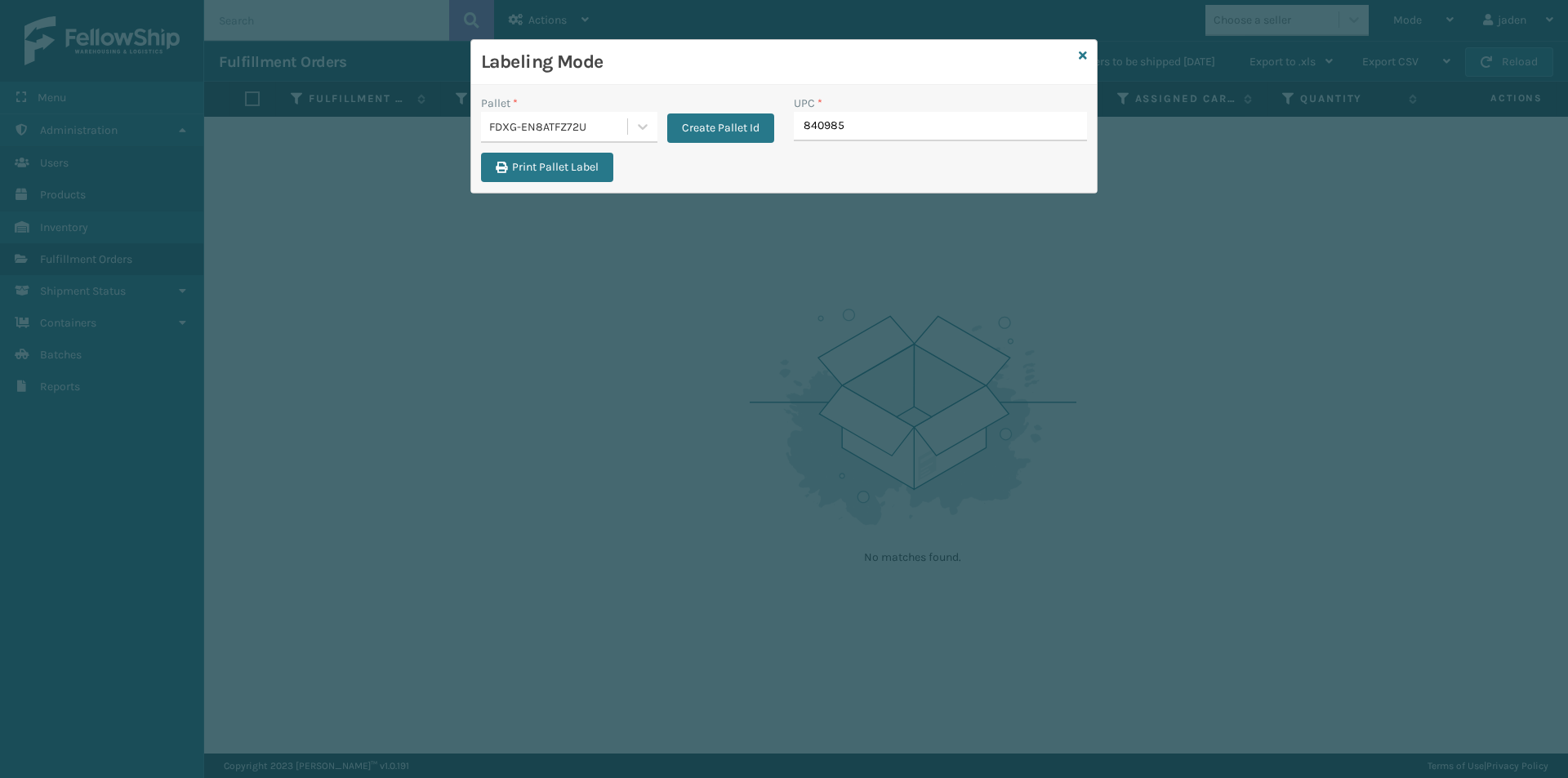
type input "8409851"
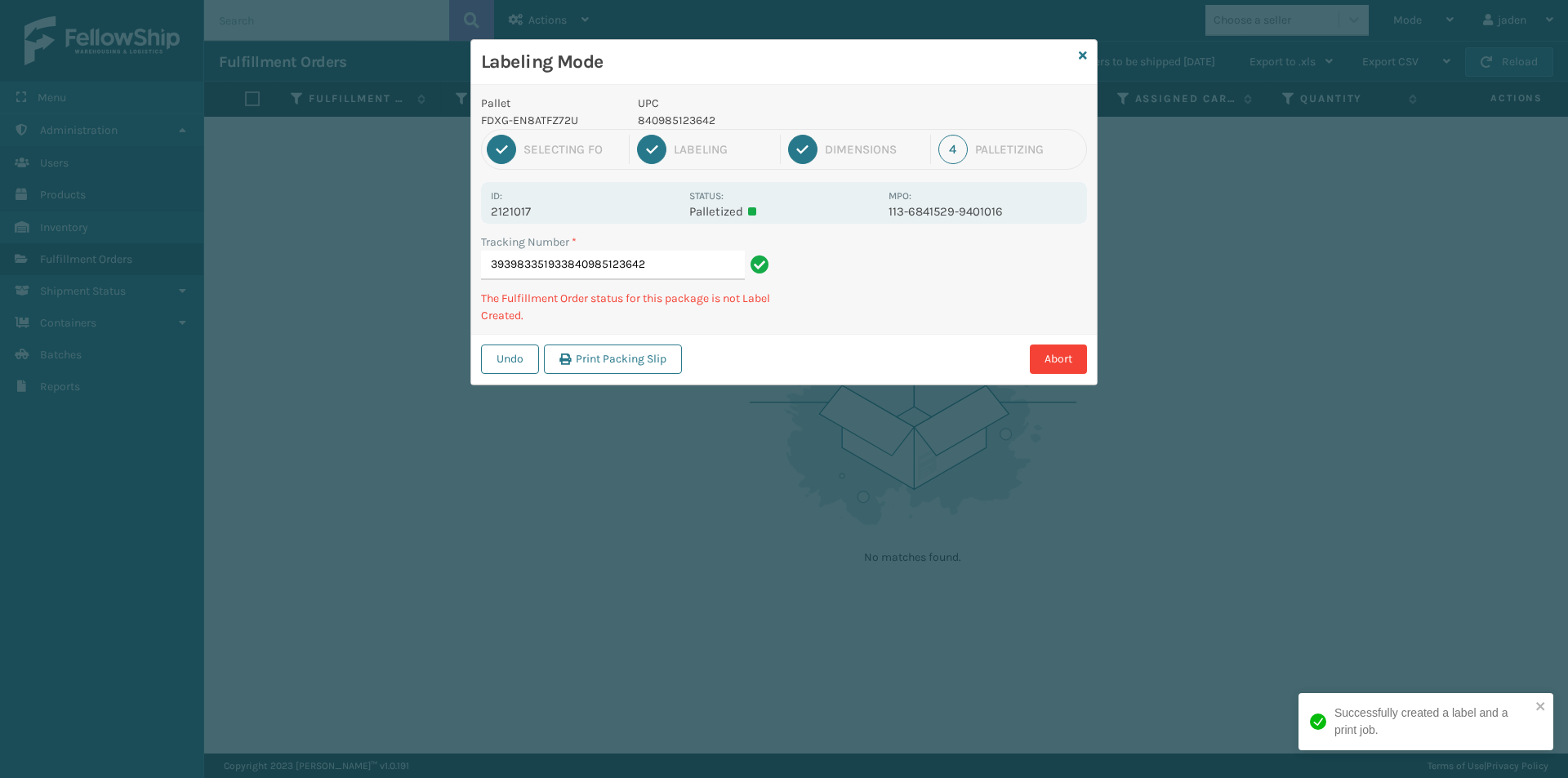
type input "393983351933840985123642"
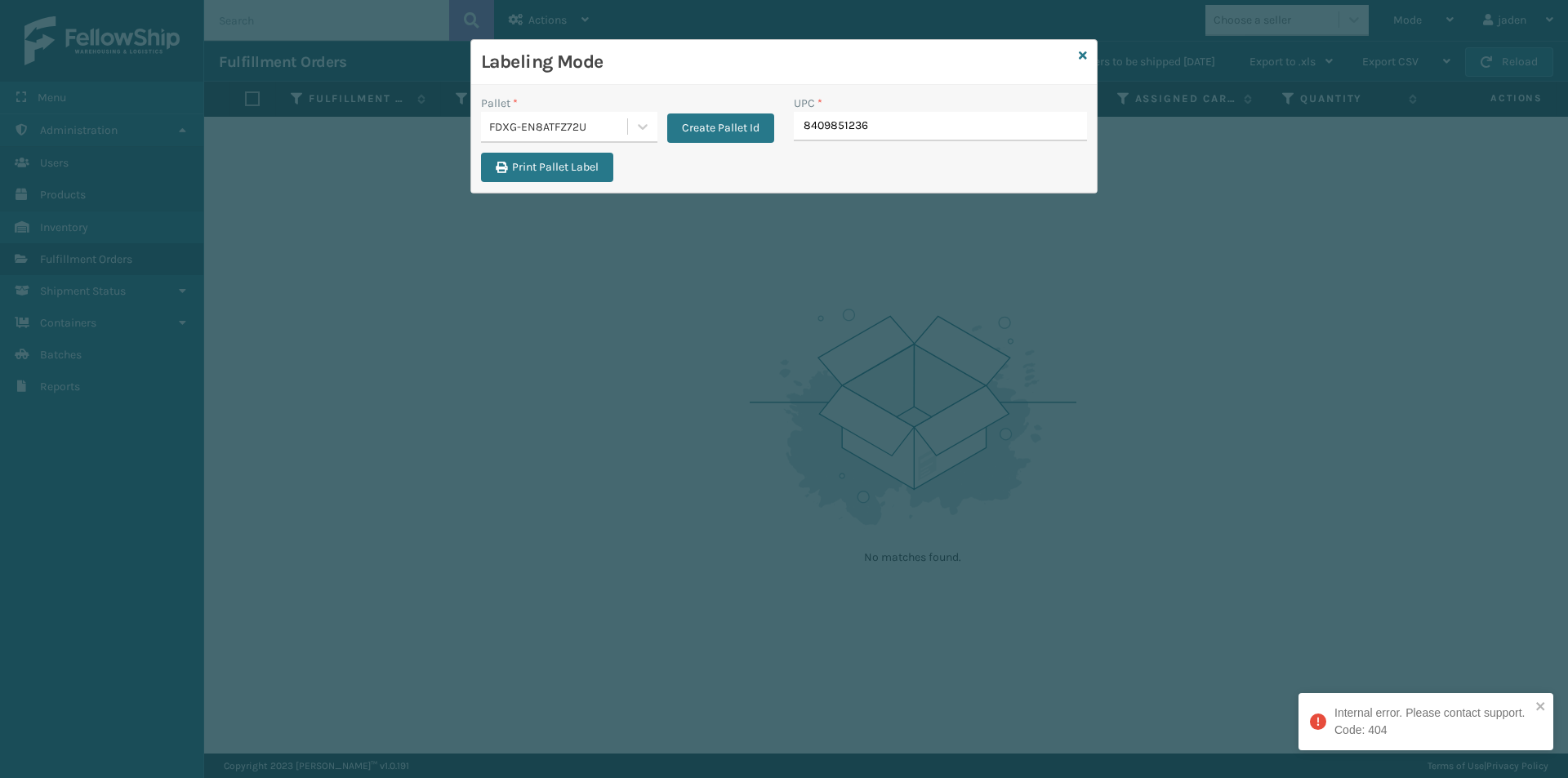
type input "84098512364"
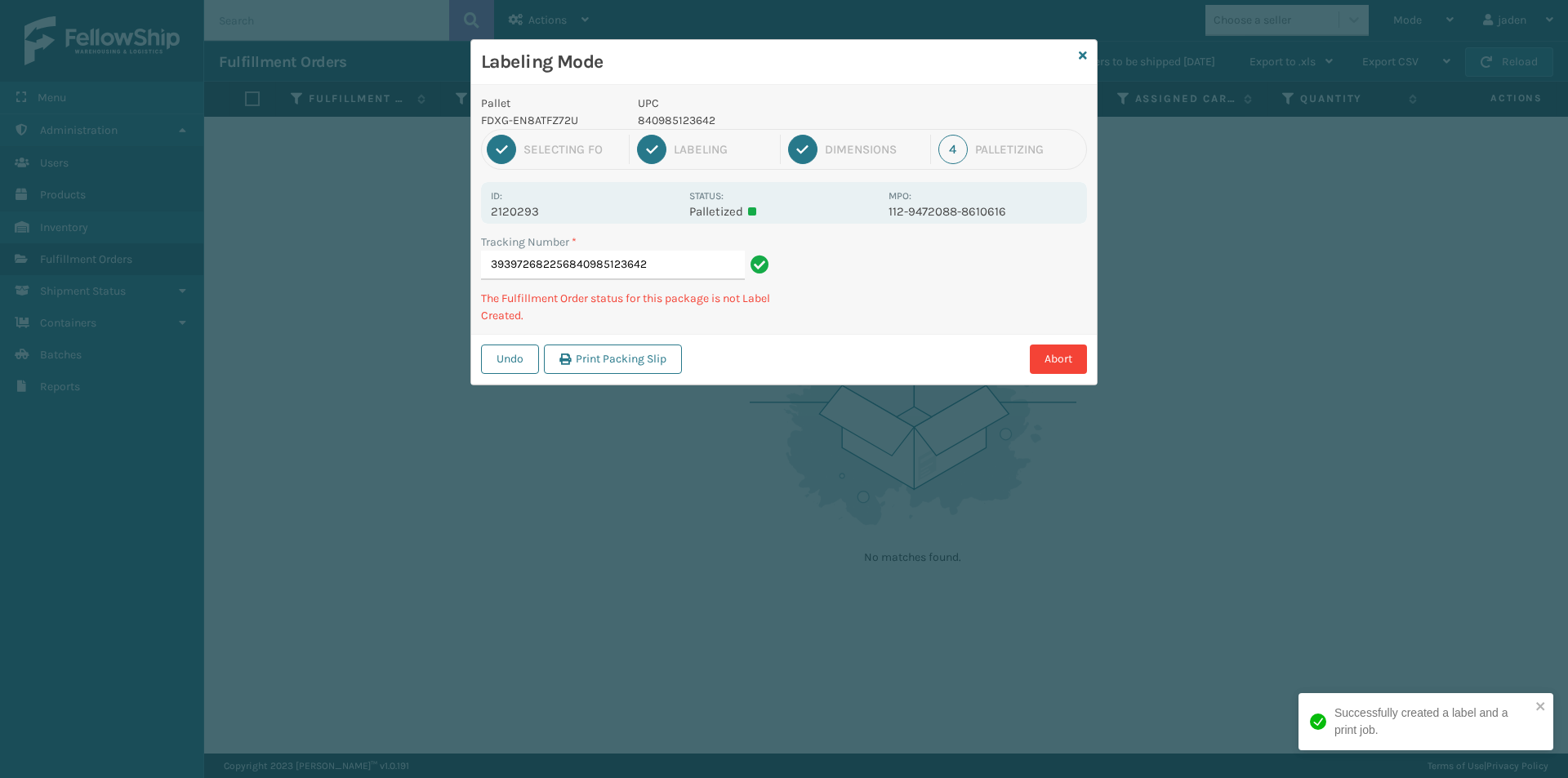
type input "393972682256840985123642"
type input "393988973627804879477563"
type input "393975952342804879477563"
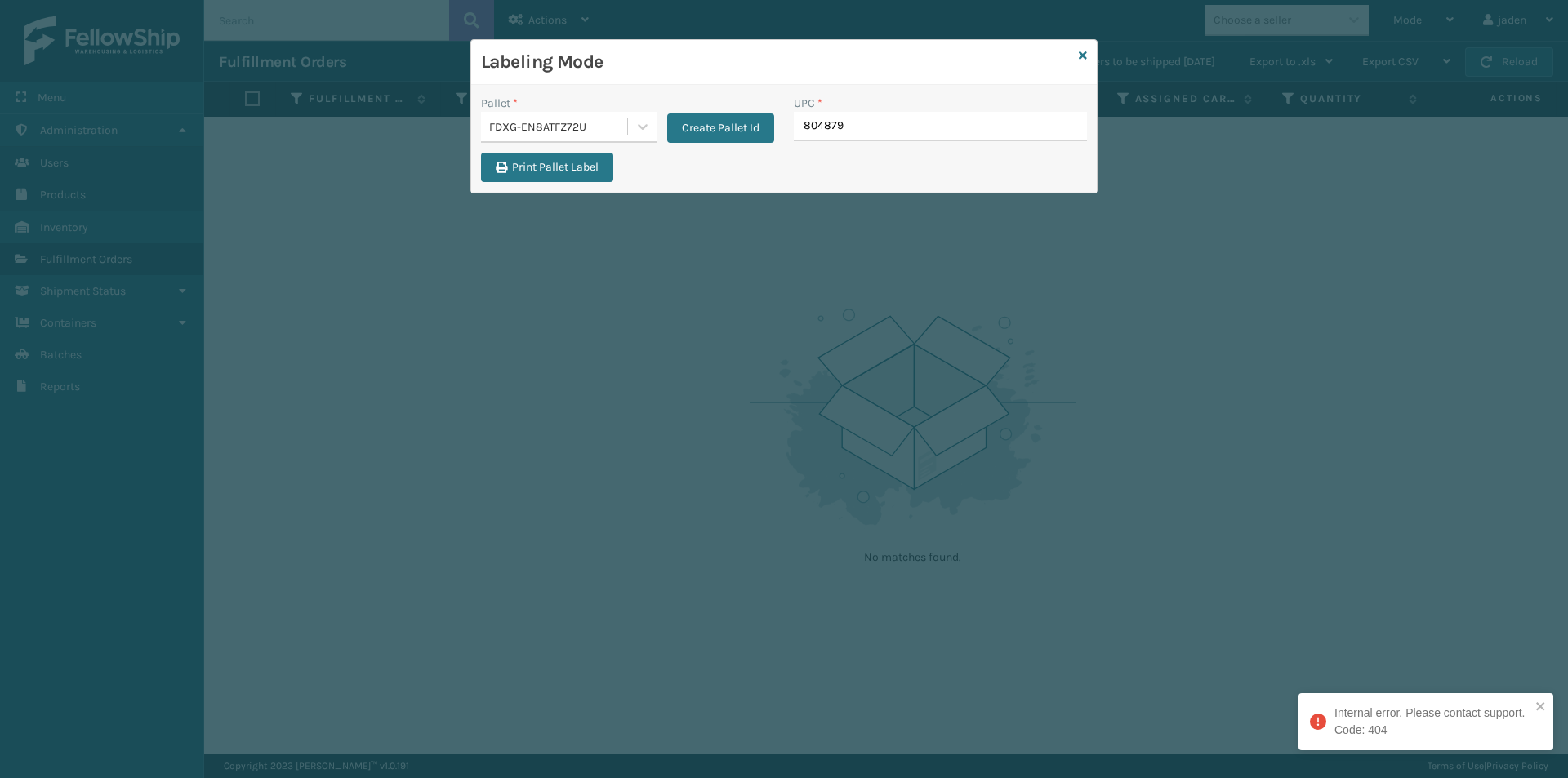
type input "8048794"
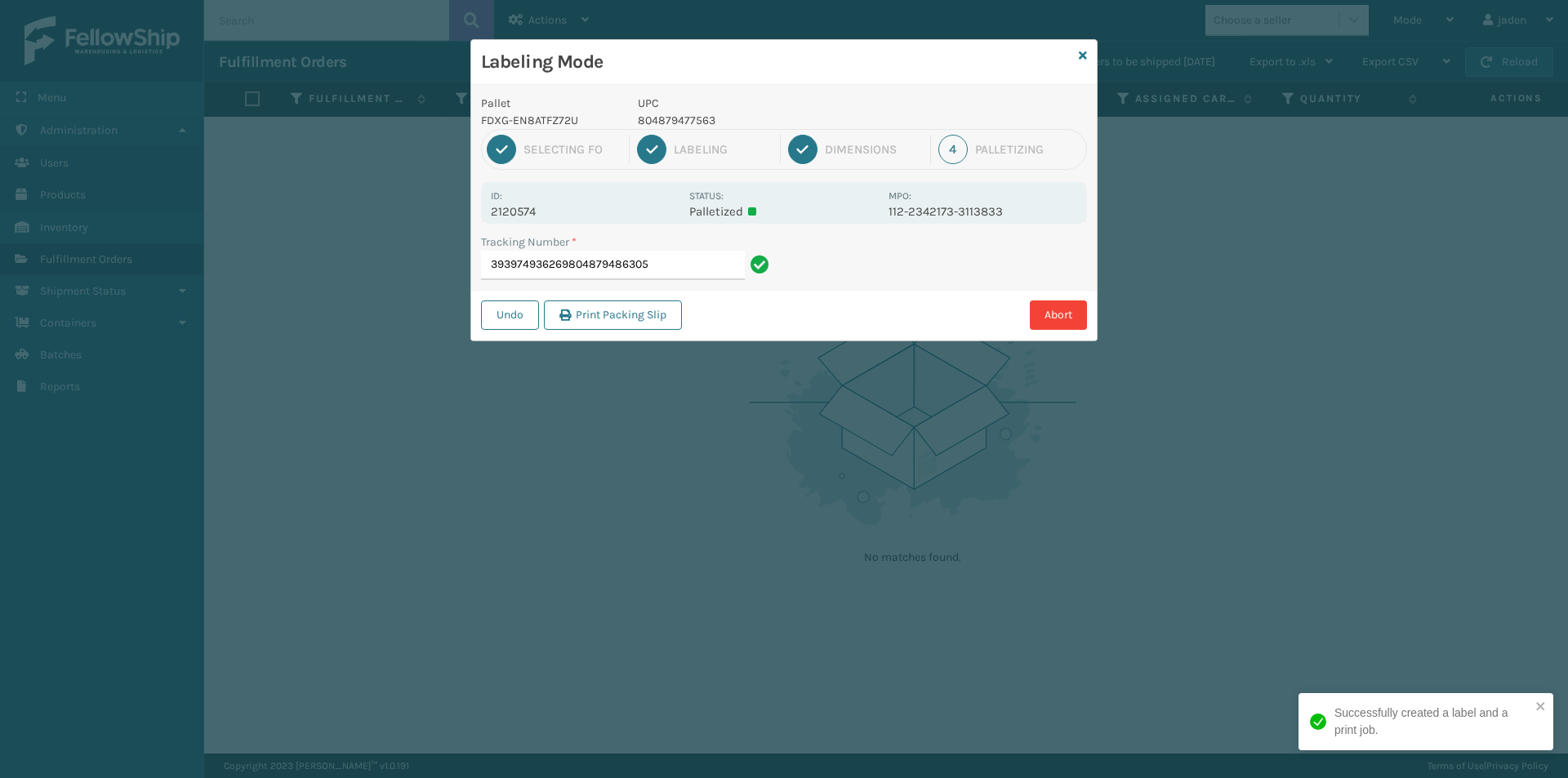
type input "393974936269804879486305"
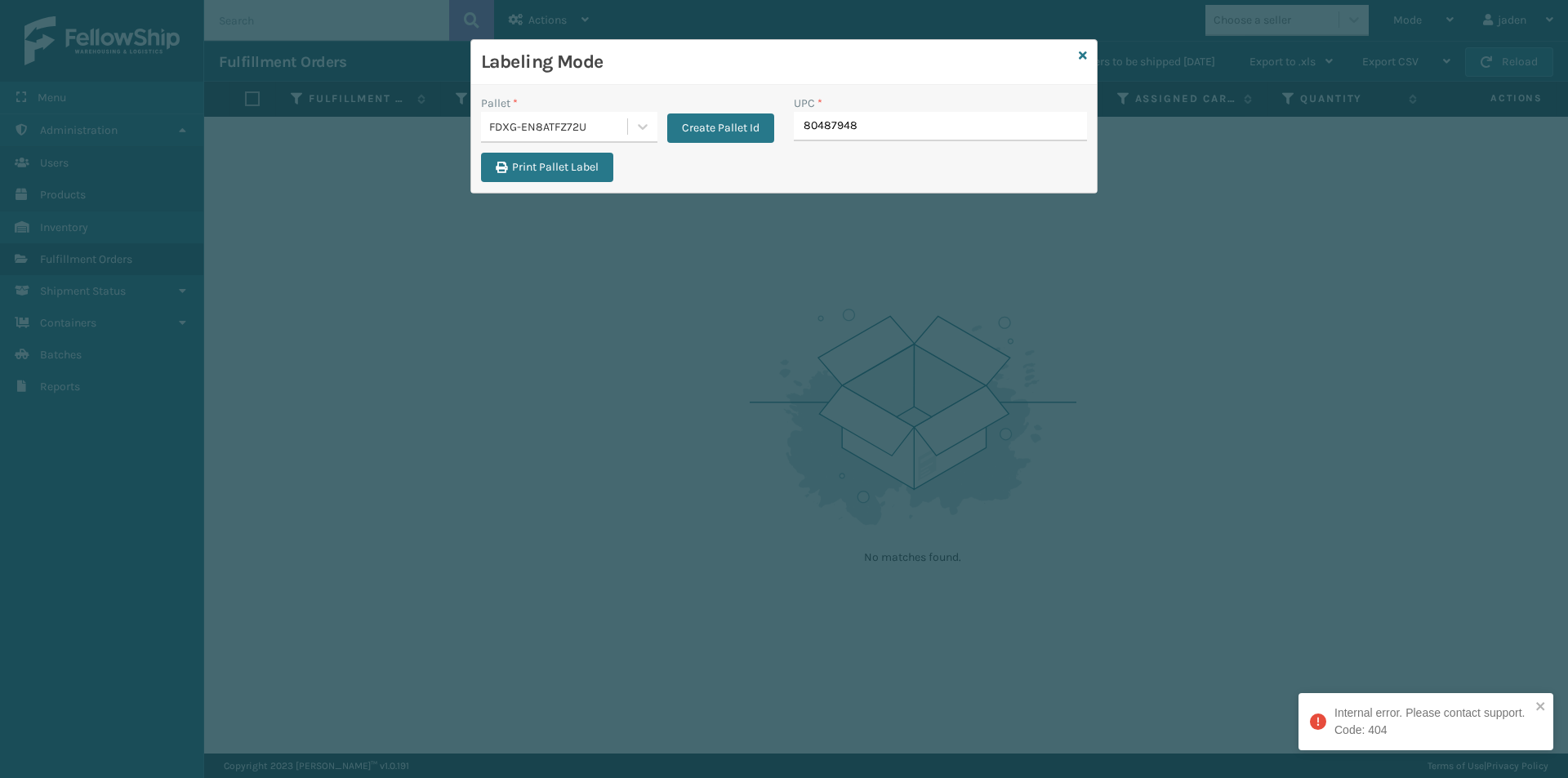
type input "804879486"
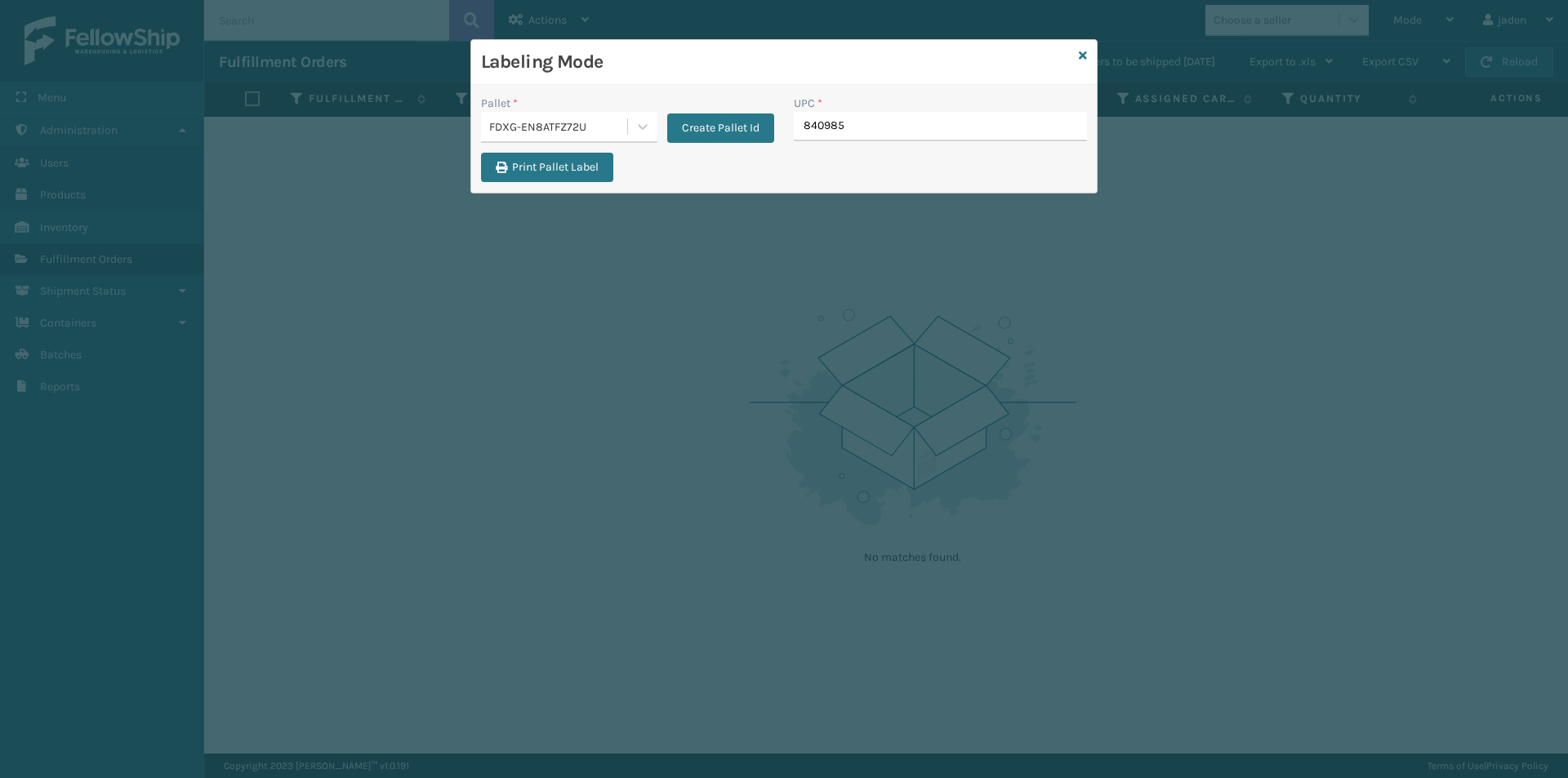
type input "8409851"
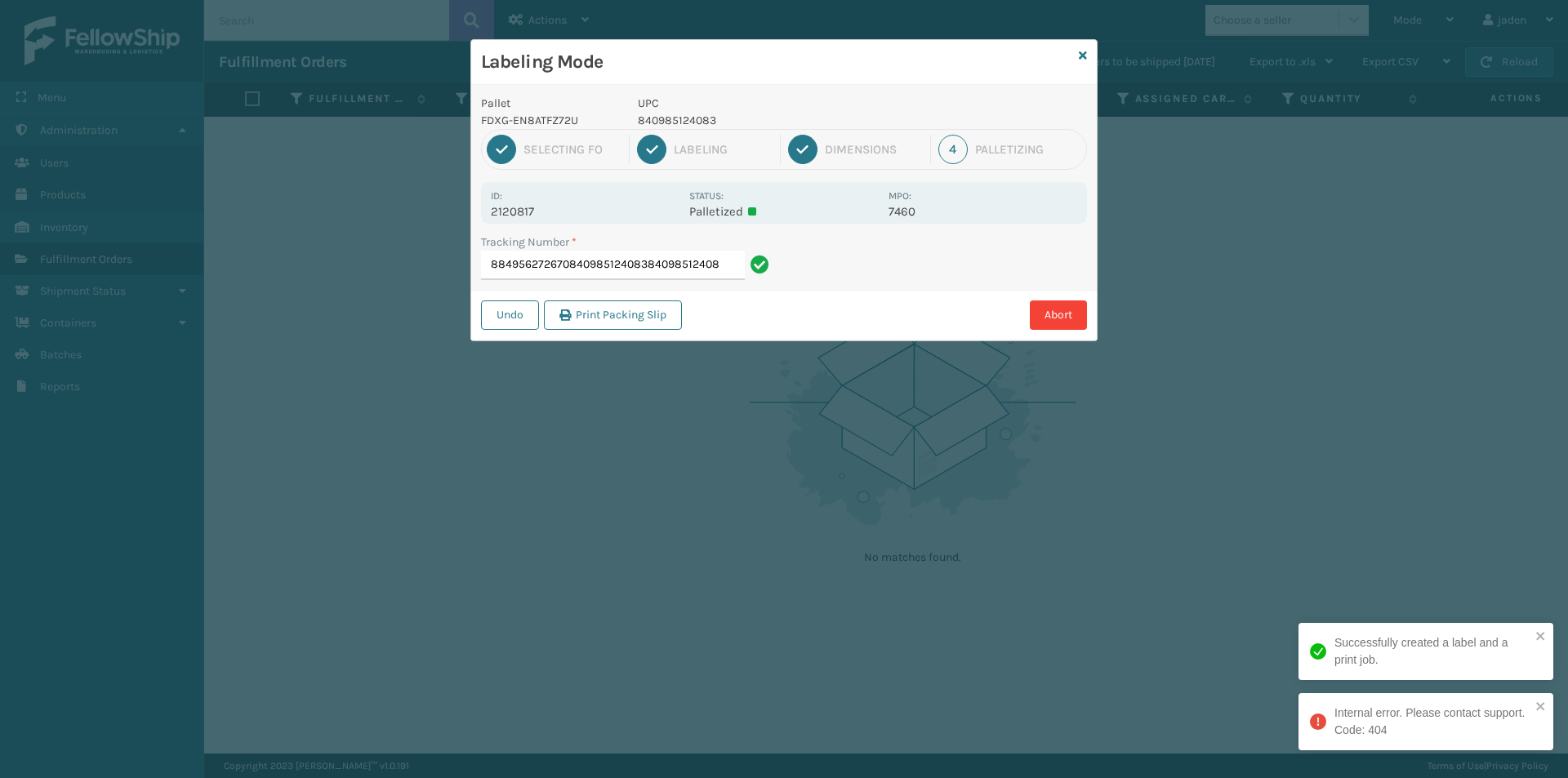
type input "884956272670840985124083840985124083"
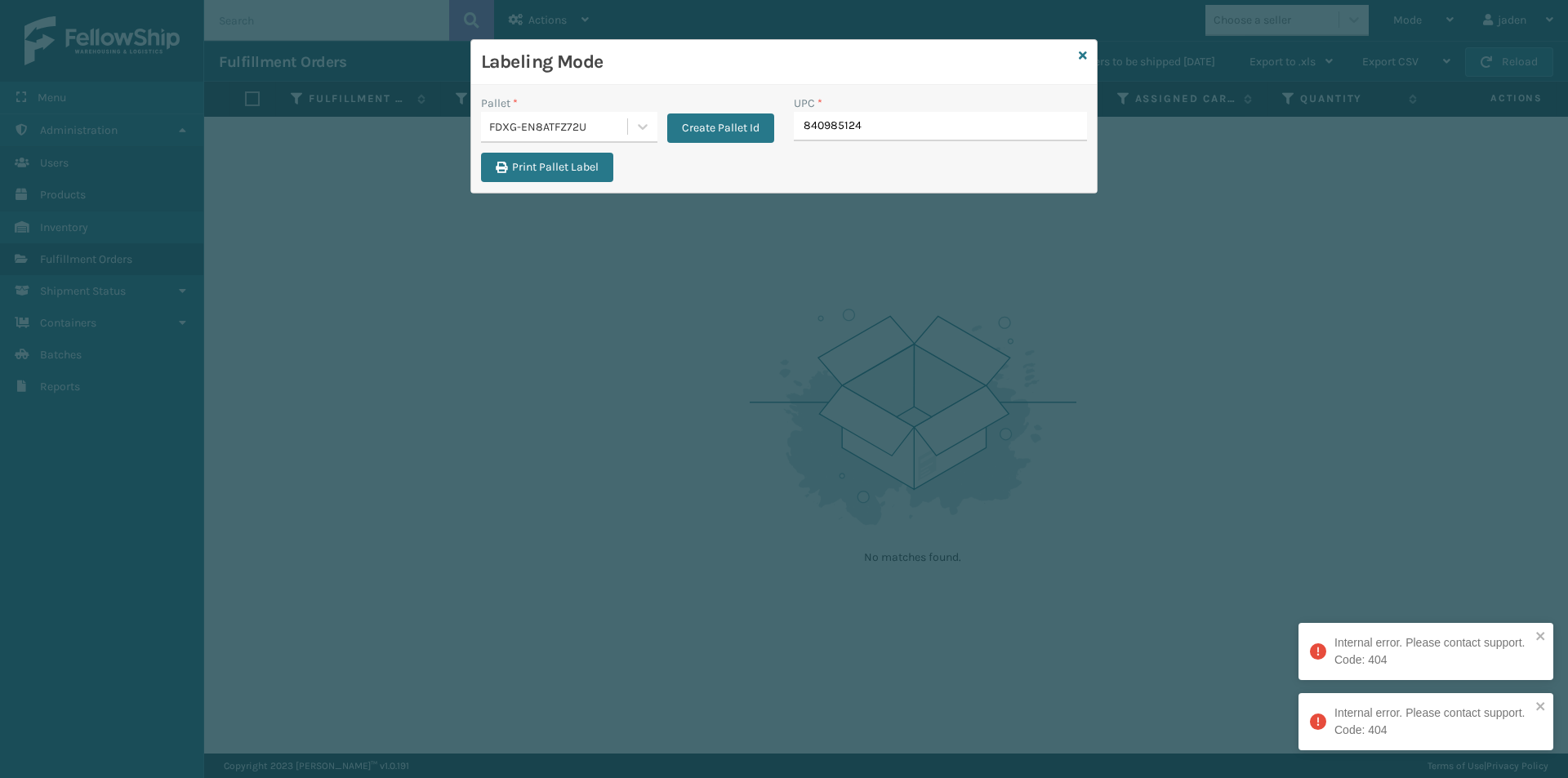
type input "8409851240"
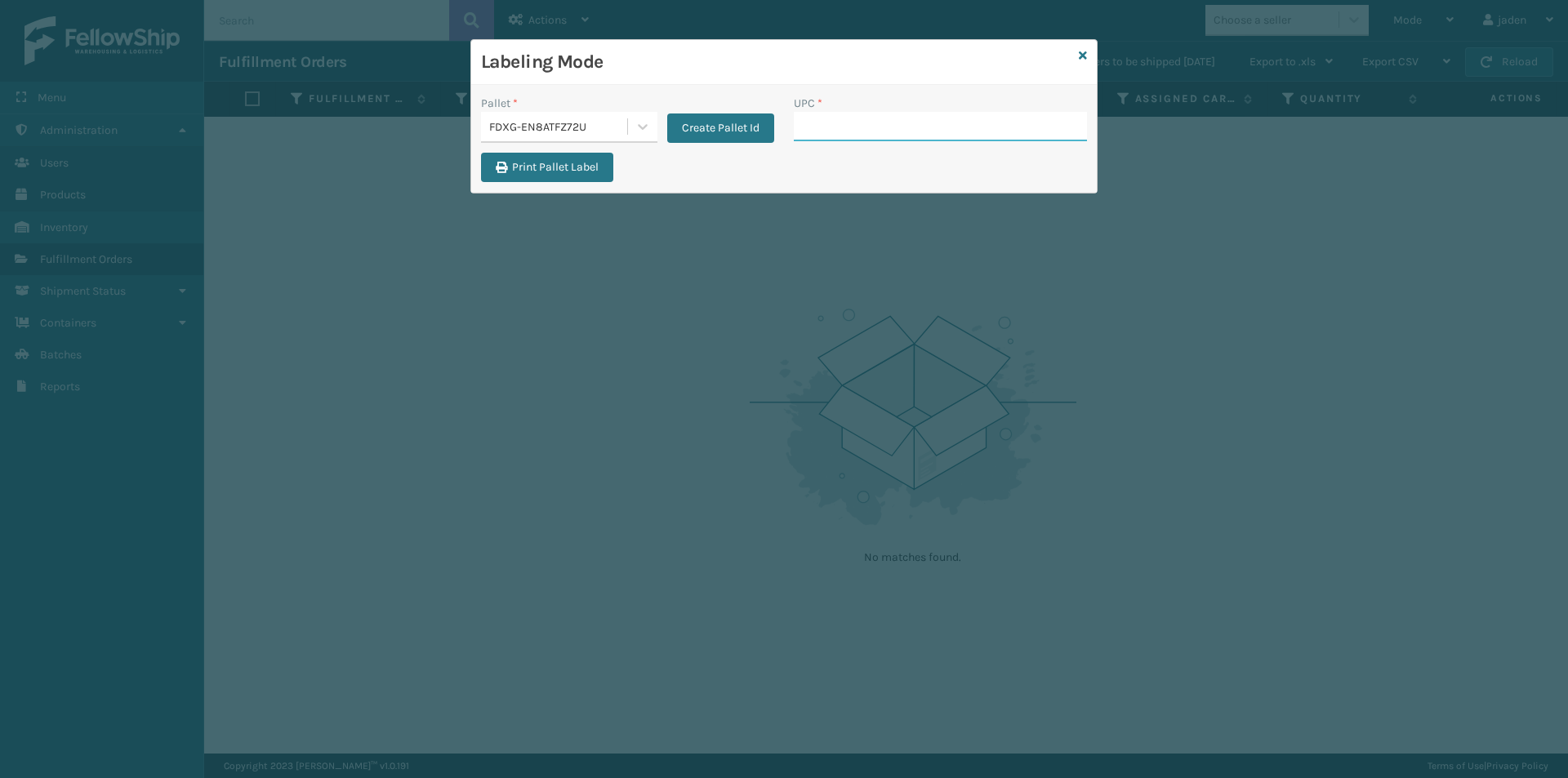
click at [976, 122] on input "UPC *" at bounding box center [941, 127] width 293 height 29
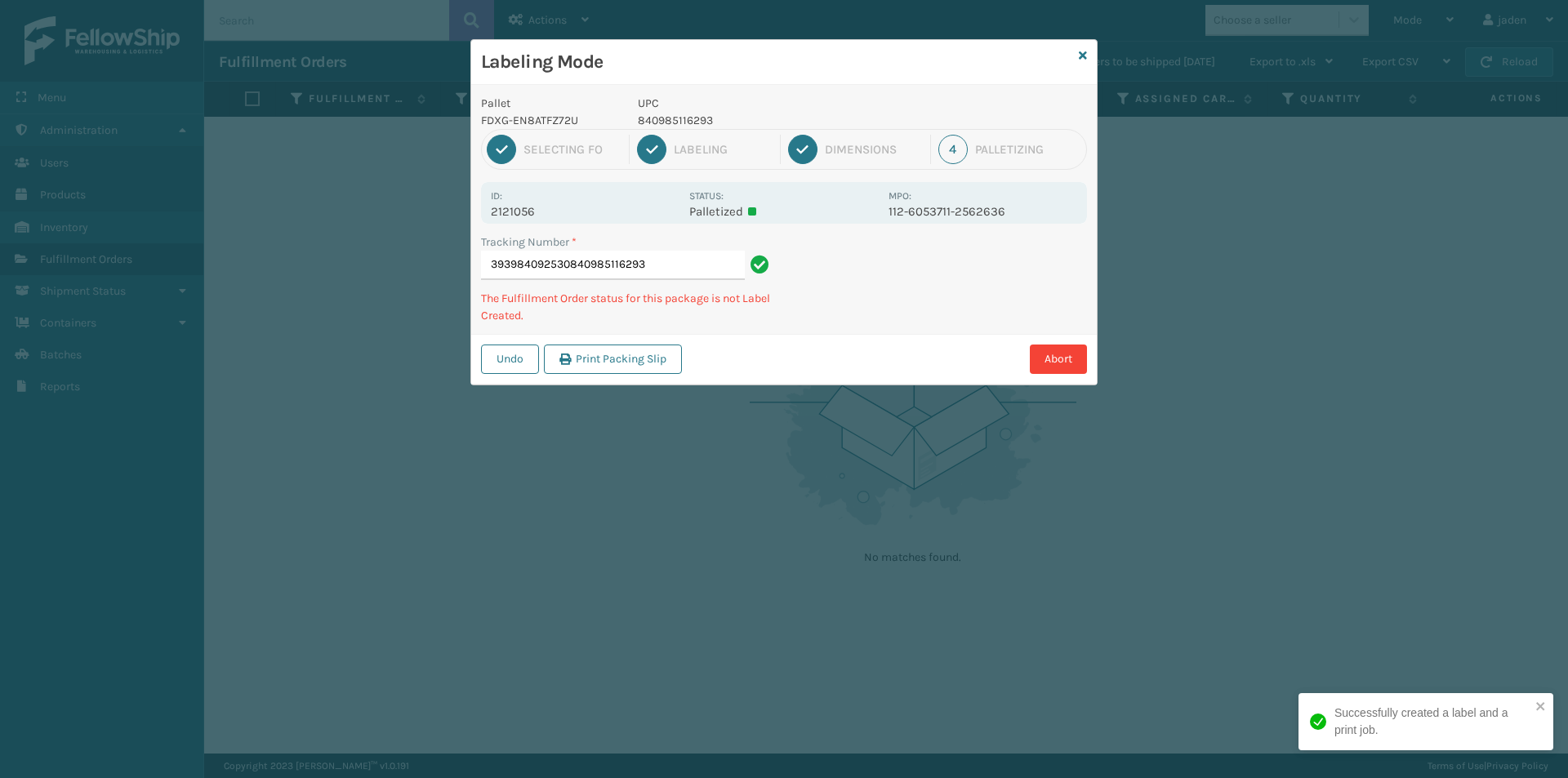
type input "393984092530840985116293"
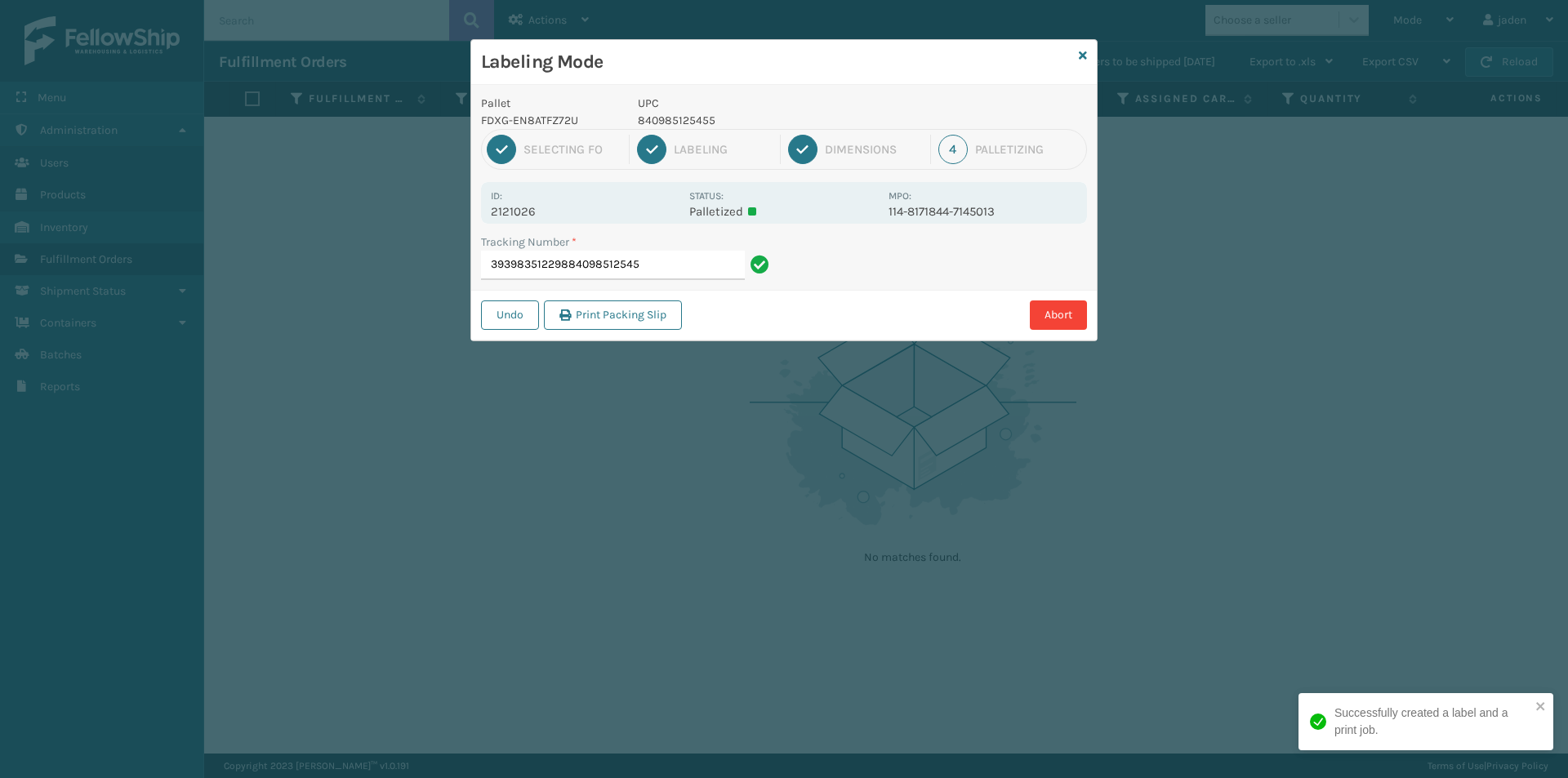
type input "393983512298840985125455"
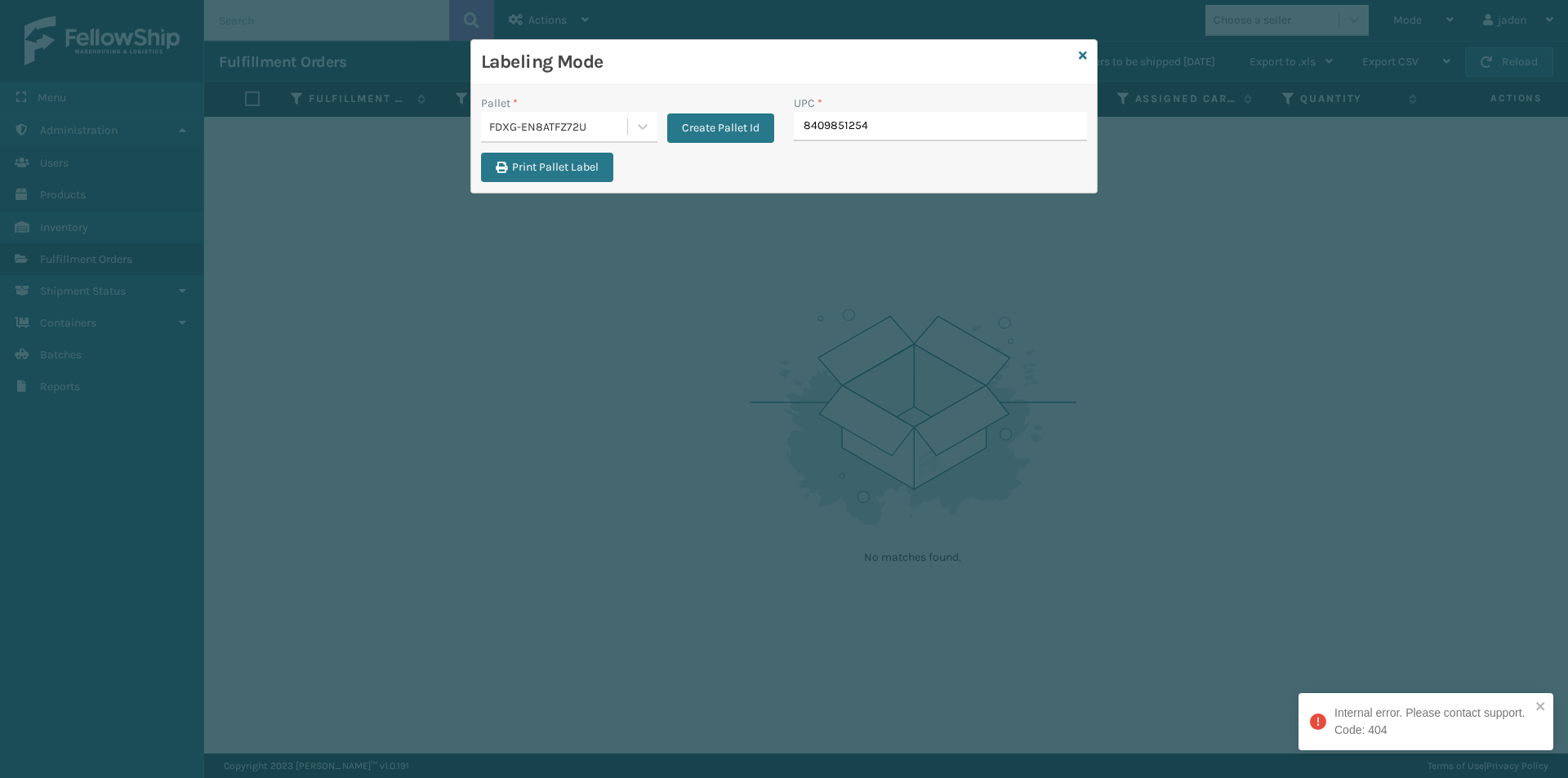
type input "84098512545"
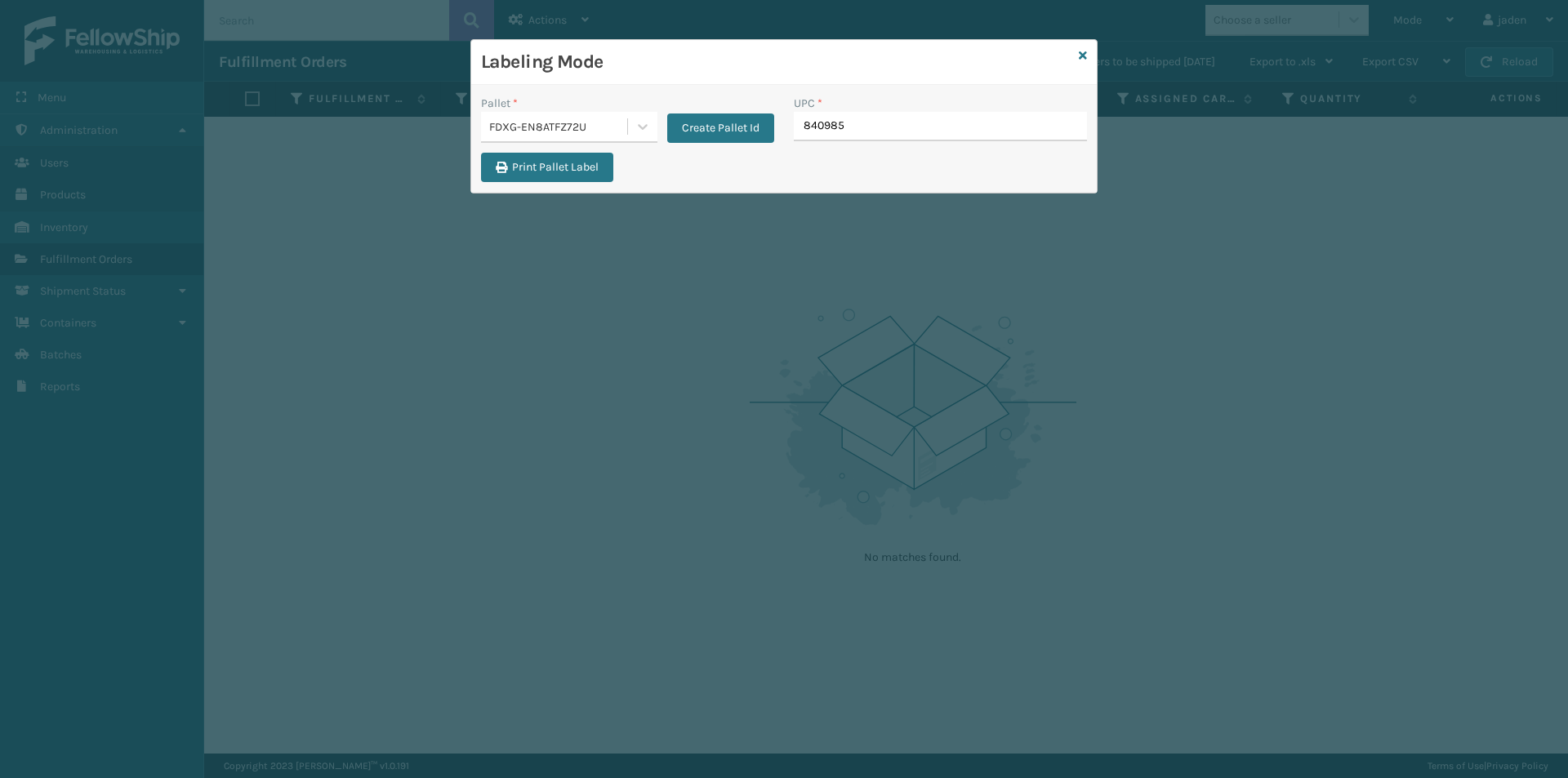
type input "8409851"
type input "840985126865"
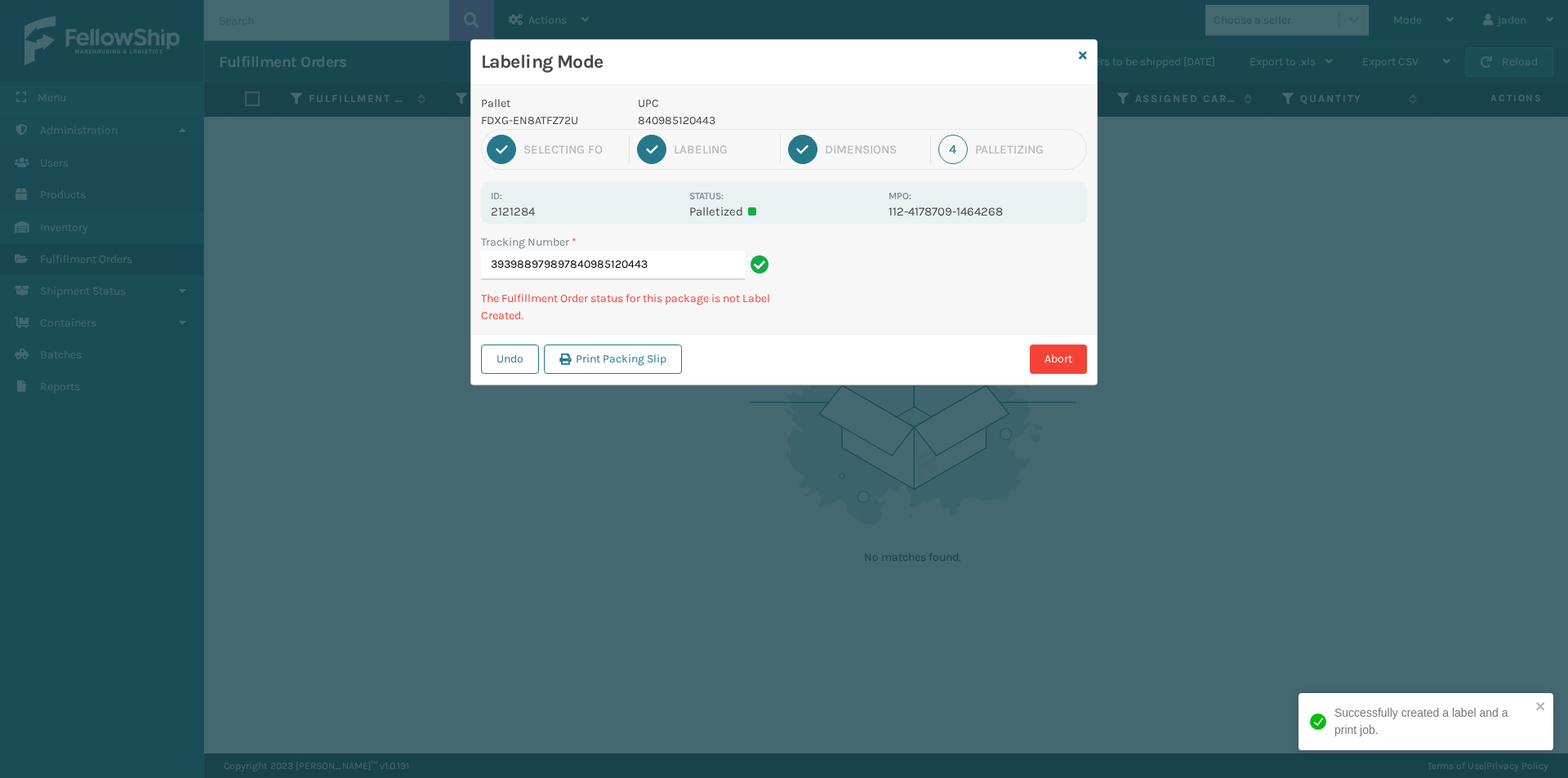
type input "393988979897840985120443"
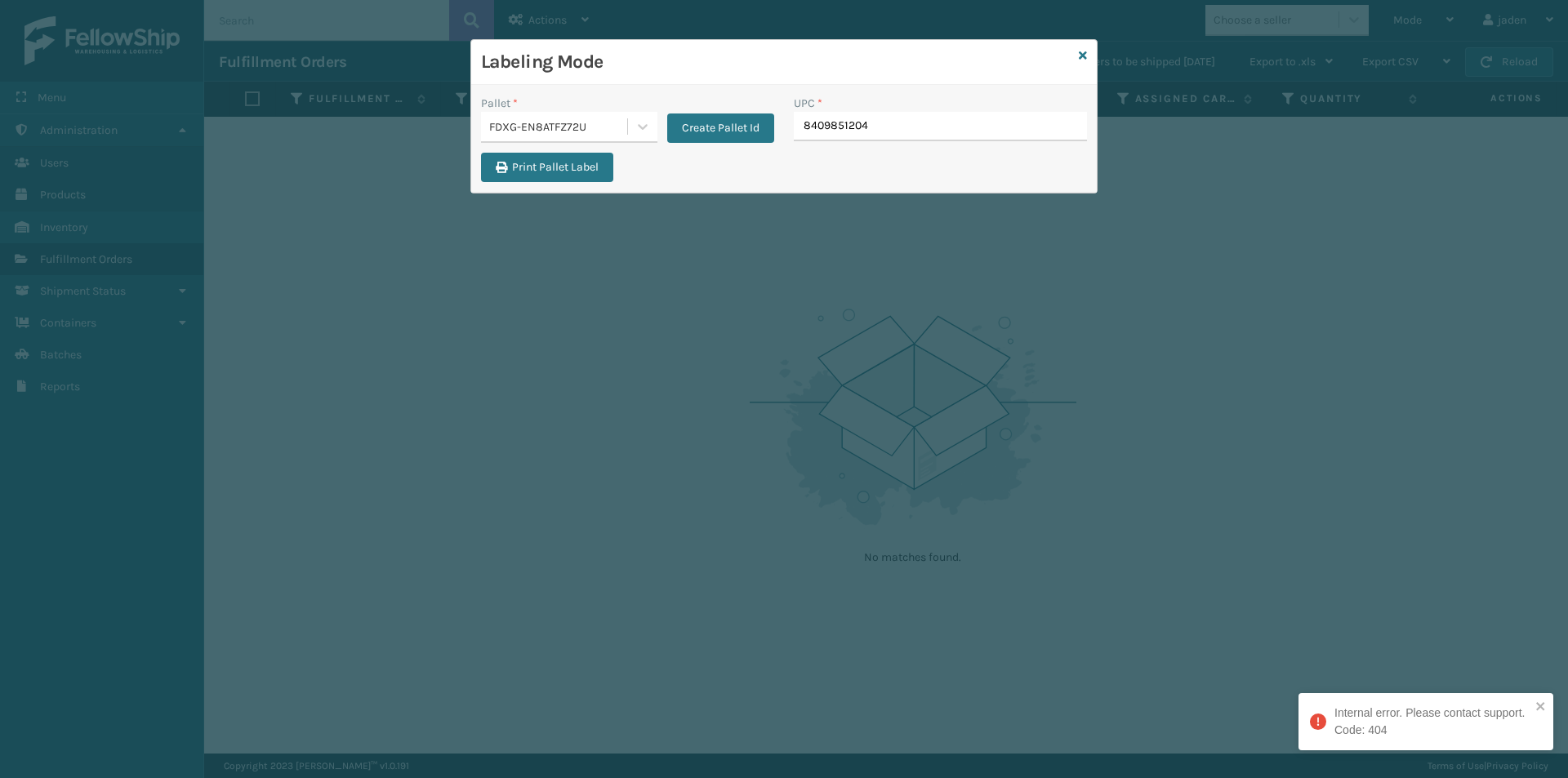
type input "84098512044"
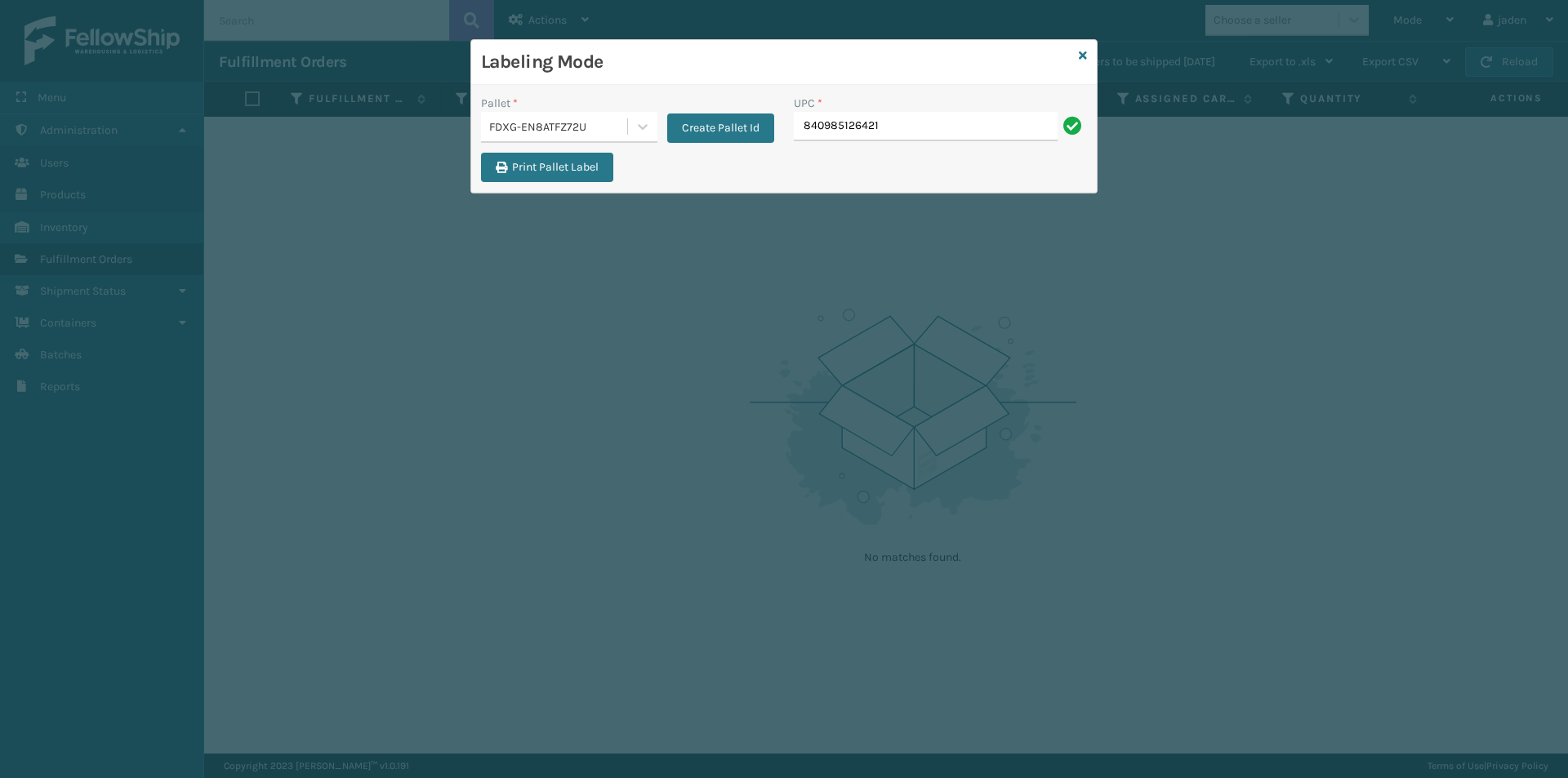
type input "840985126421"
type input "8409851"
click at [1086, 52] on link at bounding box center [1082, 56] width 8 height 17
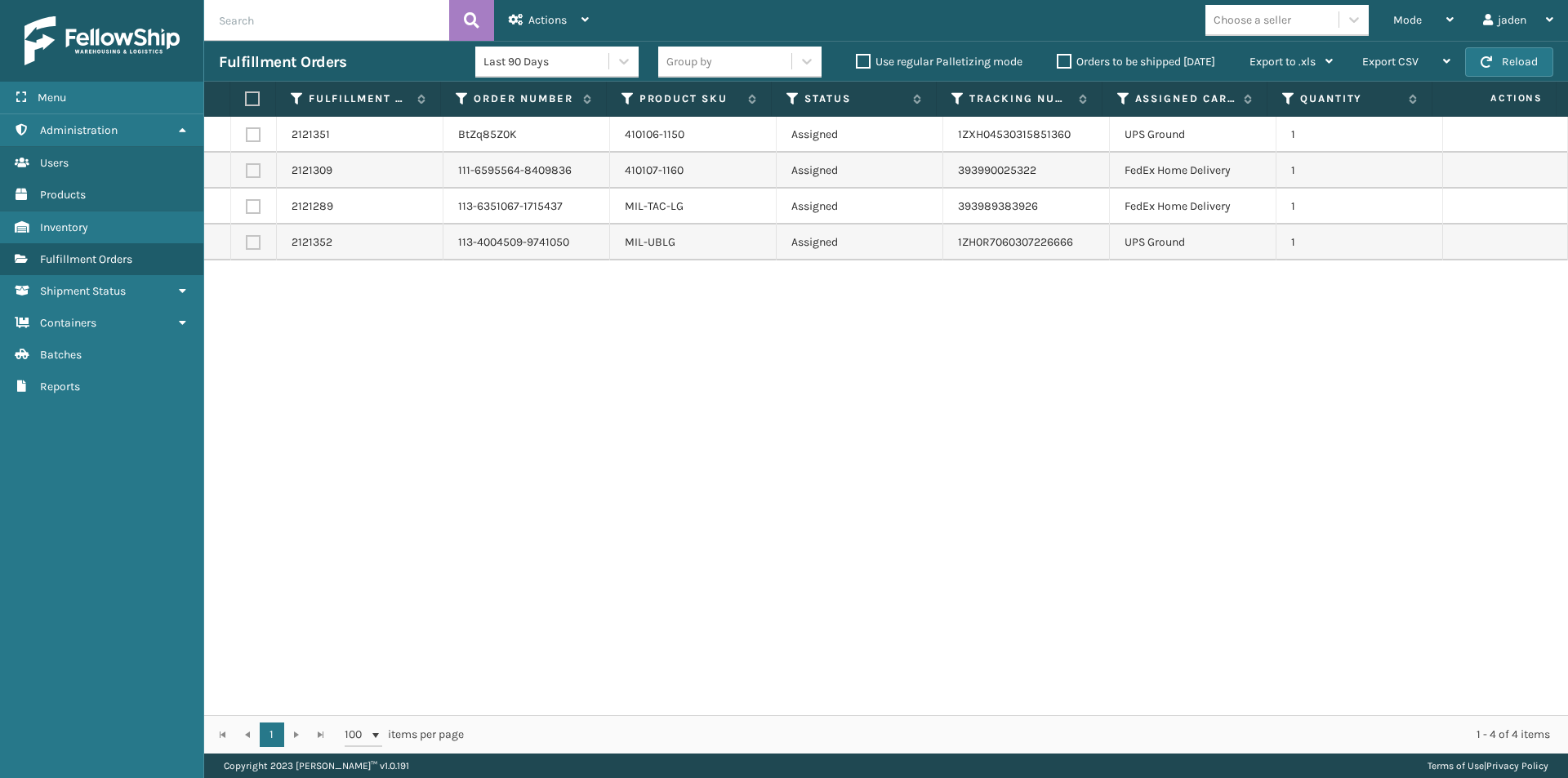
drag, startPoint x: 977, startPoint y: 399, endPoint x: 570, endPoint y: 456, distance: 411.0
click at [577, 464] on div "2121351 BtZq85Z0K 410106-1150 Assigned 1ZXH04530315851360 UPS Ground 1 2121309 …" at bounding box center [886, 416] width 1364 height 599
drag, startPoint x: 927, startPoint y: 374, endPoint x: 520, endPoint y: 417, distance: 409.3
click at [520, 417] on div "2121351 BtZq85Z0K 410106-1150 Assigned 1ZXH04530315851360 UPS Ground 1 2121309 …" at bounding box center [886, 416] width 1364 height 599
click at [252, 135] on label at bounding box center [253, 135] width 15 height 15
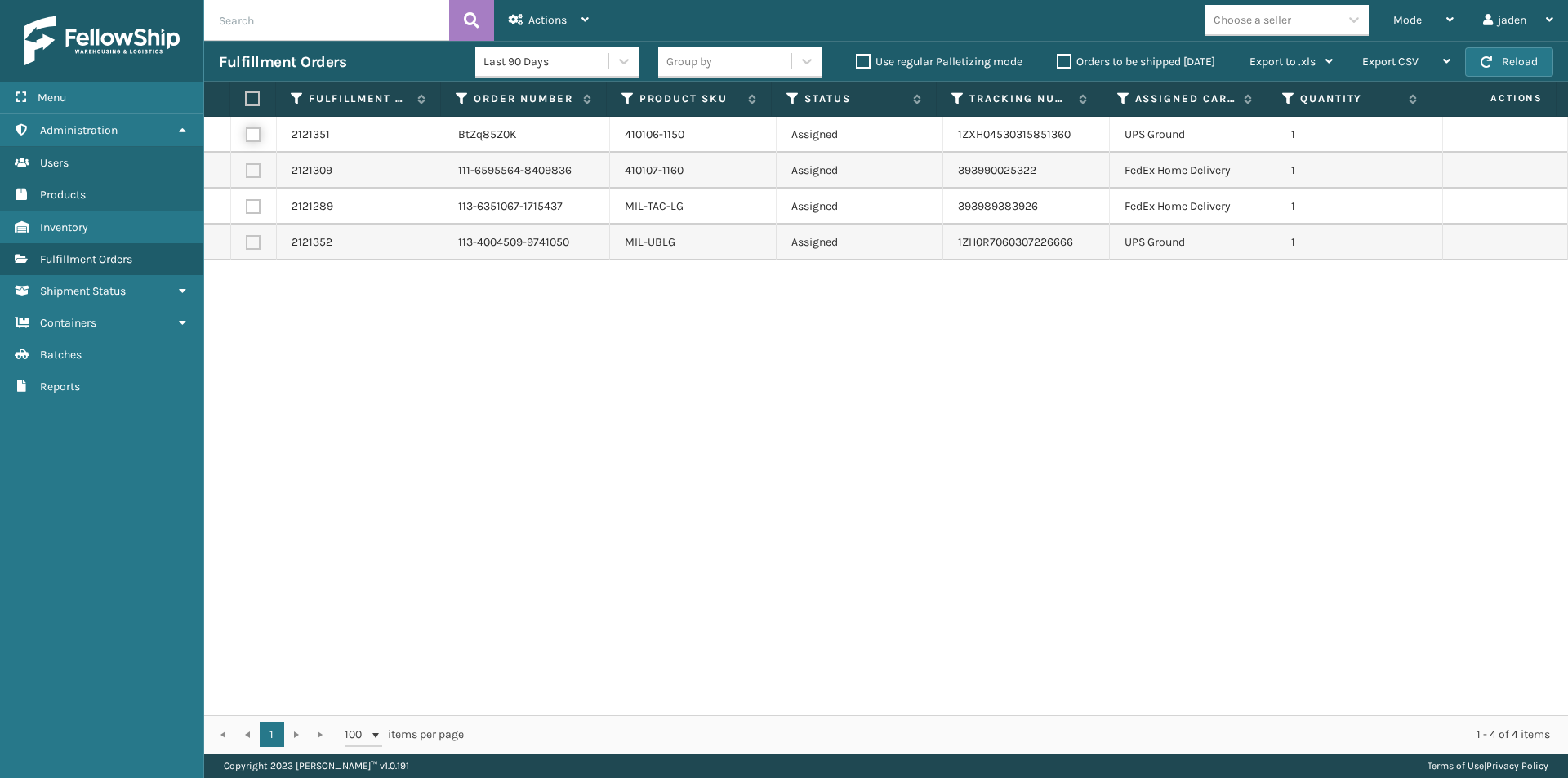
click at [247, 135] on input "checkbox" at bounding box center [246, 133] width 1 height 10
checkbox input "true"
drag, startPoint x: 262, startPoint y: 252, endPoint x: 248, endPoint y: 237, distance: 20.5
click at [261, 252] on td at bounding box center [254, 242] width 46 height 36
click at [248, 237] on label at bounding box center [253, 242] width 15 height 15
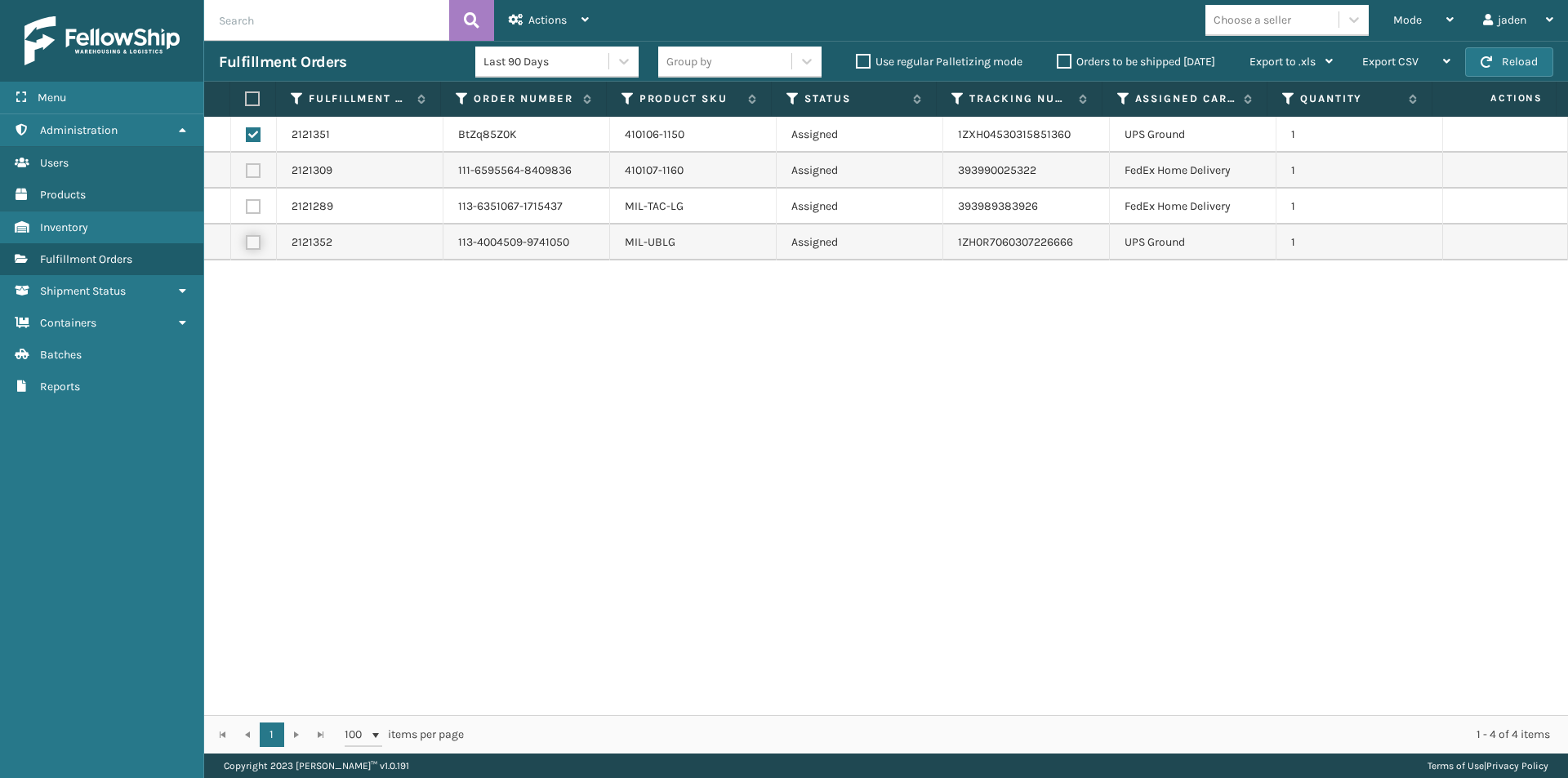
click at [247, 237] on input "checkbox" at bounding box center [246, 241] width 1 height 10
checkbox input "true"
click at [592, 6] on div "Actions Settings Remove All Filters Export Labels Create Picking Batch" at bounding box center [549, 20] width 110 height 41
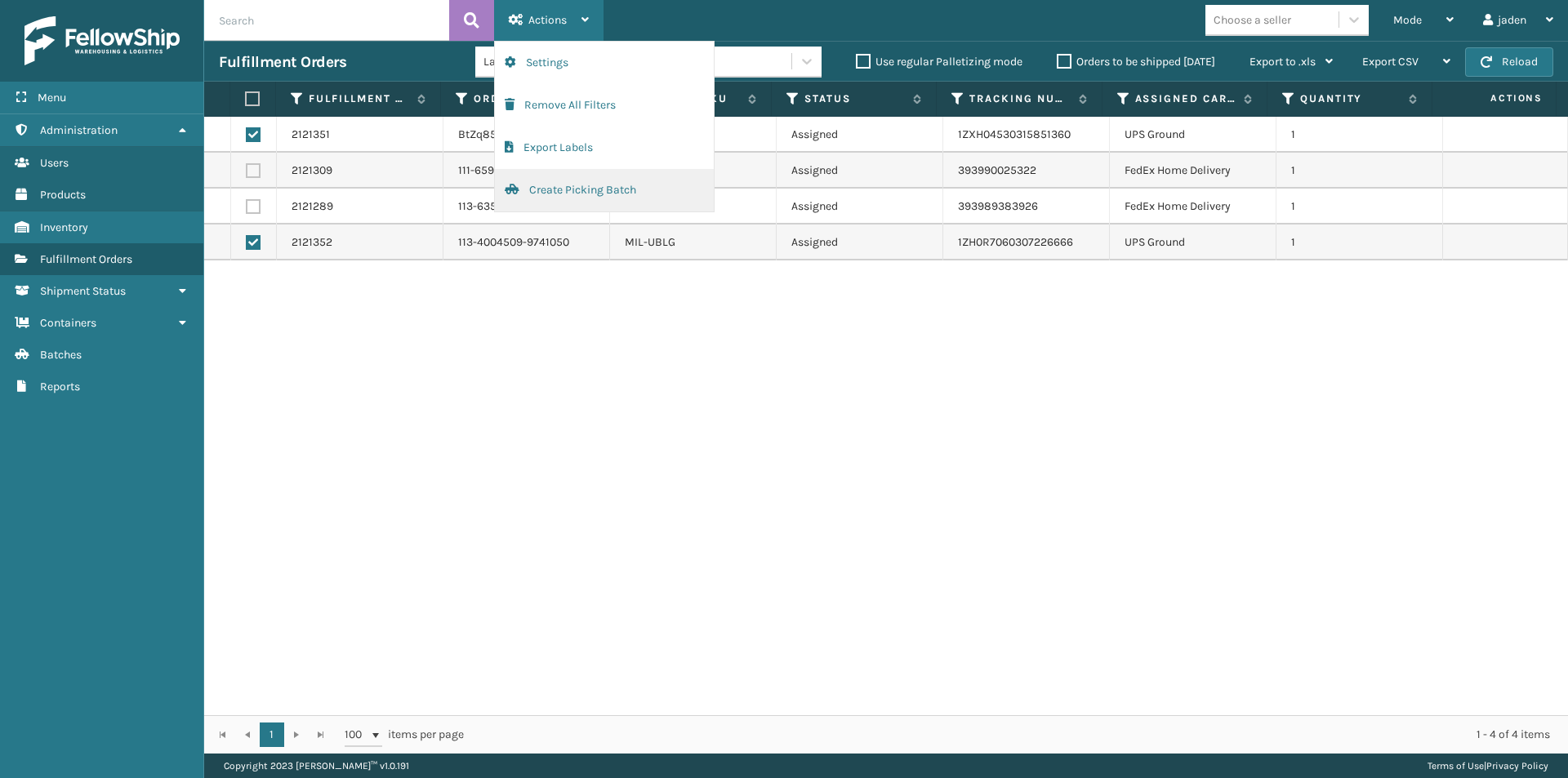
click at [544, 184] on button "Create Picking Batch" at bounding box center [605, 190] width 219 height 42
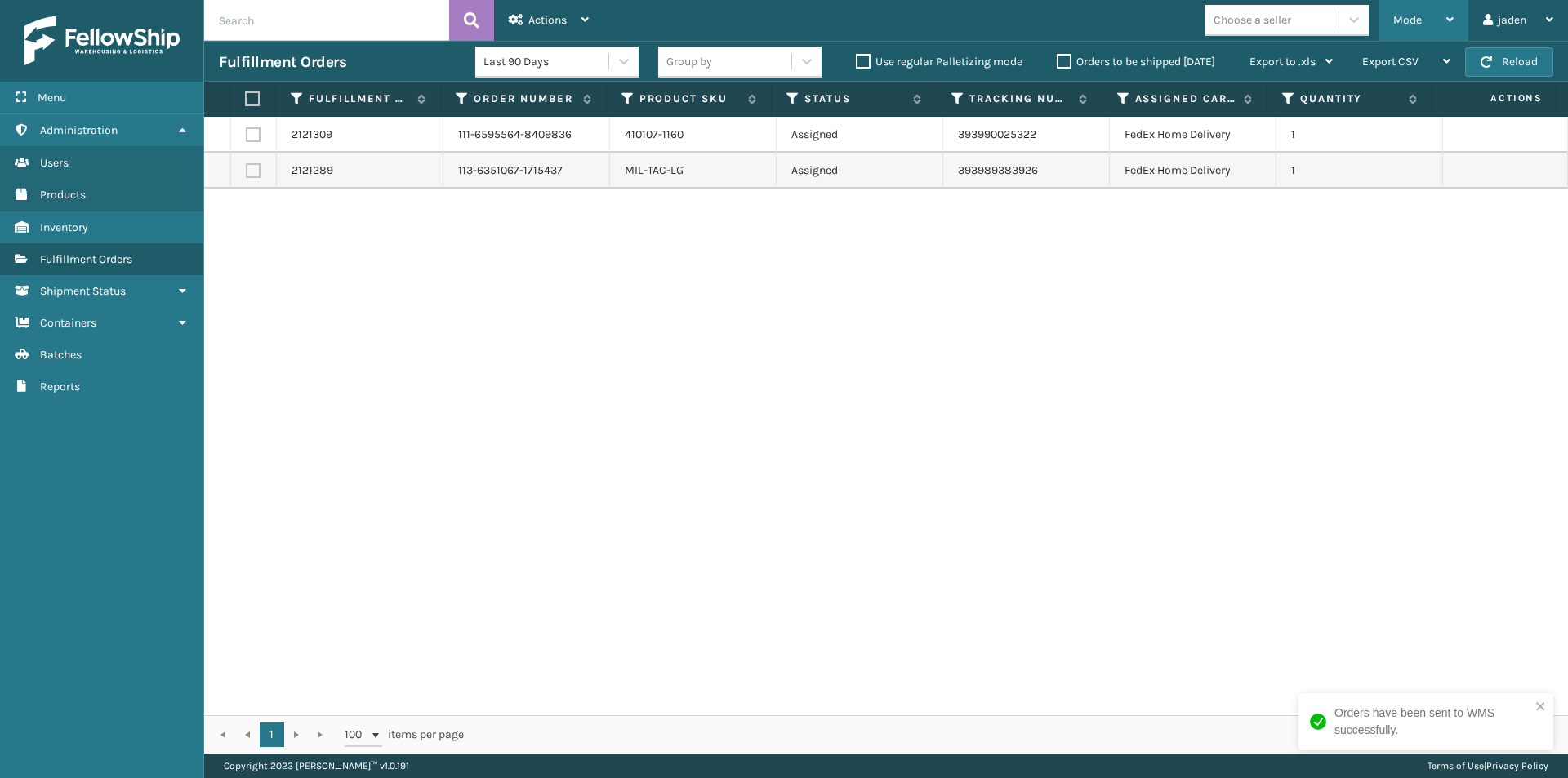
click at [1433, 19] on div "Mode" at bounding box center [1424, 20] width 60 height 41
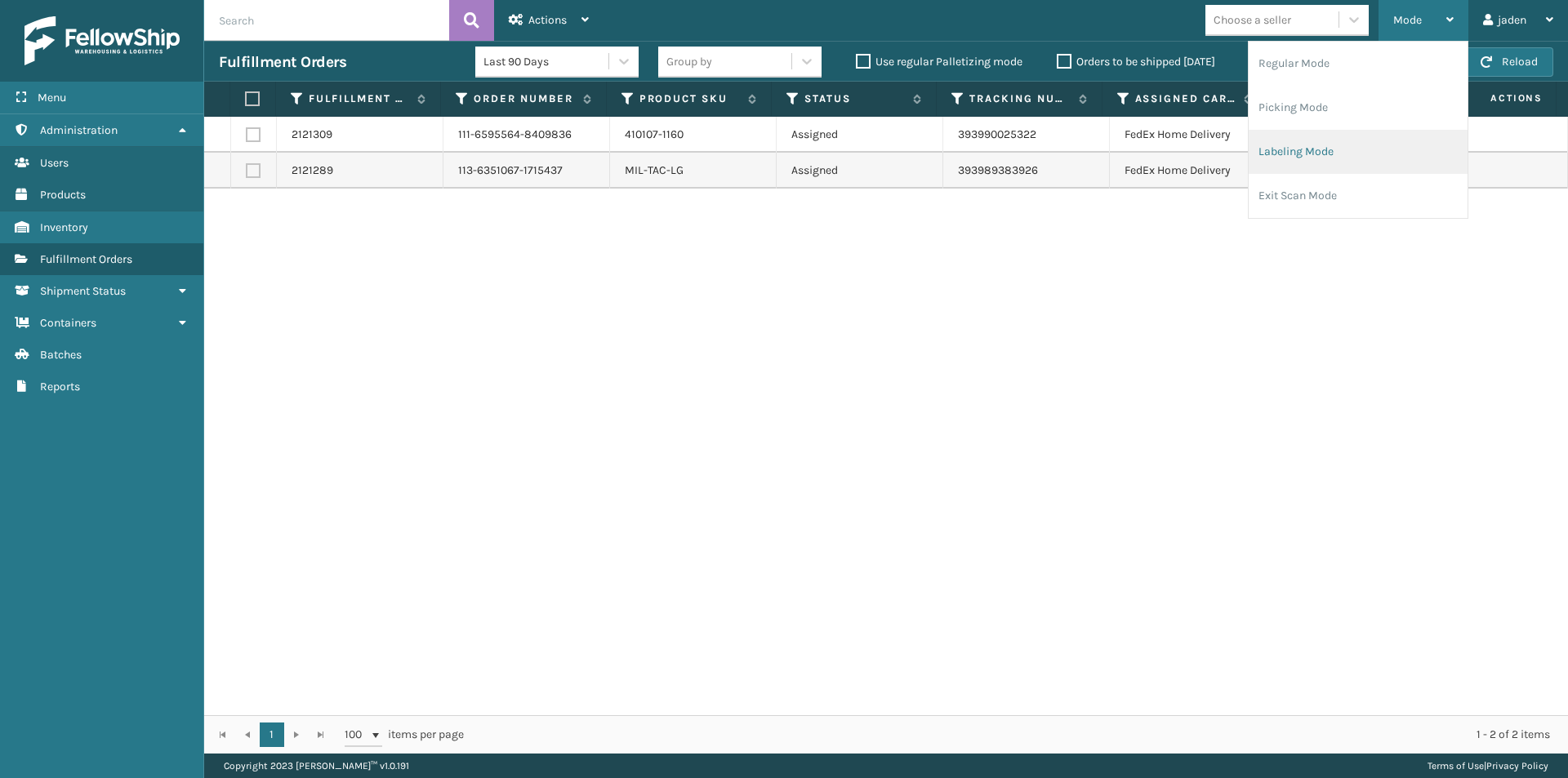
click at [1300, 147] on li "Labeling Mode" at bounding box center [1358, 151] width 219 height 44
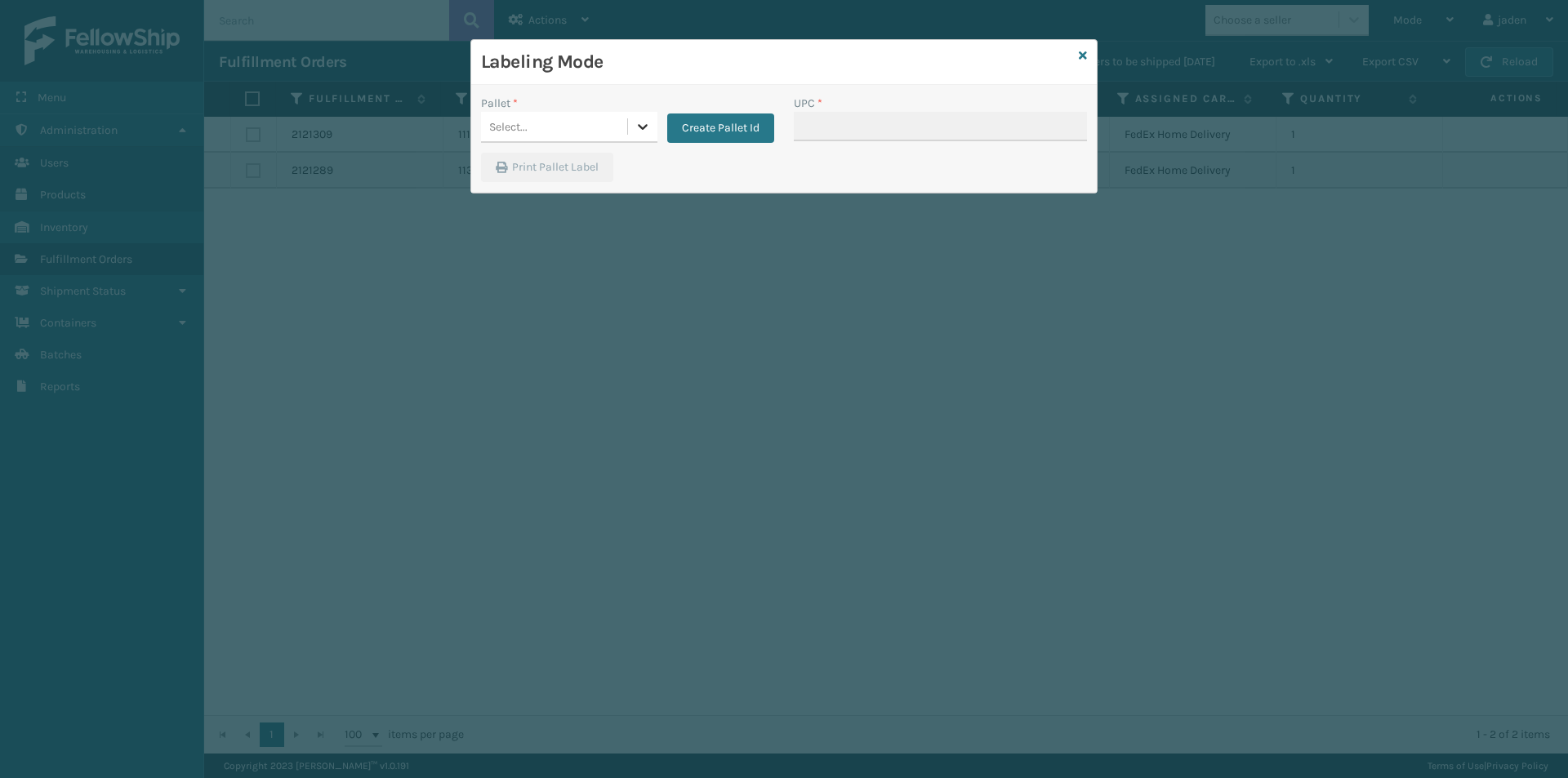
click at [638, 129] on icon at bounding box center [642, 126] width 16 height 16
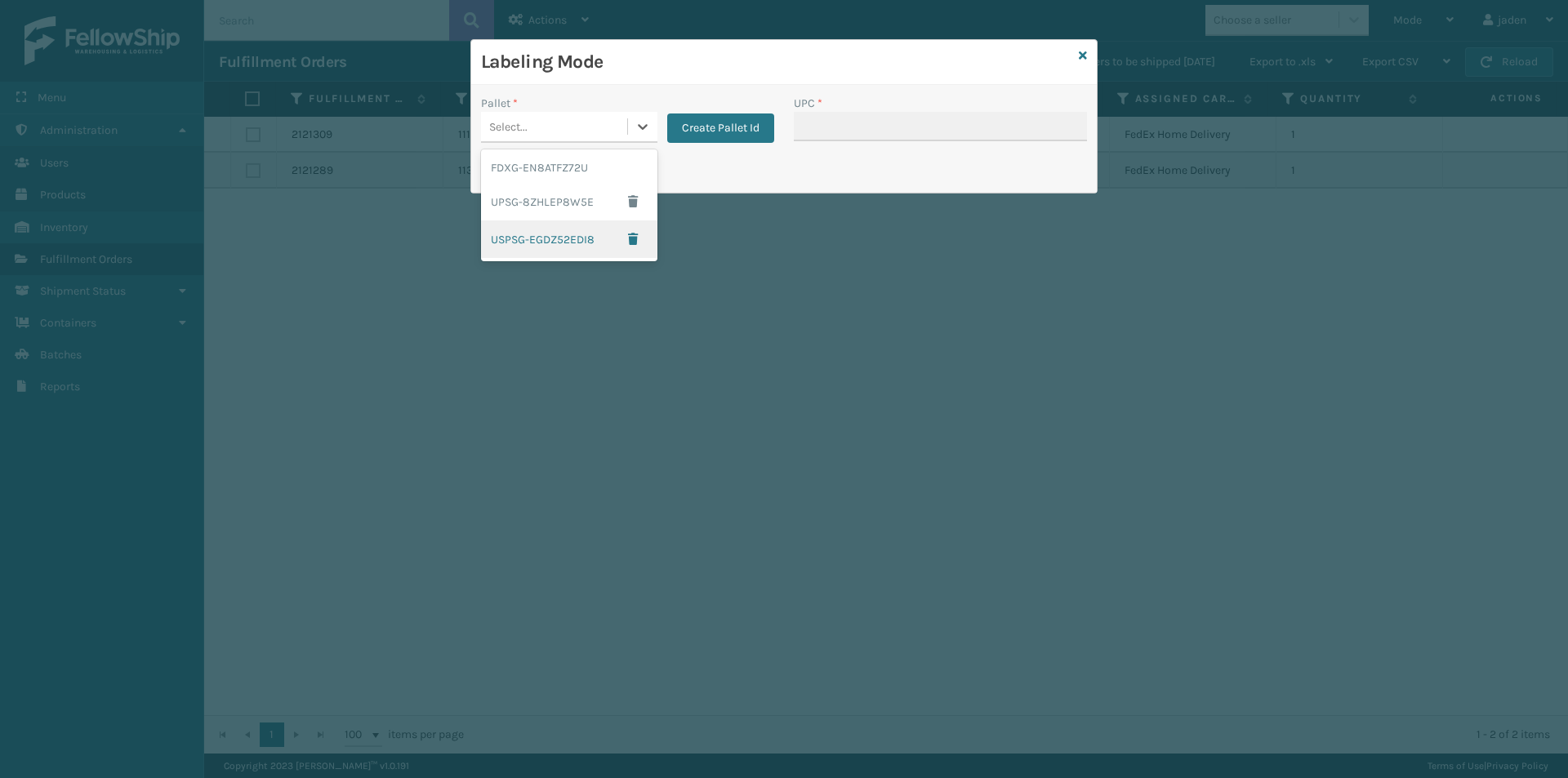
click at [517, 241] on div "USPSG-EGDZ52EDI8" at bounding box center [569, 240] width 176 height 38
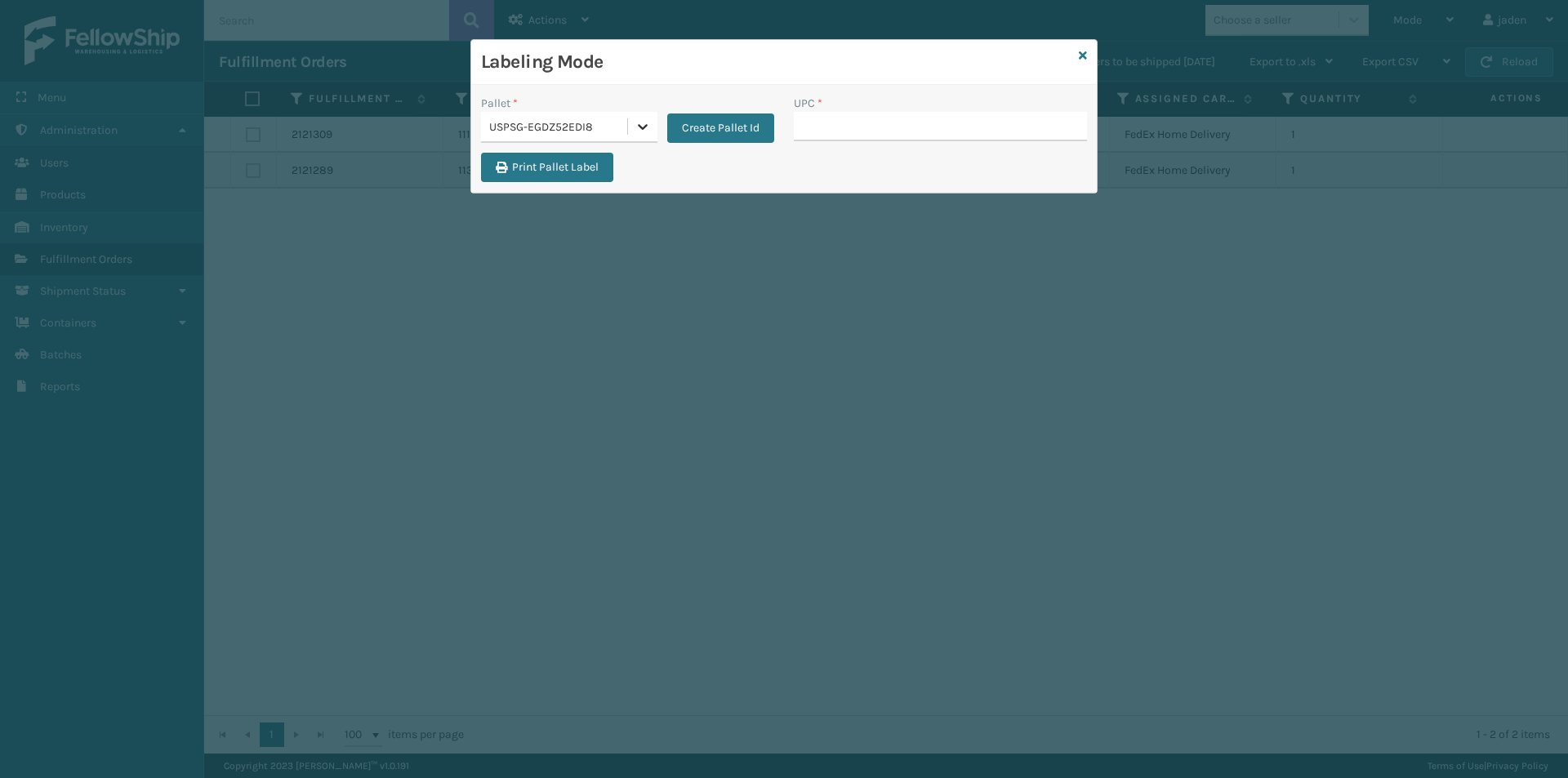
click at [643, 133] on icon at bounding box center [642, 126] width 16 height 16
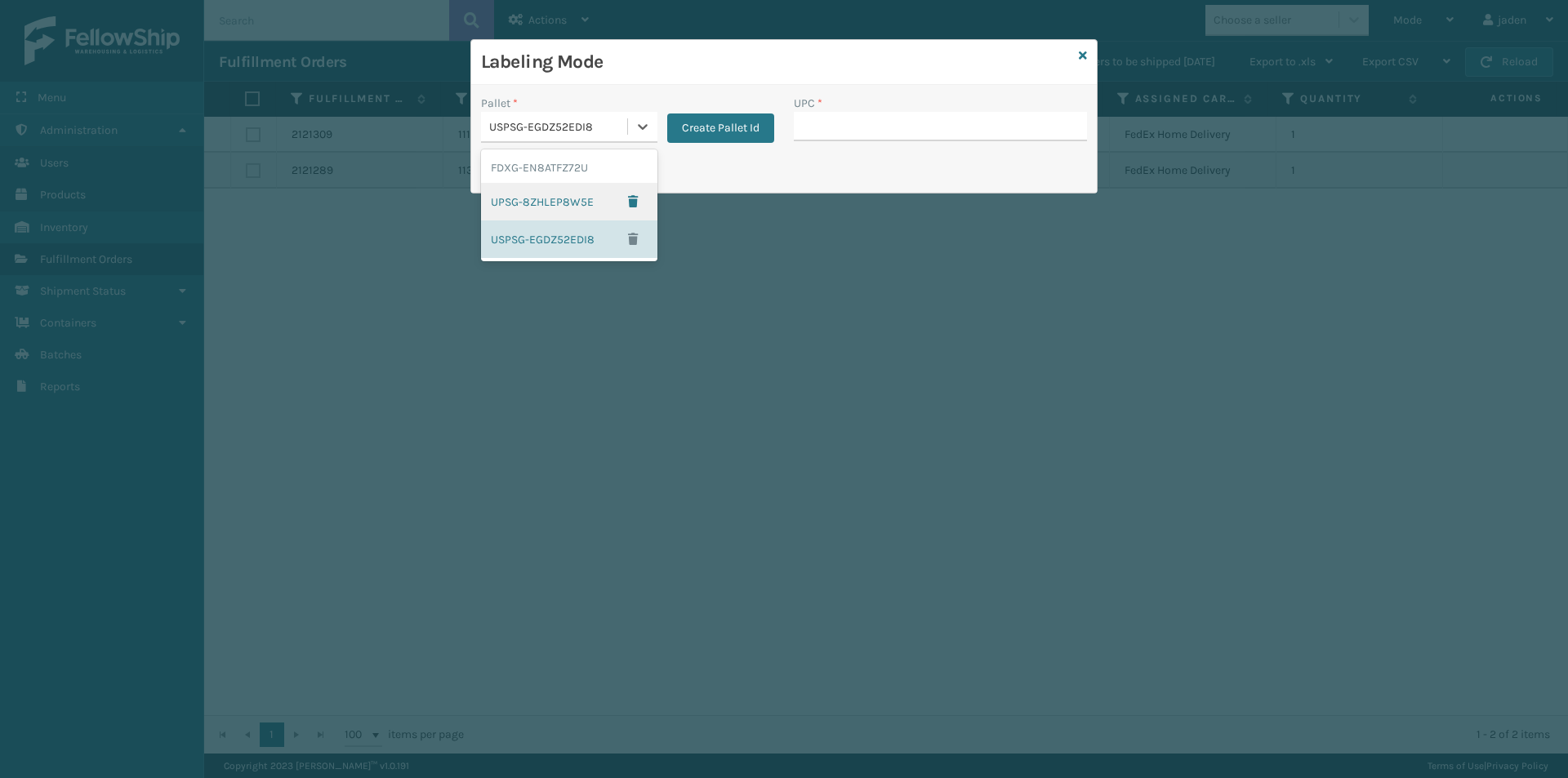
click at [517, 205] on div "UPSG-8ZHLEP8W5E" at bounding box center [569, 202] width 176 height 38
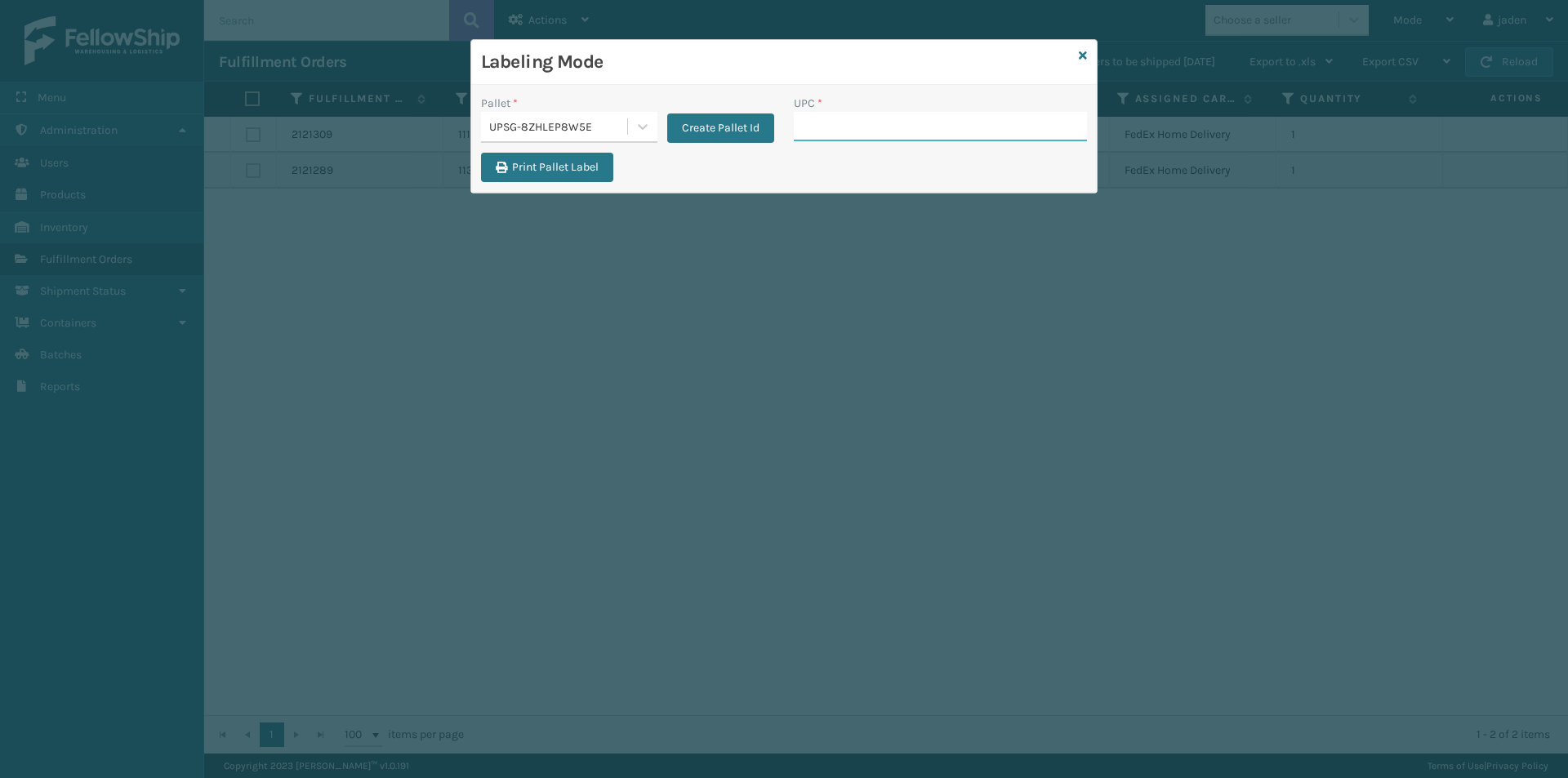
click at [841, 138] on input "UPC *" at bounding box center [941, 127] width 293 height 29
type input "410069-1150"
click at [920, 129] on input "UPC *" at bounding box center [941, 127] width 293 height 29
type input "410106-1150"
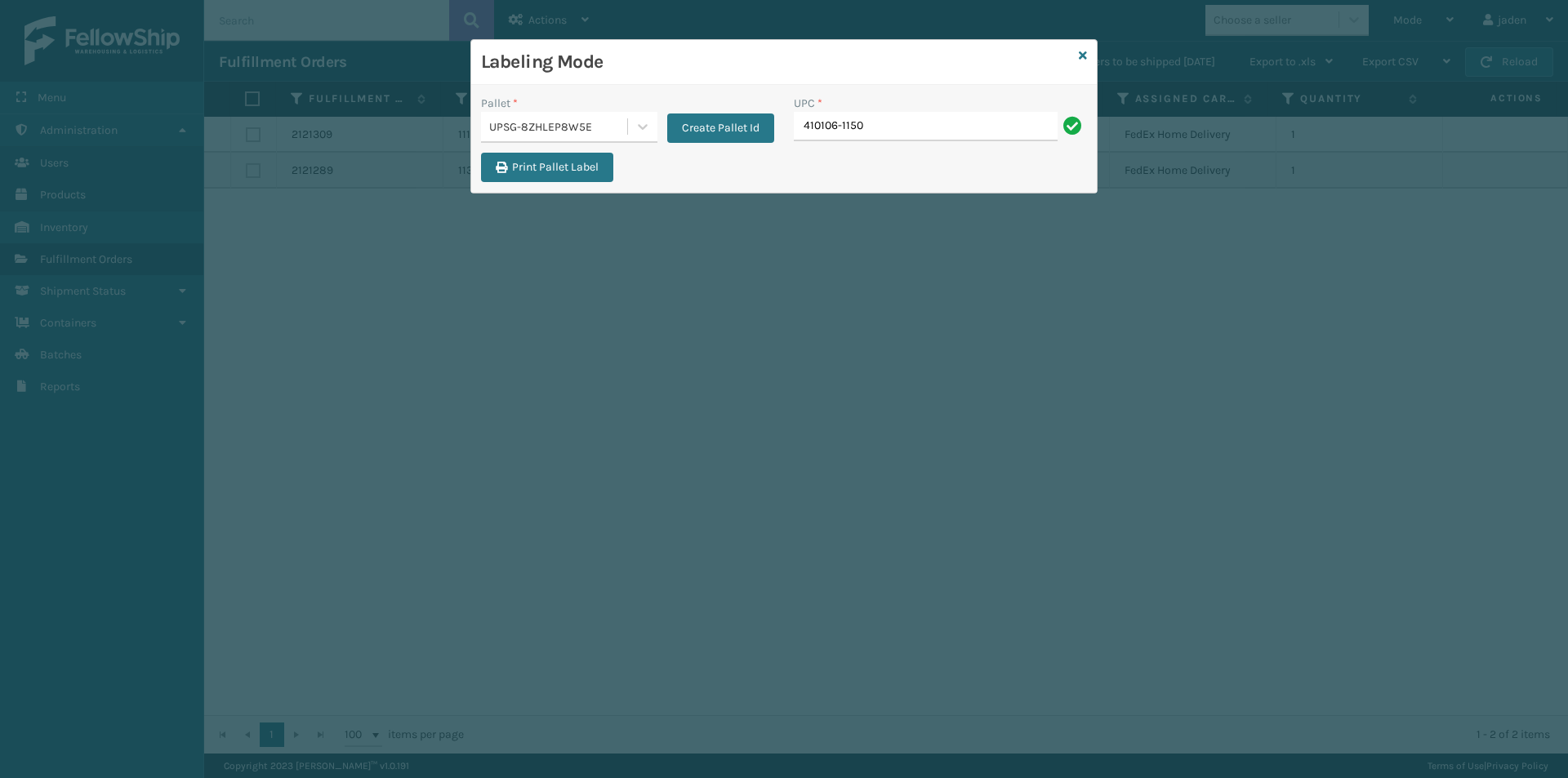
type input "410106-1150"
type input "410107-1120"
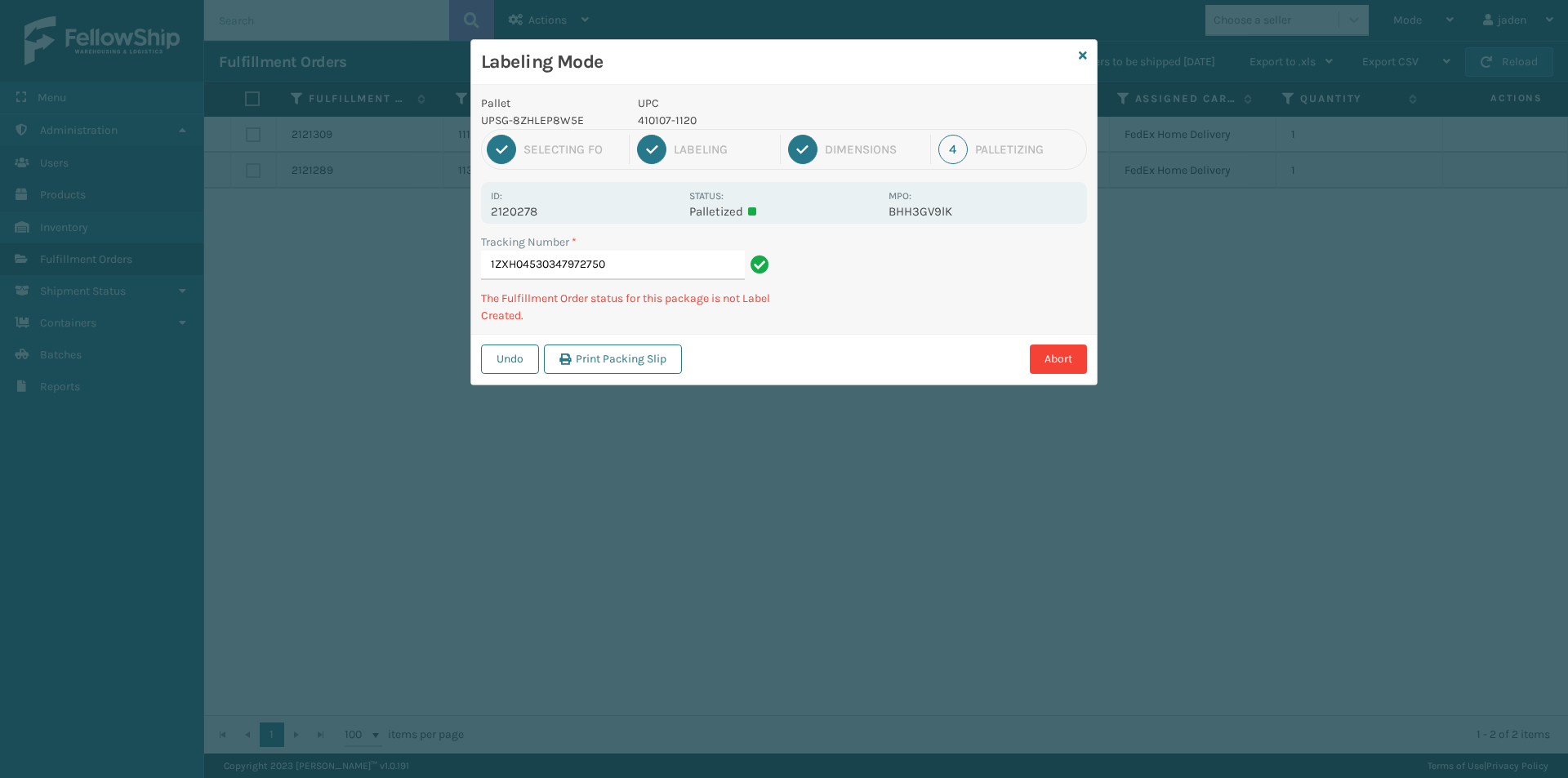
type input "1ZXH045303479727504"
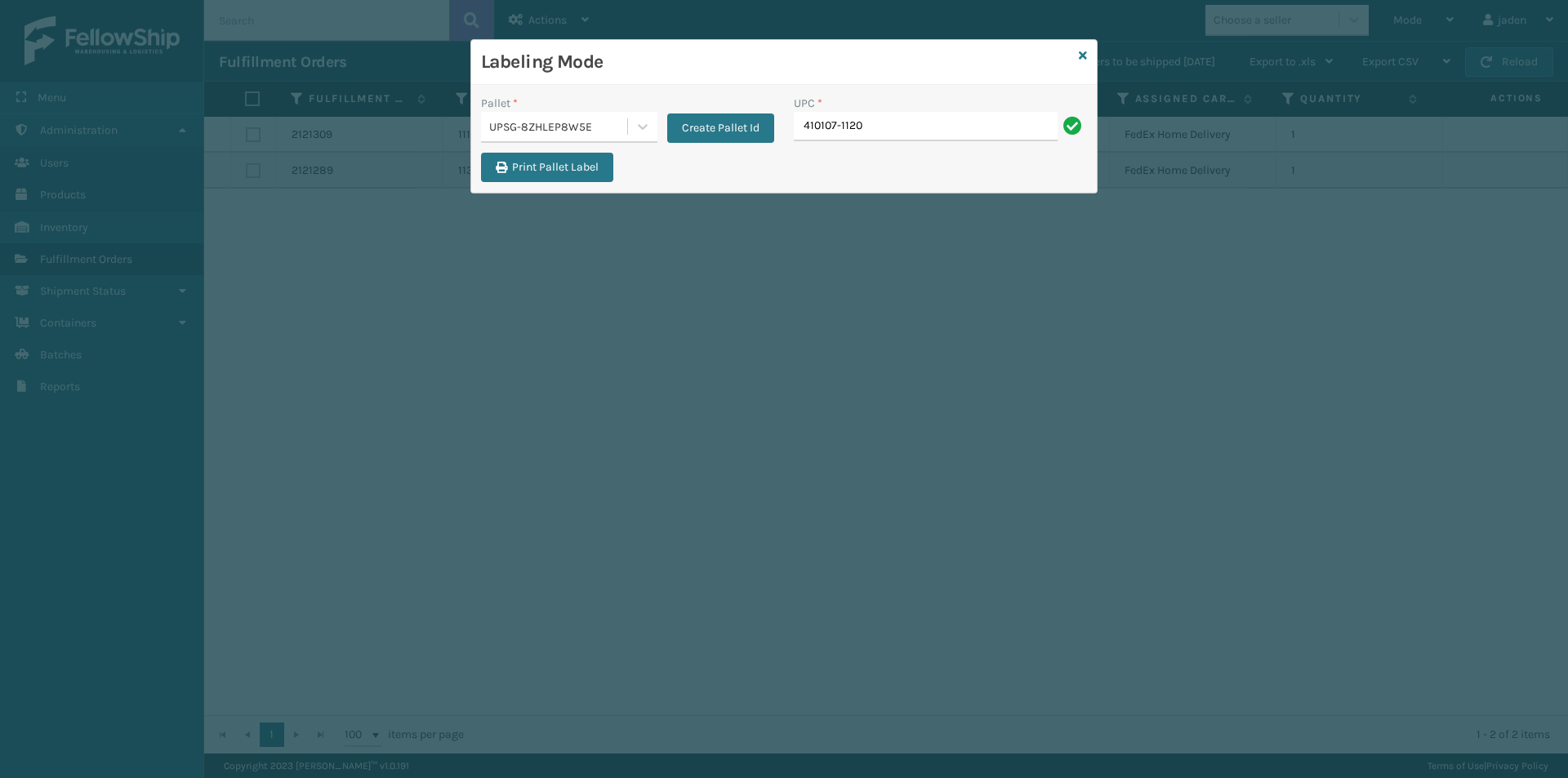
type input "410107-1120"
type input "8409851"
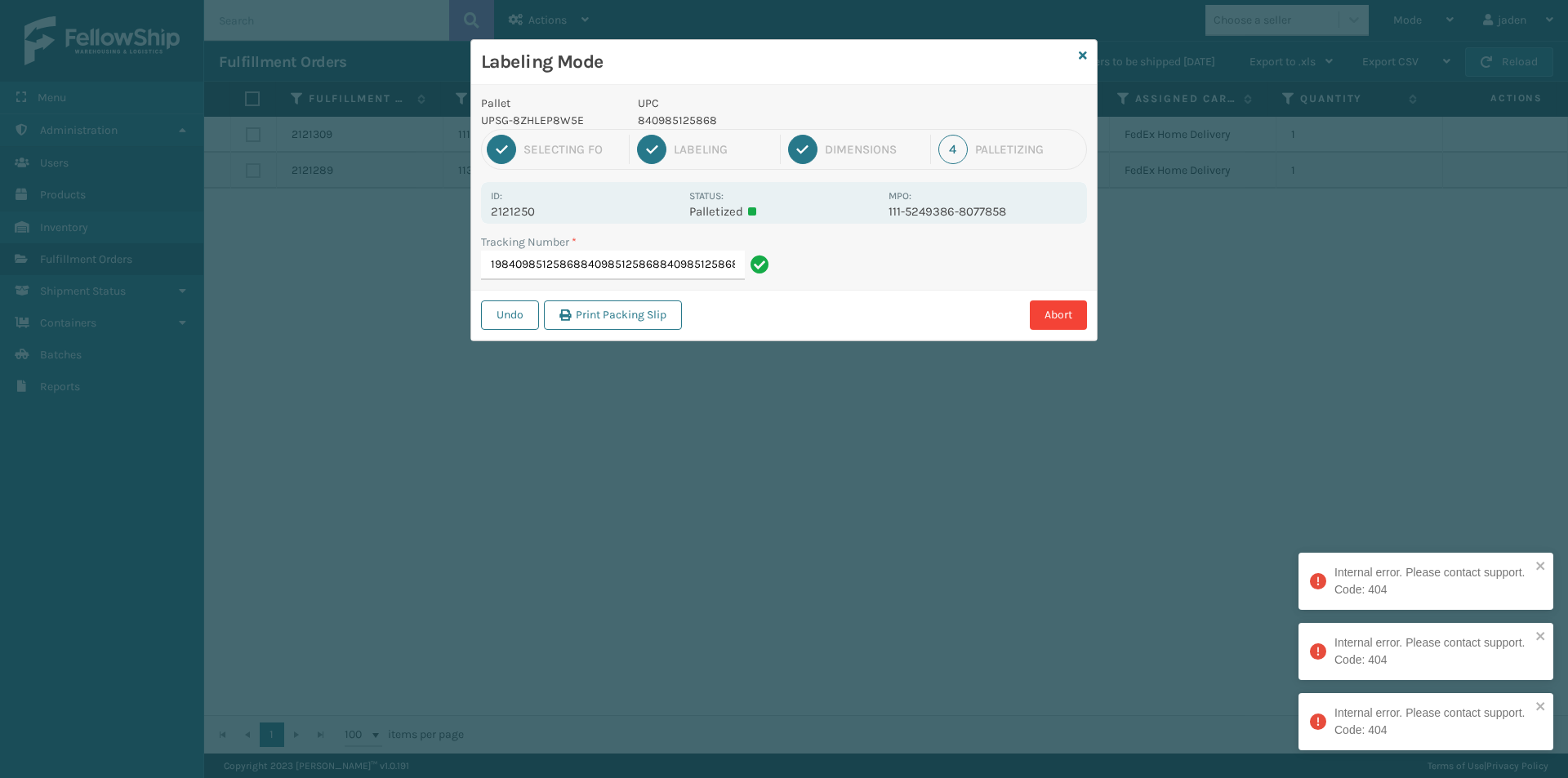
type input "1ZH0R7060339641219840985125868840985125868840985125868840985125868"
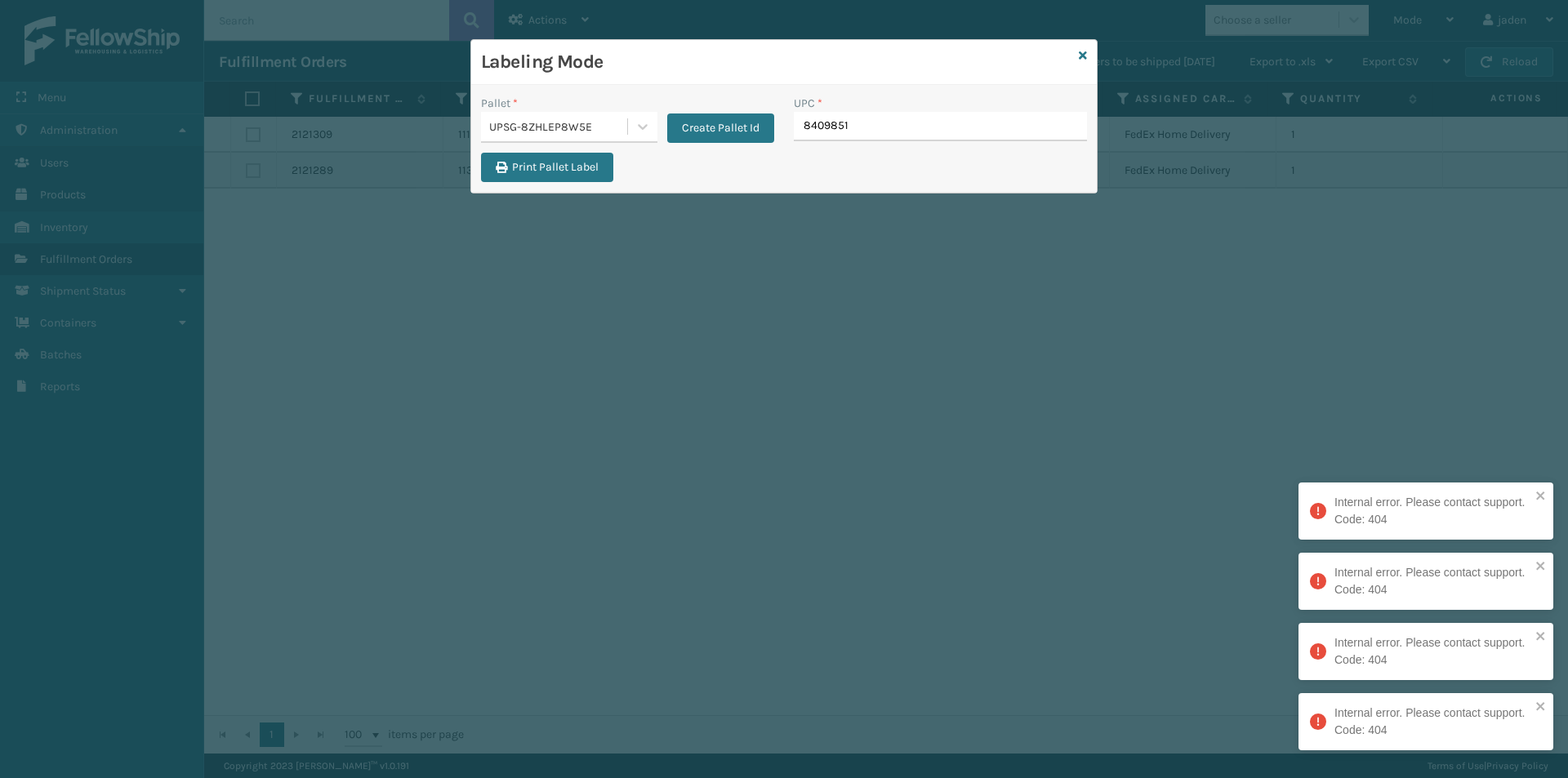
type input "84098512"
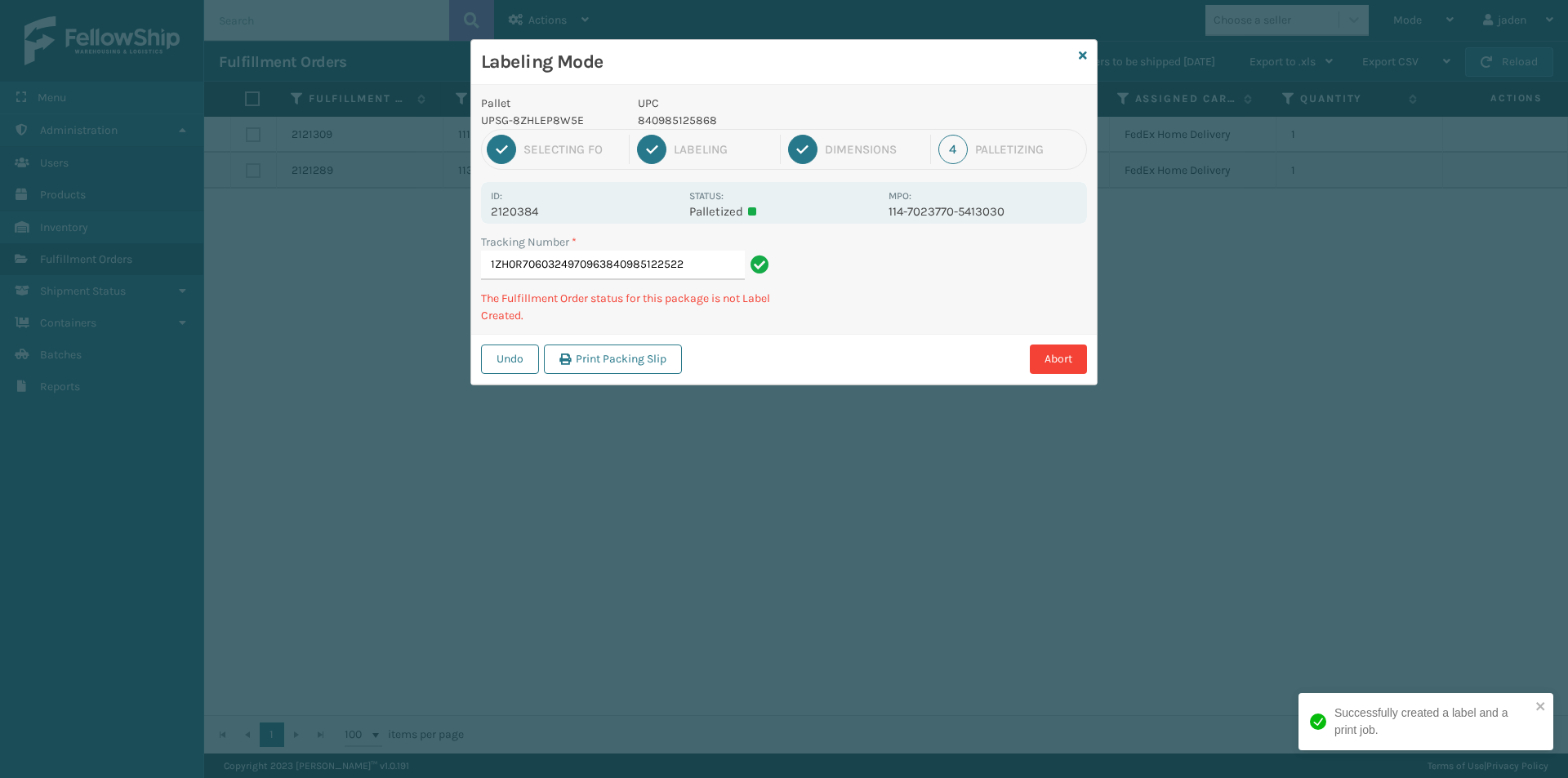
type input "1ZH0R7060324970963840985122522"
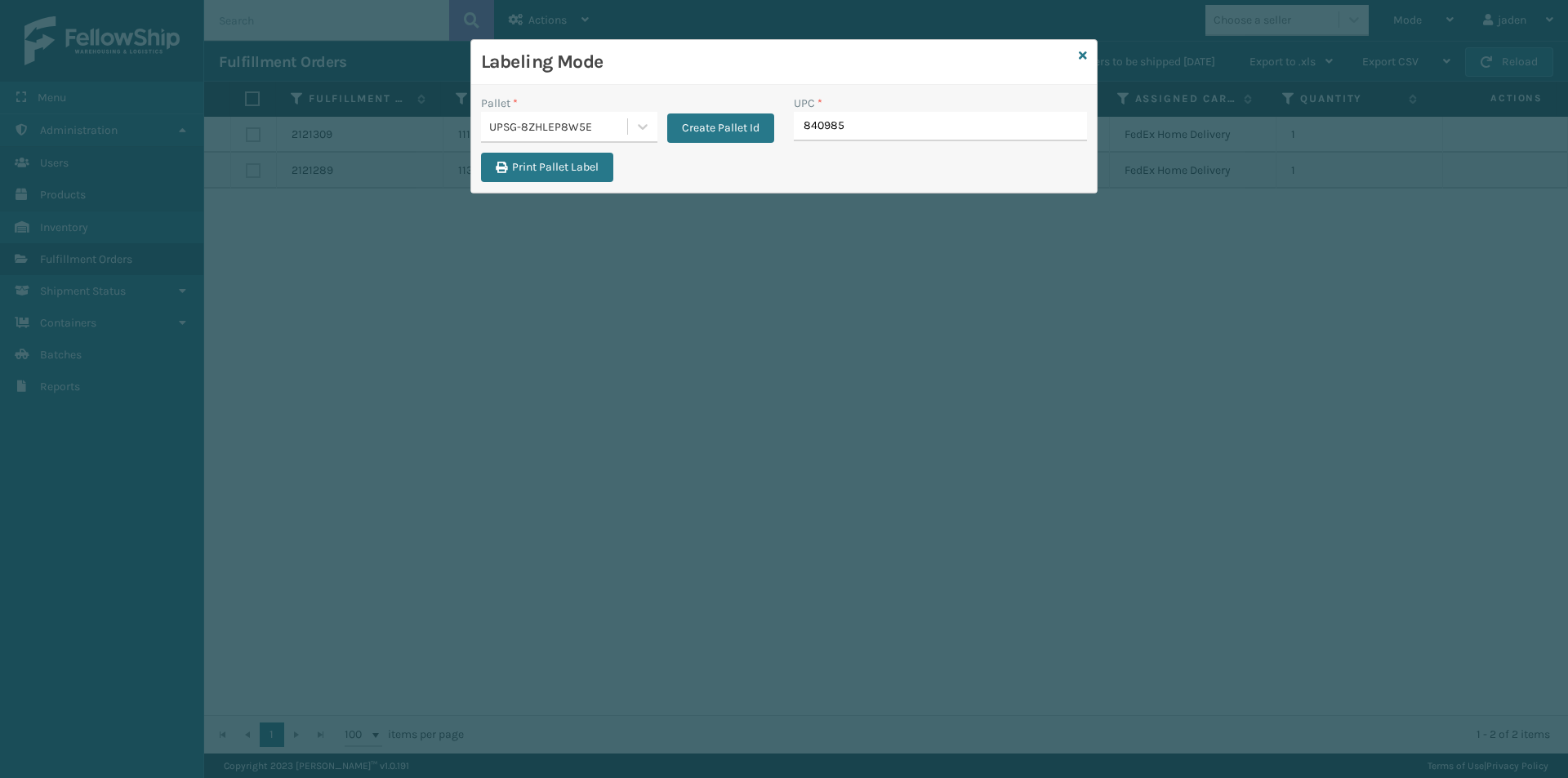
type input "8409851"
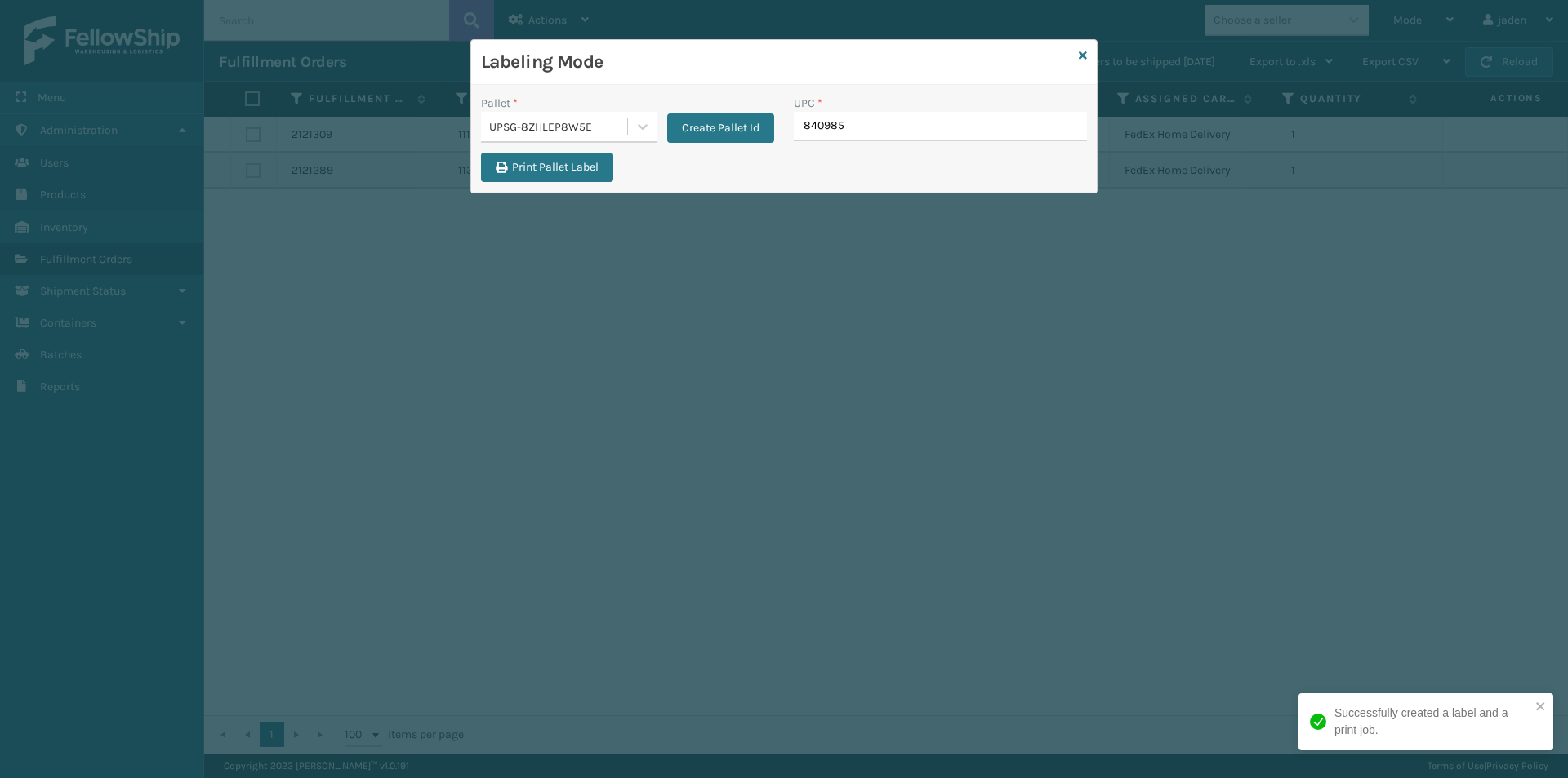
type input "8409851"
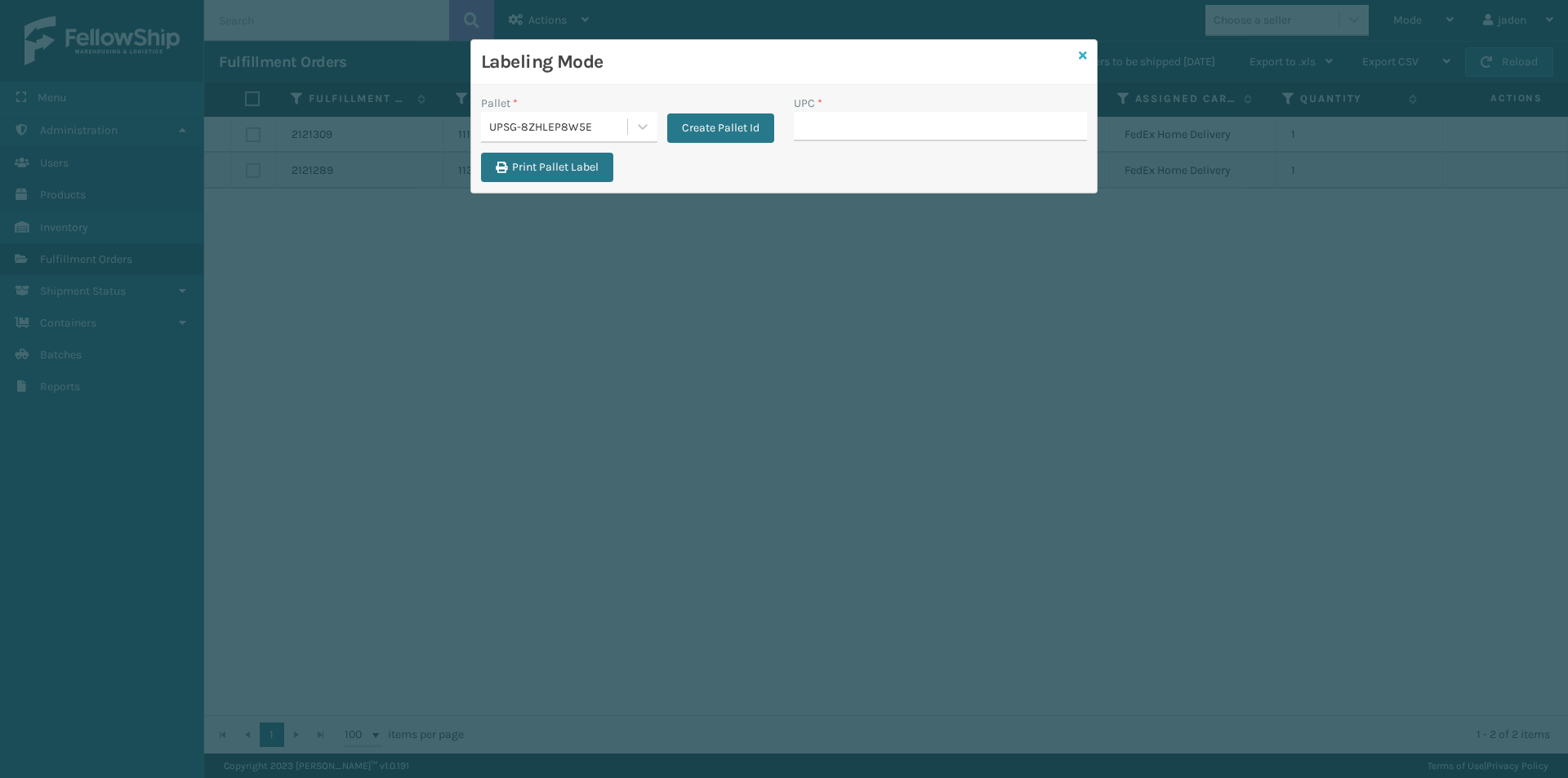
click at [1081, 60] on icon at bounding box center [1082, 55] width 8 height 11
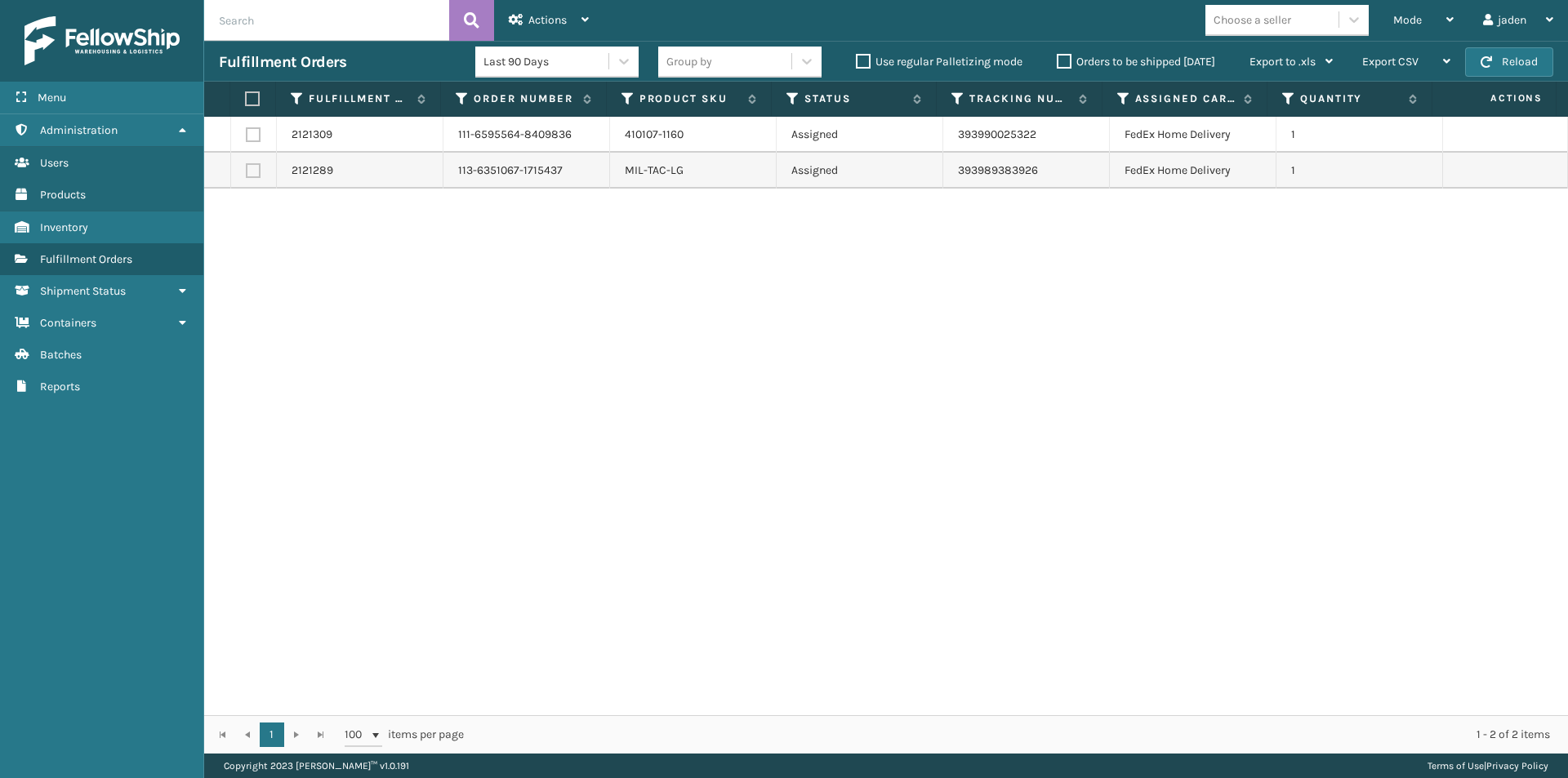
drag, startPoint x: 1109, startPoint y: 336, endPoint x: 1215, endPoint y: 42, distance: 312.5
click at [608, 314] on div "2121309 111-6595564-8409836 410107-1160 Assigned 393990025322 FedEx Home Delive…" at bounding box center [886, 416] width 1364 height 599
click at [1420, 28] on div "Mode" at bounding box center [1424, 20] width 60 height 41
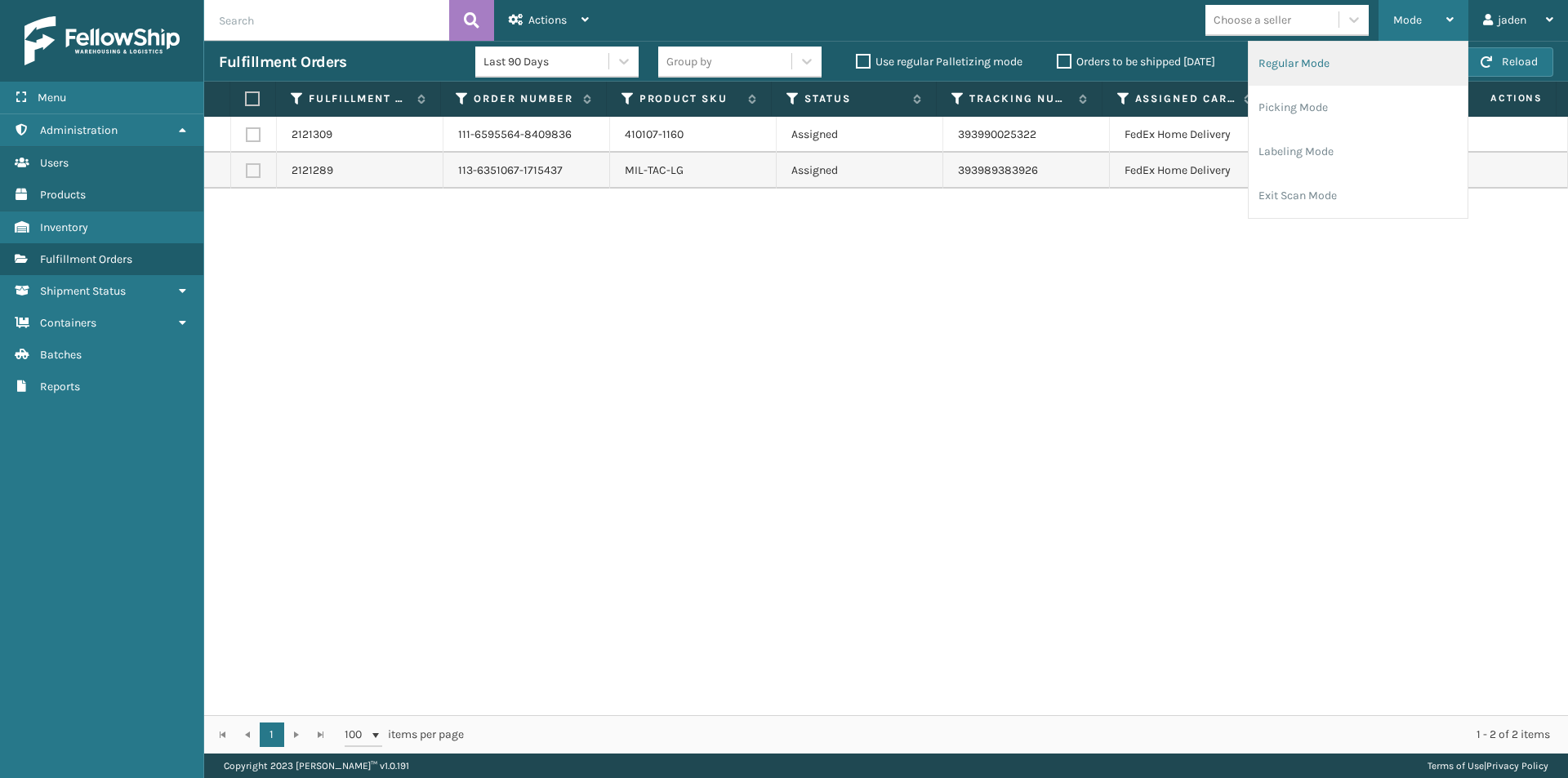
click at [1319, 80] on li "Regular Mode" at bounding box center [1358, 63] width 219 height 44
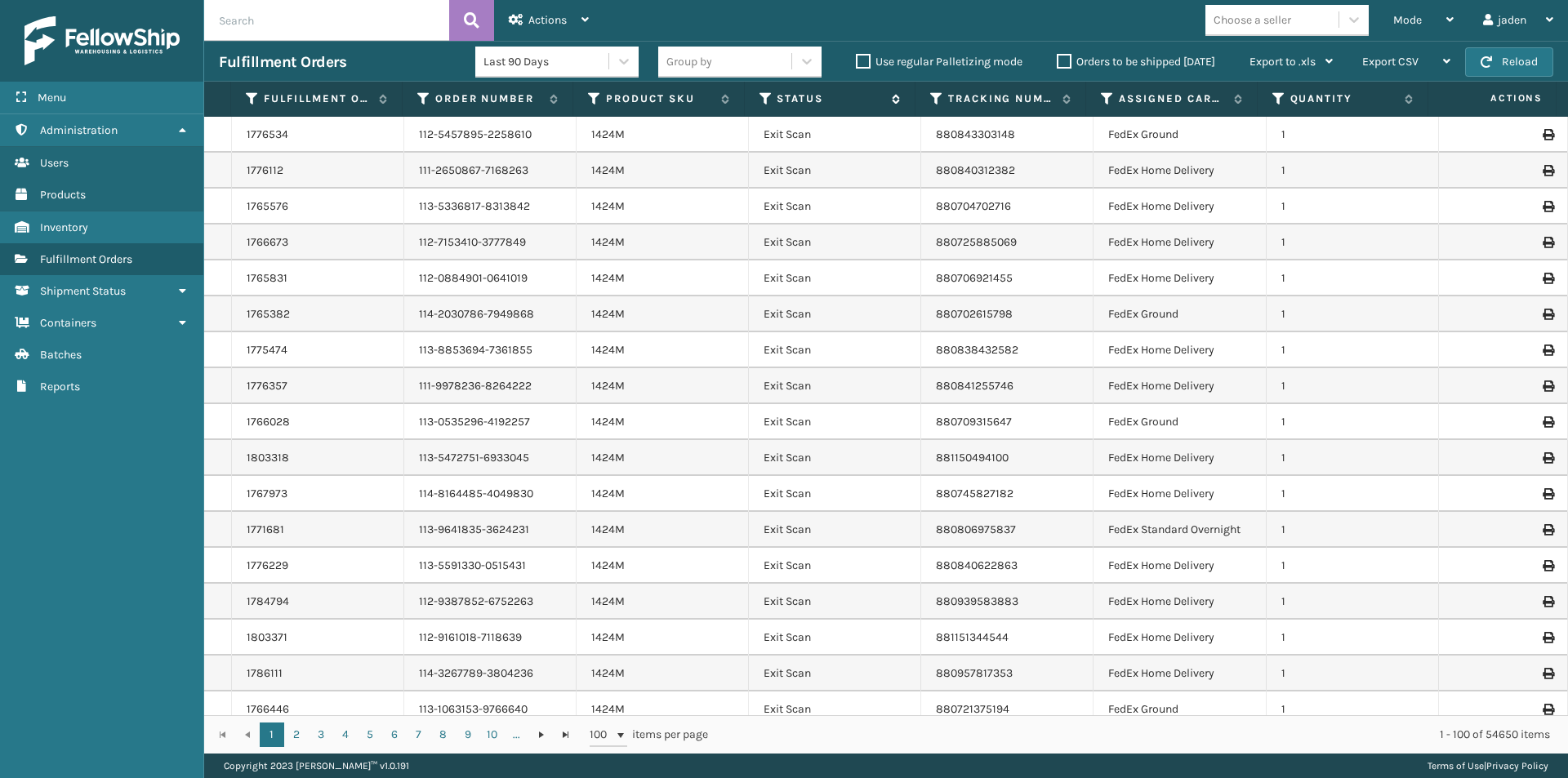
click at [768, 93] on icon at bounding box center [765, 98] width 13 height 15
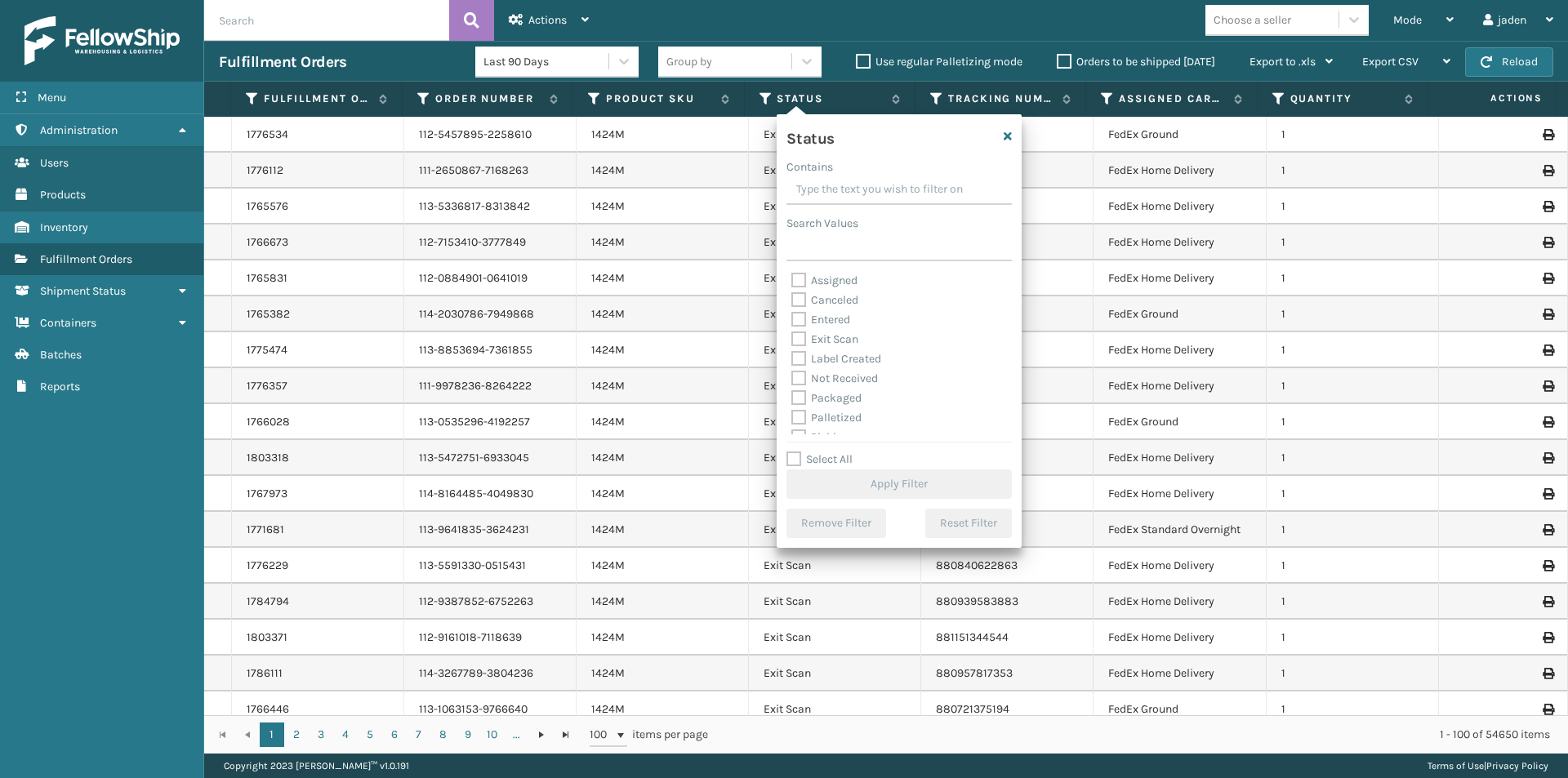
drag, startPoint x: 925, startPoint y: 190, endPoint x: 795, endPoint y: 179, distance: 130.5
click at [795, 179] on input "Contains" at bounding box center [898, 190] width 225 height 29
click at [803, 339] on label "Picking" at bounding box center [820, 346] width 58 height 14
click at [792, 338] on input "Picking" at bounding box center [791, 342] width 1 height 10
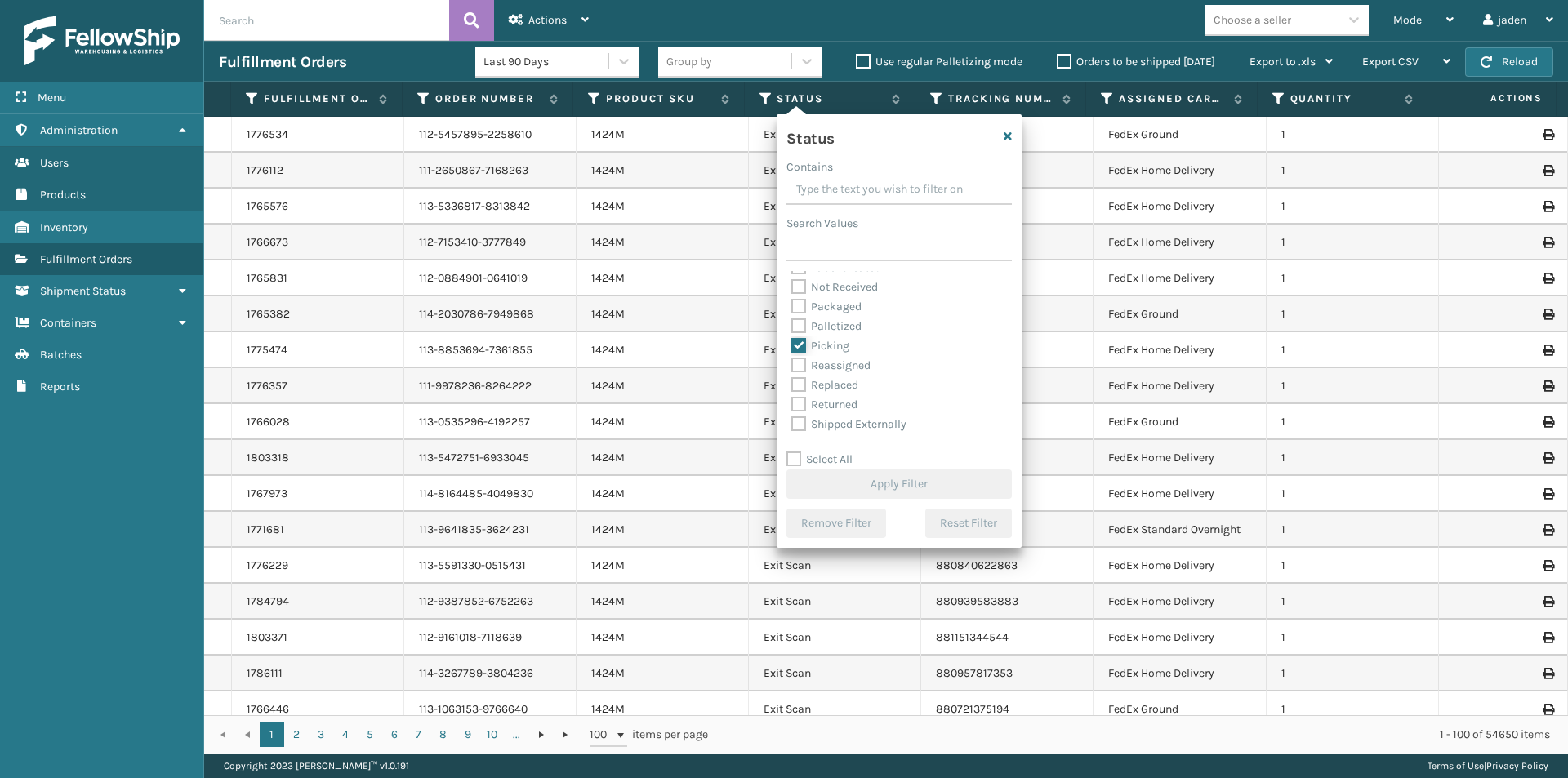
checkbox input "true"
click at [916, 499] on div "Status Contains Search Values Assigned Canceled Entered Exit Scan Label Created…" at bounding box center [899, 331] width 245 height 434
click at [916, 478] on button "Apply Filter" at bounding box center [898, 484] width 225 height 29
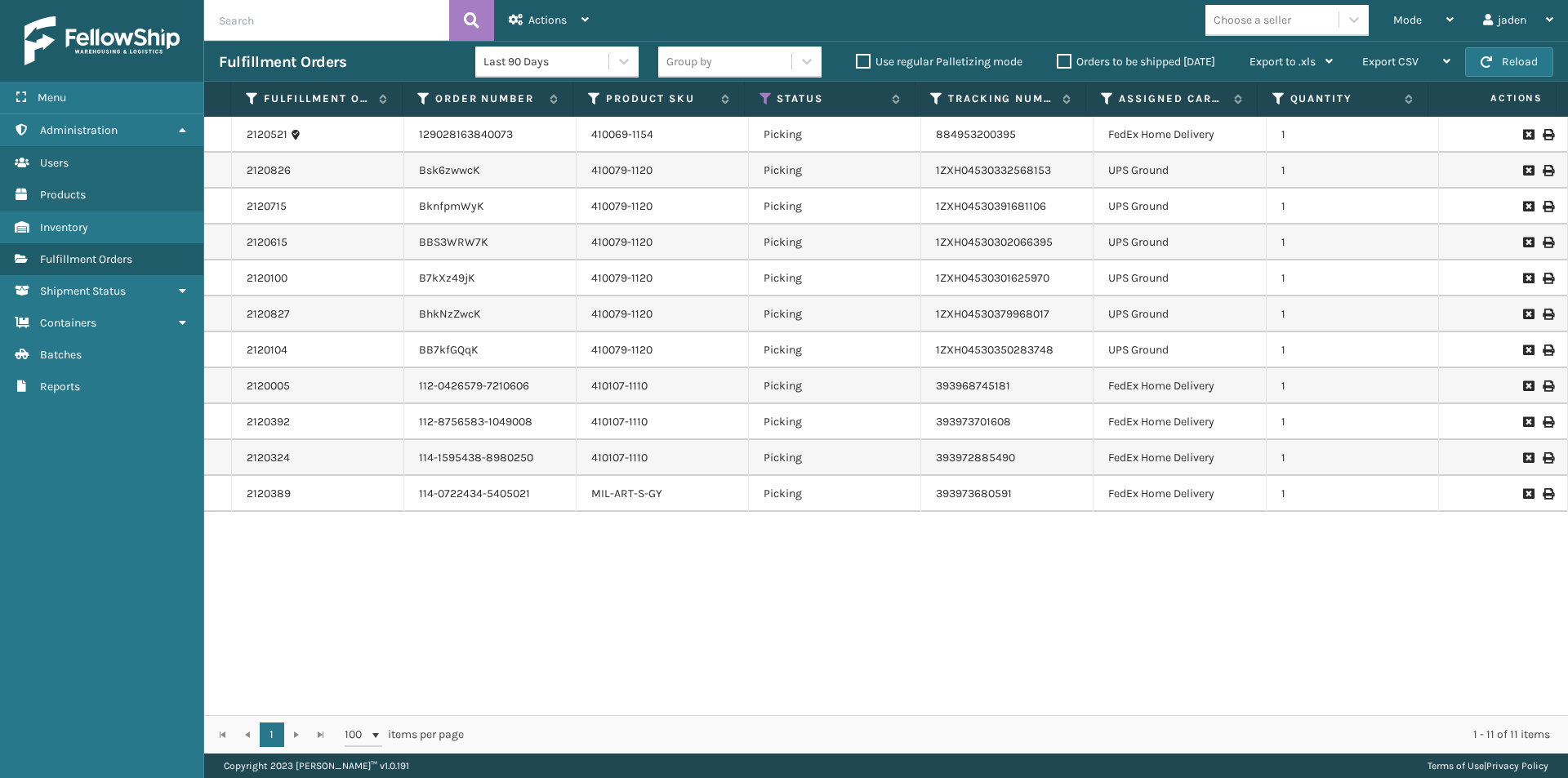
drag, startPoint x: 1052, startPoint y: 607, endPoint x: 681, endPoint y: 615, distance: 371.1
click at [695, 647] on div "2120521 129028163840073 410069-1154 Picking 884953200395 FedEx Home Delivery 1 …" at bounding box center [886, 416] width 1364 height 599
drag, startPoint x: 954, startPoint y: 603, endPoint x: 704, endPoint y: 631, distance: 251.6
click at [704, 631] on div "2120521 129028163840073 410069-1154 Picking 884953200395 FedEx Home Delivery 1 …" at bounding box center [886, 416] width 1364 height 599
click at [1410, 16] on span "Mode" at bounding box center [1407, 20] width 28 height 14
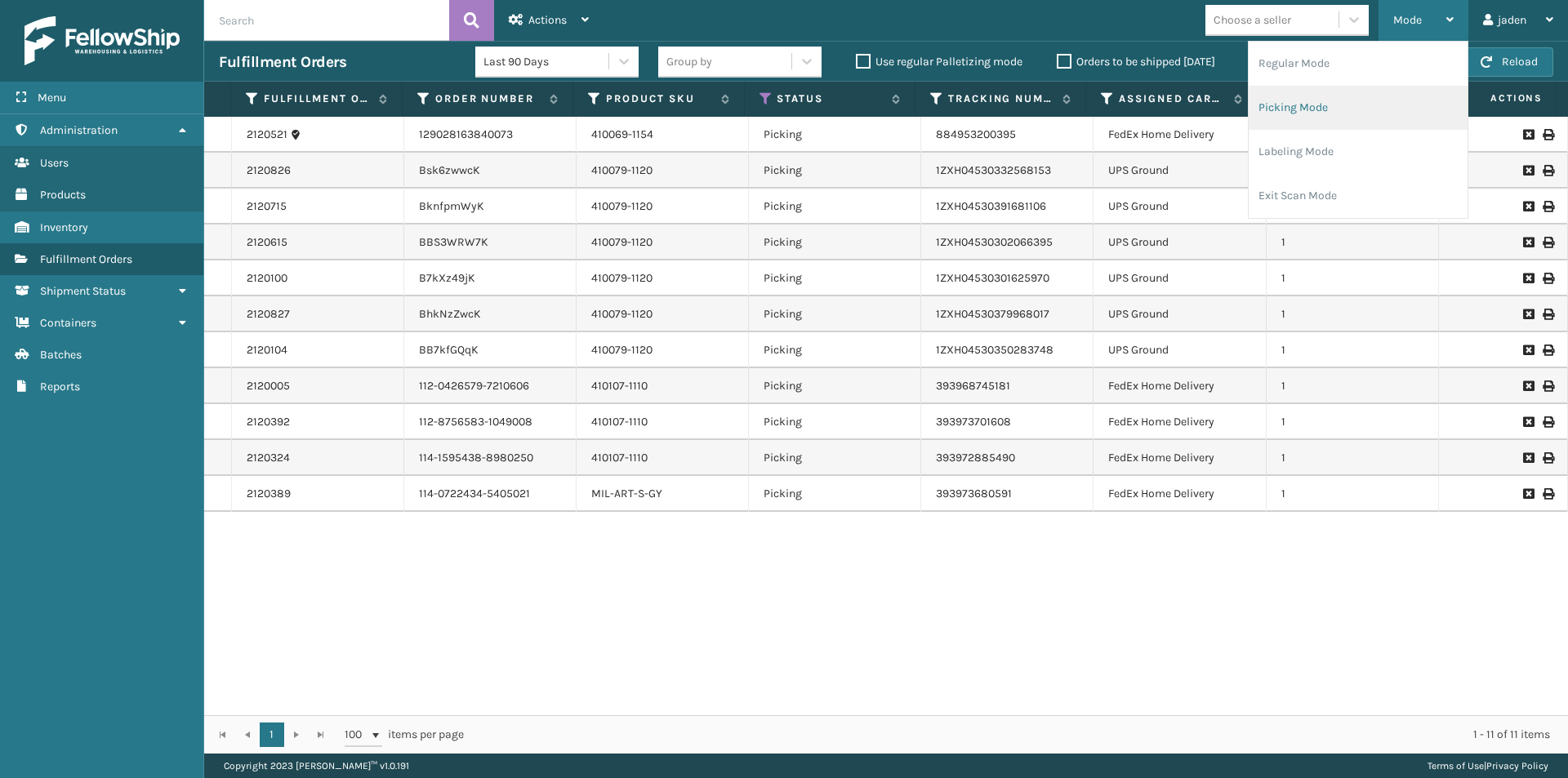
click at [1338, 108] on li "Picking Mode" at bounding box center [1358, 107] width 219 height 44
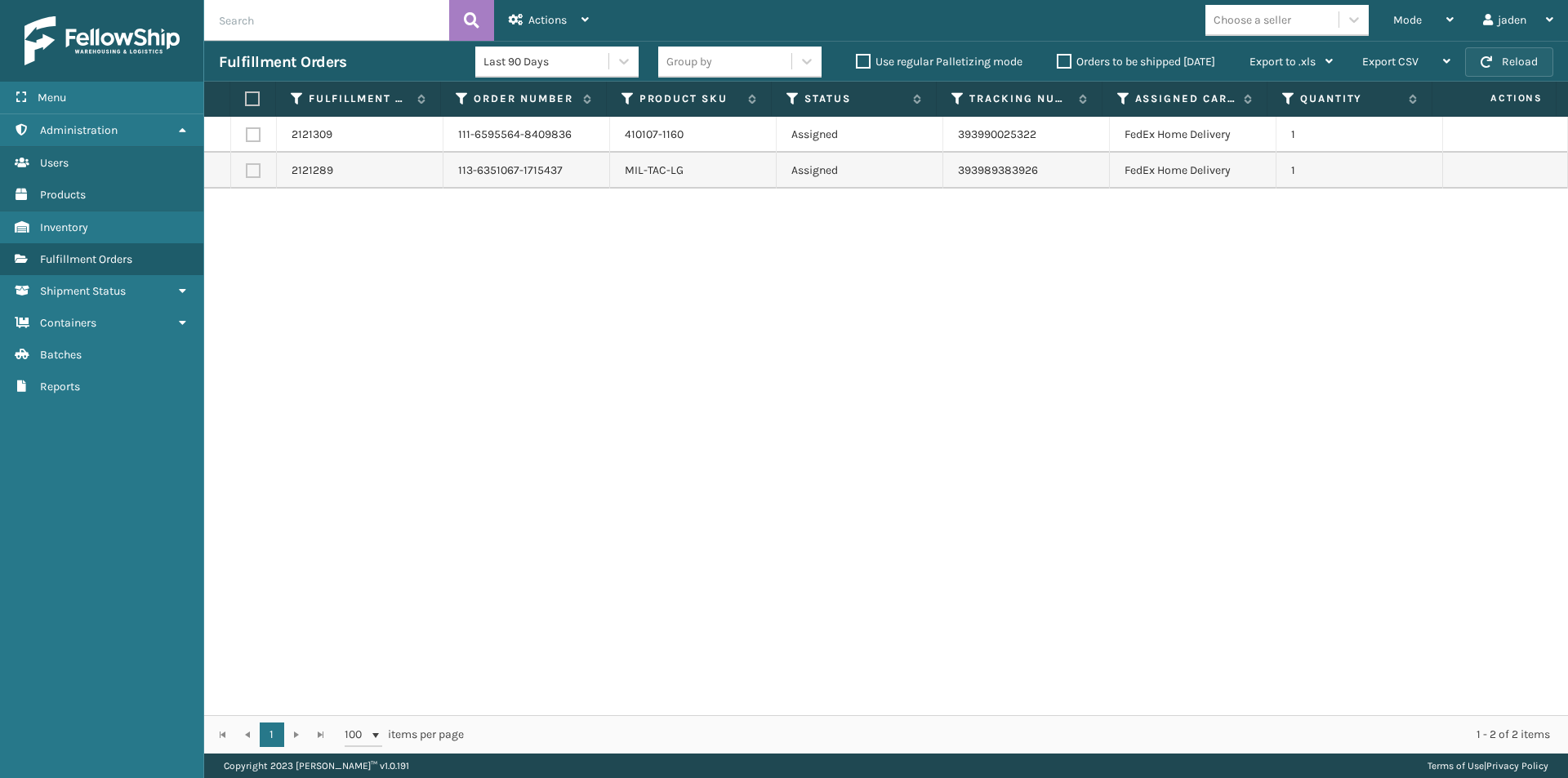
click at [1549, 57] on button "Reload" at bounding box center [1509, 62] width 88 height 29
click at [1506, 72] on button "Reload" at bounding box center [1509, 62] width 88 height 29
drag, startPoint x: 896, startPoint y: 344, endPoint x: 841, endPoint y: 66, distance: 283.4
click at [533, 358] on div "2121385 114-9933896-2735421 410079-1150 Assigned 393991799293 FedEx Home Delive…" at bounding box center [886, 416] width 1364 height 599
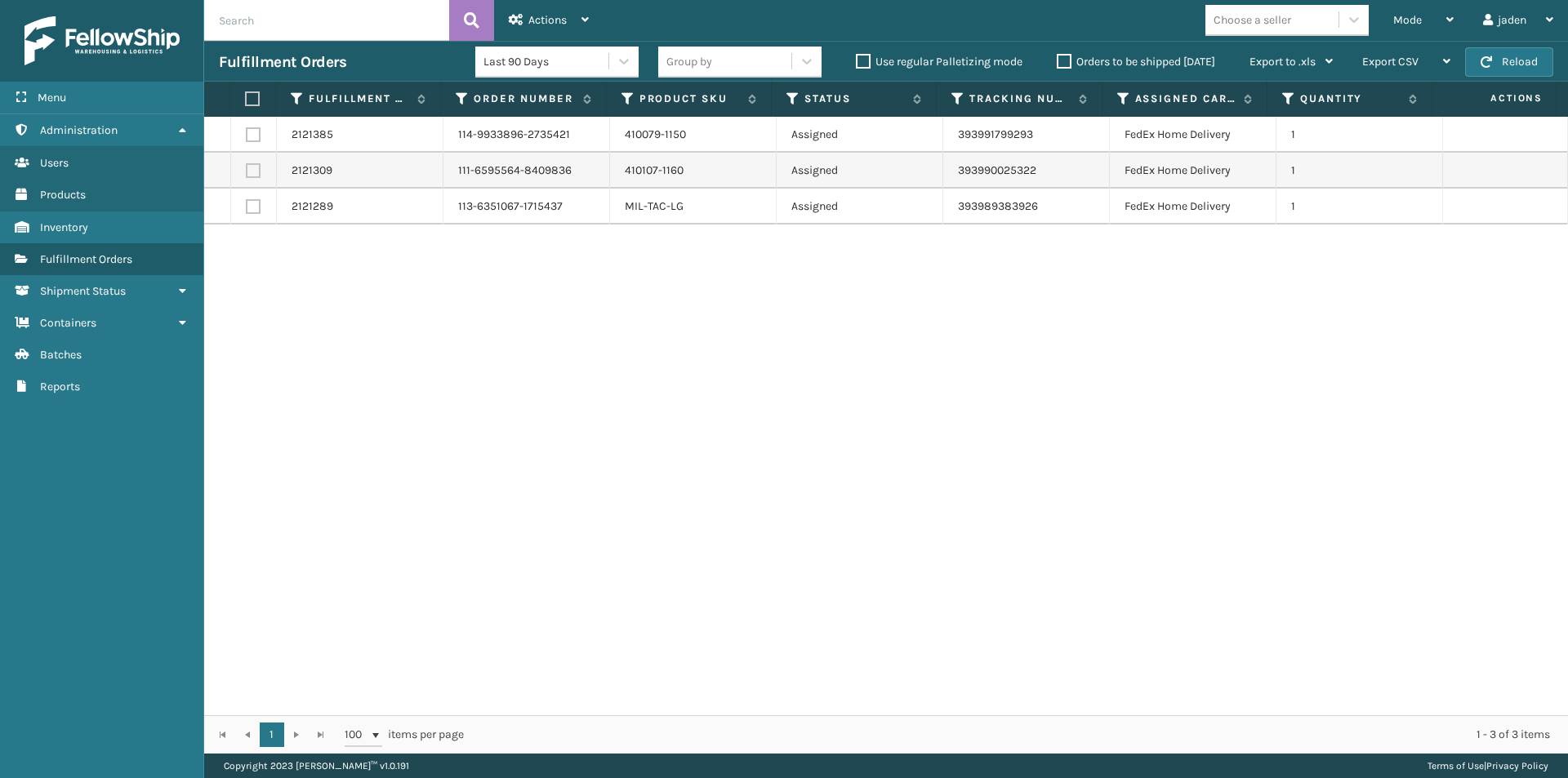
click at [1514, 46] on div "Fulfillment Orders Last 90 Days Group by Use regular Palletizing mode Orders to…" at bounding box center [886, 60] width 1364 height 41
click at [1511, 57] on button "Reload" at bounding box center [1509, 62] width 88 height 29
drag, startPoint x: 1217, startPoint y: 354, endPoint x: 1205, endPoint y: 357, distance: 12.4
drag, startPoint x: 1205, startPoint y: 357, endPoint x: 664, endPoint y: 371, distance: 541.2
click at [664, 371] on div "2121385 114-9933896-2735421 410079-1150 Assigned 393991799293 FedEx Home Delive…" at bounding box center [886, 416] width 1364 height 599
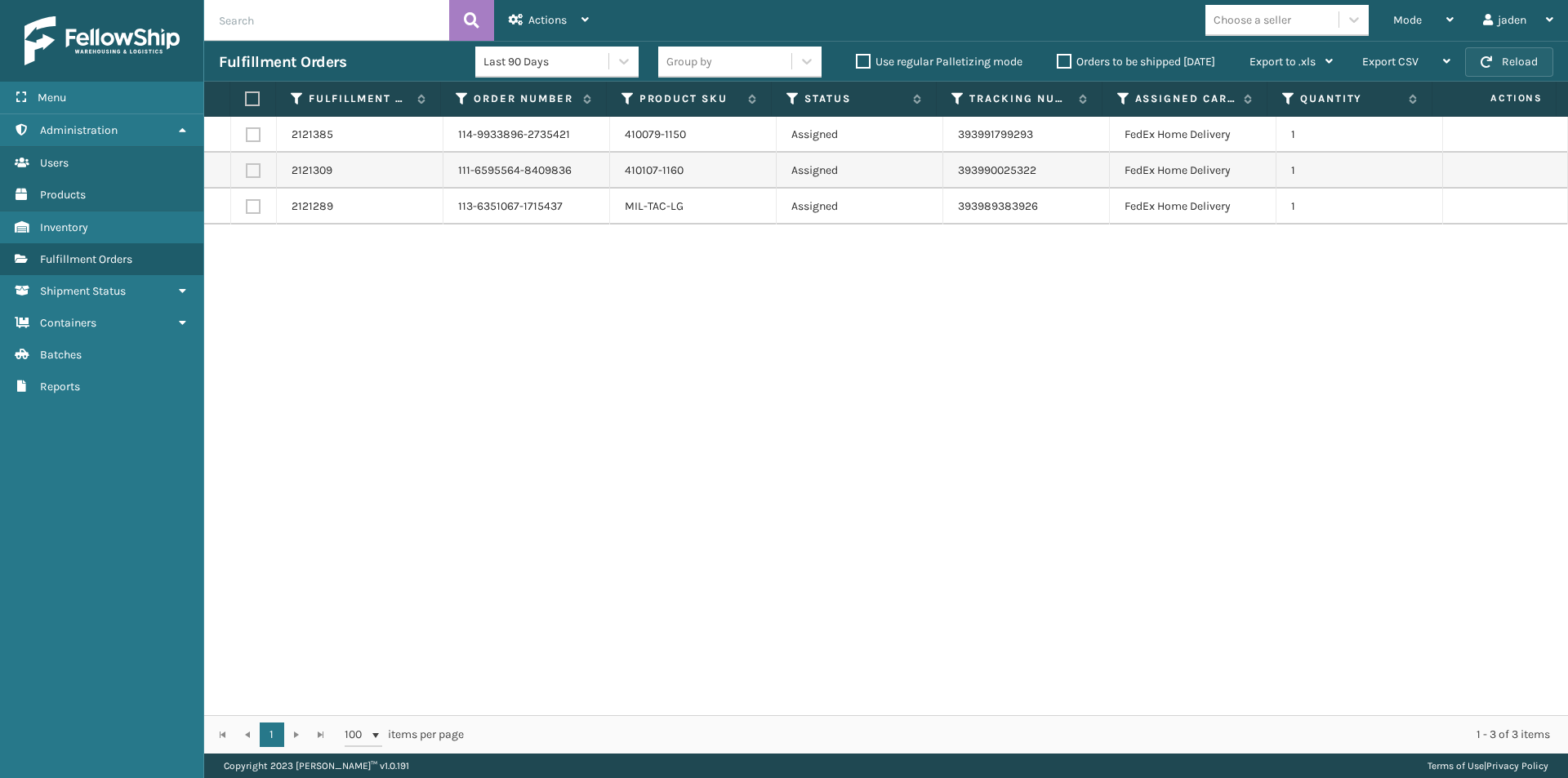
click at [1496, 72] on button "Reload" at bounding box center [1509, 62] width 88 height 29
click at [1524, 60] on button "Reload" at bounding box center [1509, 62] width 88 height 29
click at [1410, 16] on span "Mode" at bounding box center [1407, 20] width 28 height 14
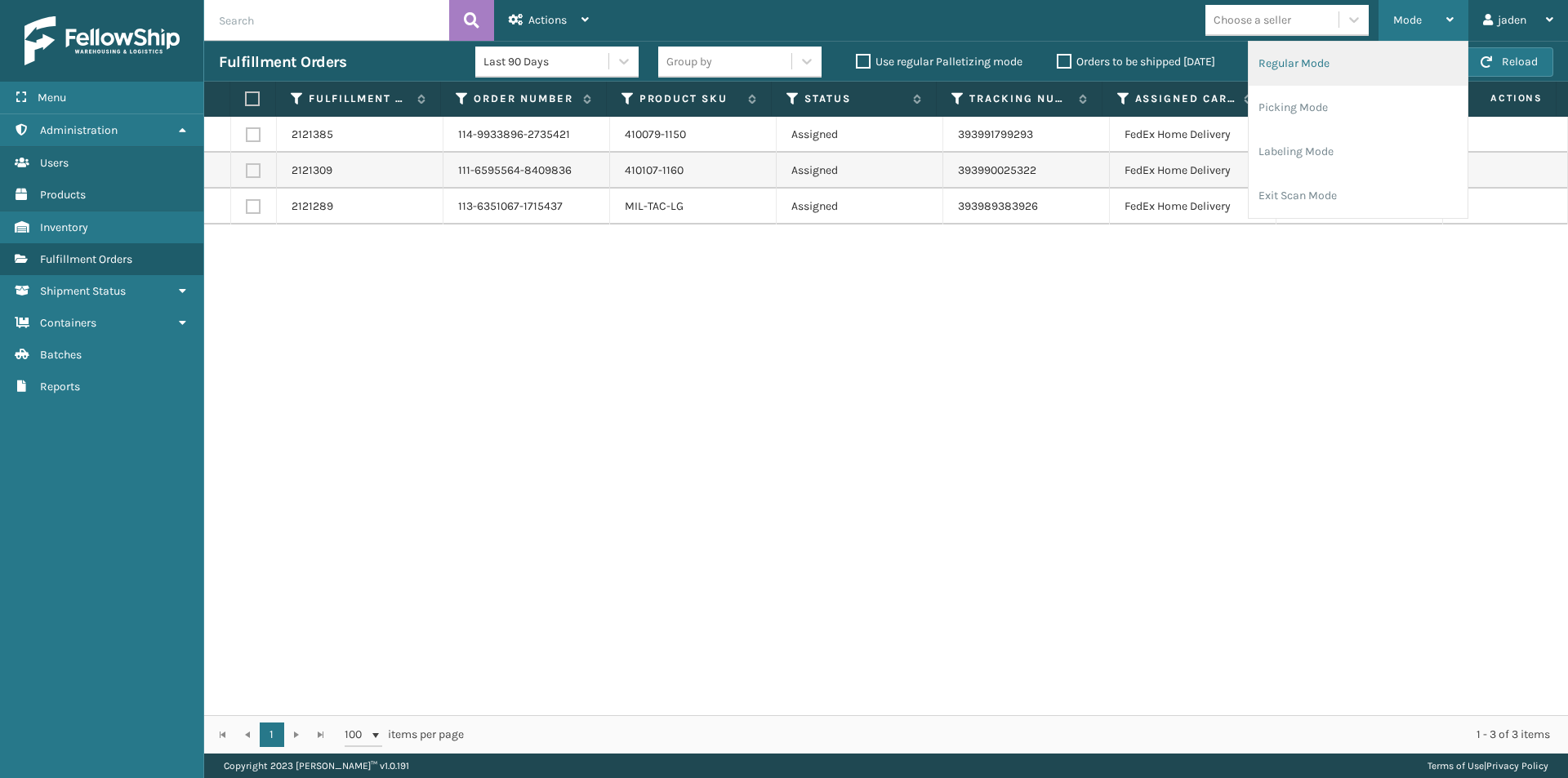
click at [1363, 61] on li "Regular Mode" at bounding box center [1358, 63] width 219 height 44
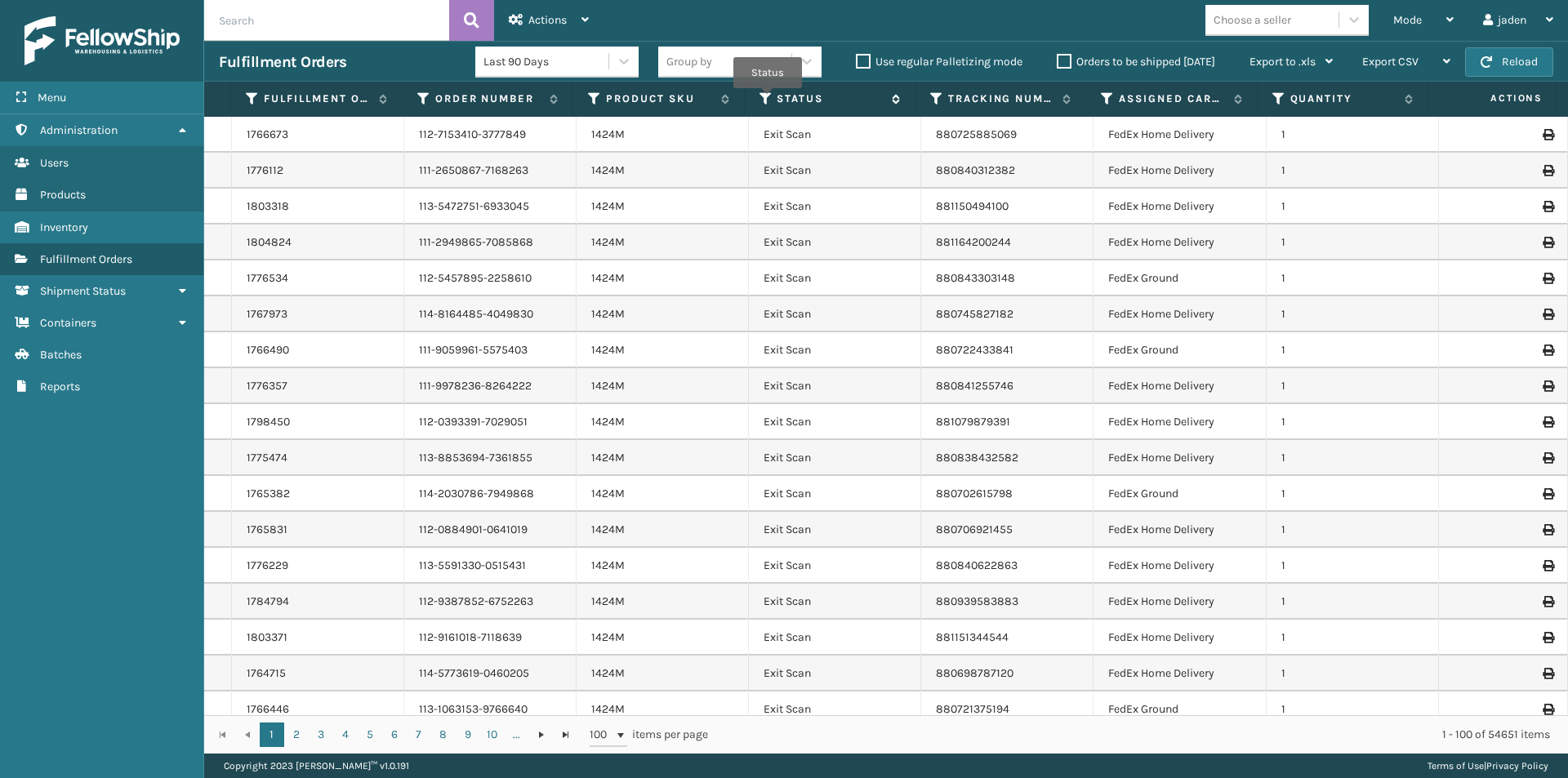
click at [768, 99] on icon at bounding box center [765, 98] width 13 height 15
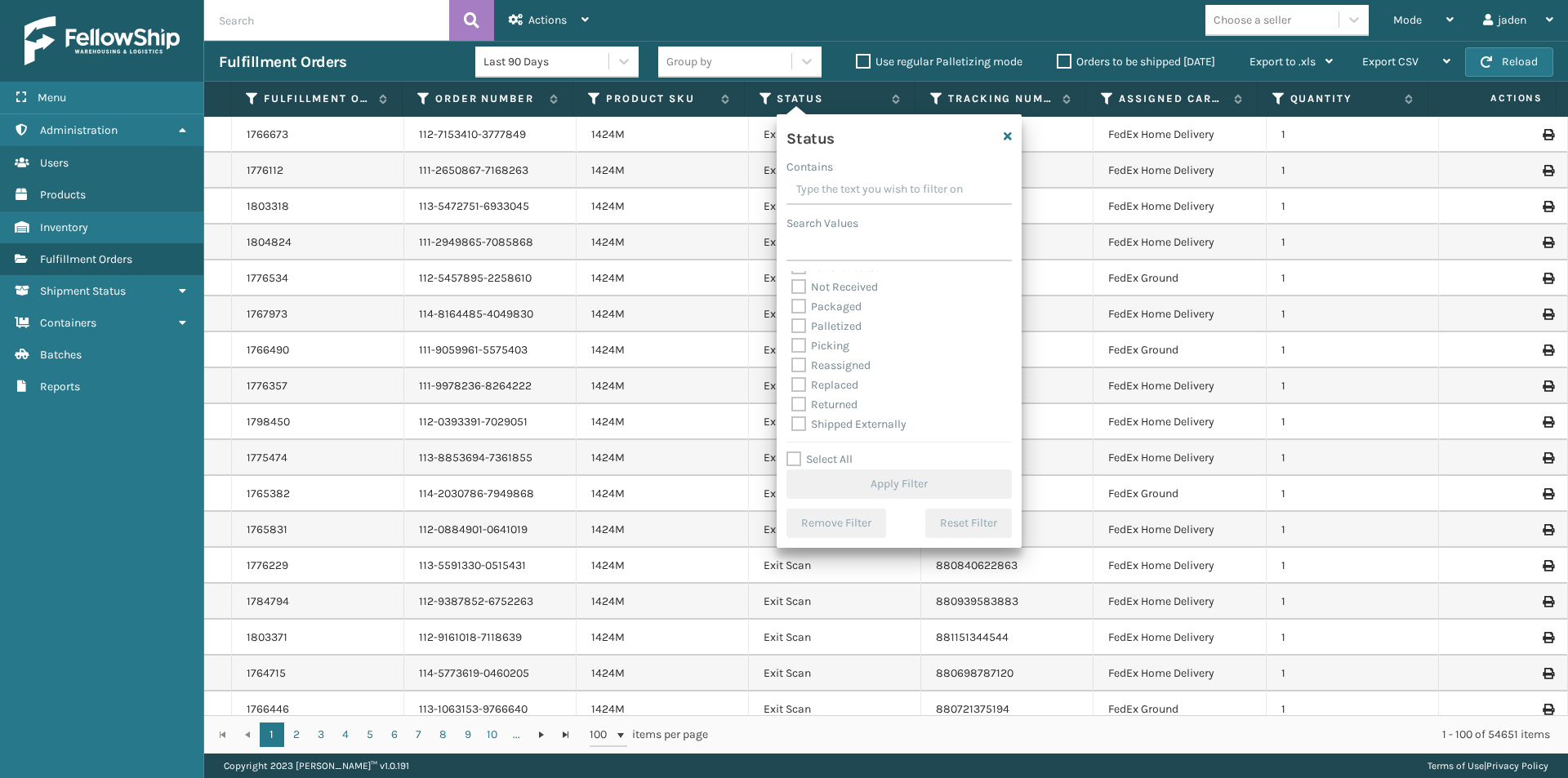
click at [813, 342] on label "Picking" at bounding box center [820, 346] width 58 height 14
click at [792, 342] on input "Picking" at bounding box center [791, 342] width 1 height 10
checkbox input "true"
click at [910, 488] on button "Apply Filter" at bounding box center [898, 484] width 225 height 29
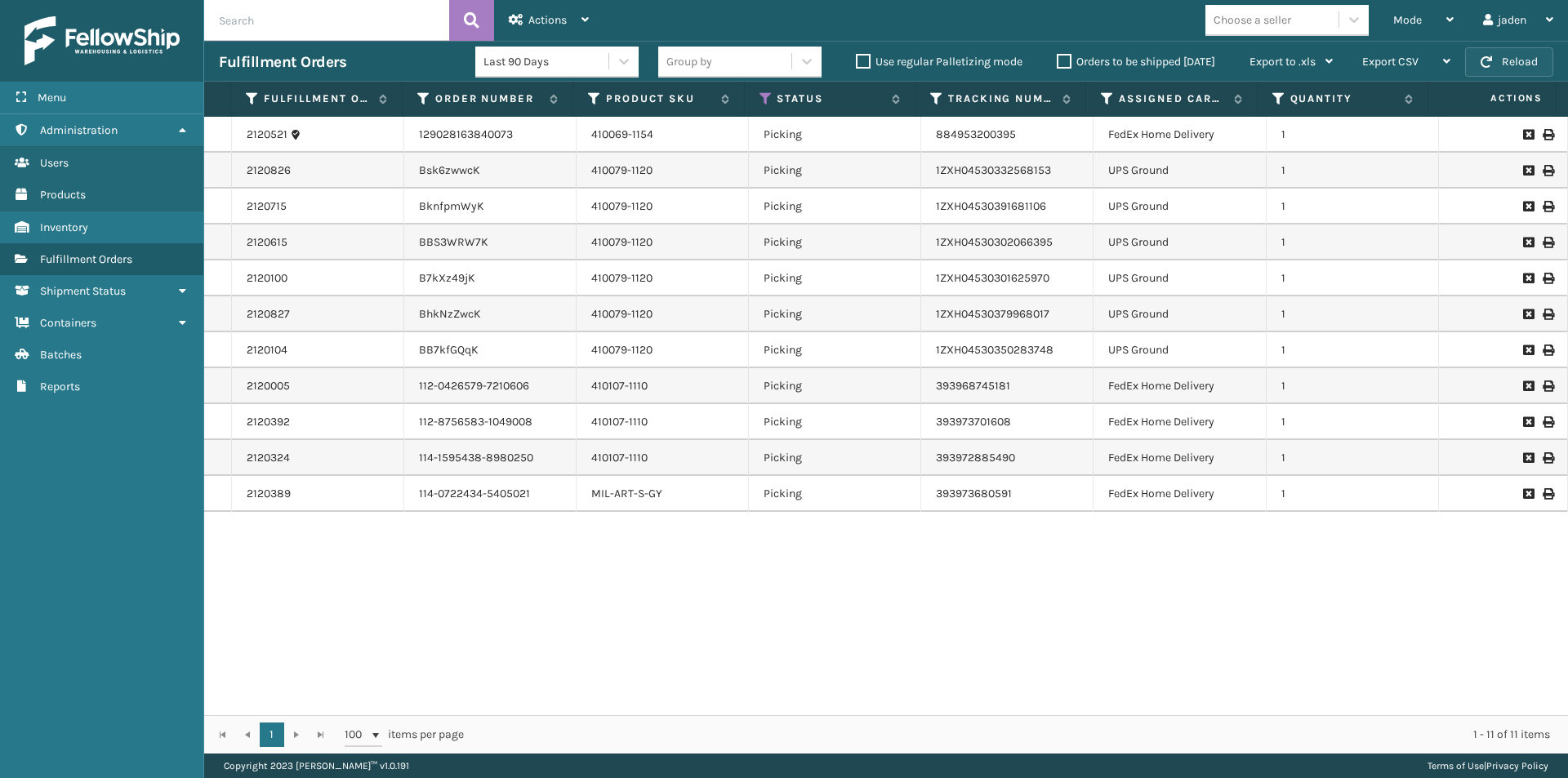
click at [1487, 60] on span "button" at bounding box center [1486, 61] width 11 height 11
click at [1532, 66] on button "Reload" at bounding box center [1509, 62] width 88 height 29
click at [1396, 23] on span "Mode" at bounding box center [1407, 20] width 28 height 14
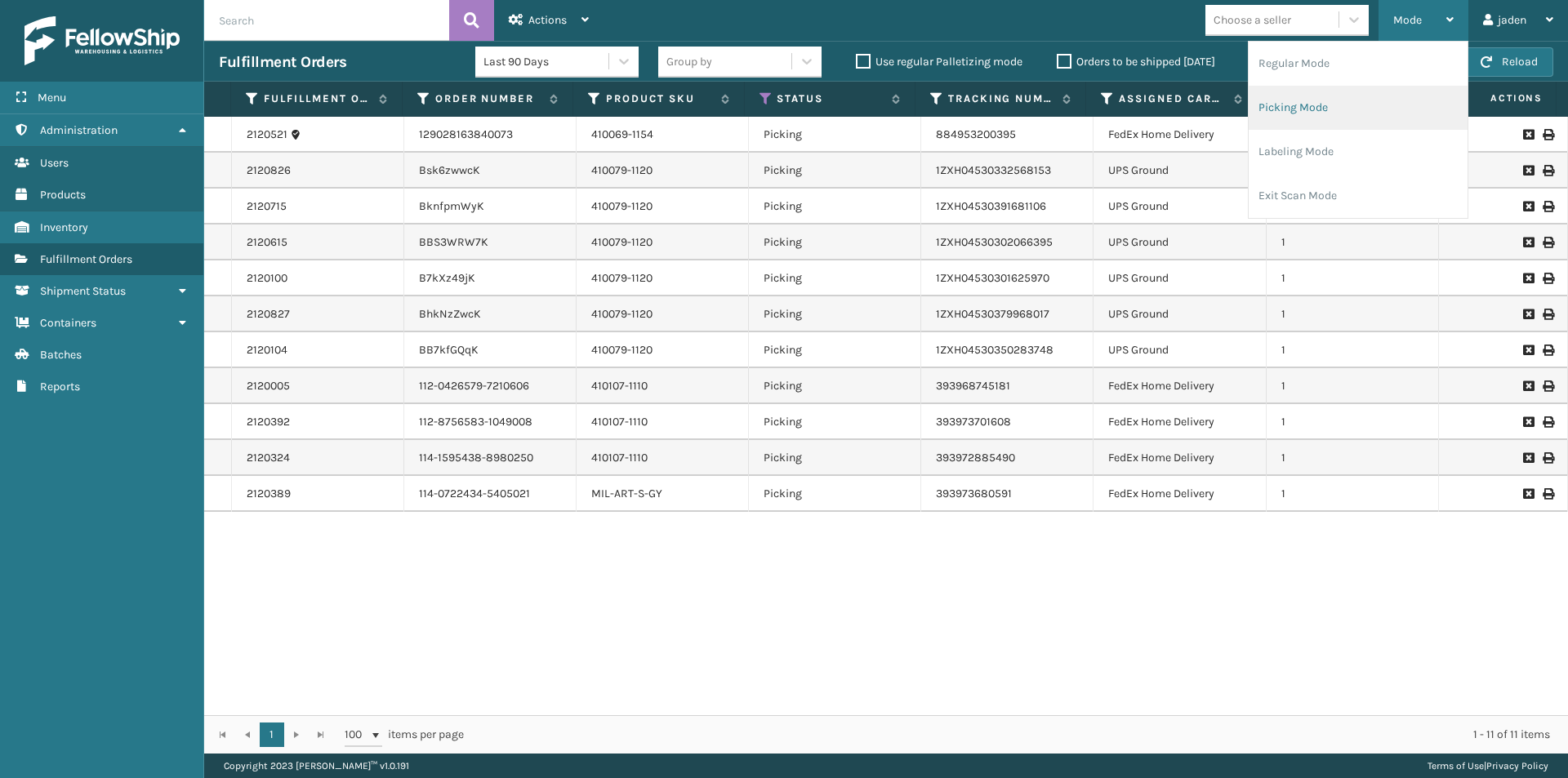
click at [1363, 114] on li "Picking Mode" at bounding box center [1358, 107] width 219 height 44
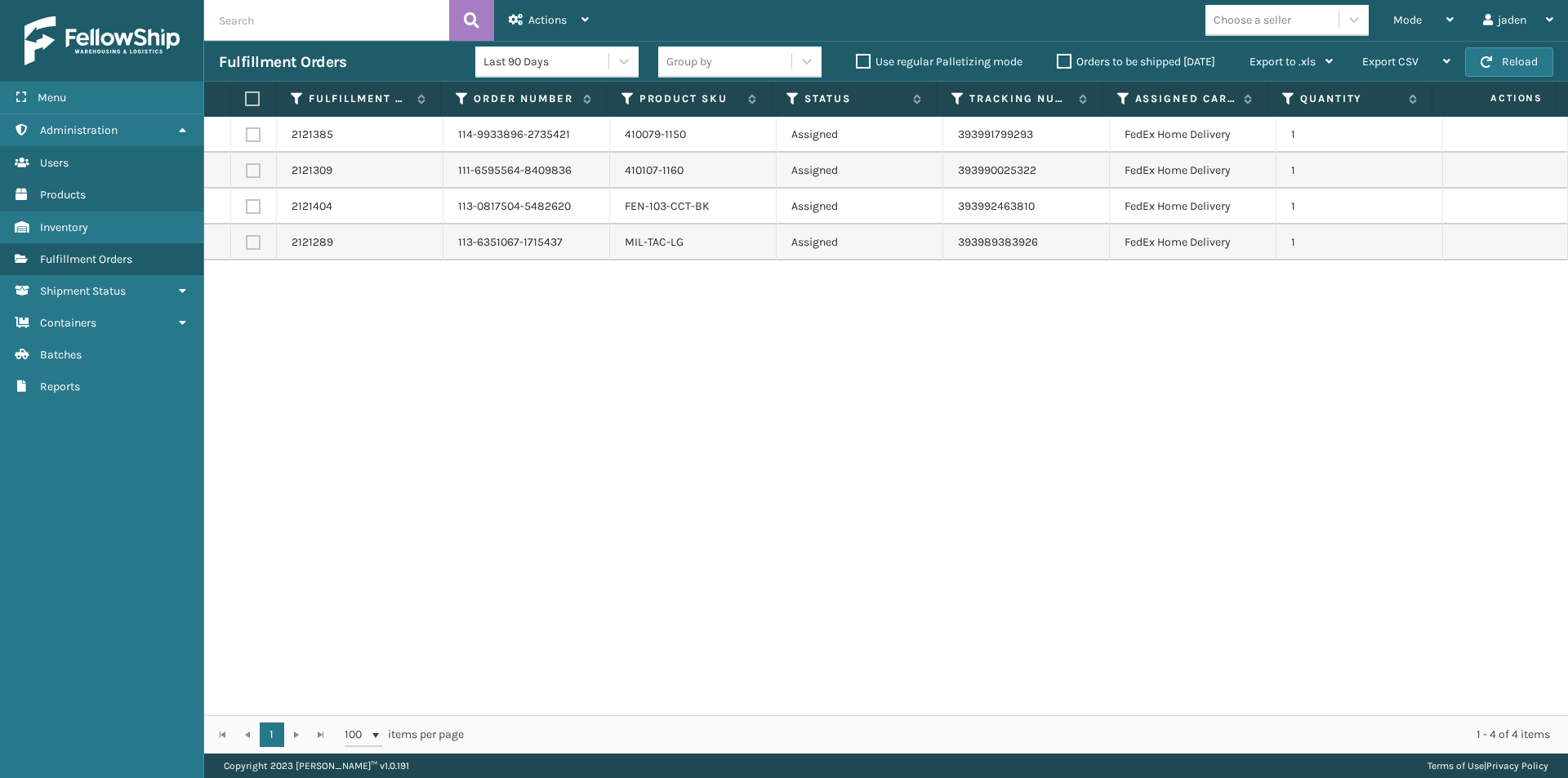
drag, startPoint x: 1015, startPoint y: 498, endPoint x: 620, endPoint y: 521, distance: 395.7
click at [620, 521] on div "2121385 114-9933896-2735421 410079-1150 Assigned 393991799293 FedEx Home Delive…" at bounding box center [886, 416] width 1364 height 599
